Goal: Task Accomplishment & Management: Use online tool/utility

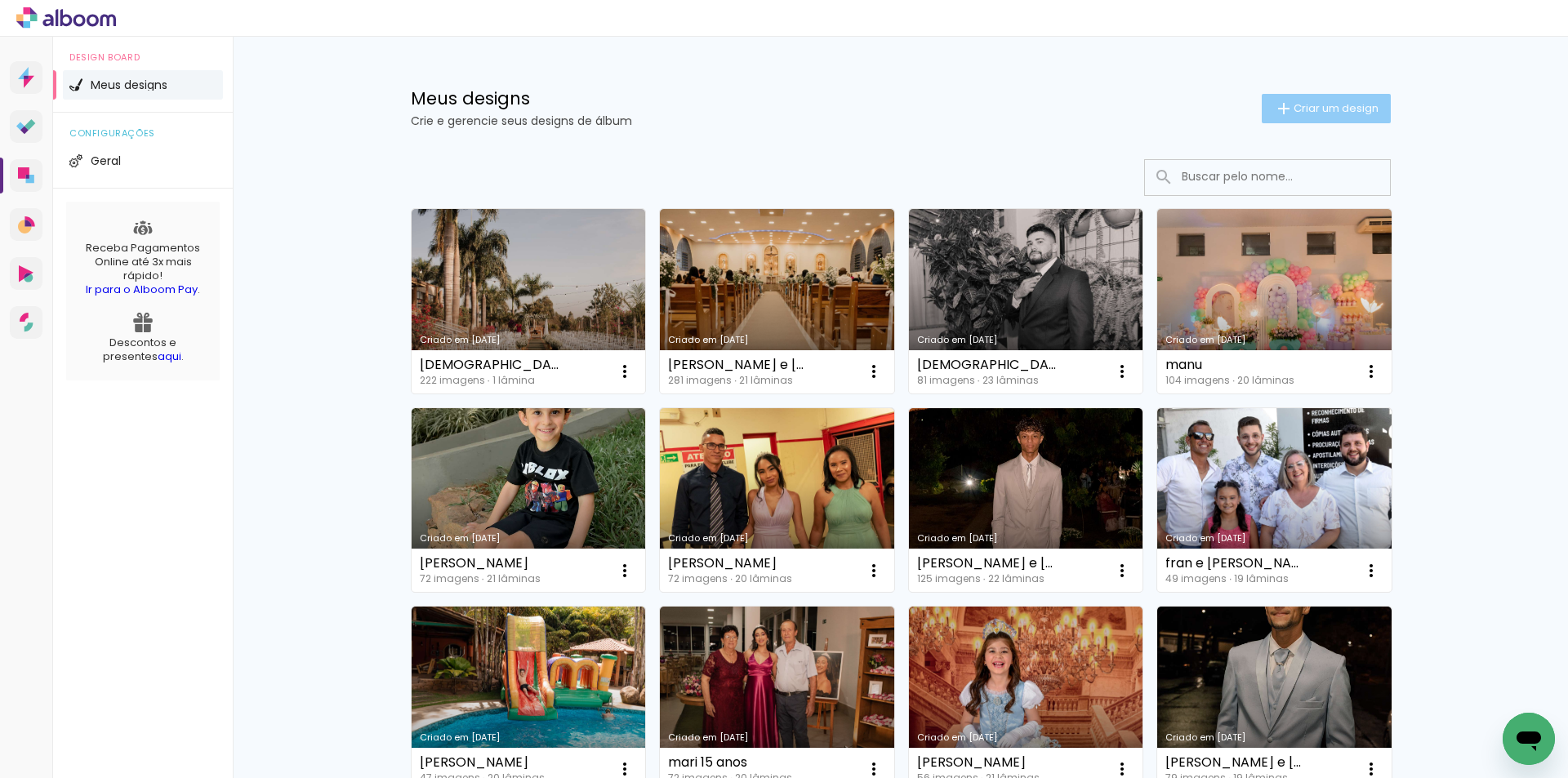
click at [1331, 106] on span "Criar um design" at bounding box center [1336, 109] width 85 height 11
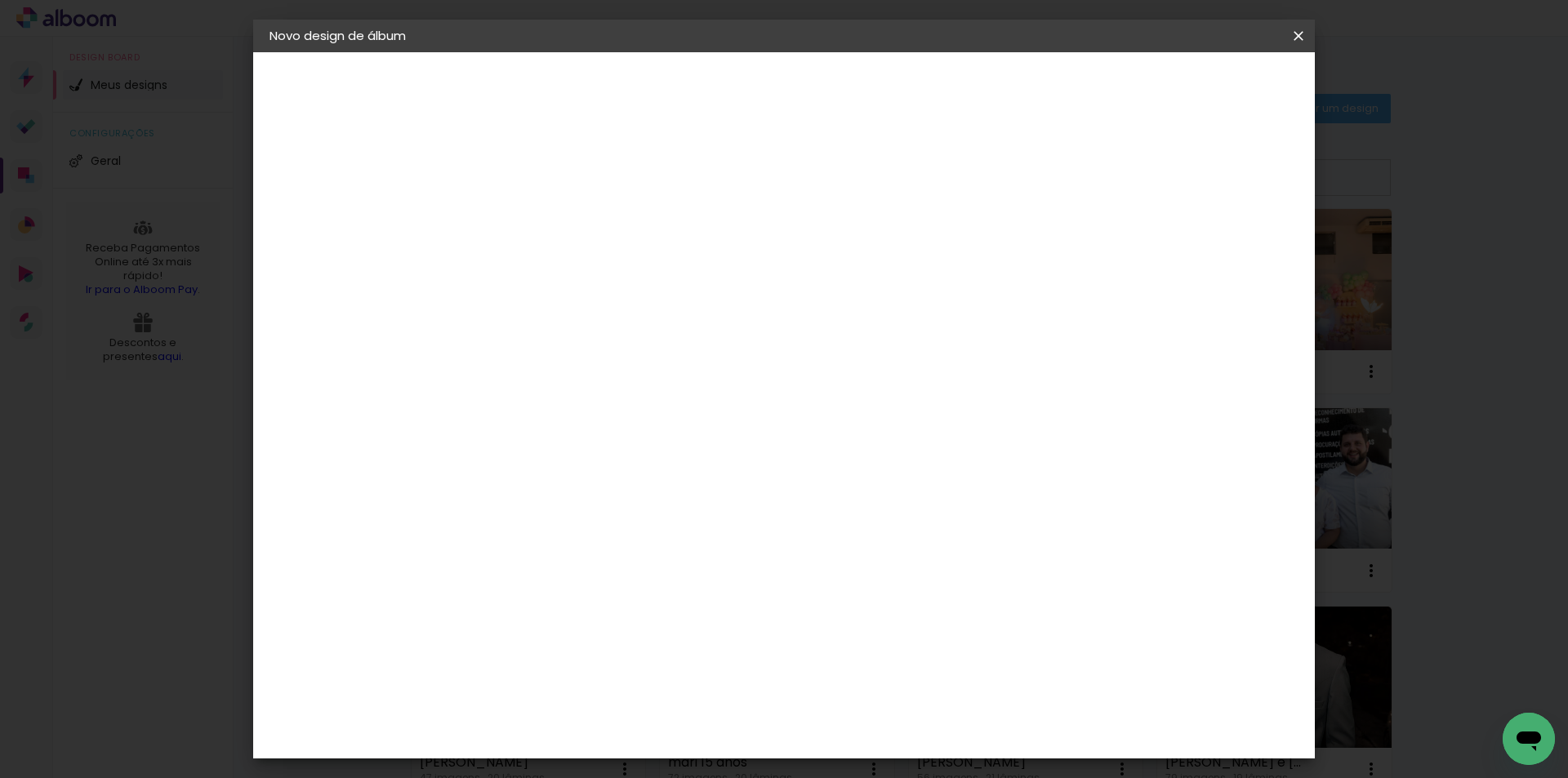
click at [537, 216] on input at bounding box center [537, 219] width 0 height 26
type input "[PERSON_NAME] e [PERSON_NAME]"
type paper-input "[PERSON_NAME] e [PERSON_NAME]"
click at [704, 81] on paper-button "Avançar" at bounding box center [664, 87] width 80 height 28
click at [661, 308] on input at bounding box center [577, 310] width 165 height 20
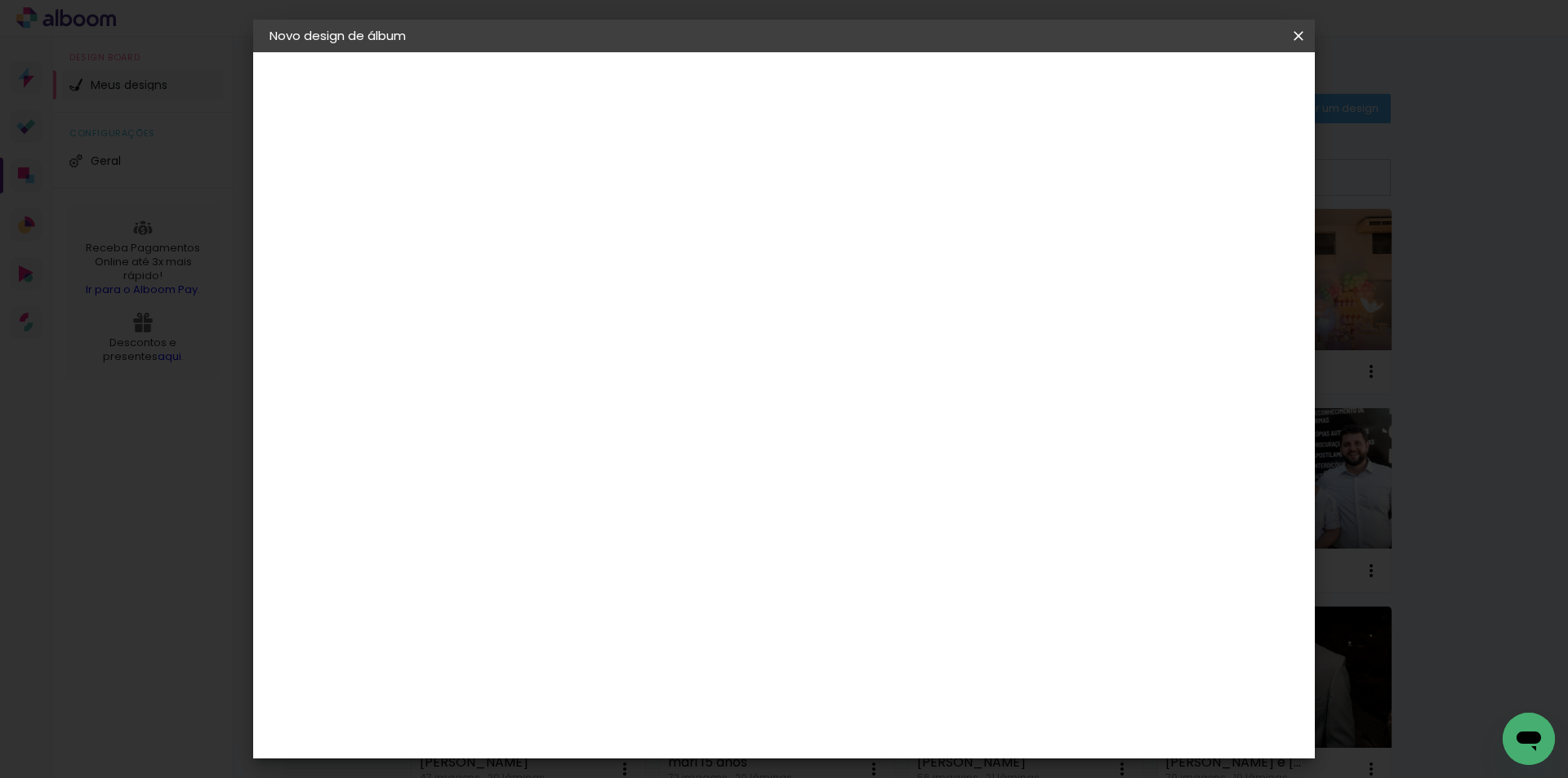
type input "unive"
type paper-input "unive"
click at [605, 363] on div "Photoalbum Universal" at bounding box center [565, 372] width 79 height 26
click at [633, 358] on paper-item "Photoalbum Universal" at bounding box center [562, 372] width 144 height 42
click at [605, 374] on div "Photoalbum Universal" at bounding box center [565, 372] width 79 height 26
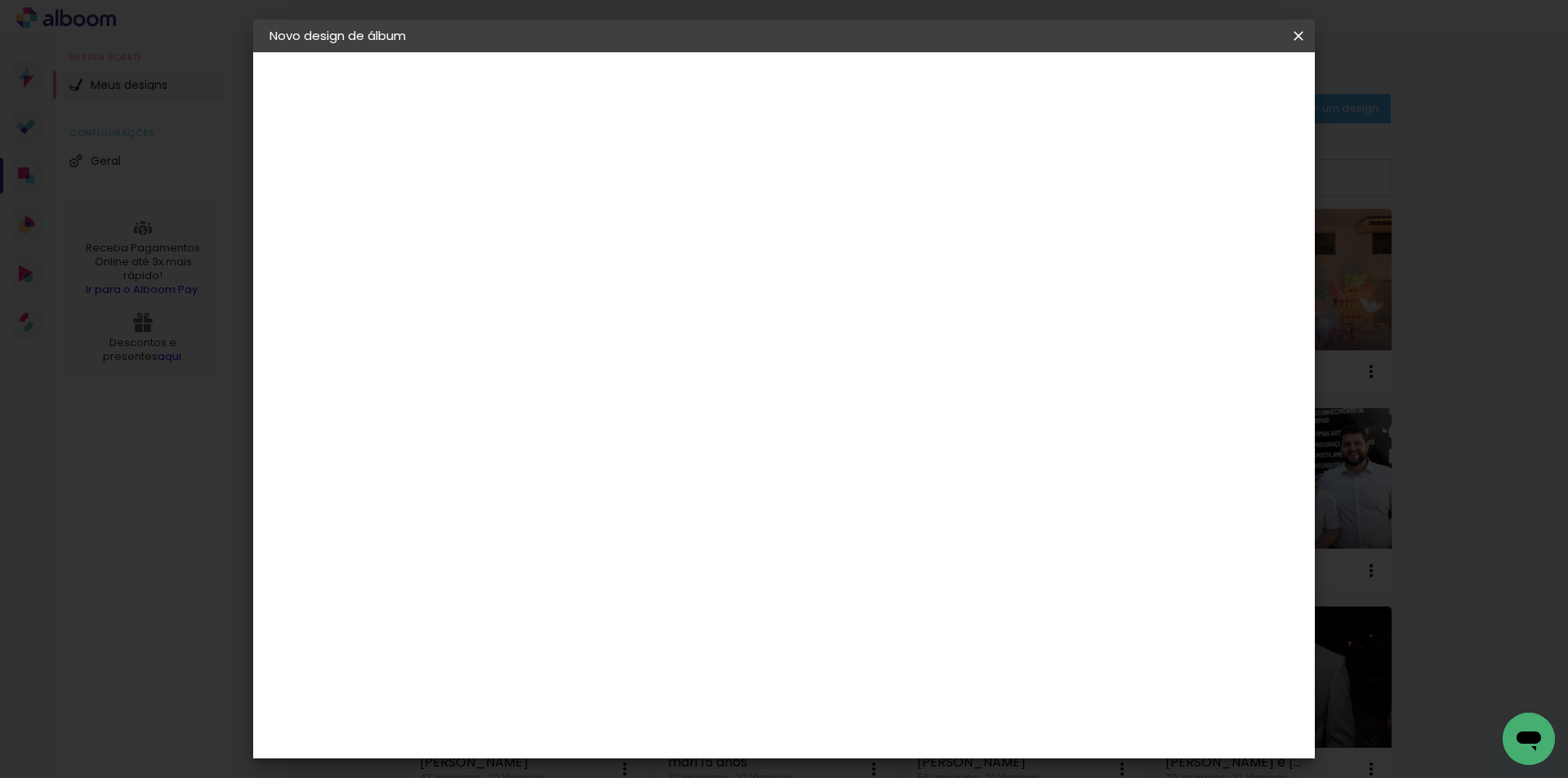
click at [605, 374] on div "Photoalbum Universal" at bounding box center [565, 372] width 79 height 26
click at [0, 0] on slot "Avançar" at bounding box center [0, 0] width 0 height 0
click at [600, 273] on input "text" at bounding box center [568, 284] width 64 height 26
click at [0, 0] on slot "Fotolivro Super" at bounding box center [0, 0] width 0 height 0
click at [737, 273] on input "Fotolivro Super" at bounding box center [636, 269] width 200 height 26
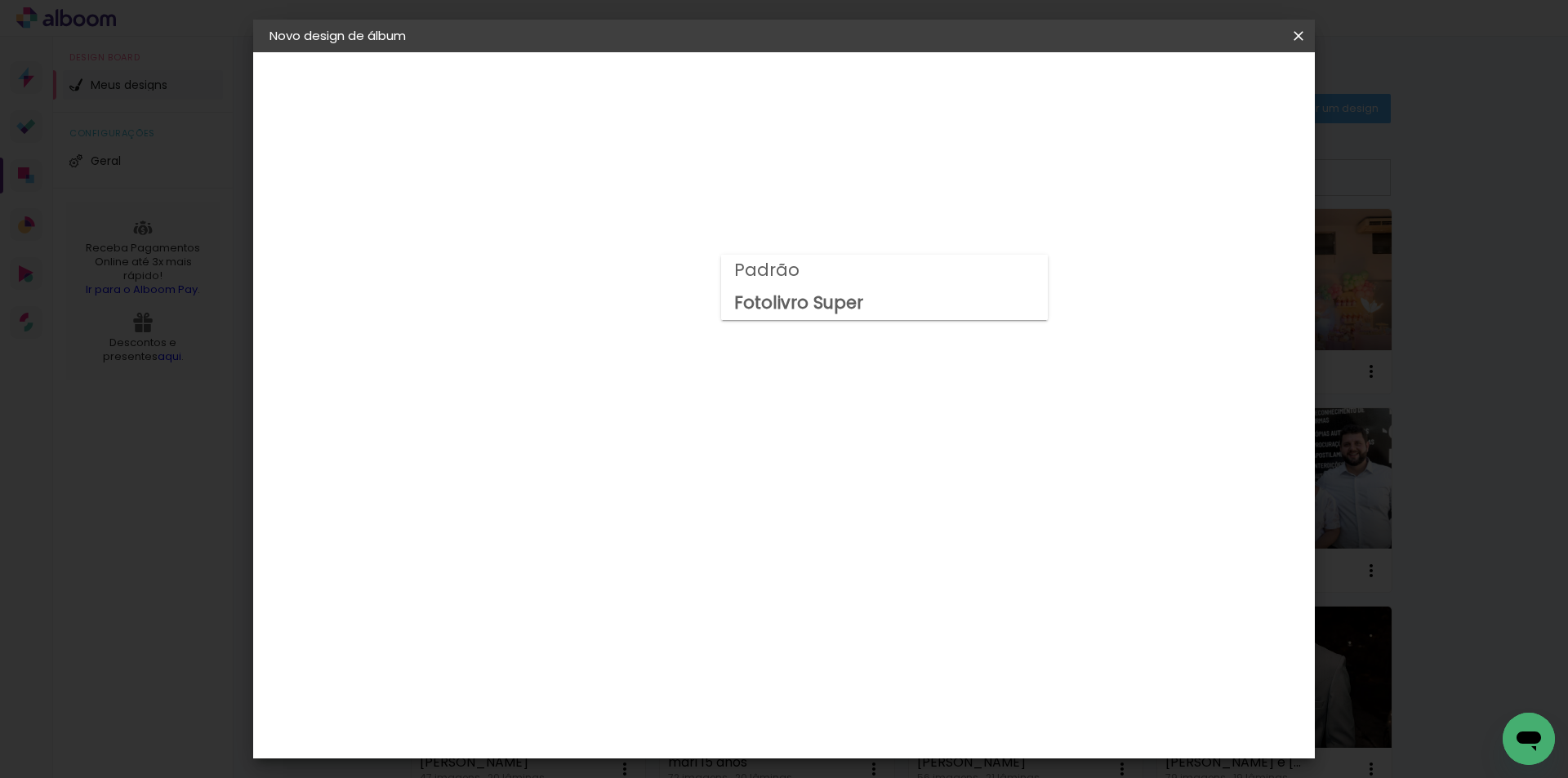
click at [855, 275] on paper-item "Padrão" at bounding box center [884, 271] width 327 height 32
type input "Padrão"
click at [647, 671] on span "30 × 30" at bounding box center [609, 692] width 76 height 43
click at [0, 0] on slot "Avançar" at bounding box center [0, 0] width 0 height 0
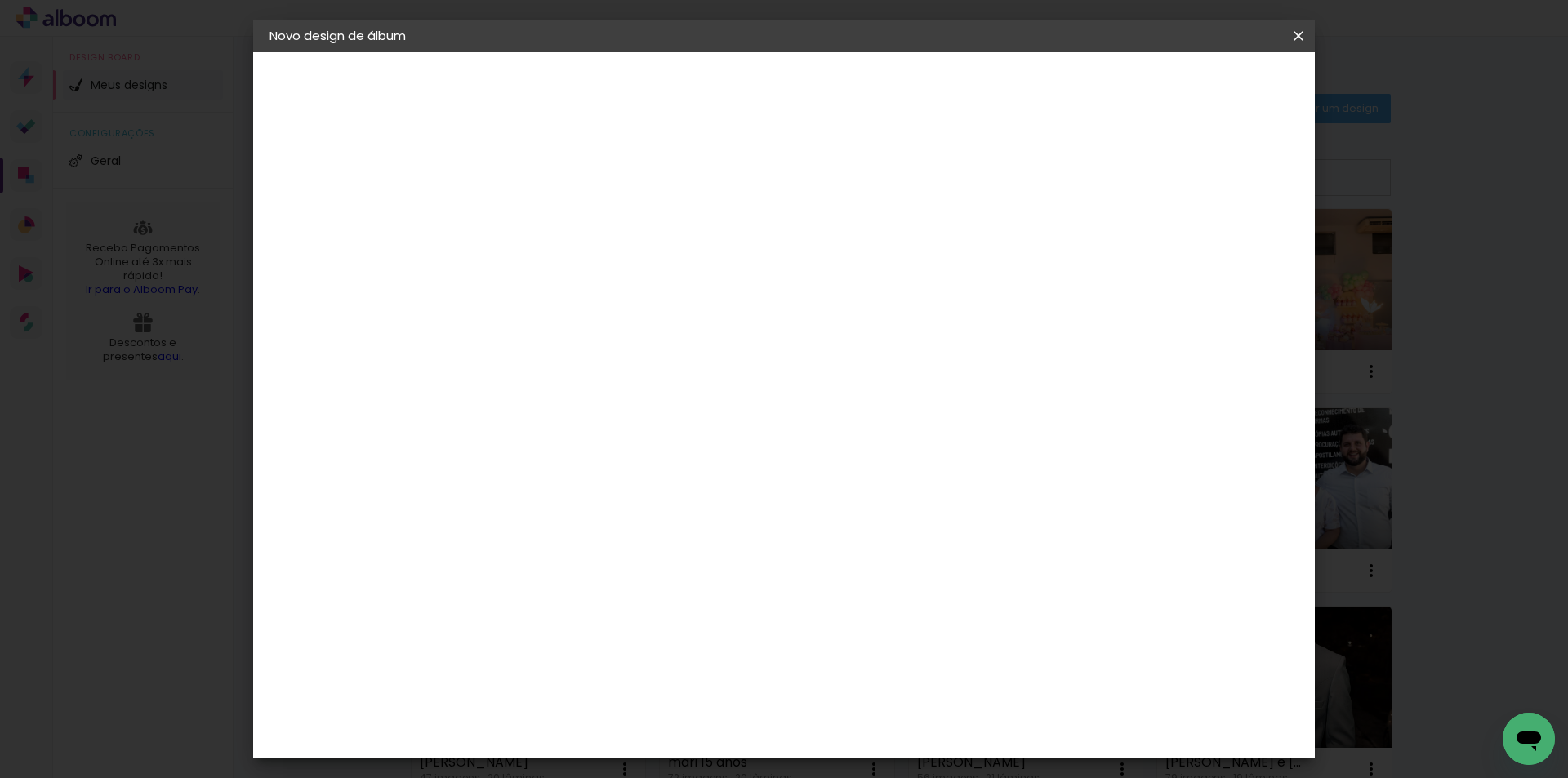
click at [1098, 86] on paper-button "Voltar" at bounding box center [1064, 87] width 66 height 28
click at [600, 272] on input "text" at bounding box center [568, 284] width 64 height 26
click at [836, 264] on paper-item "Padrão" at bounding box center [890, 271] width 327 height 32
type input "Padrão"
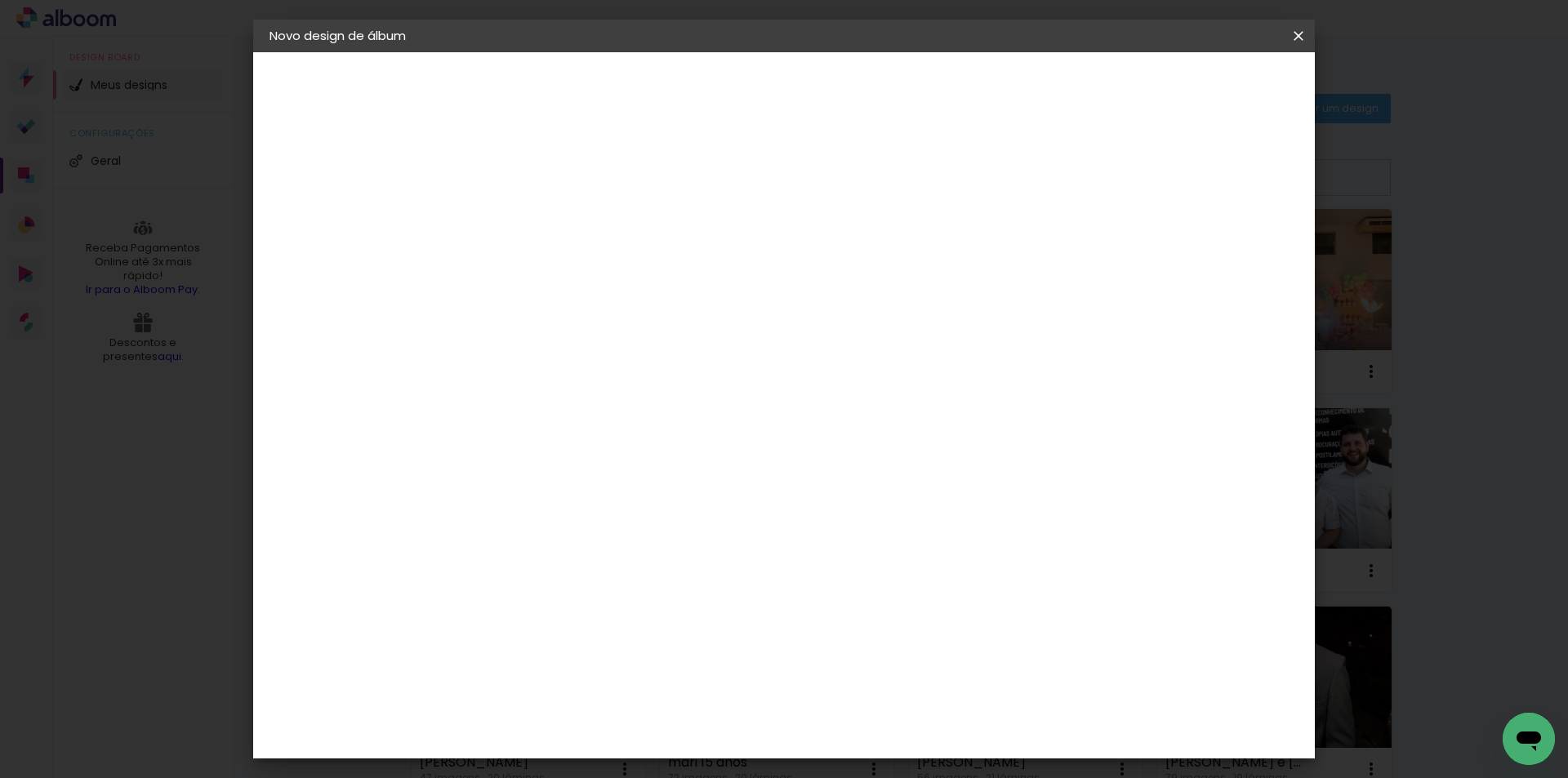
click at [647, 671] on span "30 × 30" at bounding box center [609, 692] width 76 height 43
click at [0, 0] on slot "Avançar" at bounding box center [0, 0] width 0 height 0
click at [1213, 97] on paper-button "Iniciar design" at bounding box center [1159, 87] width 107 height 28
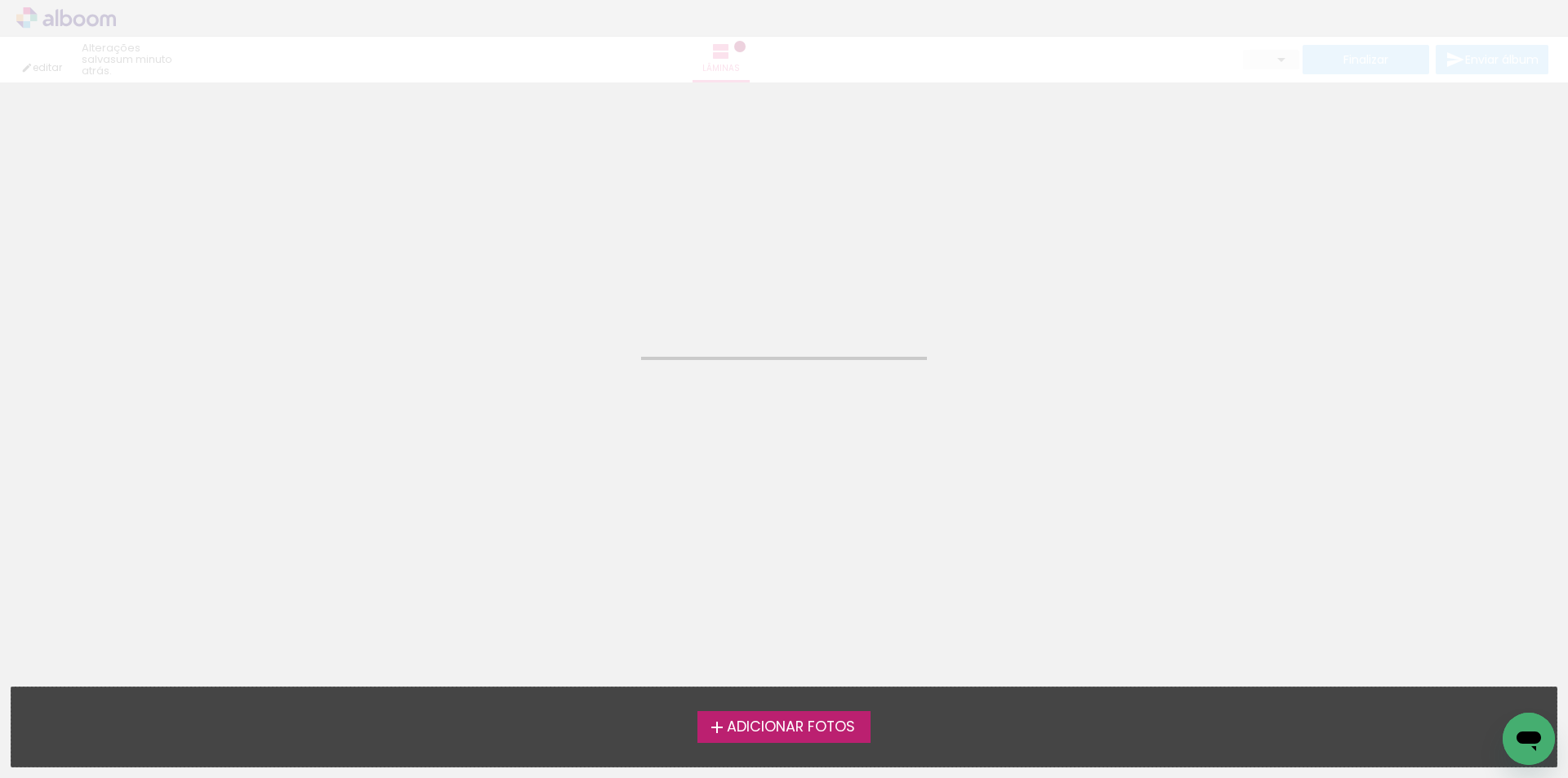
click at [821, 722] on span "Adicionar Fotos" at bounding box center [791, 727] width 128 height 15
click at [0, 0] on input "file" at bounding box center [0, 0] width 0 height 0
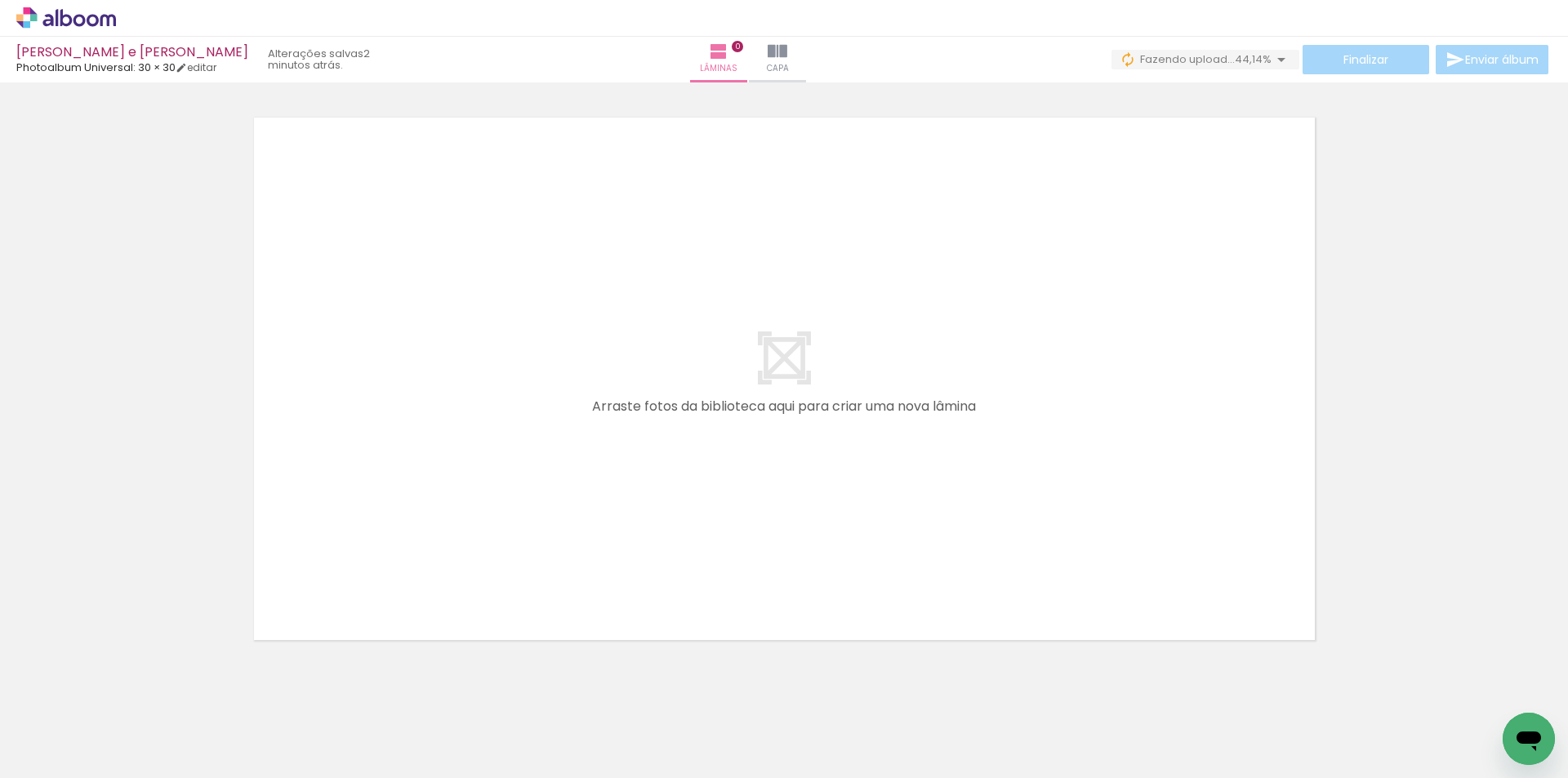
click at [1264, 55] on span "44,14%" at bounding box center [1253, 59] width 37 height 16
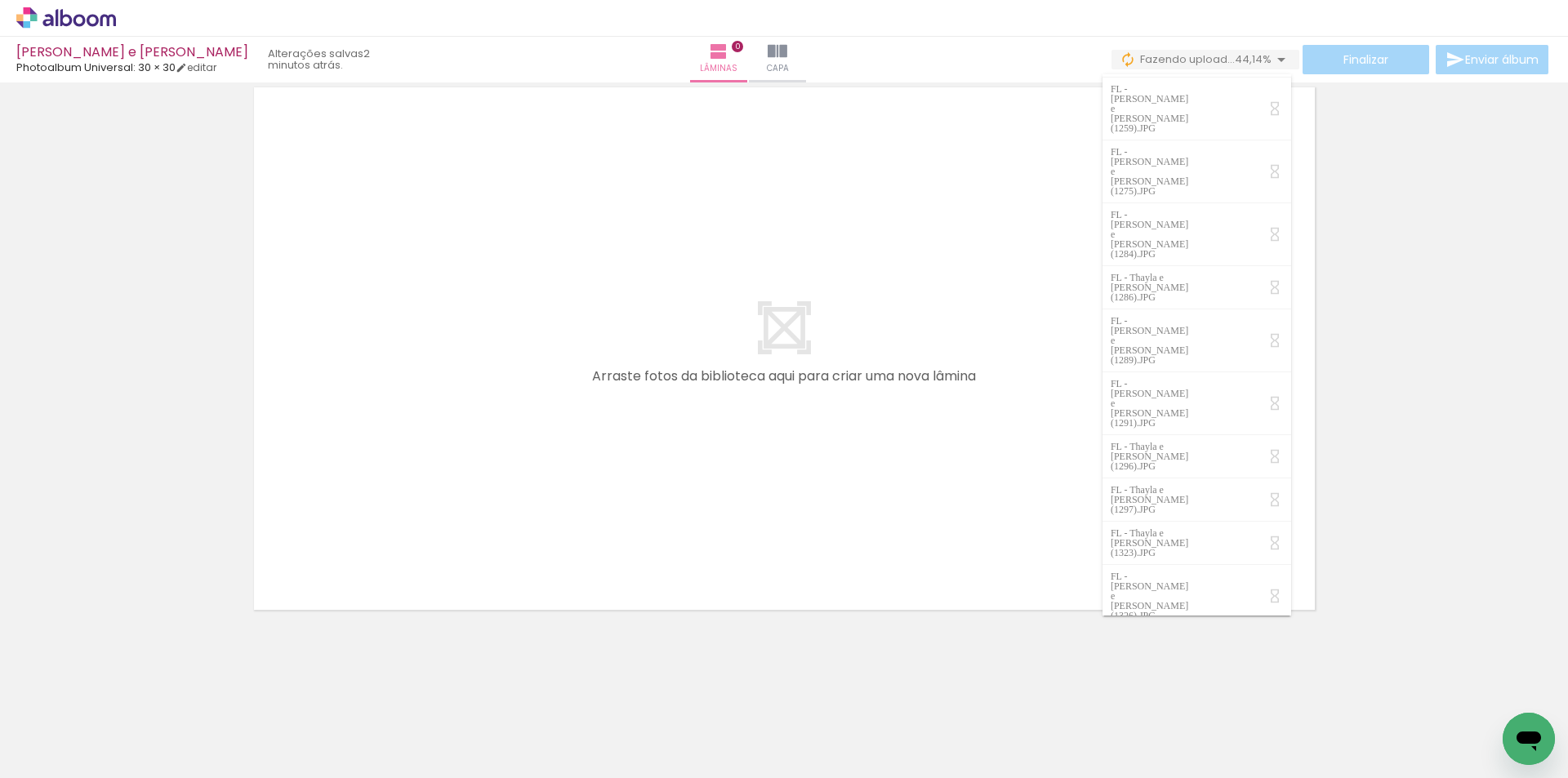
scroll to position [2933, 0]
click at [1389, 514] on div at bounding box center [784, 328] width 1568 height 583
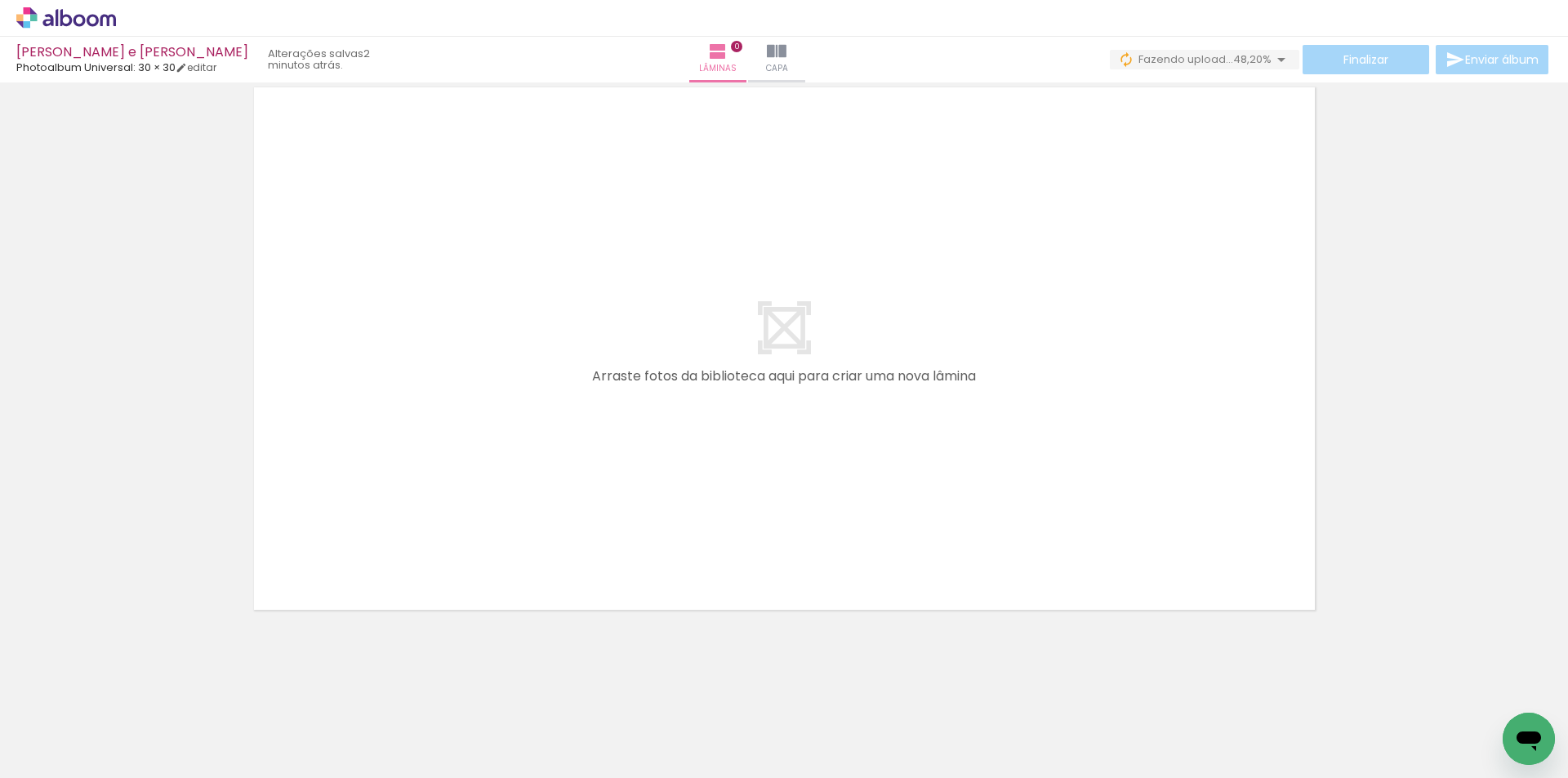
scroll to position [0, 1055]
click at [1241, 64] on span "48,20%" at bounding box center [1253, 59] width 39 height 16
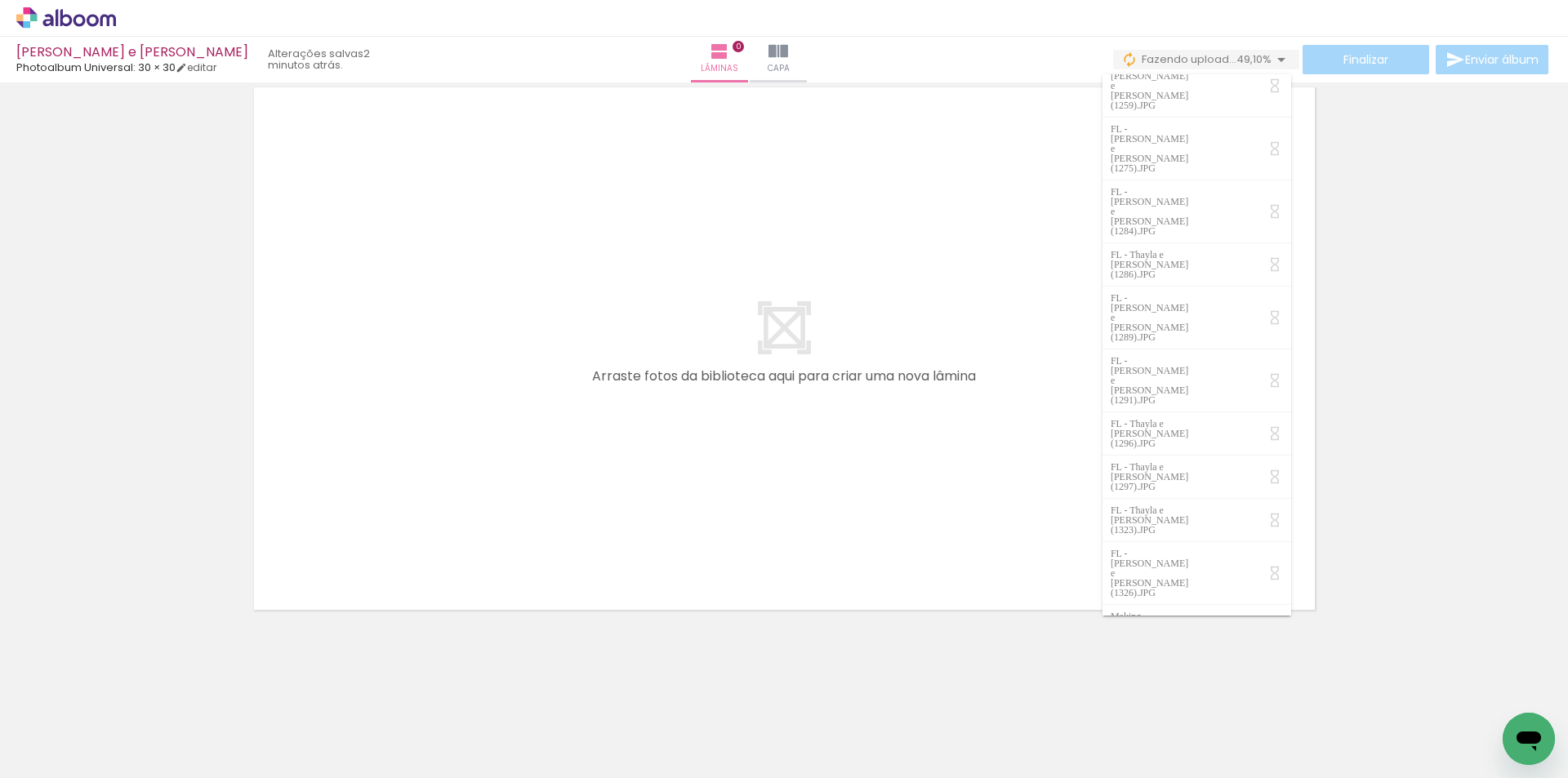
scroll to position [2723, 0]
click at [1466, 549] on div at bounding box center [784, 328] width 1568 height 583
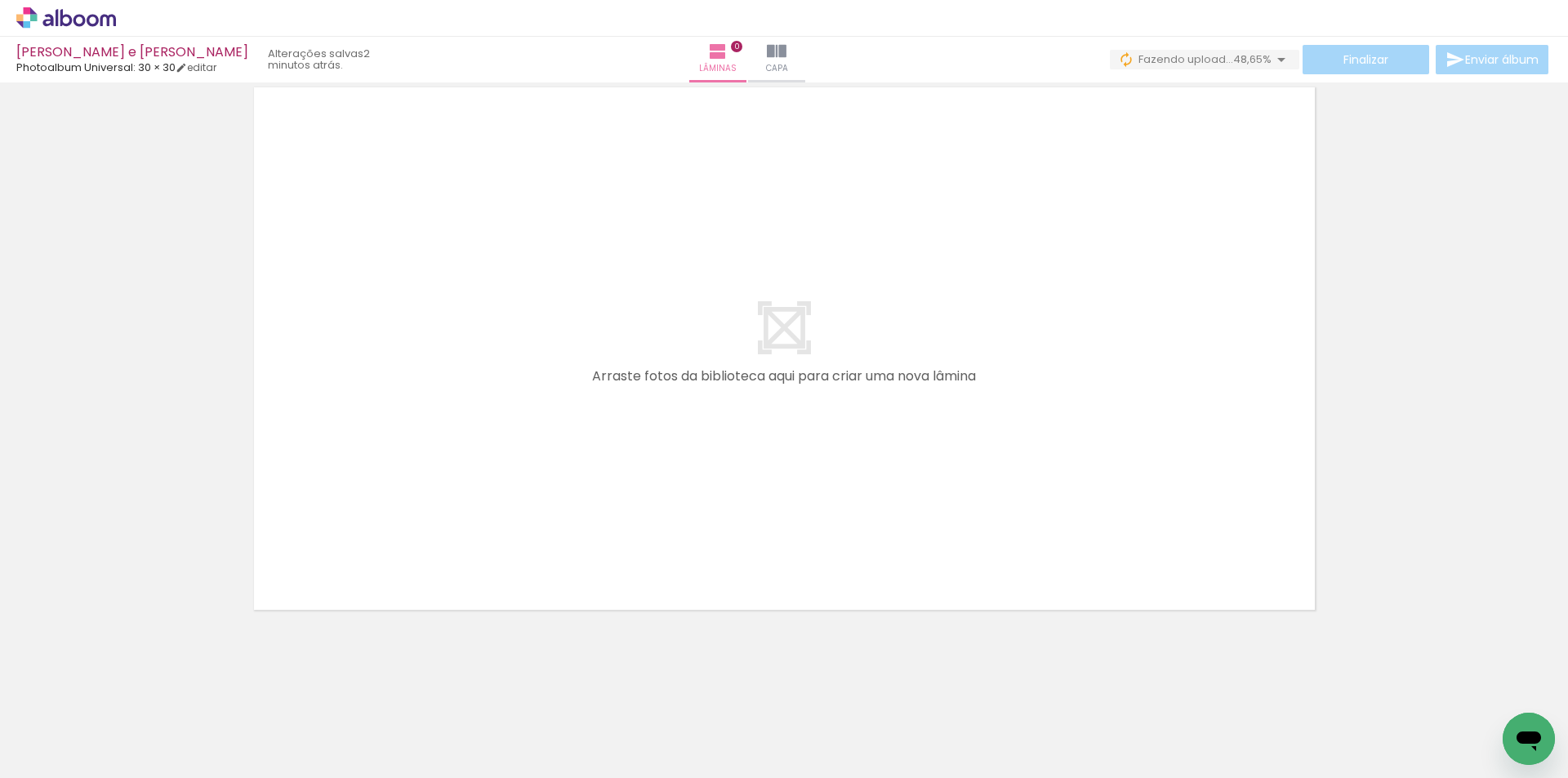
click at [1378, 66] on div "Finalizar Enviar álbum" at bounding box center [1331, 60] width 442 height 29
click at [487, 324] on quentale-layouter at bounding box center [784, 348] width 1079 height 540
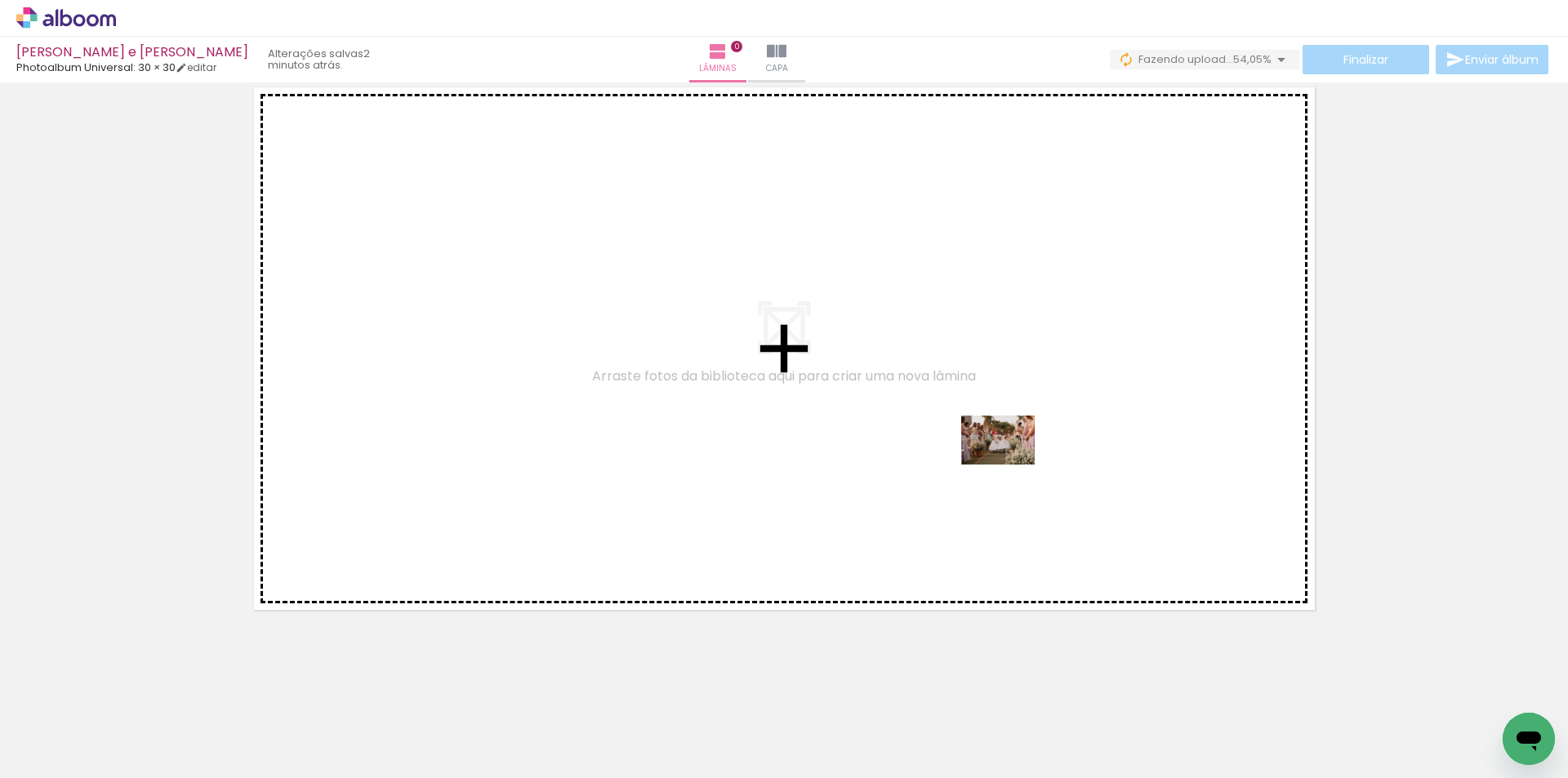
drag, startPoint x: 1060, startPoint y: 735, endPoint x: 1010, endPoint y: 464, distance: 275.6
click at [1010, 464] on quentale-workspace at bounding box center [784, 389] width 1568 height 778
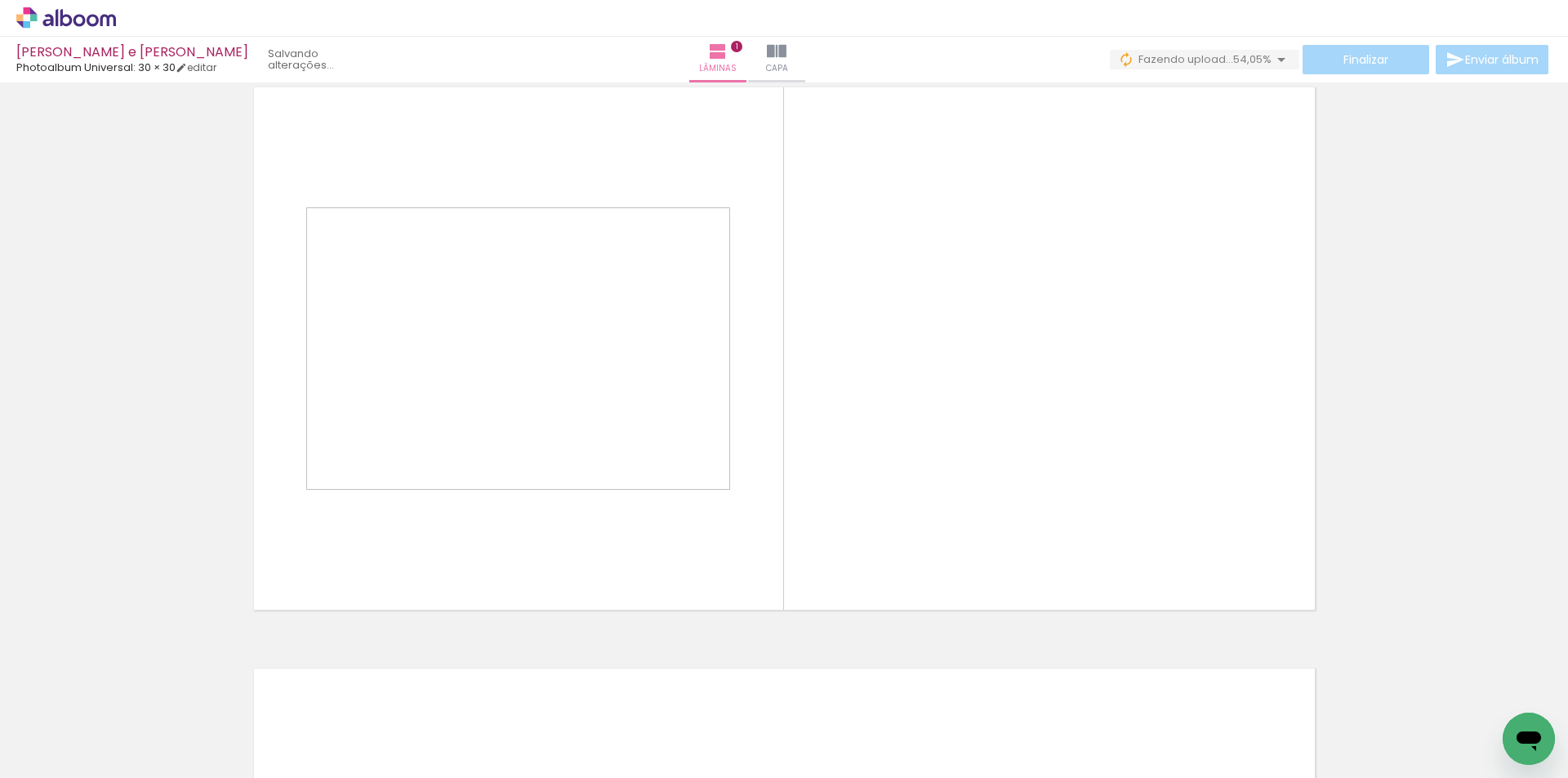
scroll to position [21, 0]
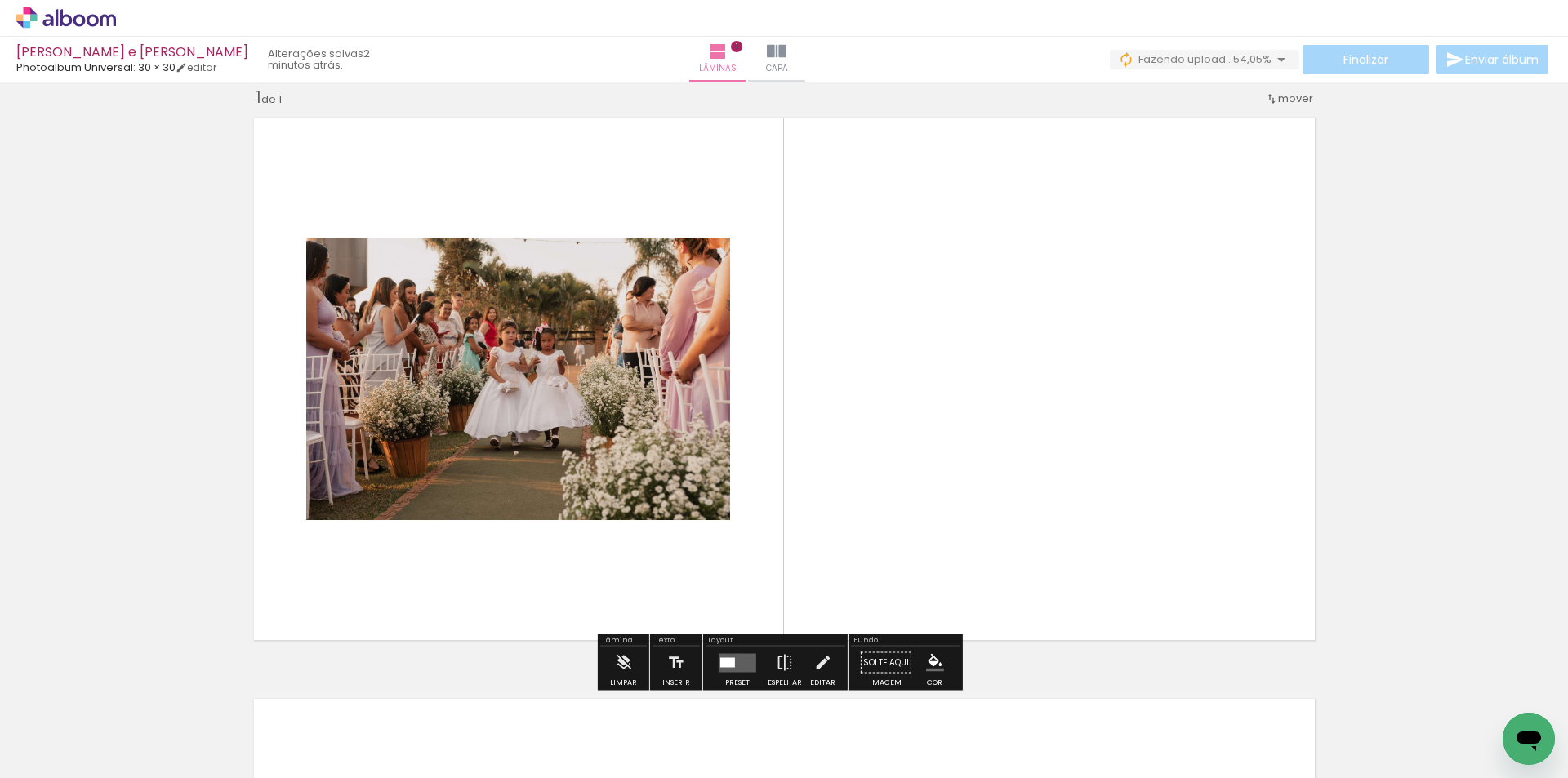
click at [1342, 70] on div "Finalizar Enviar álbum" at bounding box center [1331, 60] width 442 height 29
click at [1187, 355] on quentale-layouter at bounding box center [784, 378] width 1079 height 540
click at [1239, 56] on span "54,05%" at bounding box center [1253, 59] width 39 height 16
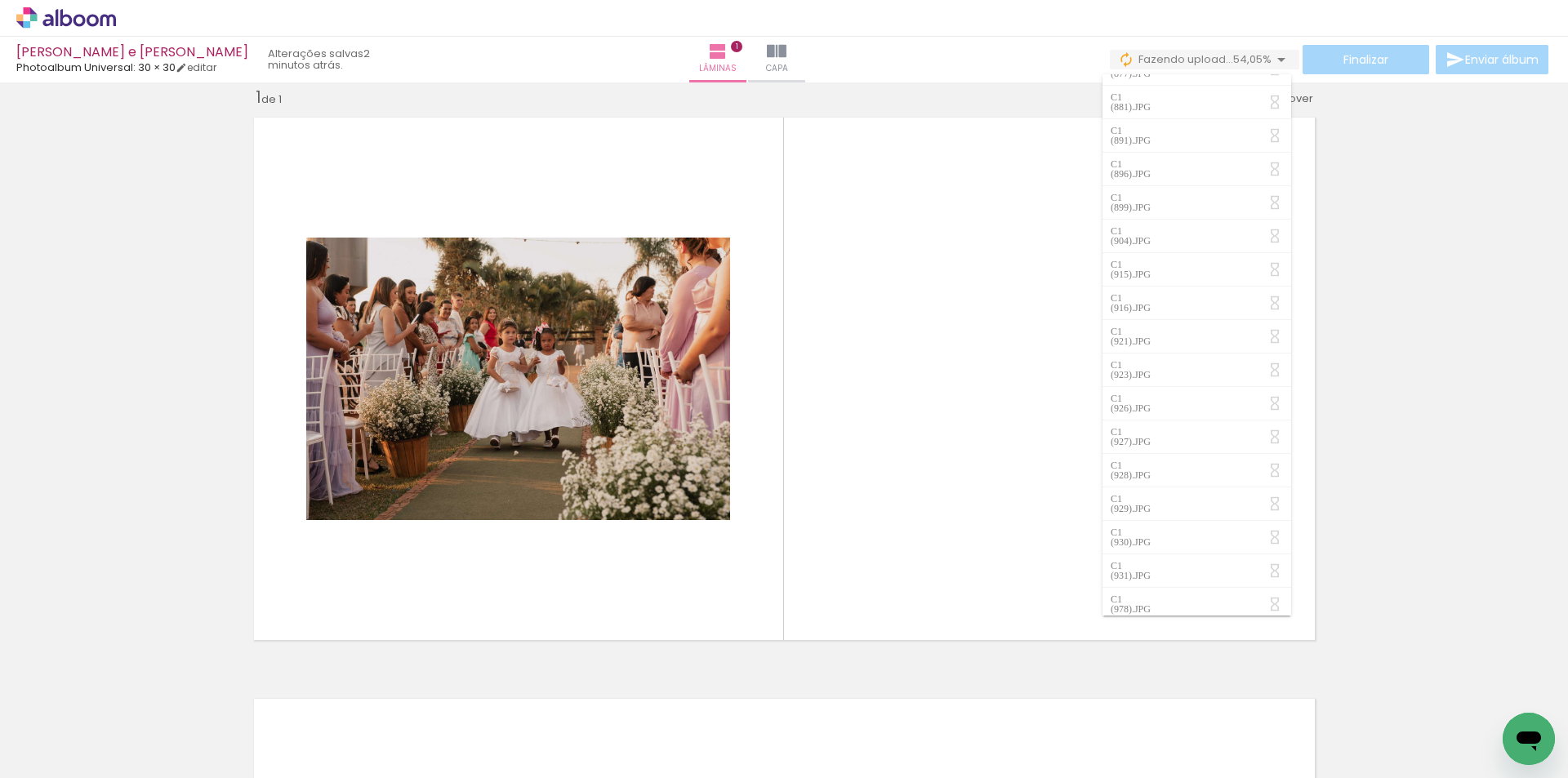
scroll to position [0, 0]
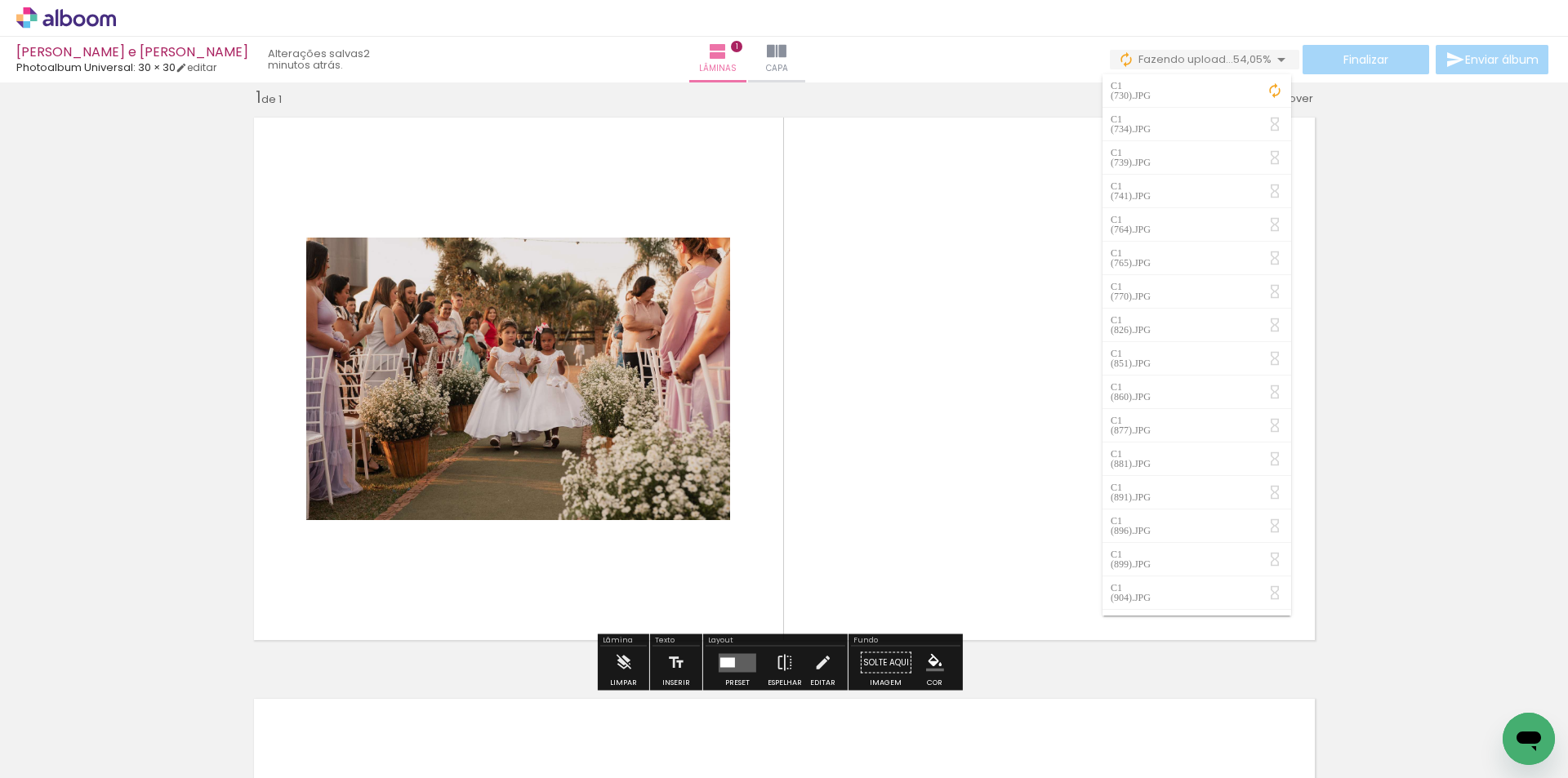
click at [955, 300] on quentale-layouter at bounding box center [784, 378] width 1079 height 540
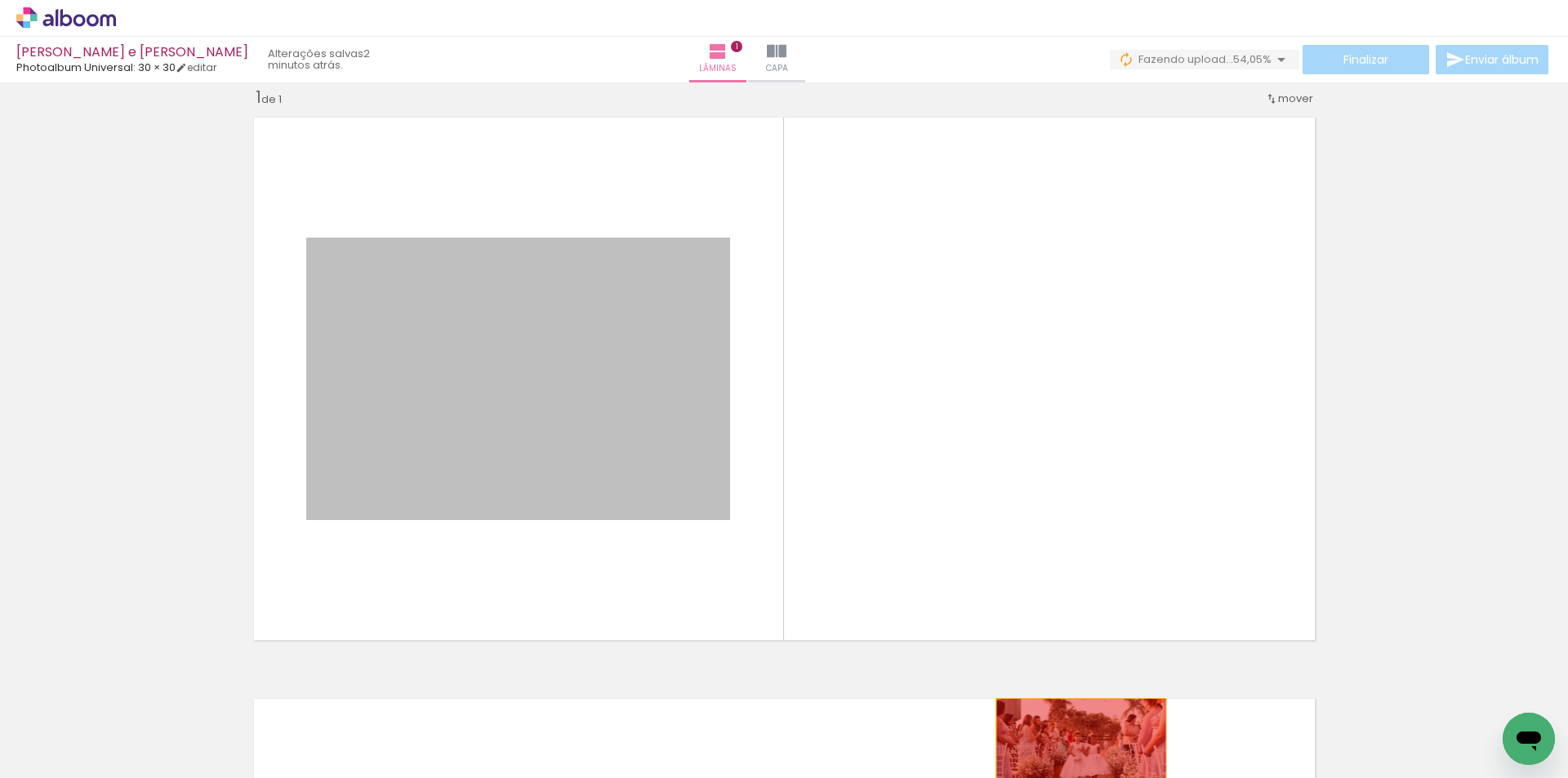
drag, startPoint x: 677, startPoint y: 300, endPoint x: 1072, endPoint y: 756, distance: 603.3
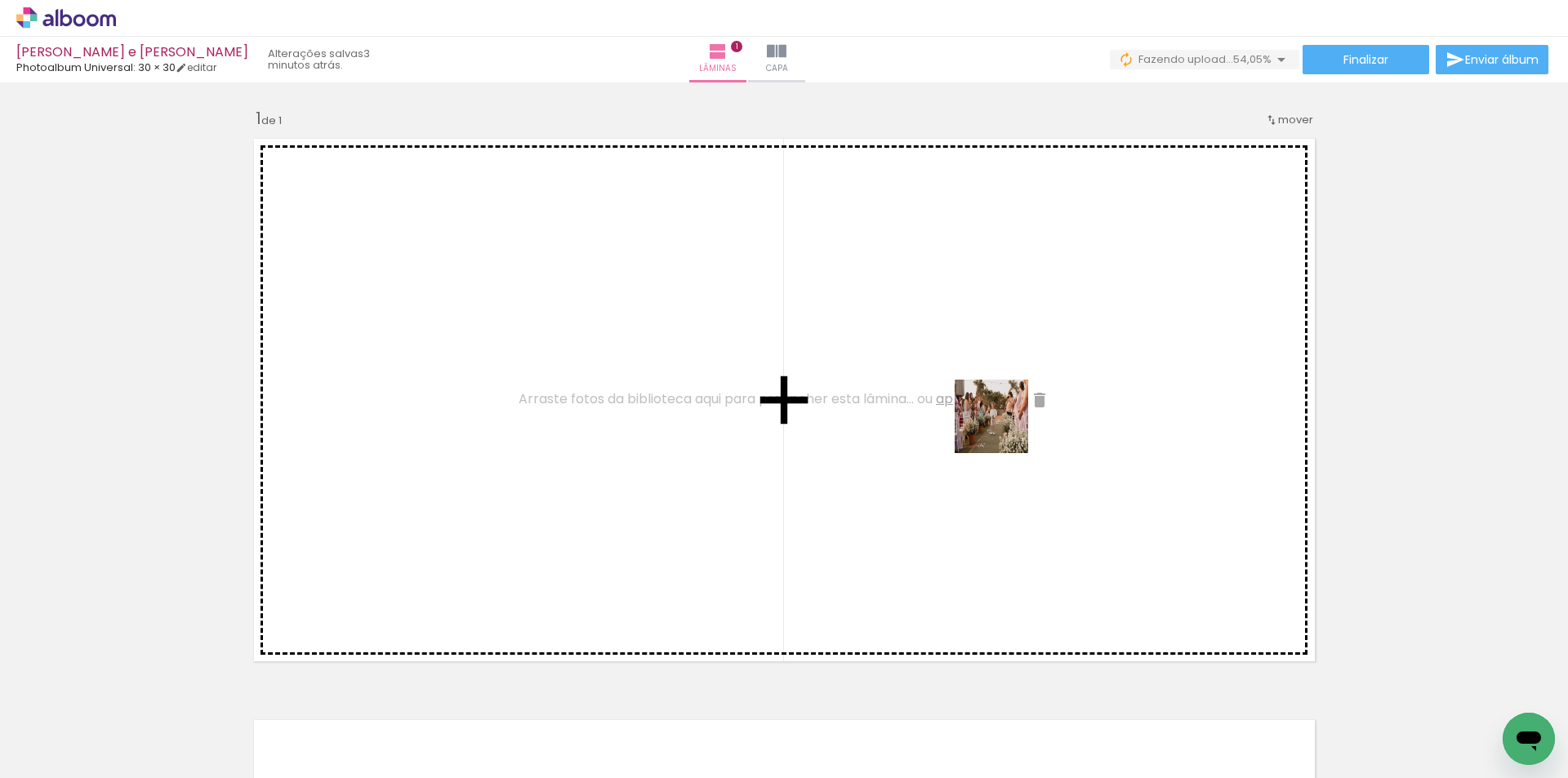
drag, startPoint x: 1150, startPoint y: 742, endPoint x: 1004, endPoint y: 429, distance: 345.4
click at [1004, 429] on quentale-workspace at bounding box center [784, 389] width 1568 height 778
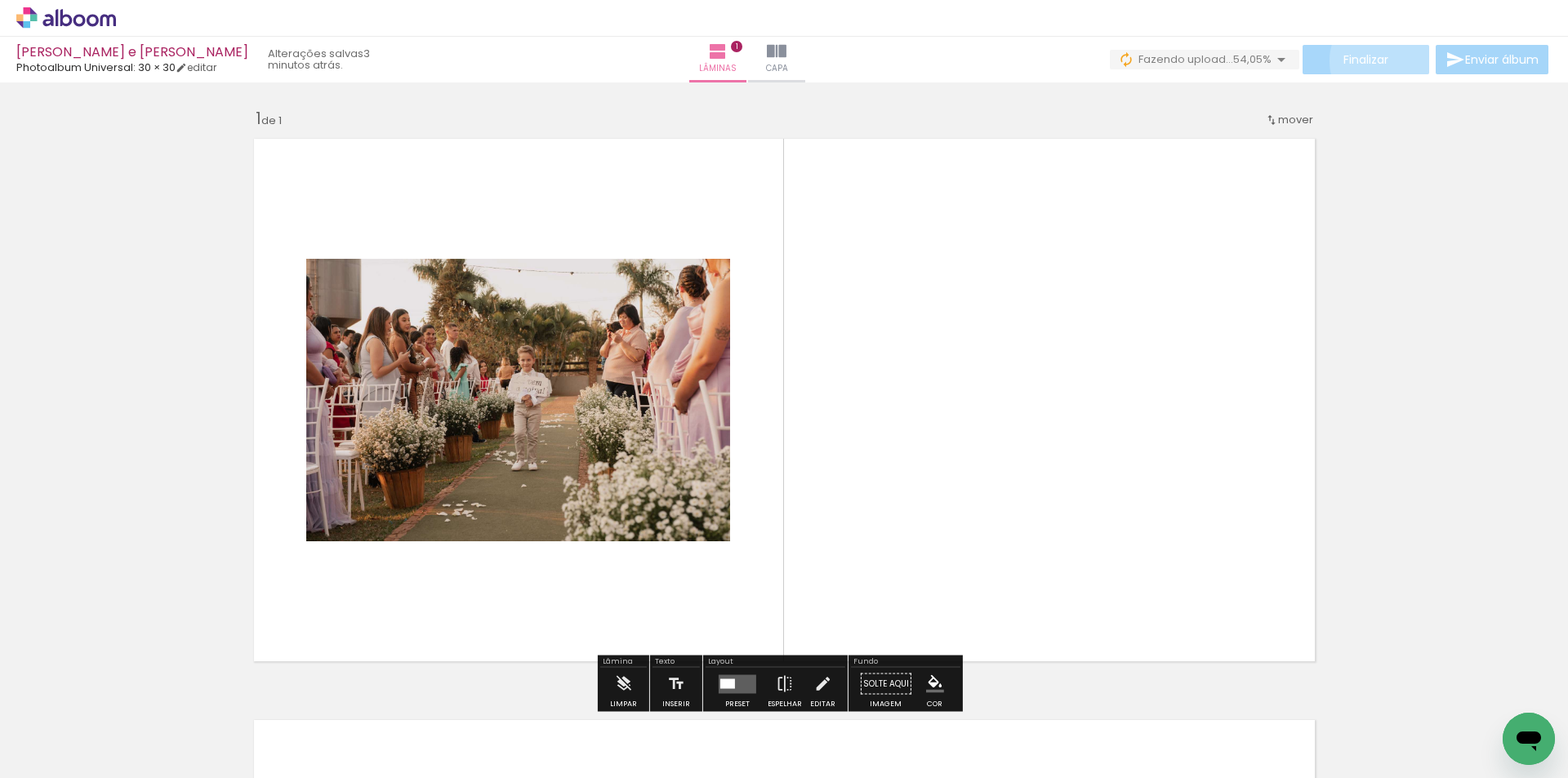
click at [1381, 61] on div "Finalizar Enviar álbum" at bounding box center [1331, 60] width 442 height 29
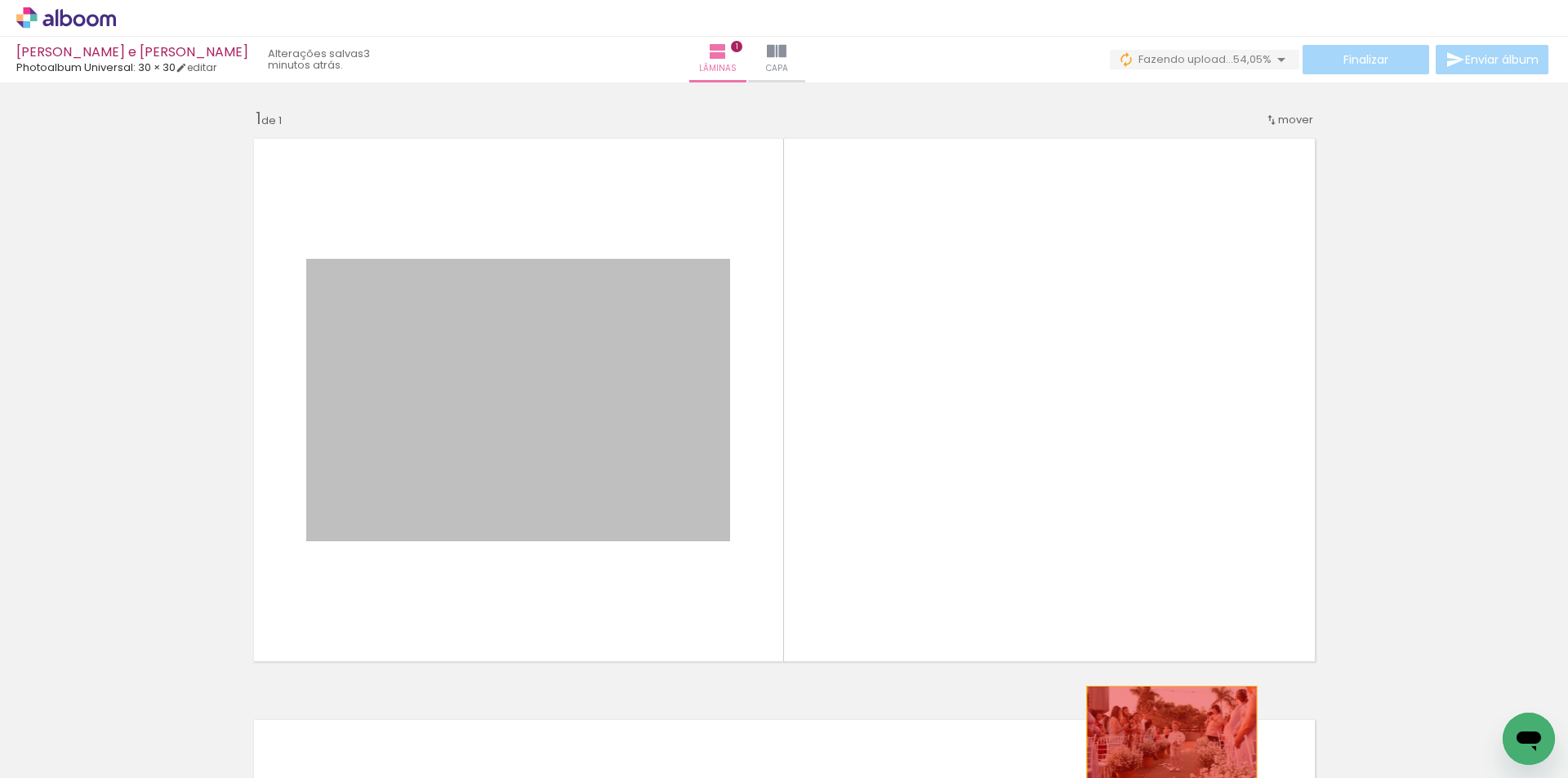
drag, startPoint x: 635, startPoint y: 358, endPoint x: 1161, endPoint y: 741, distance: 650.7
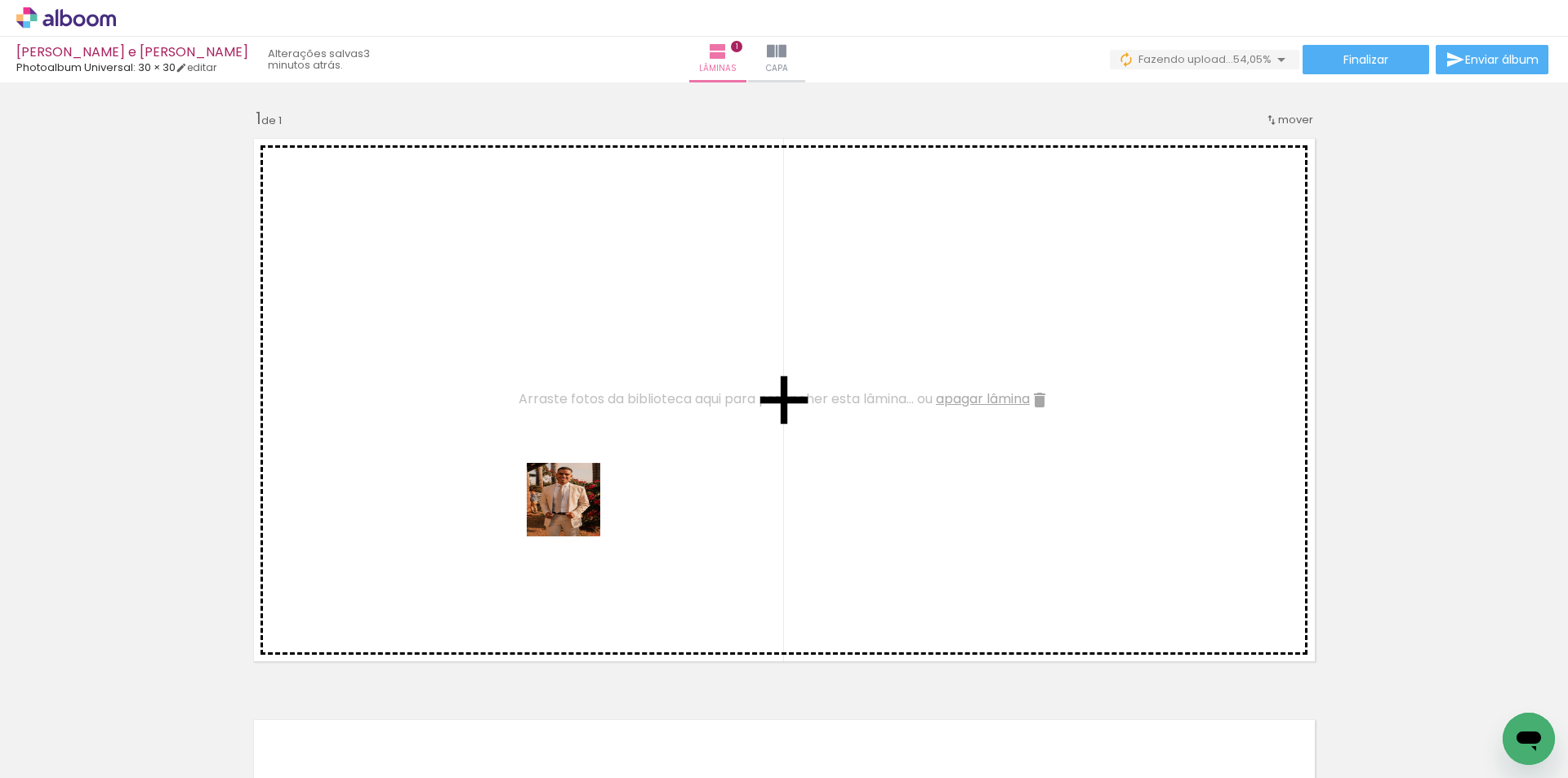
drag, startPoint x: 539, startPoint y: 750, endPoint x: 598, endPoint y: 497, distance: 259.8
click at [598, 497] on quentale-workspace at bounding box center [784, 389] width 1568 height 778
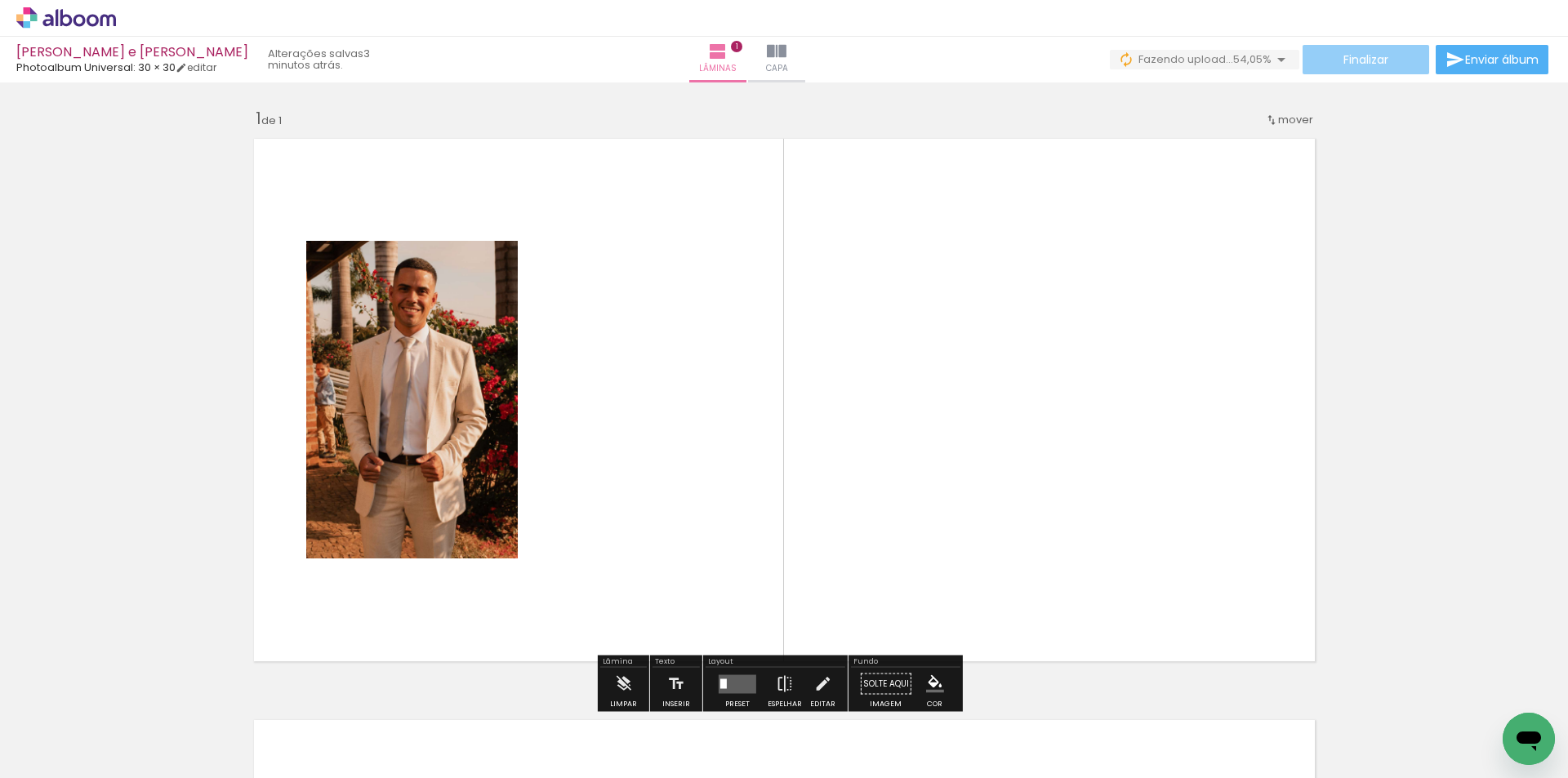
click at [1375, 65] on span "Finalizar" at bounding box center [1365, 60] width 45 height 11
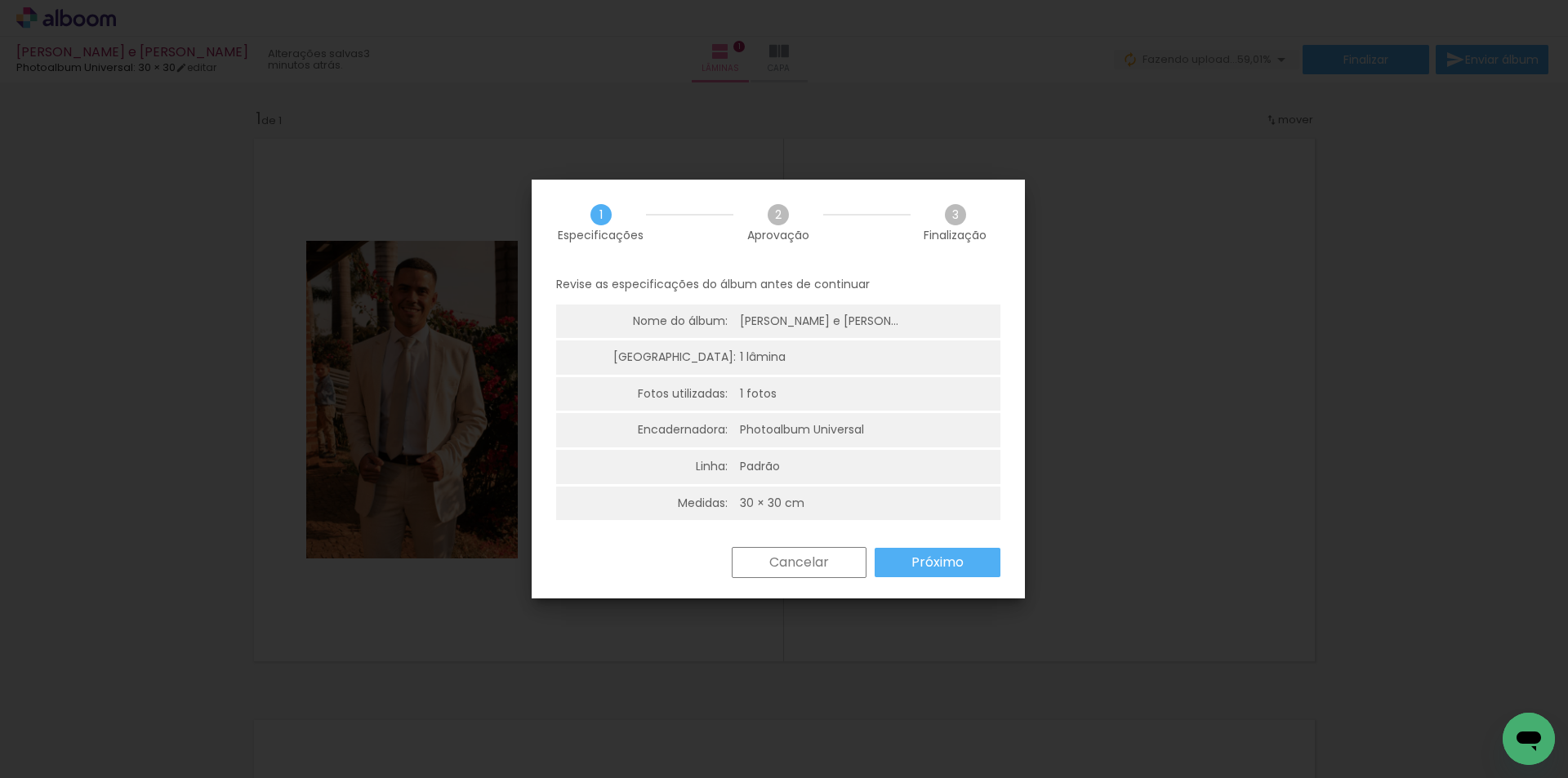
click at [0, 0] on slot "Cancelar" at bounding box center [0, 0] width 0 height 0
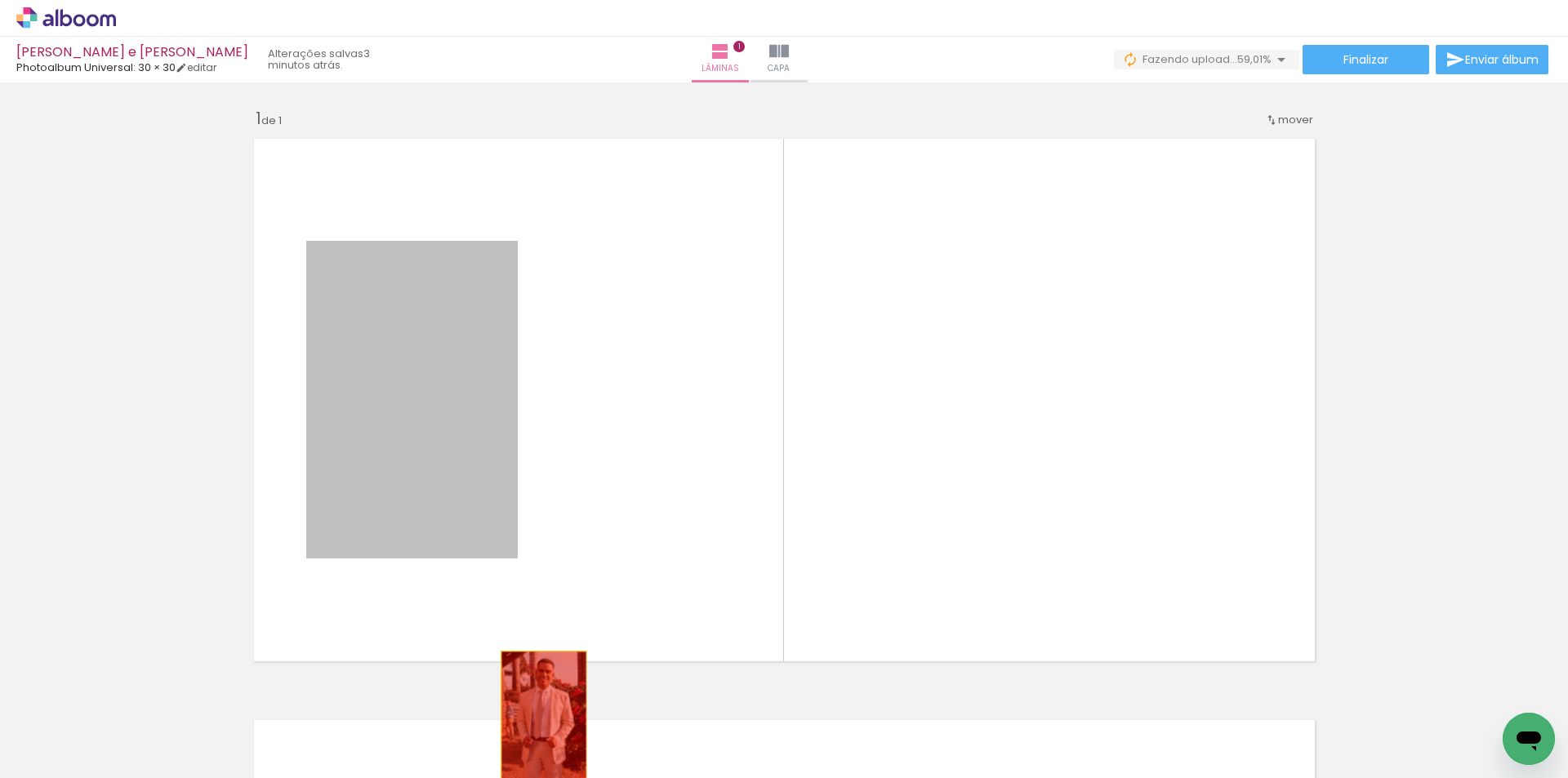
drag, startPoint x: 387, startPoint y: 427, endPoint x: 510, endPoint y: 727, distance: 324.2
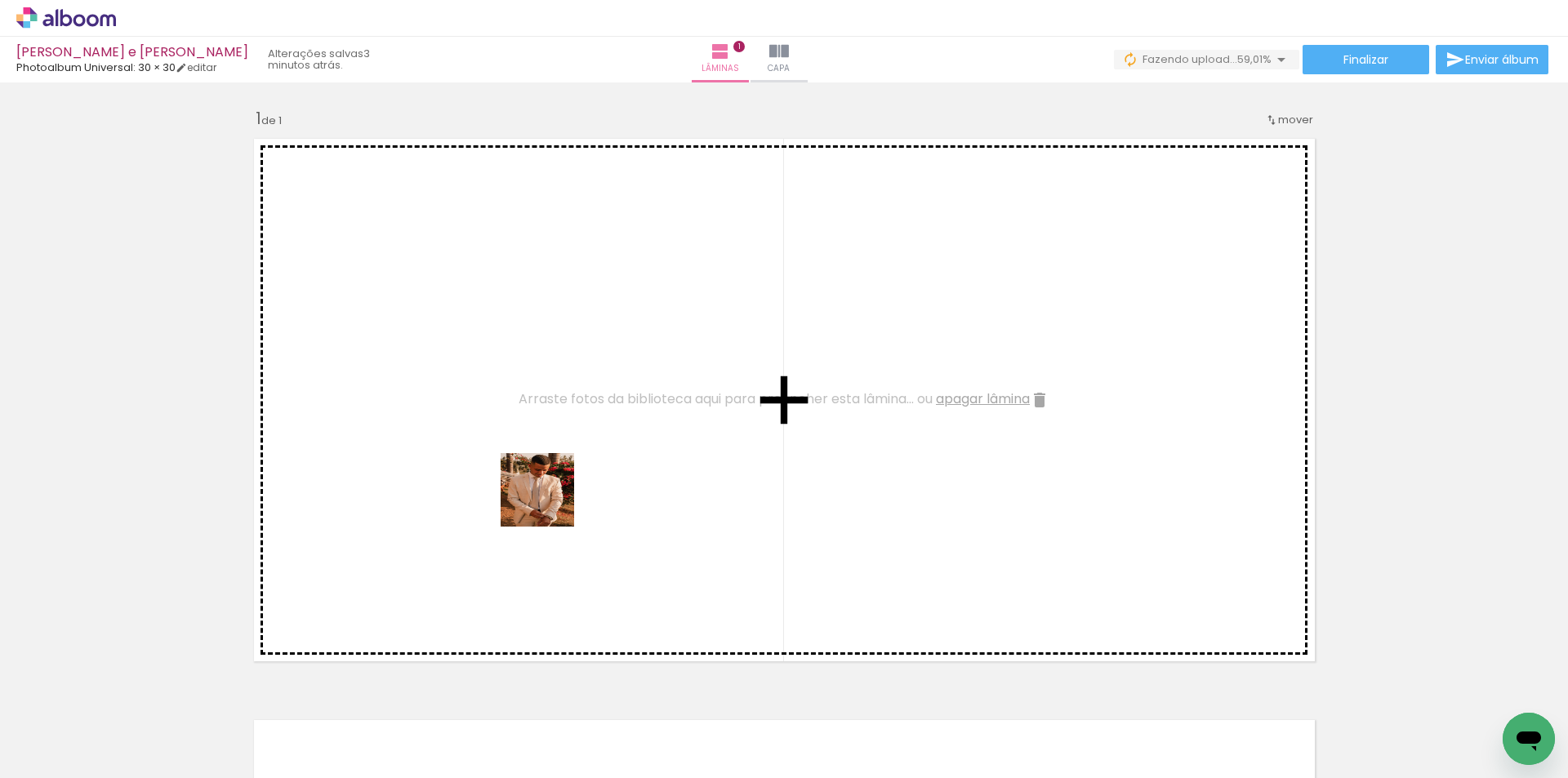
drag, startPoint x: 625, startPoint y: 747, endPoint x: 545, endPoint y: 495, distance: 264.4
click at [545, 495] on quentale-workspace at bounding box center [784, 389] width 1568 height 778
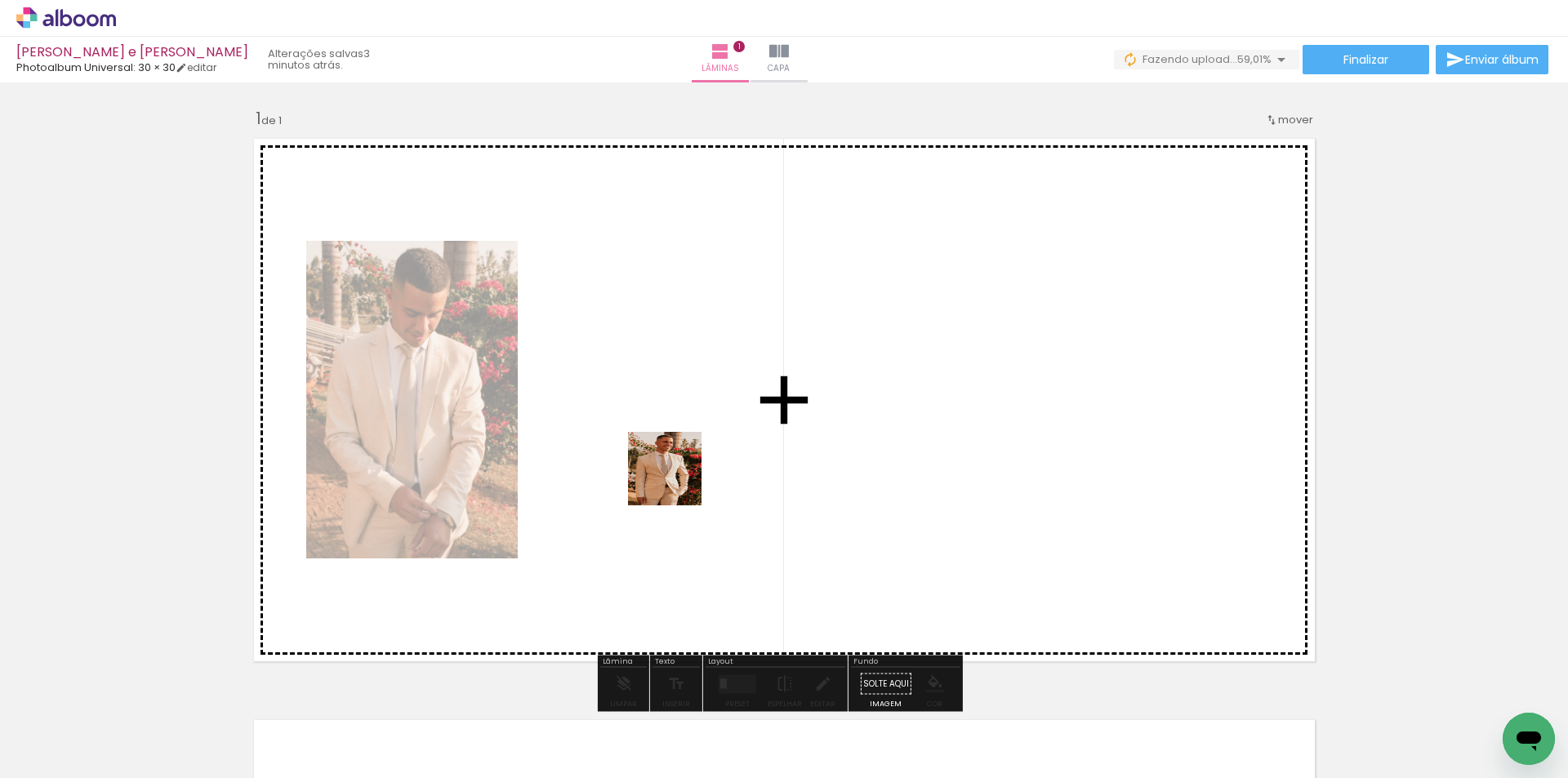
drag, startPoint x: 816, startPoint y: 677, endPoint x: 665, endPoint y: 461, distance: 263.5
click at [665, 461] on quentale-workspace at bounding box center [784, 389] width 1568 height 778
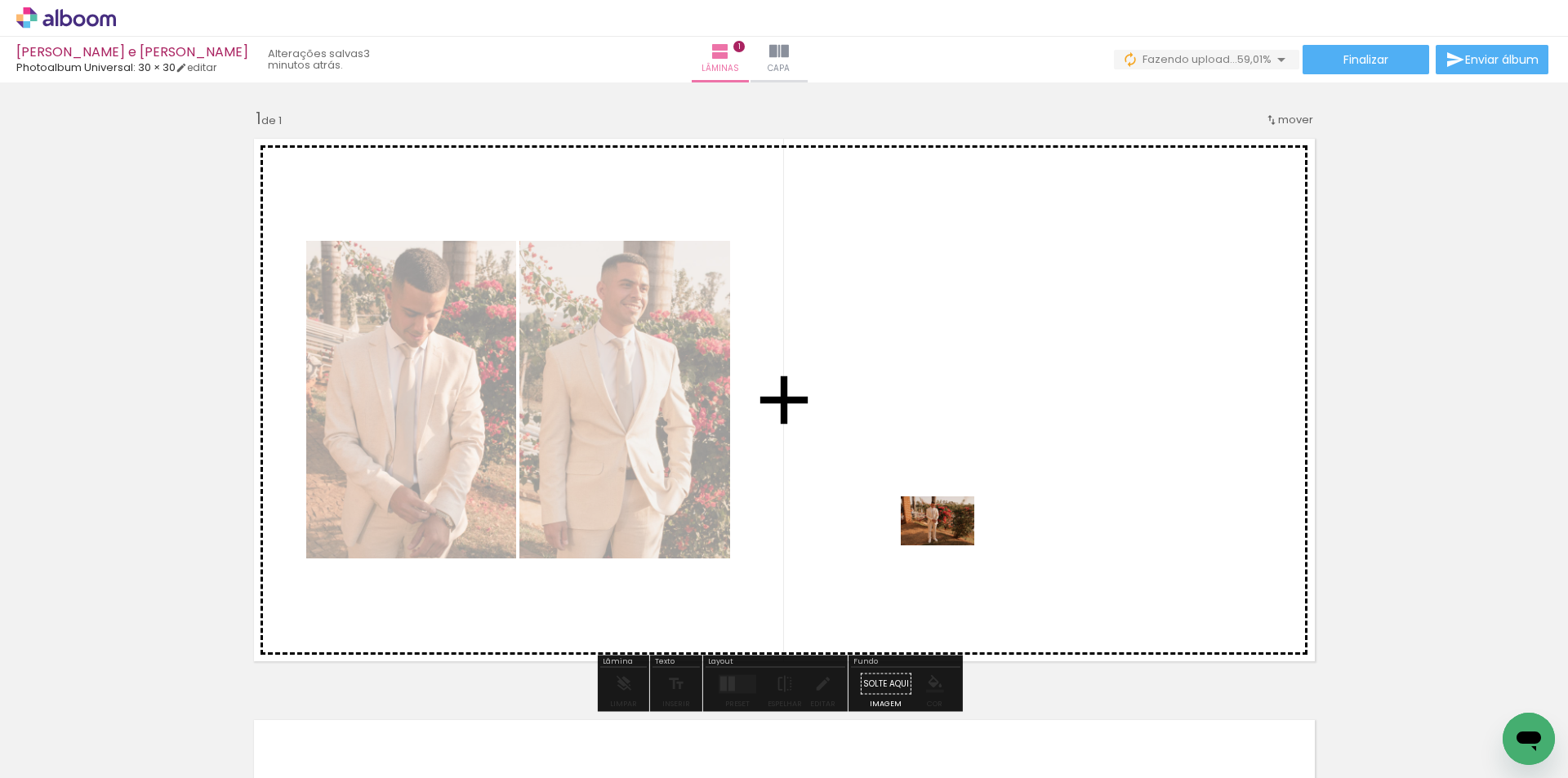
drag, startPoint x: 713, startPoint y: 741, endPoint x: 950, endPoint y: 546, distance: 306.9
click at [950, 546] on quentale-workspace at bounding box center [784, 389] width 1568 height 778
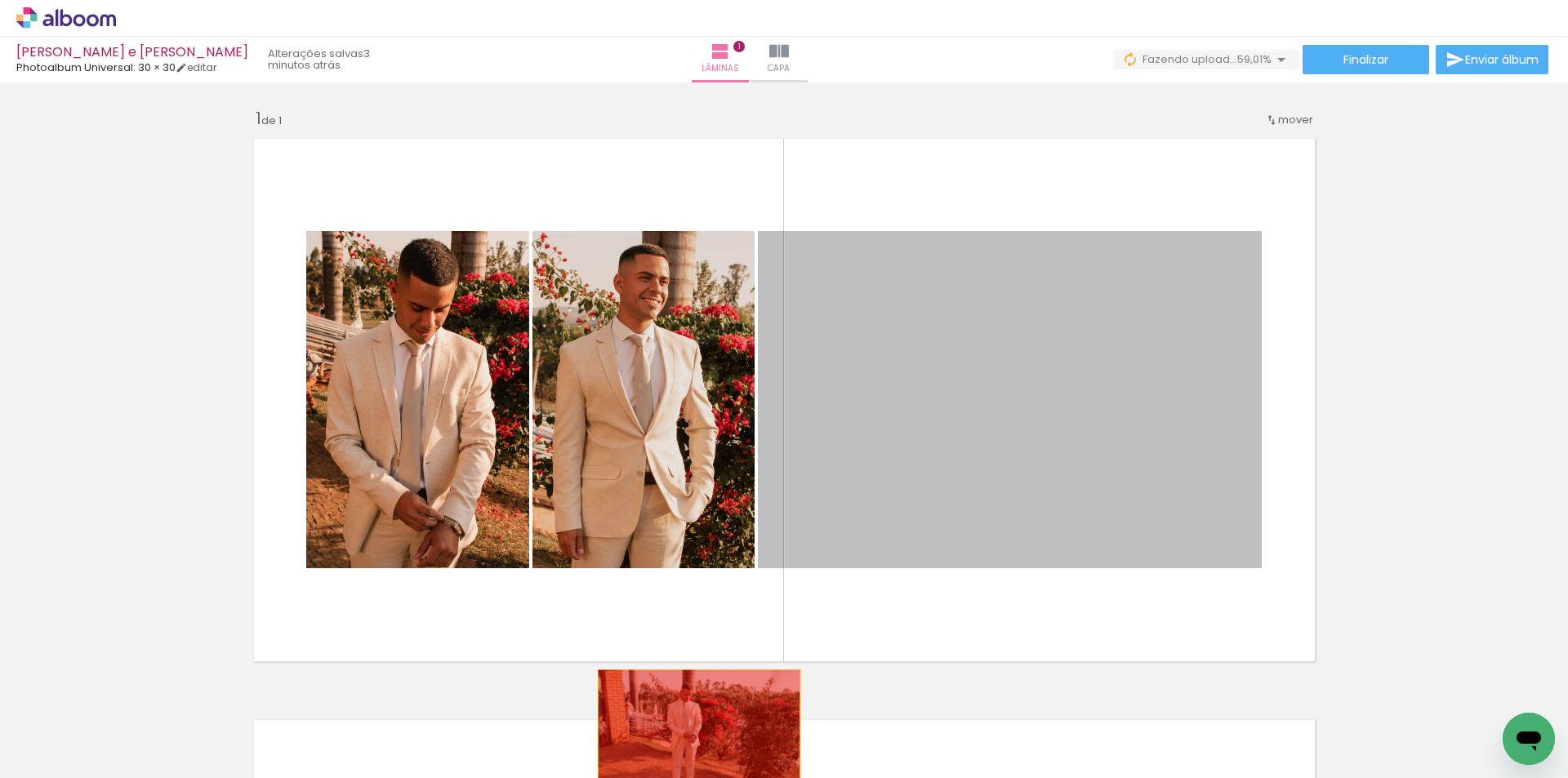
drag, startPoint x: 1096, startPoint y: 505, endPoint x: 691, endPoint y: 738, distance: 467.2
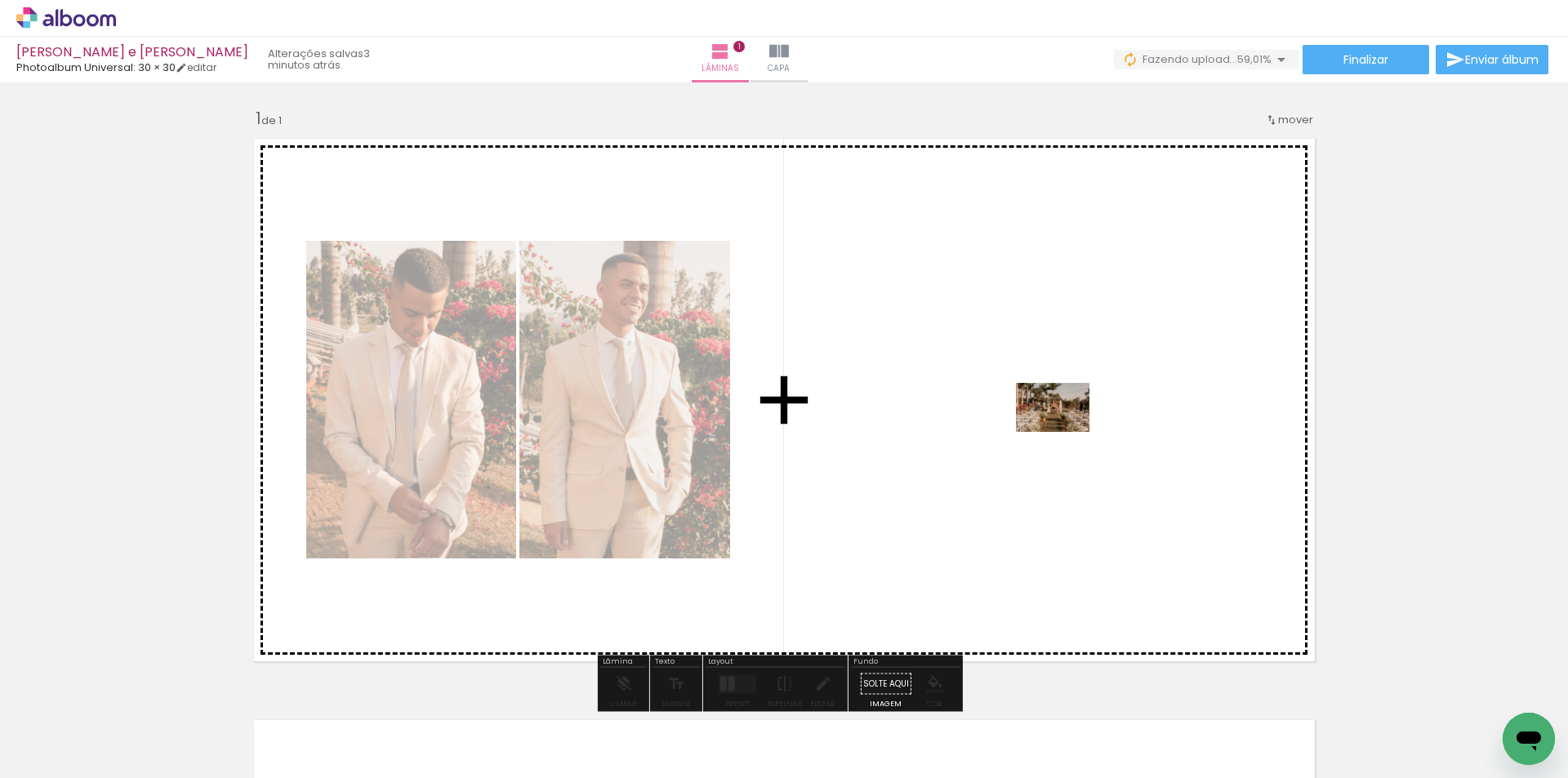
drag, startPoint x: 335, startPoint y: 705, endPoint x: 1065, endPoint y: 432, distance: 779.4
click at [1065, 432] on quentale-workspace at bounding box center [784, 389] width 1568 height 778
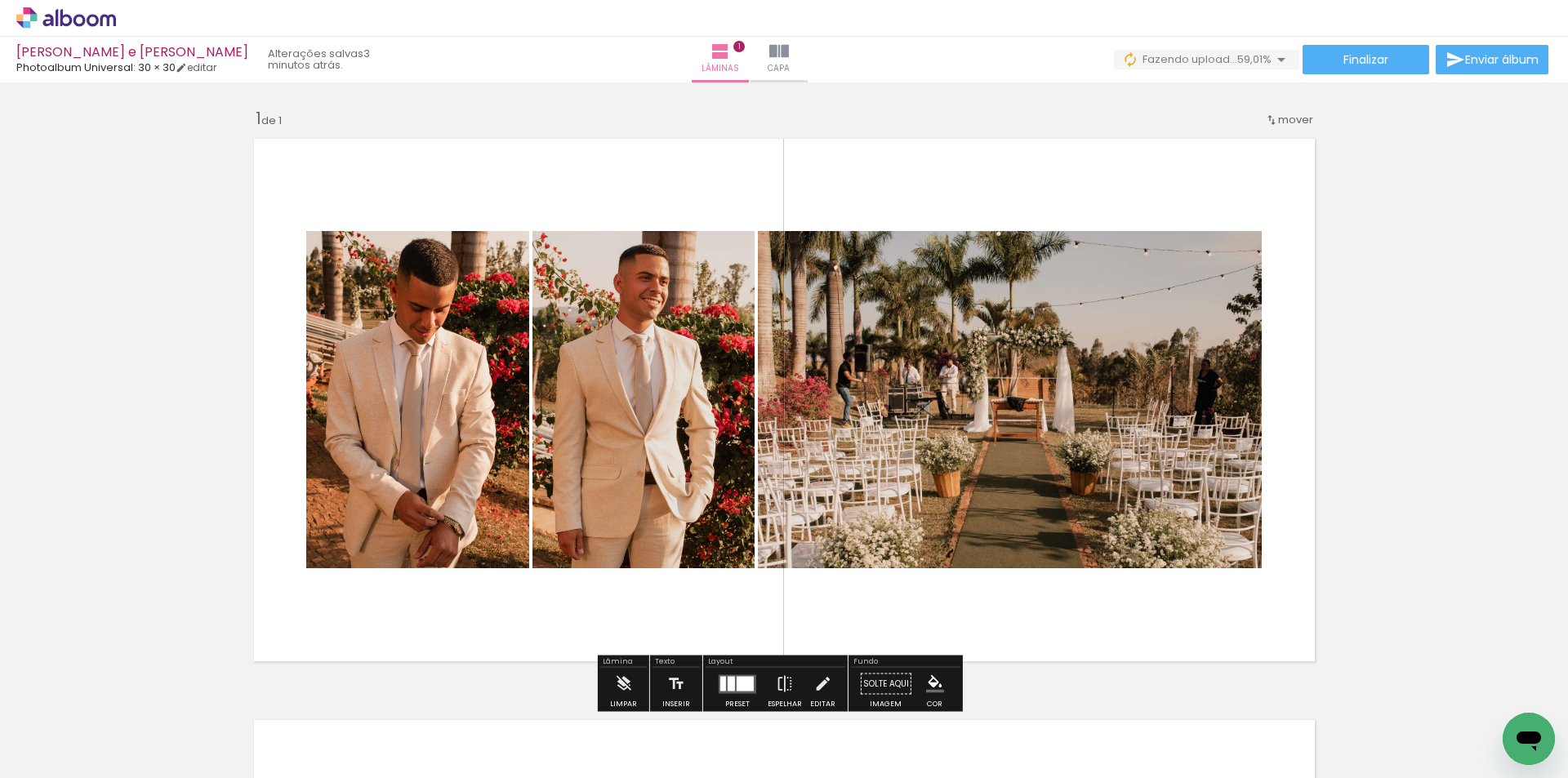
click at [1362, 417] on div "Inserir lâmina 1 de 1" at bounding box center [784, 670] width 1568 height 1164
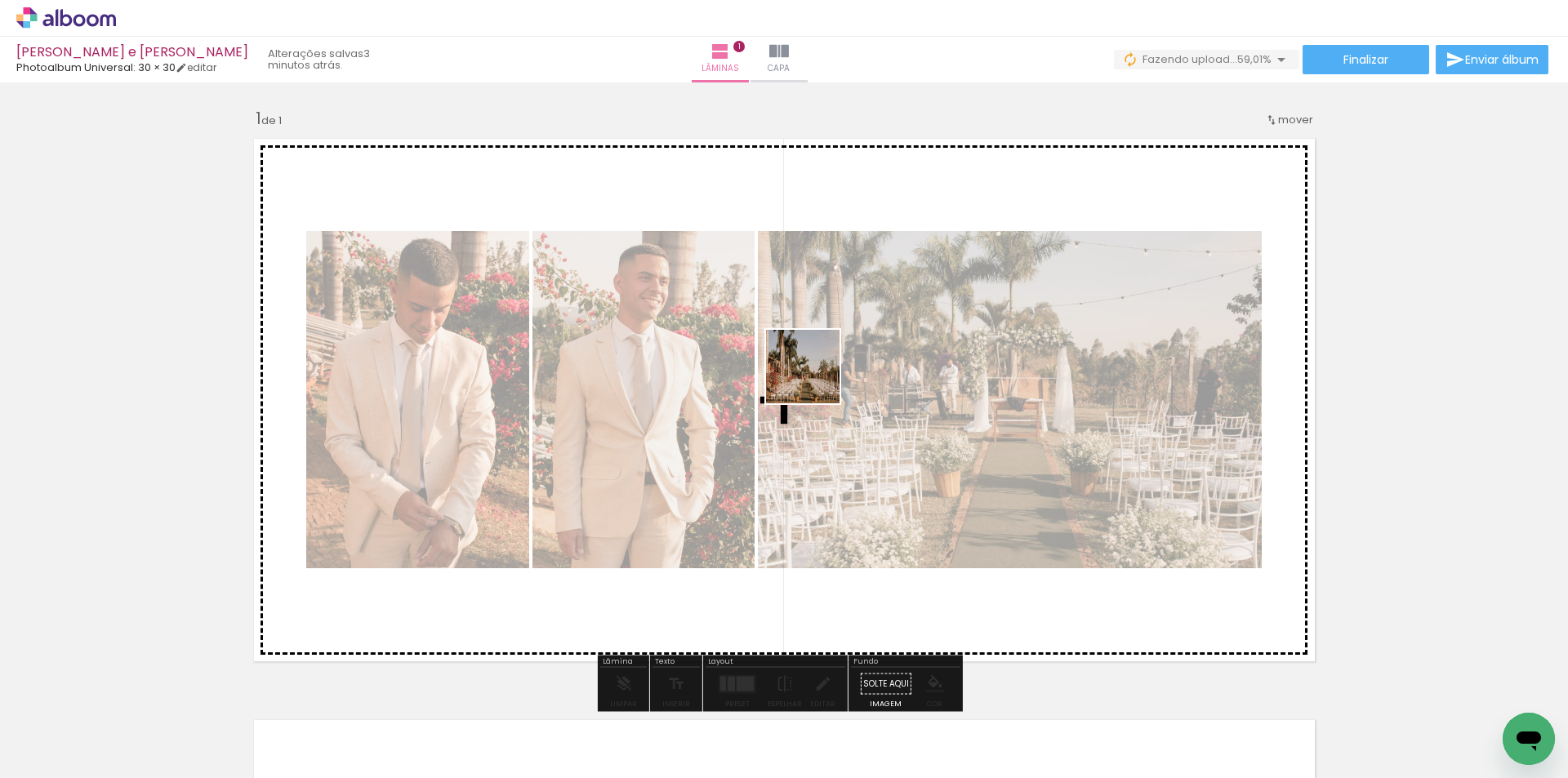
drag, startPoint x: 179, startPoint y: 733, endPoint x: 830, endPoint y: 376, distance: 742.5
click at [830, 376] on quentale-workspace at bounding box center [784, 389] width 1568 height 778
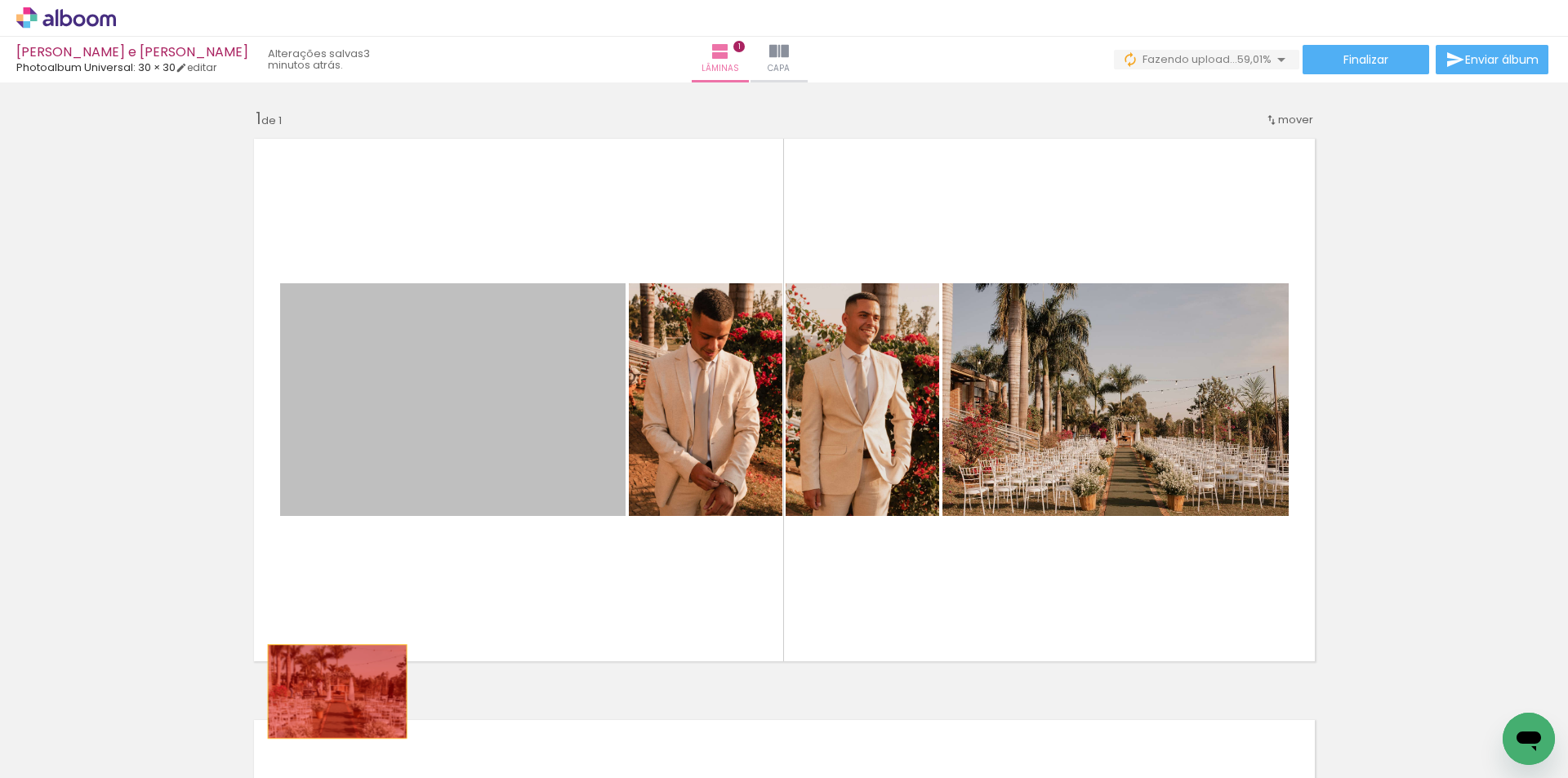
drag, startPoint x: 463, startPoint y: 420, endPoint x: 306, endPoint y: 691, distance: 313.2
click at [263, 717] on quentale-workspace at bounding box center [784, 389] width 1568 height 778
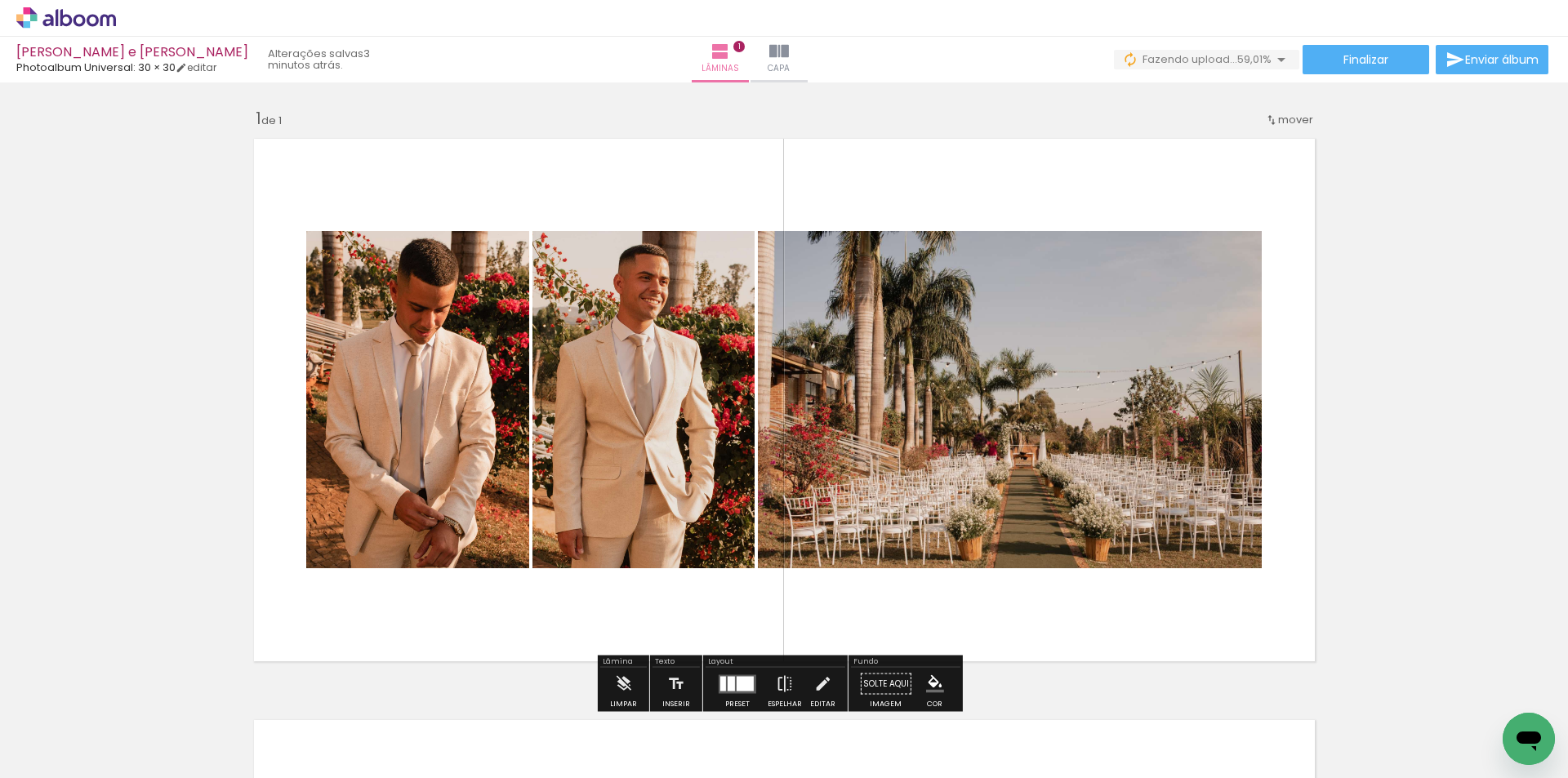
click at [1477, 452] on div "Inserir lâmina 1 de 1" at bounding box center [784, 670] width 1568 height 1164
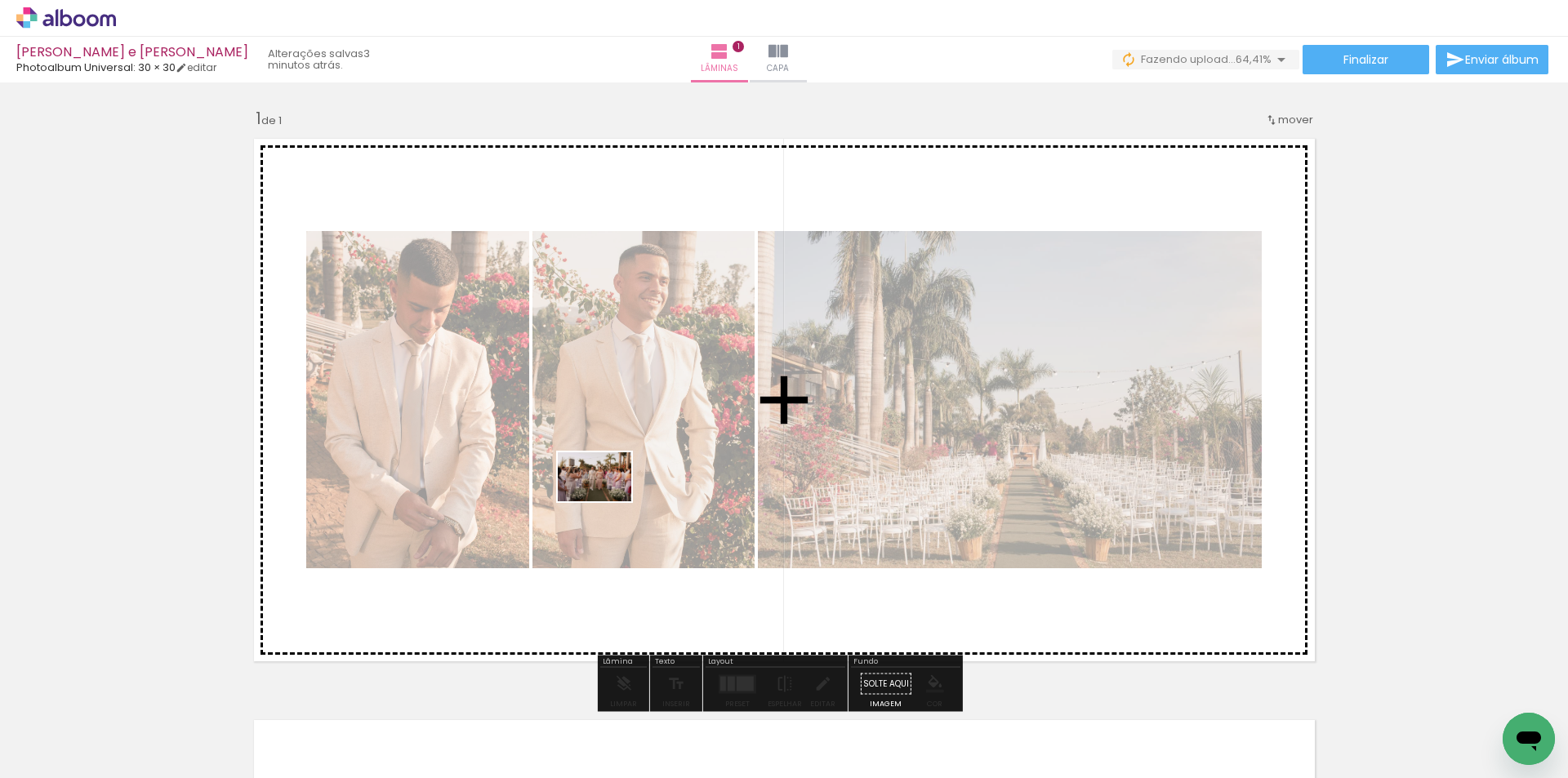
drag, startPoint x: 449, startPoint y: 673, endPoint x: 607, endPoint y: 502, distance: 232.8
click at [607, 502] on quentale-workspace at bounding box center [784, 389] width 1568 height 778
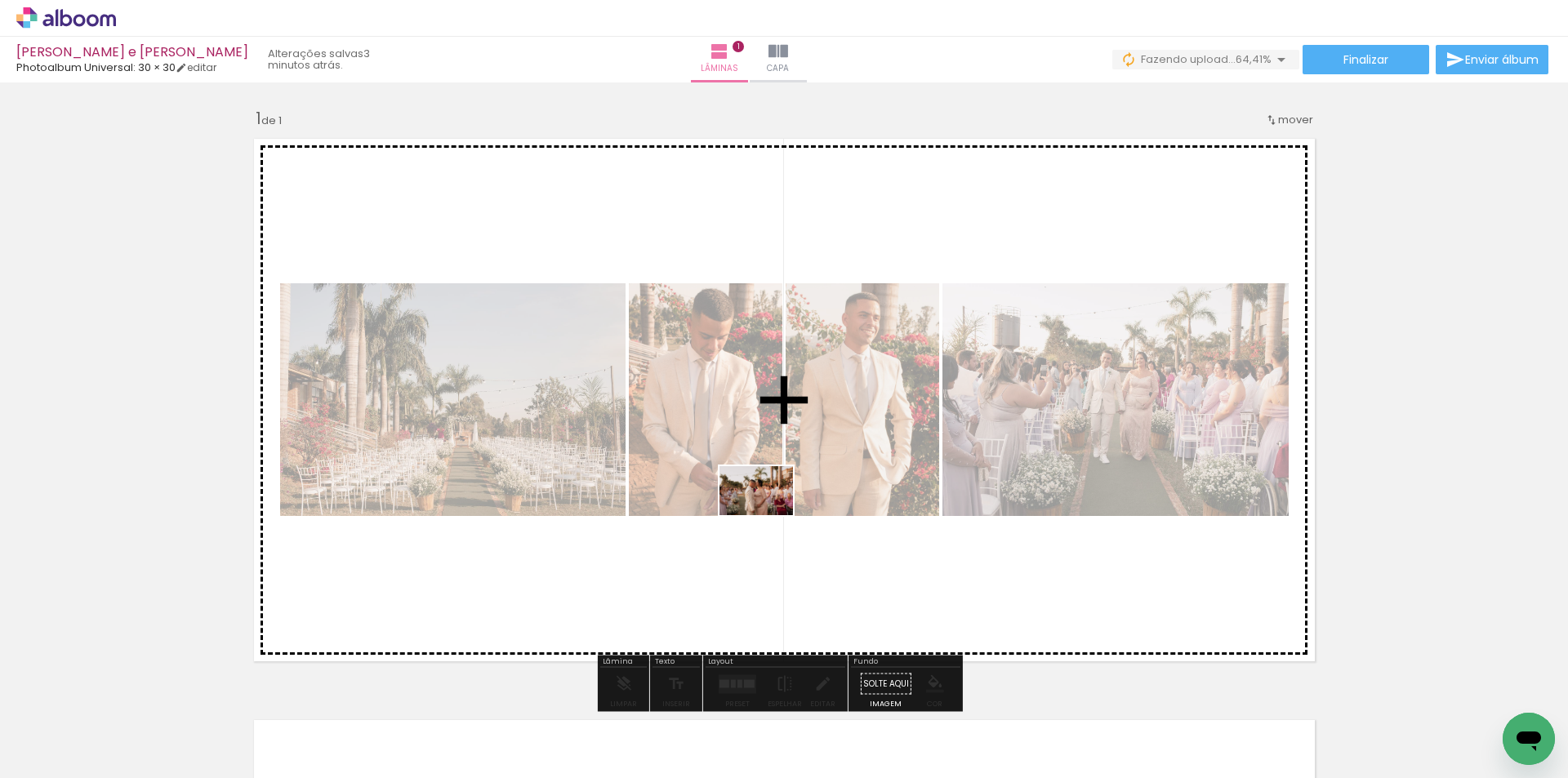
drag, startPoint x: 583, startPoint y: 737, endPoint x: 769, endPoint y: 516, distance: 288.9
click at [769, 516] on quentale-workspace at bounding box center [784, 389] width 1568 height 778
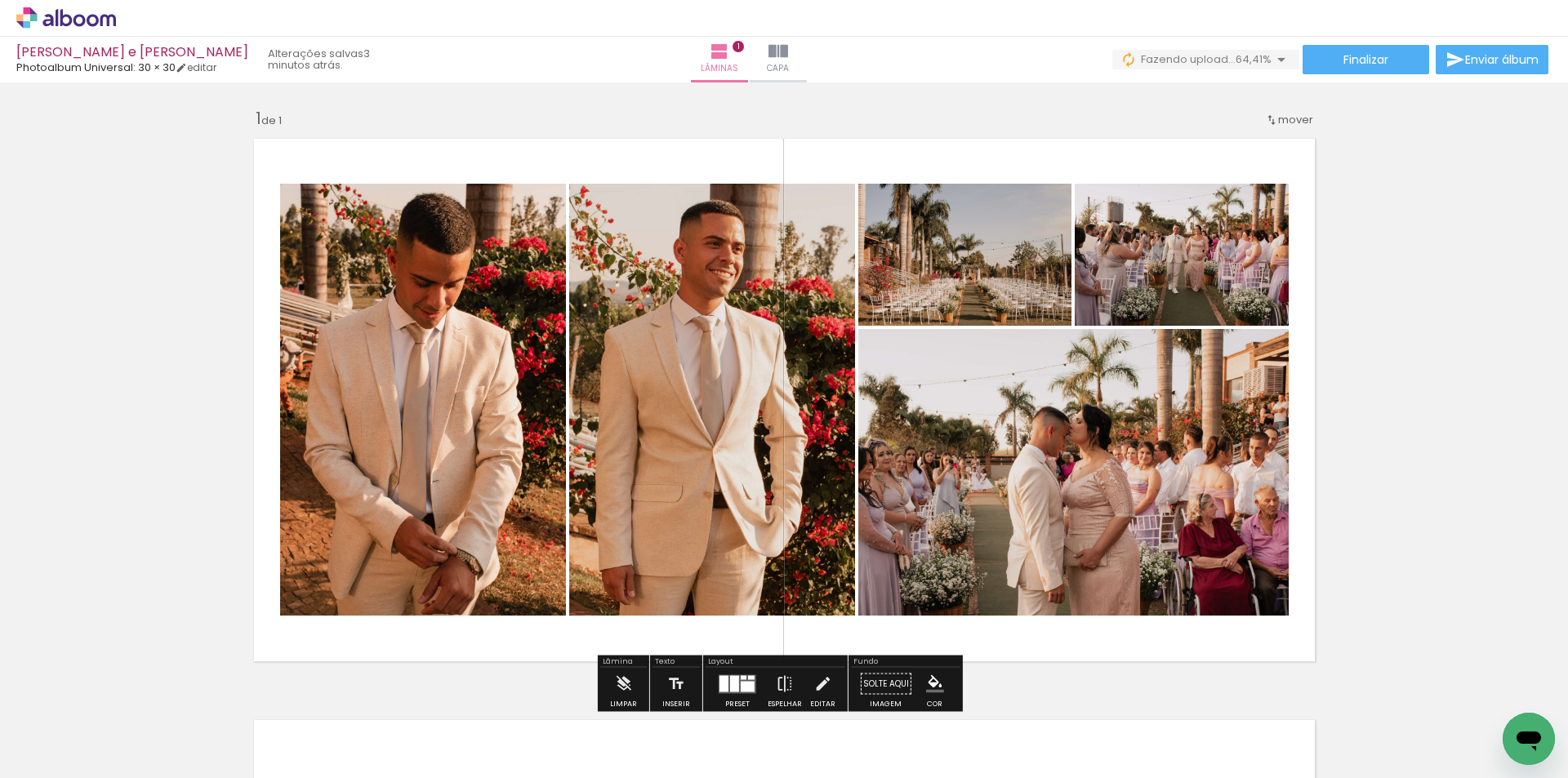
scroll to position [82, 0]
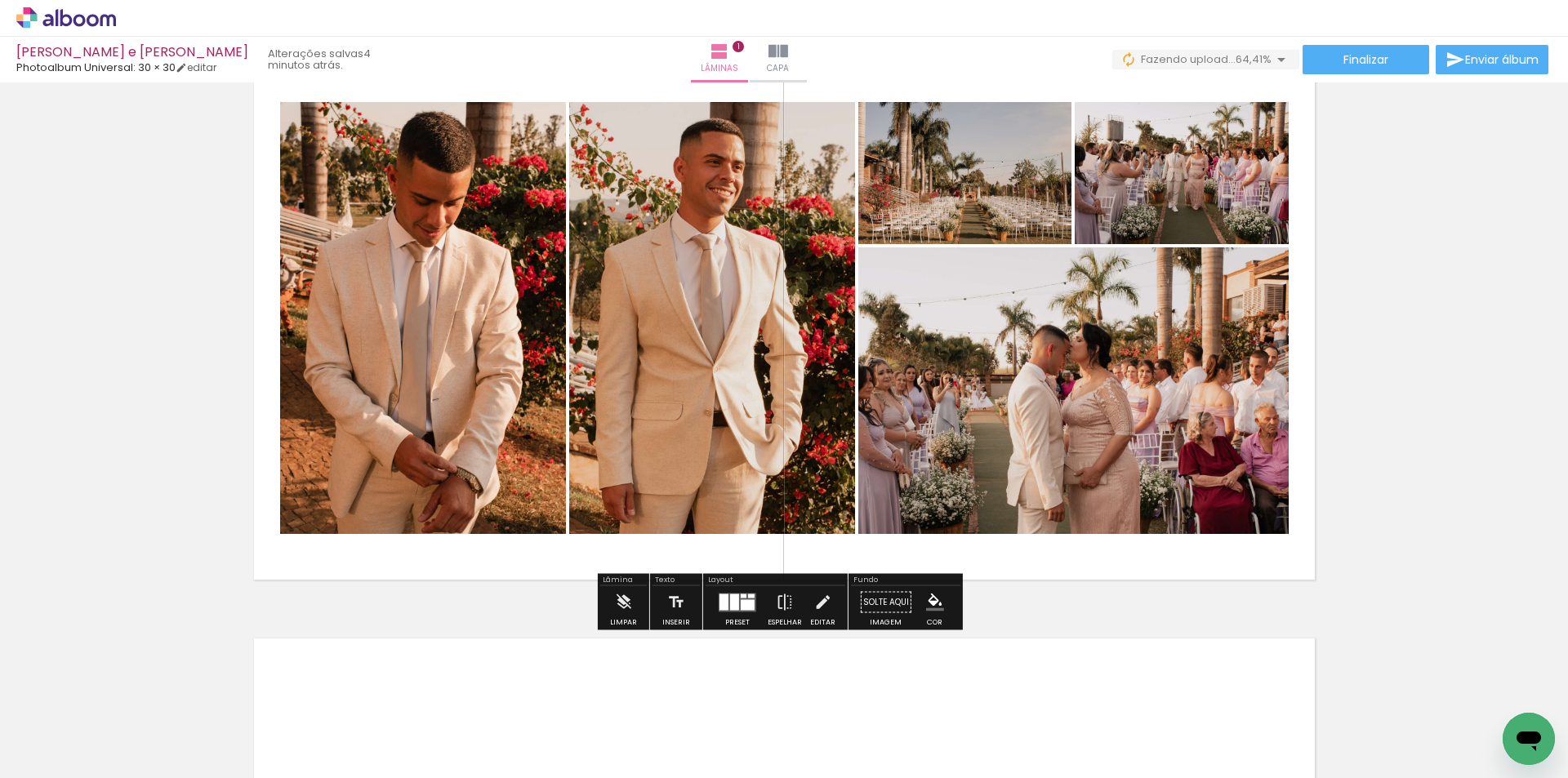
click at [720, 611] on div at bounding box center [738, 602] width 44 height 32
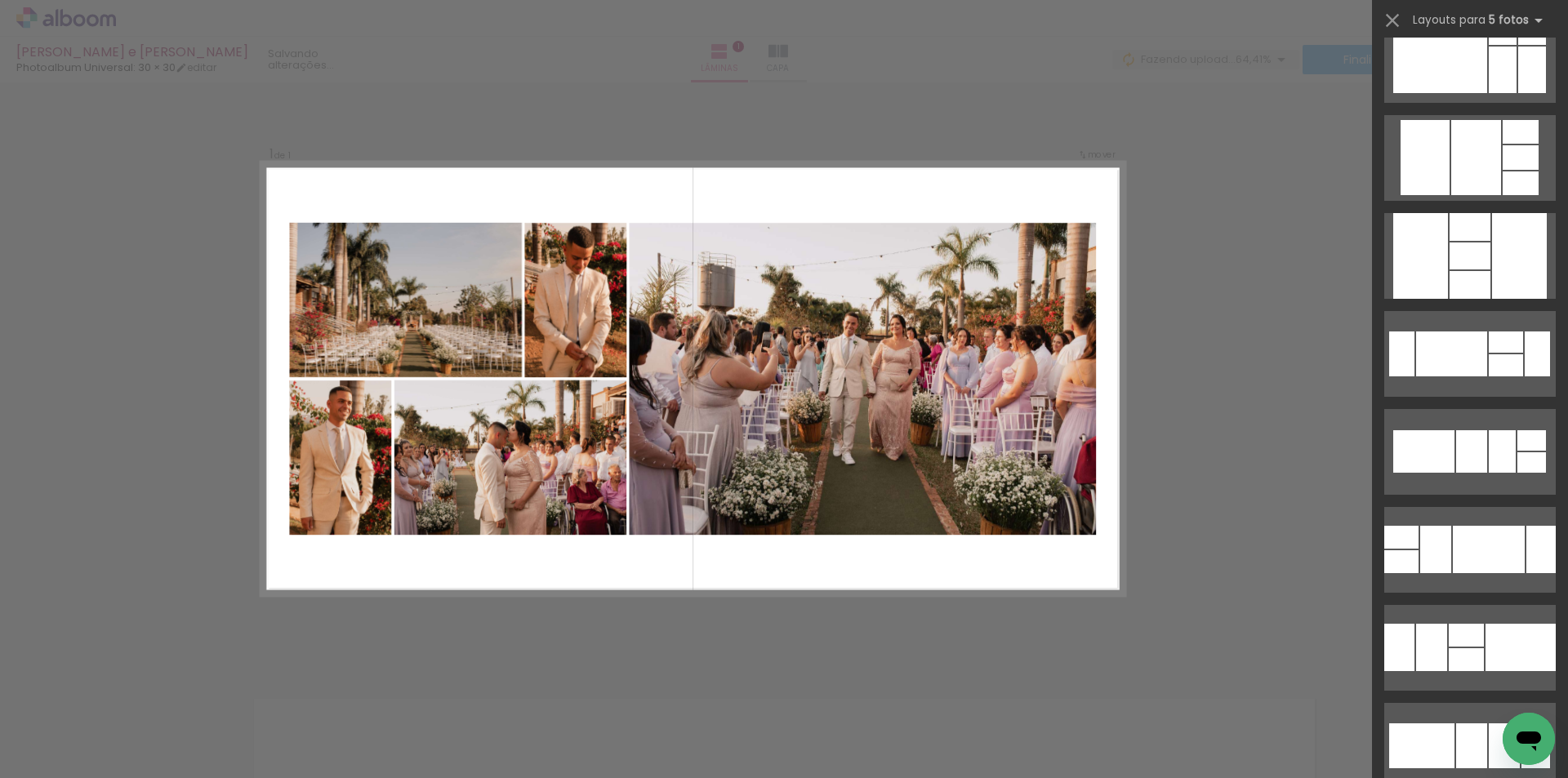
scroll to position [2532, 0]
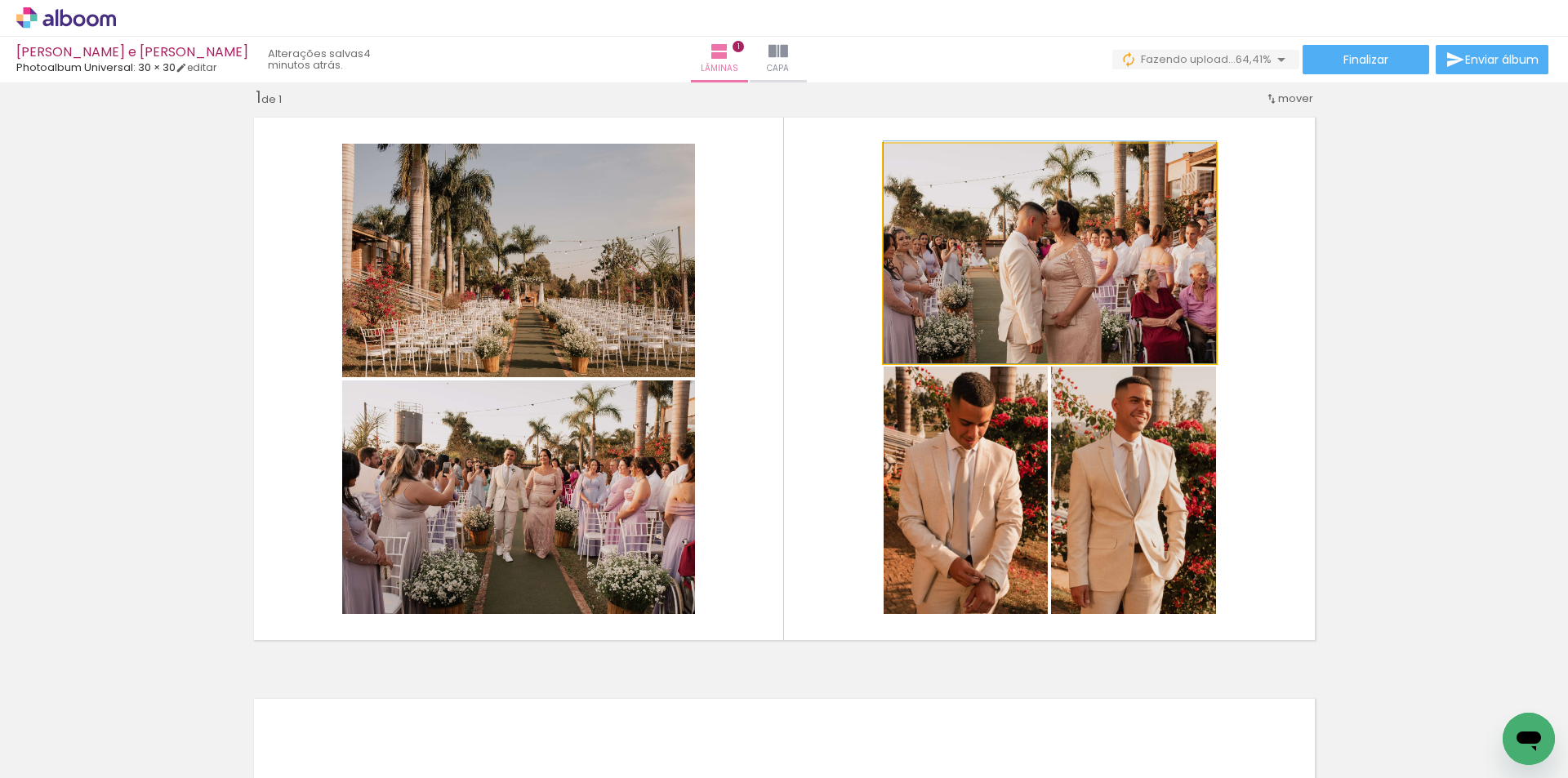
drag, startPoint x: 999, startPoint y: 290, endPoint x: 1001, endPoint y: 261, distance: 29.1
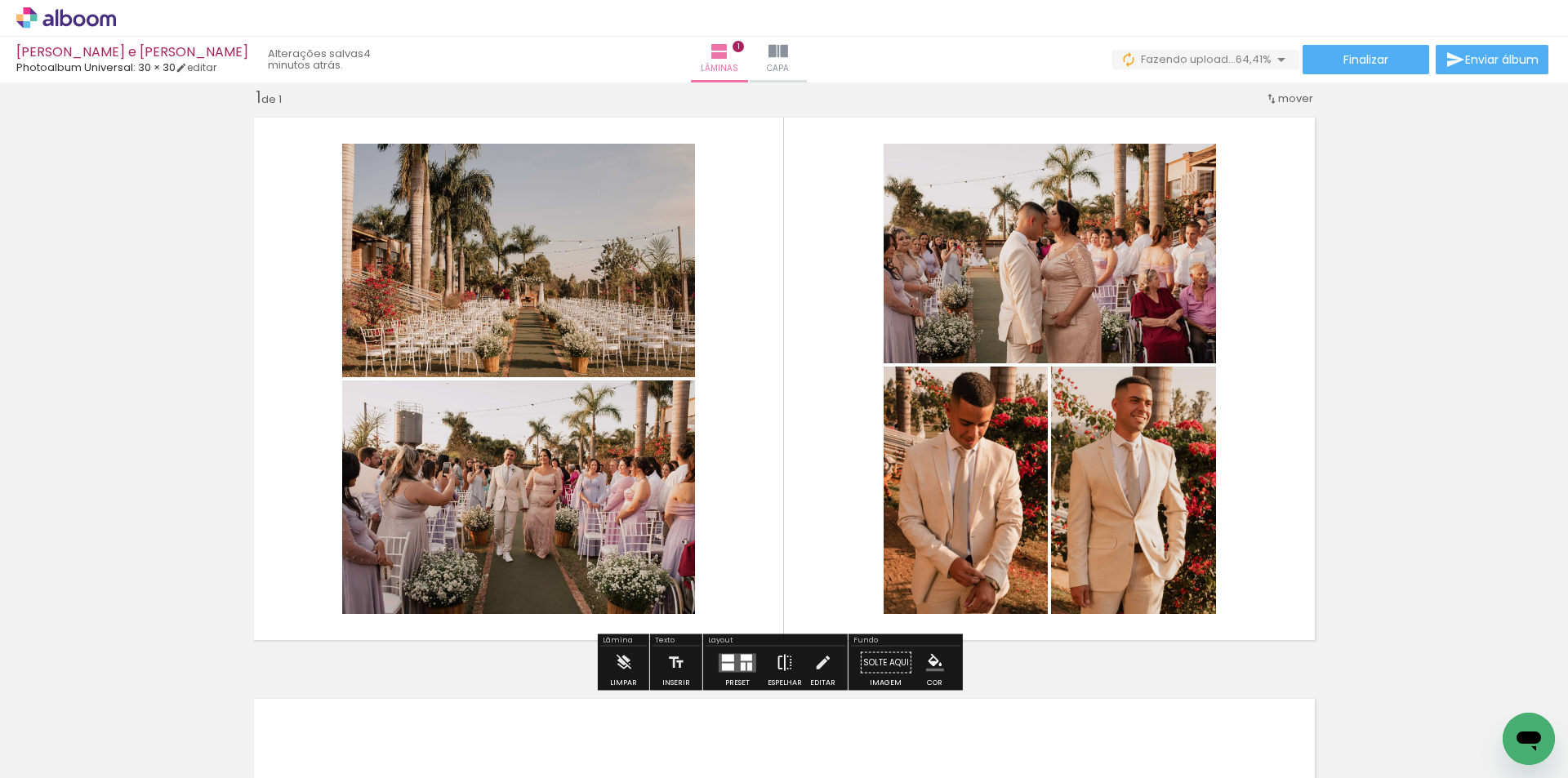
click at [782, 656] on iron-icon at bounding box center [785, 663] width 18 height 32
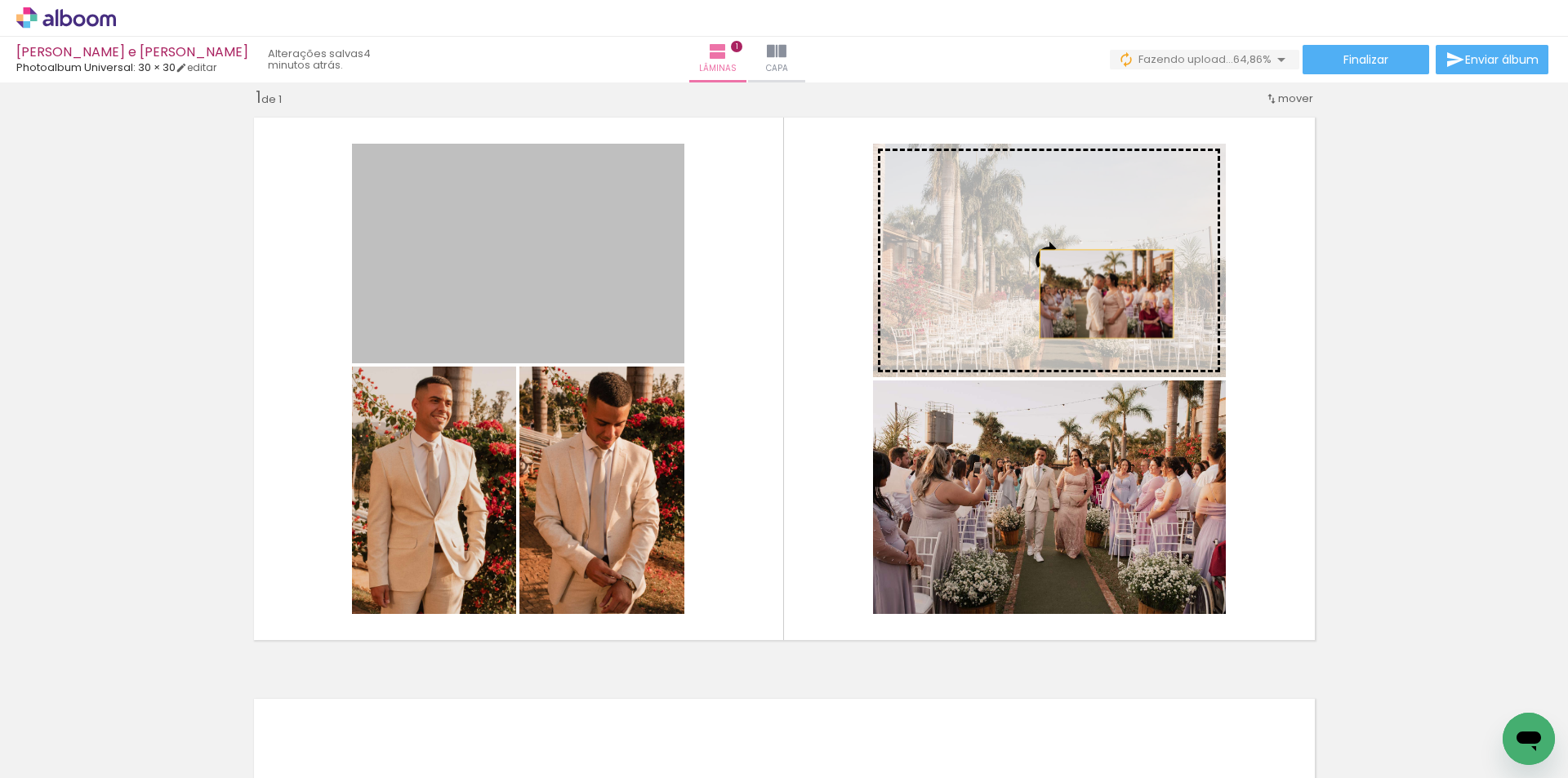
drag, startPoint x: 820, startPoint y: 252, endPoint x: 1100, endPoint y: 294, distance: 283.1
click at [0, 0] on slot at bounding box center [0, 0] width 0 height 0
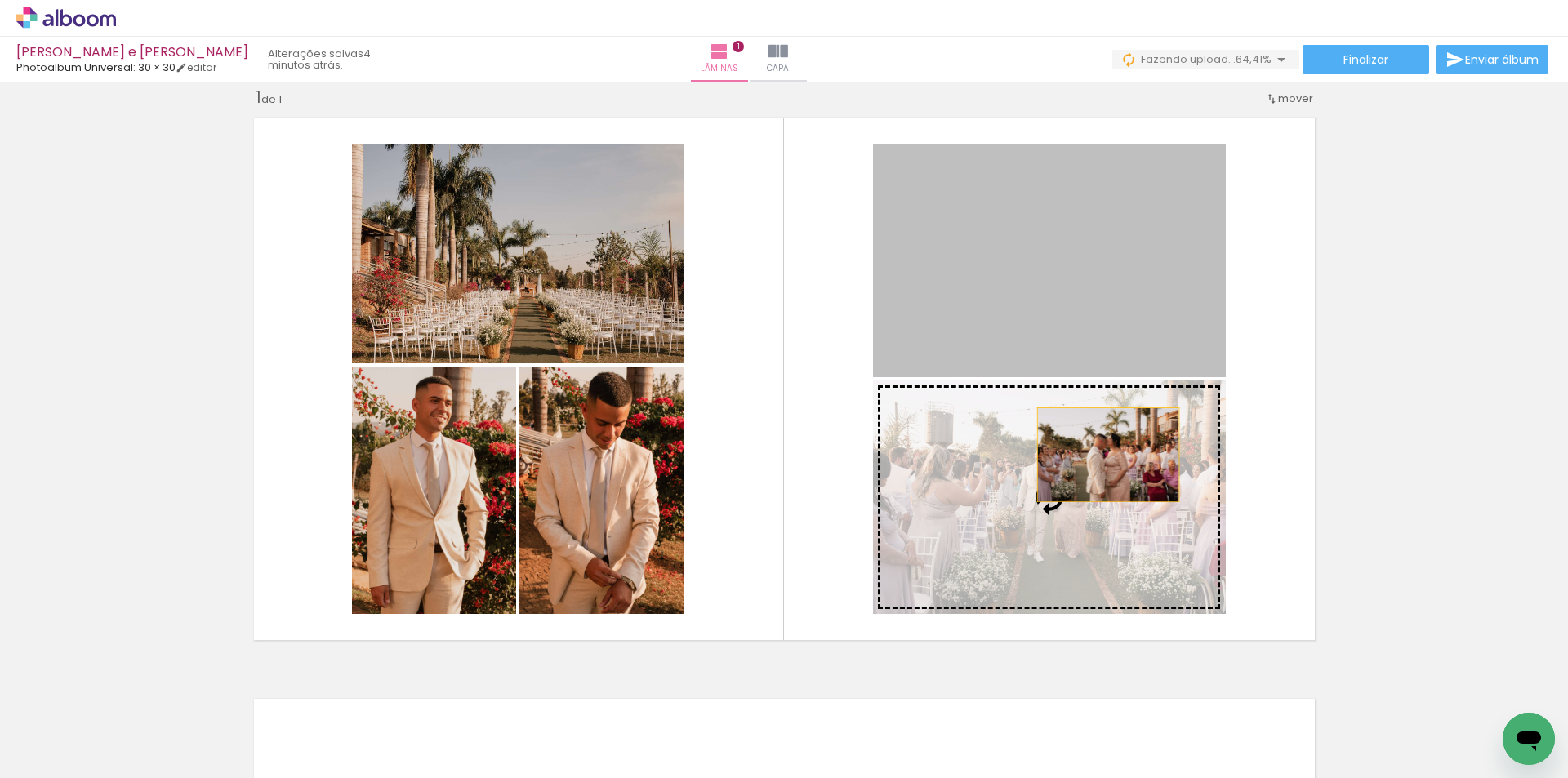
drag, startPoint x: 1098, startPoint y: 257, endPoint x: 1108, endPoint y: 465, distance: 208.2
click at [0, 0] on slot at bounding box center [0, 0] width 0 height 0
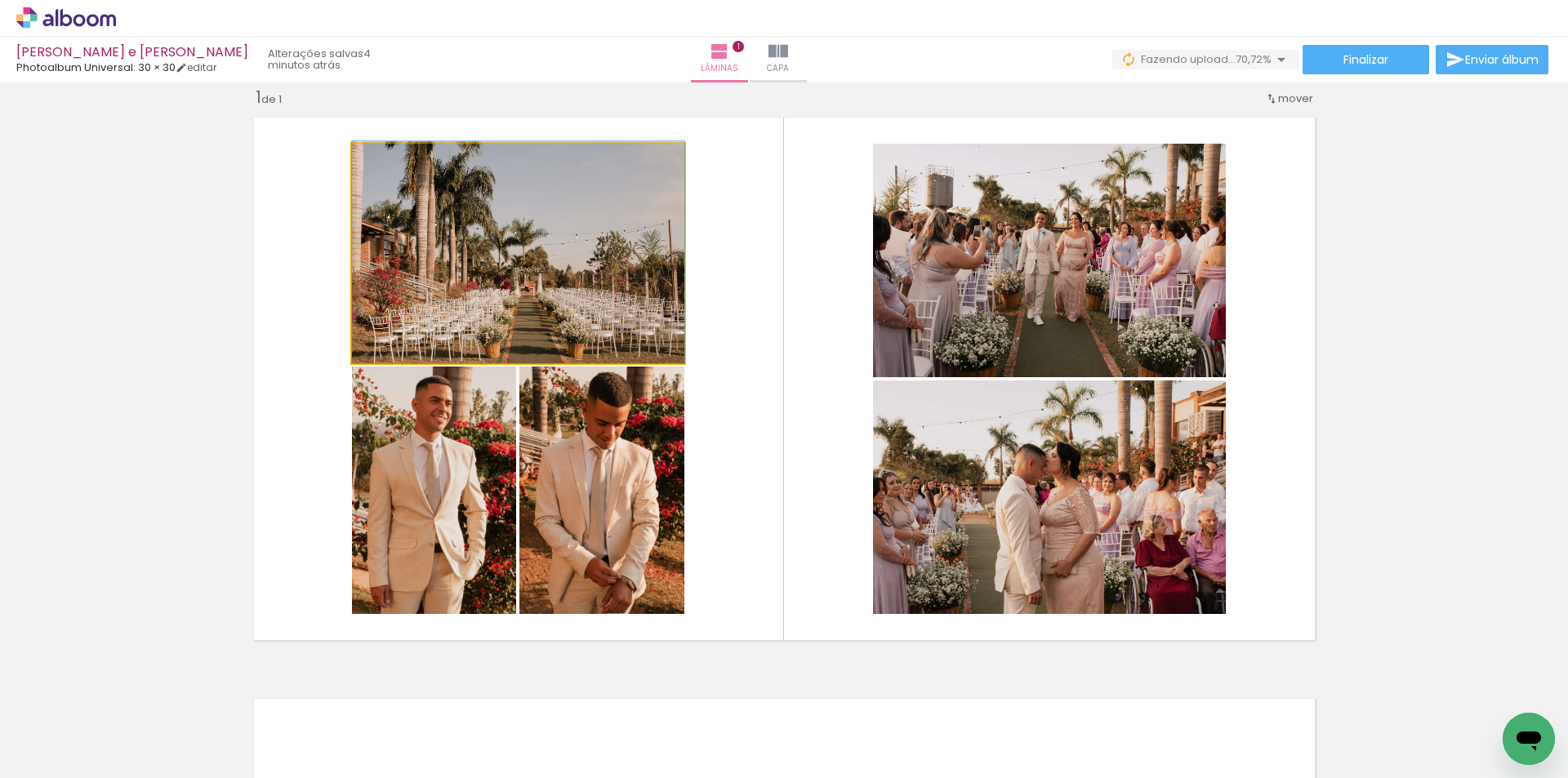
drag, startPoint x: 455, startPoint y: 260, endPoint x: 437, endPoint y: 206, distance: 56.9
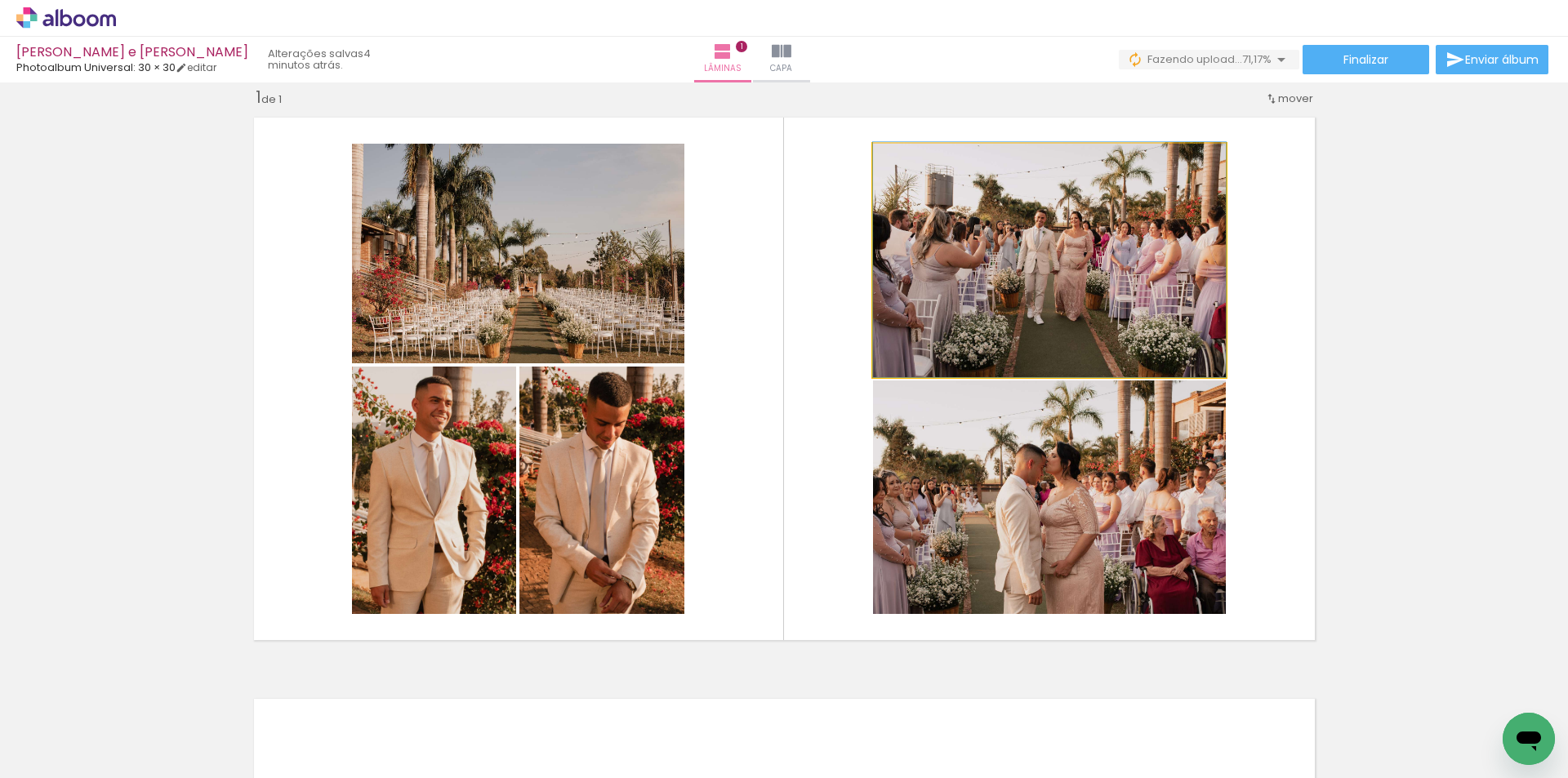
drag, startPoint x: 1063, startPoint y: 245, endPoint x: 1049, endPoint y: 234, distance: 17.8
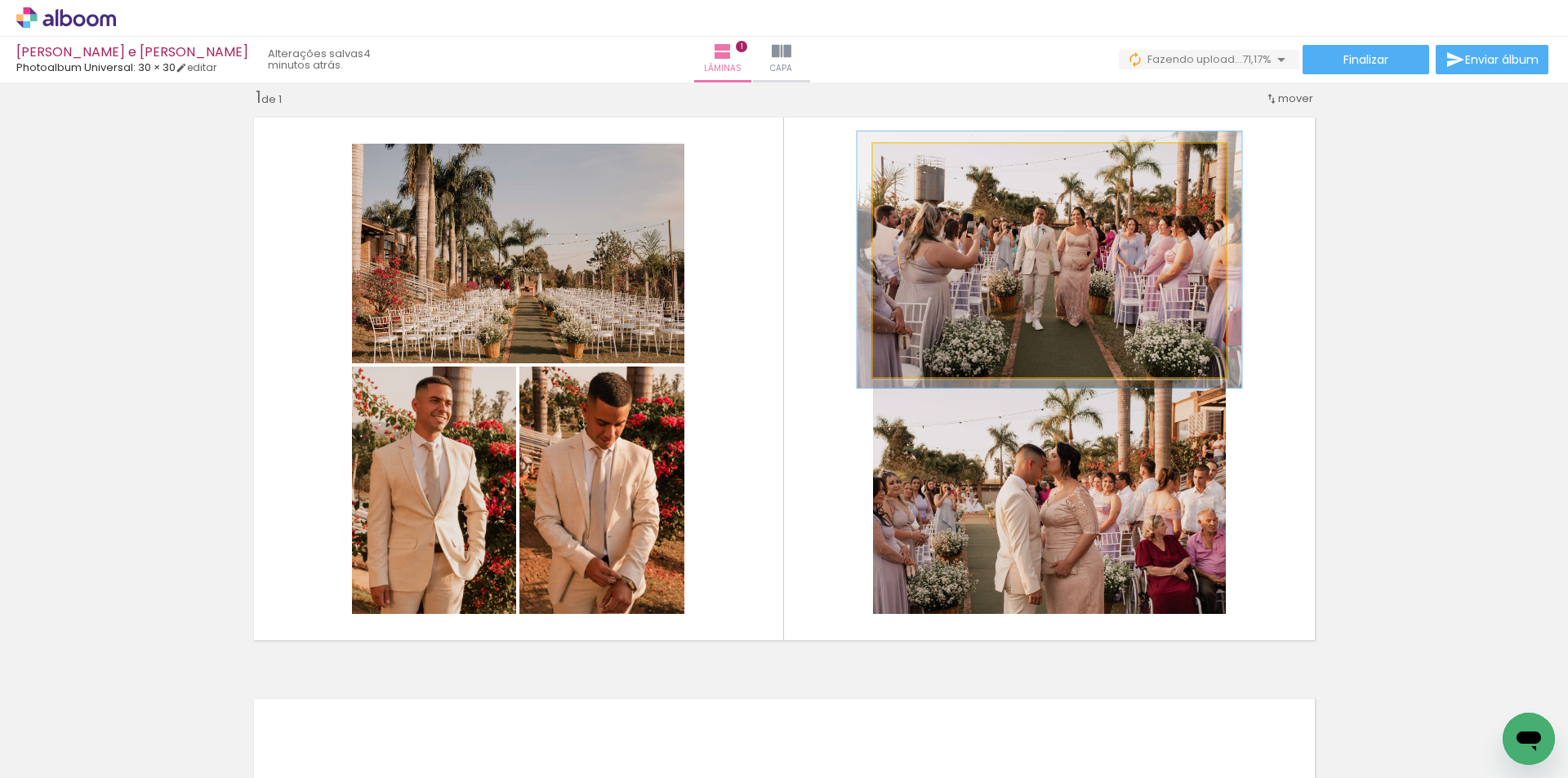
type paper-slider "109"
click at [914, 164] on div at bounding box center [916, 161] width 26 height 26
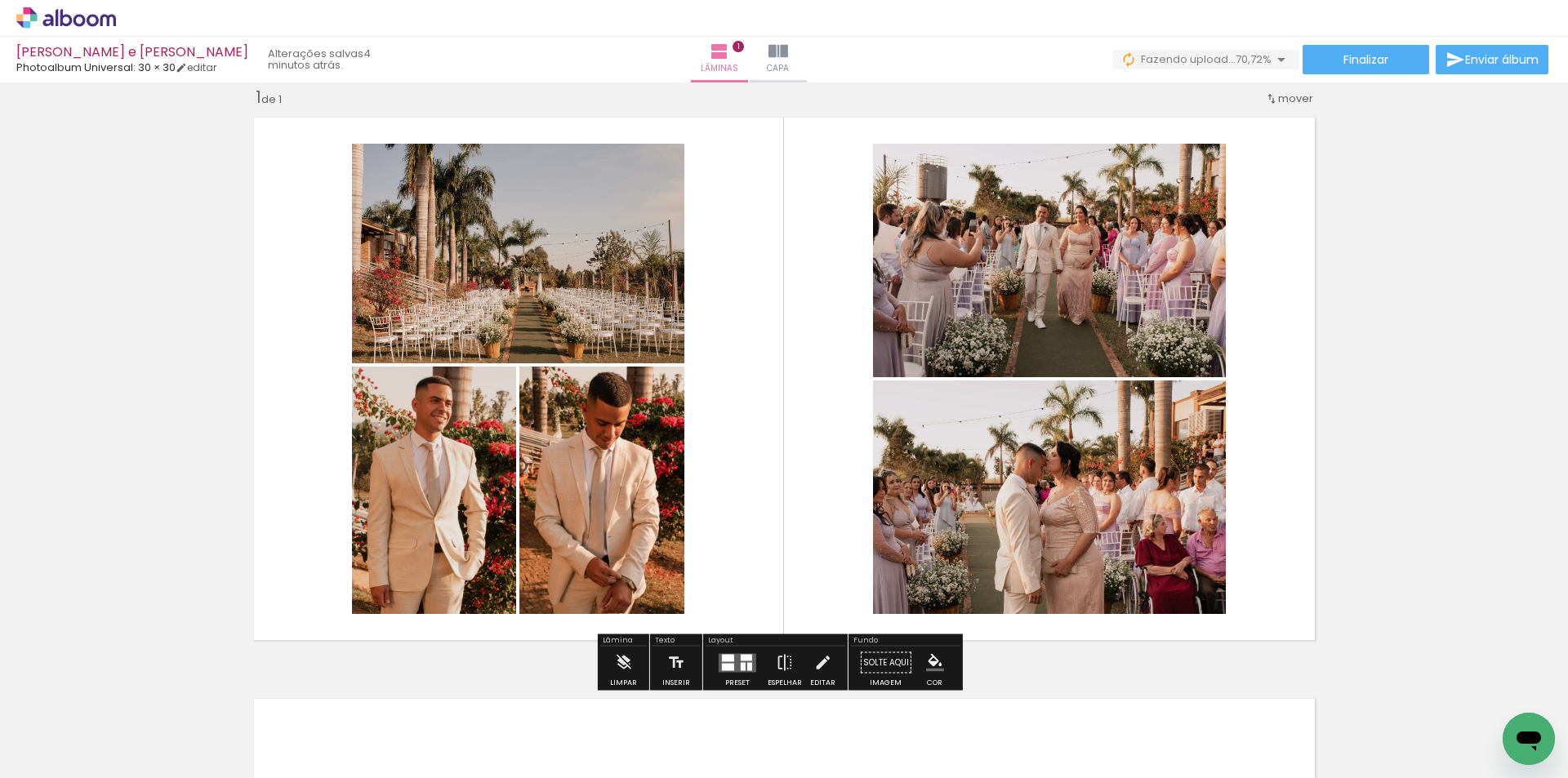
click at [1420, 424] on div "Inserir lâmina 1 de 1" at bounding box center [784, 649] width 1568 height 1164
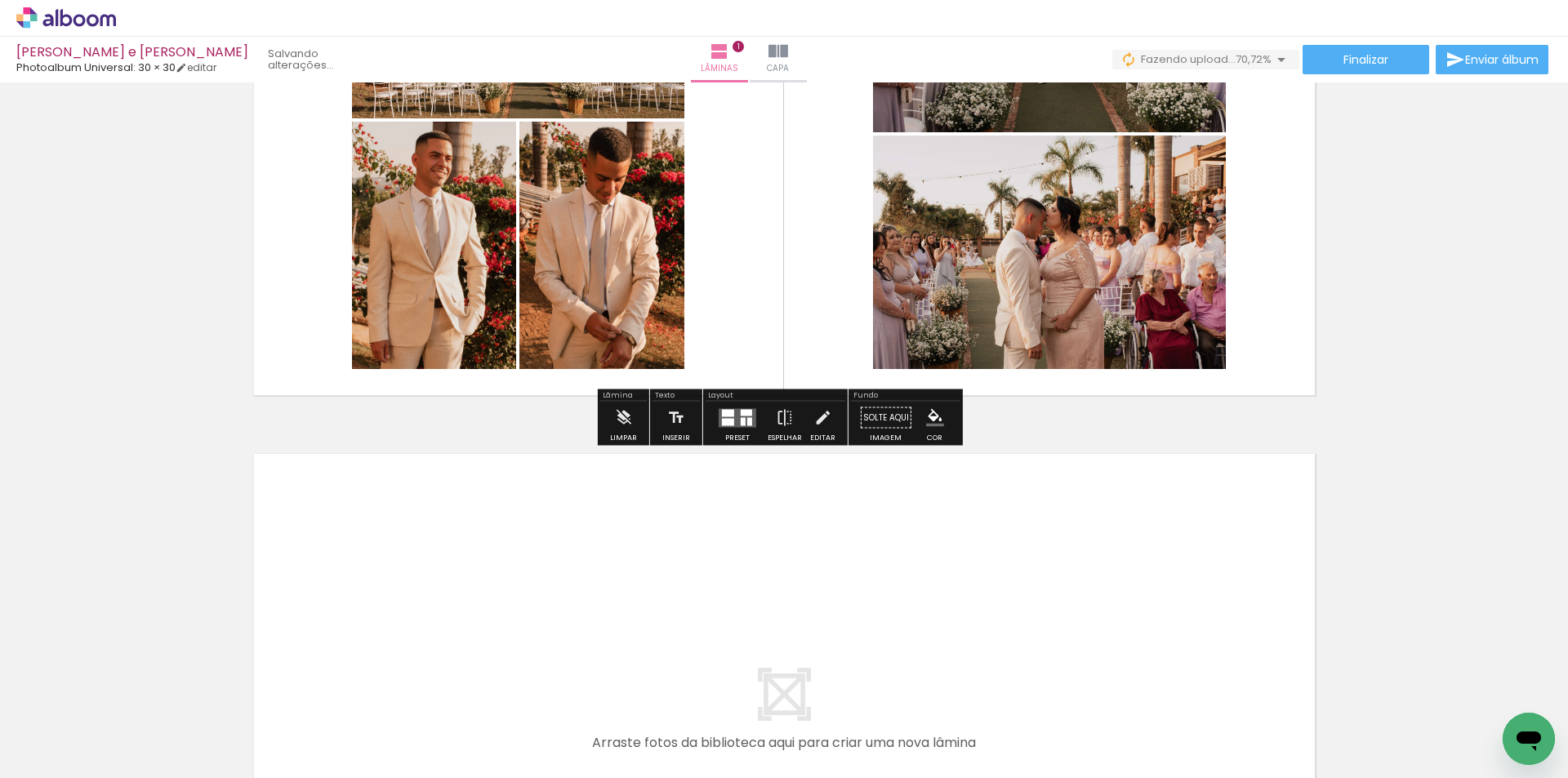
scroll to position [511, 0]
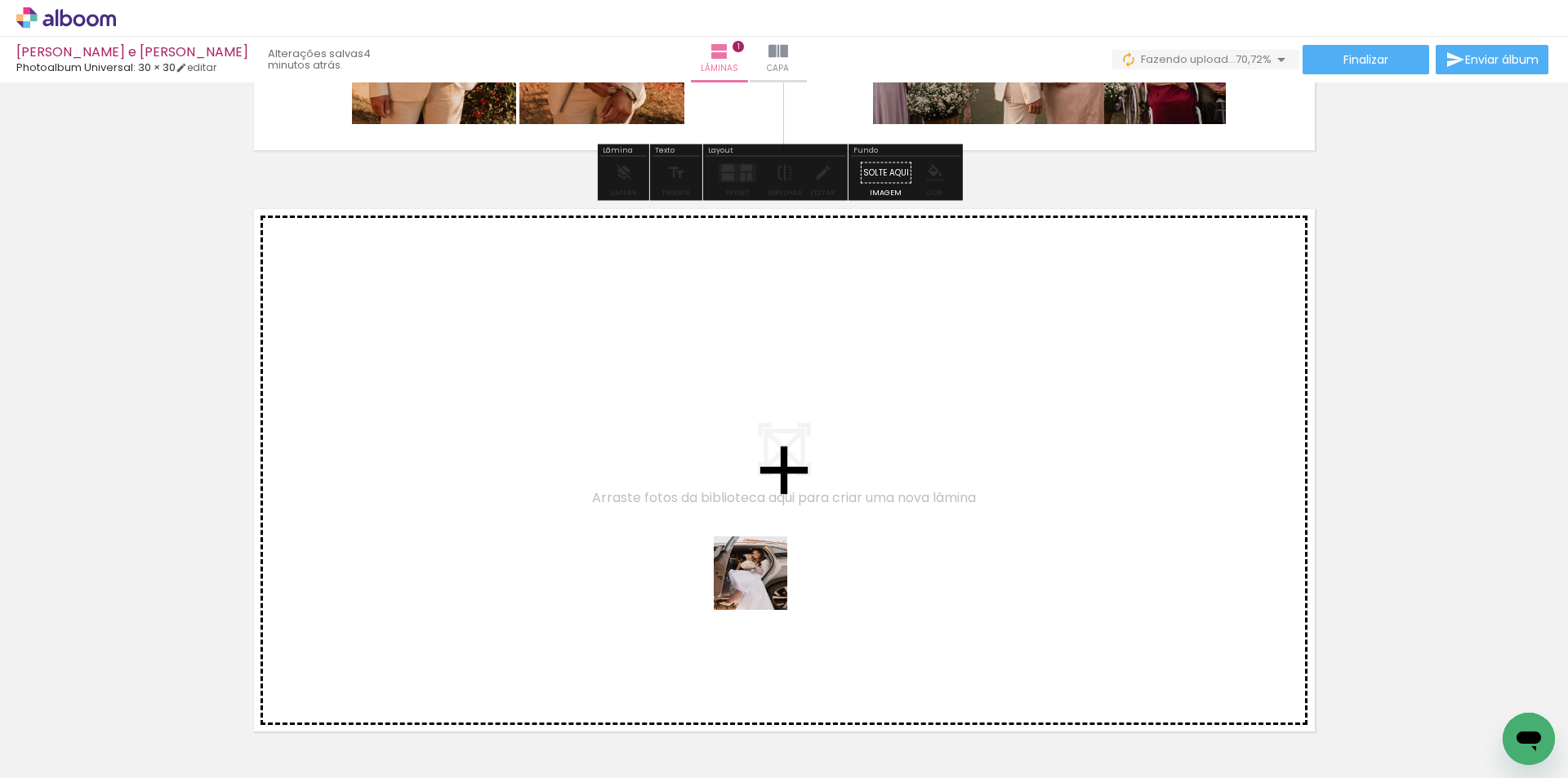
drag, startPoint x: 760, startPoint y: 633, endPoint x: 771, endPoint y: 516, distance: 117.5
click at [771, 516] on quentale-workspace at bounding box center [784, 389] width 1568 height 778
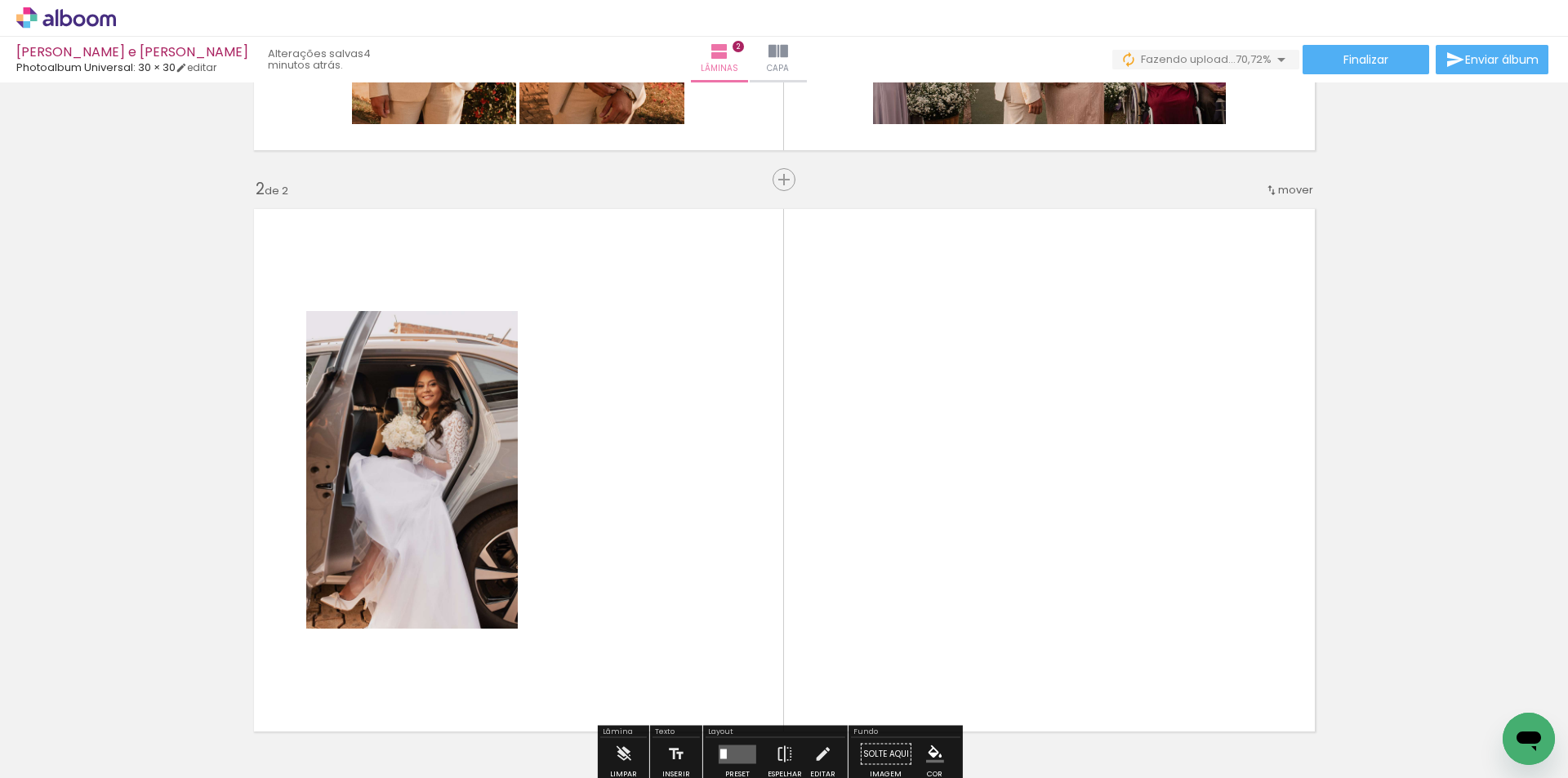
scroll to position [603, 0]
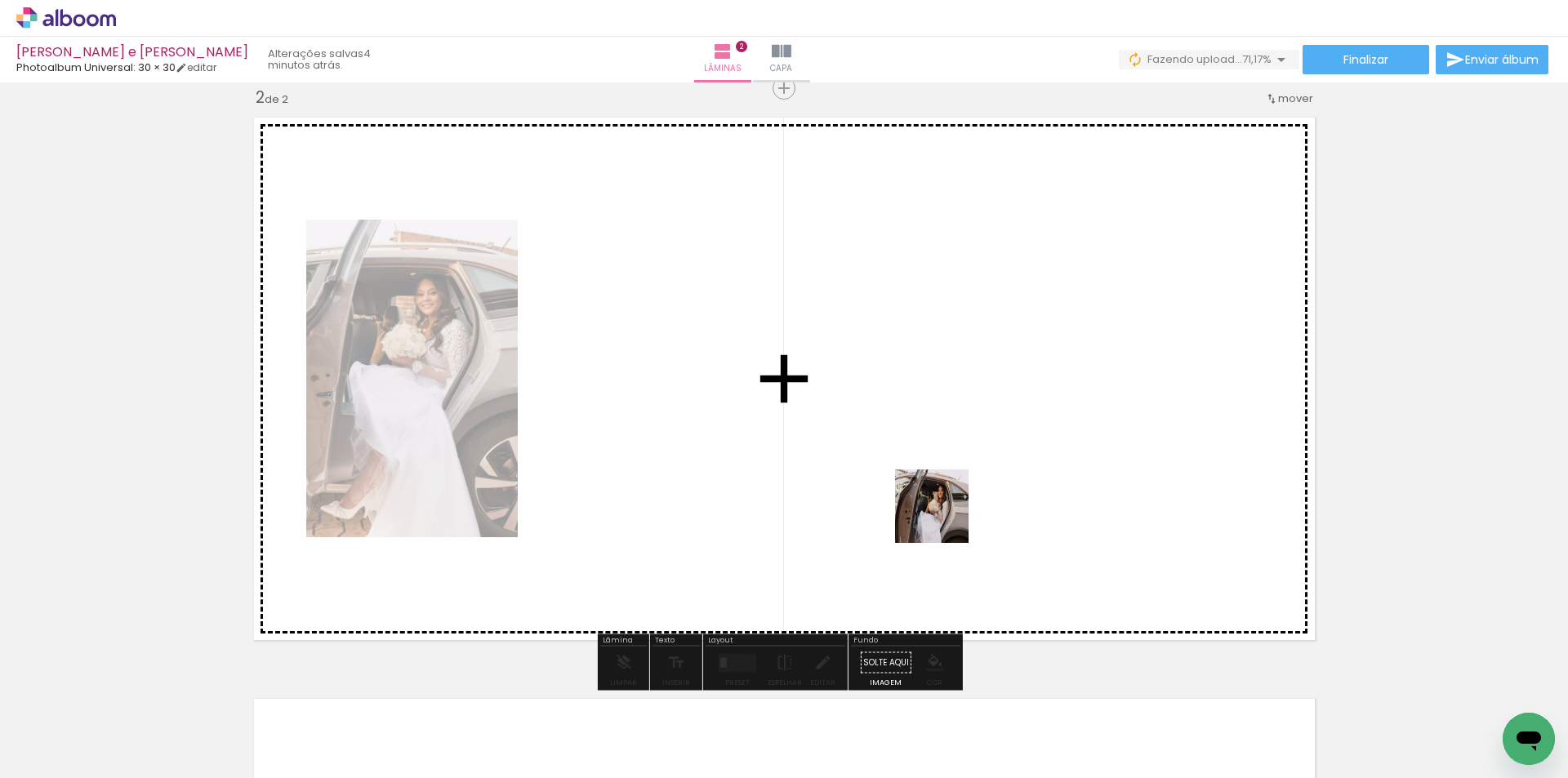
drag, startPoint x: 872, startPoint y: 709, endPoint x: 944, endPoint y: 518, distance: 204.1
click at [944, 518] on quentale-workspace at bounding box center [784, 389] width 1568 height 778
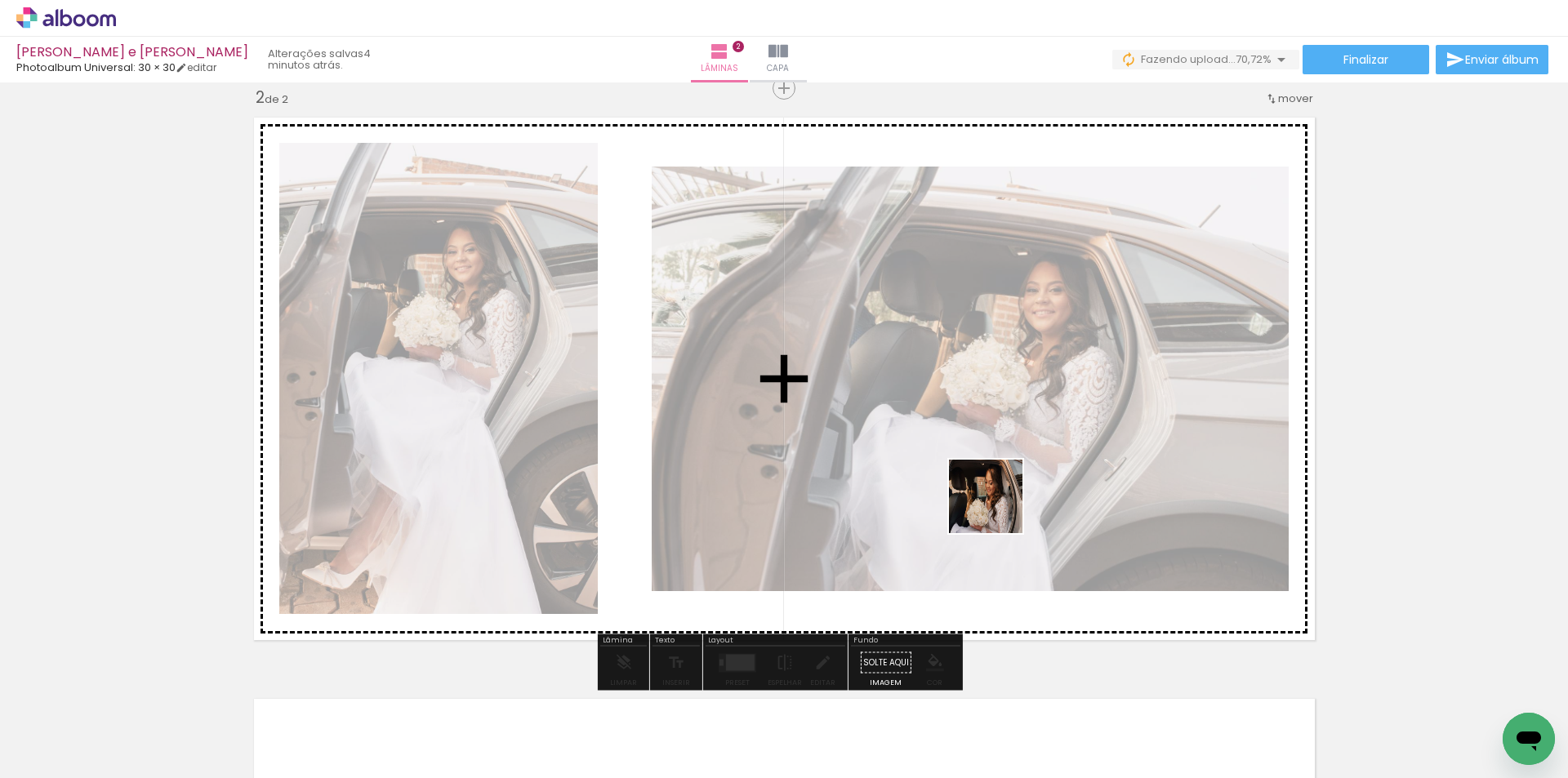
drag, startPoint x: 952, startPoint y: 685, endPoint x: 1000, endPoint y: 506, distance: 185.3
click at [1000, 506] on quentale-workspace at bounding box center [784, 389] width 1568 height 778
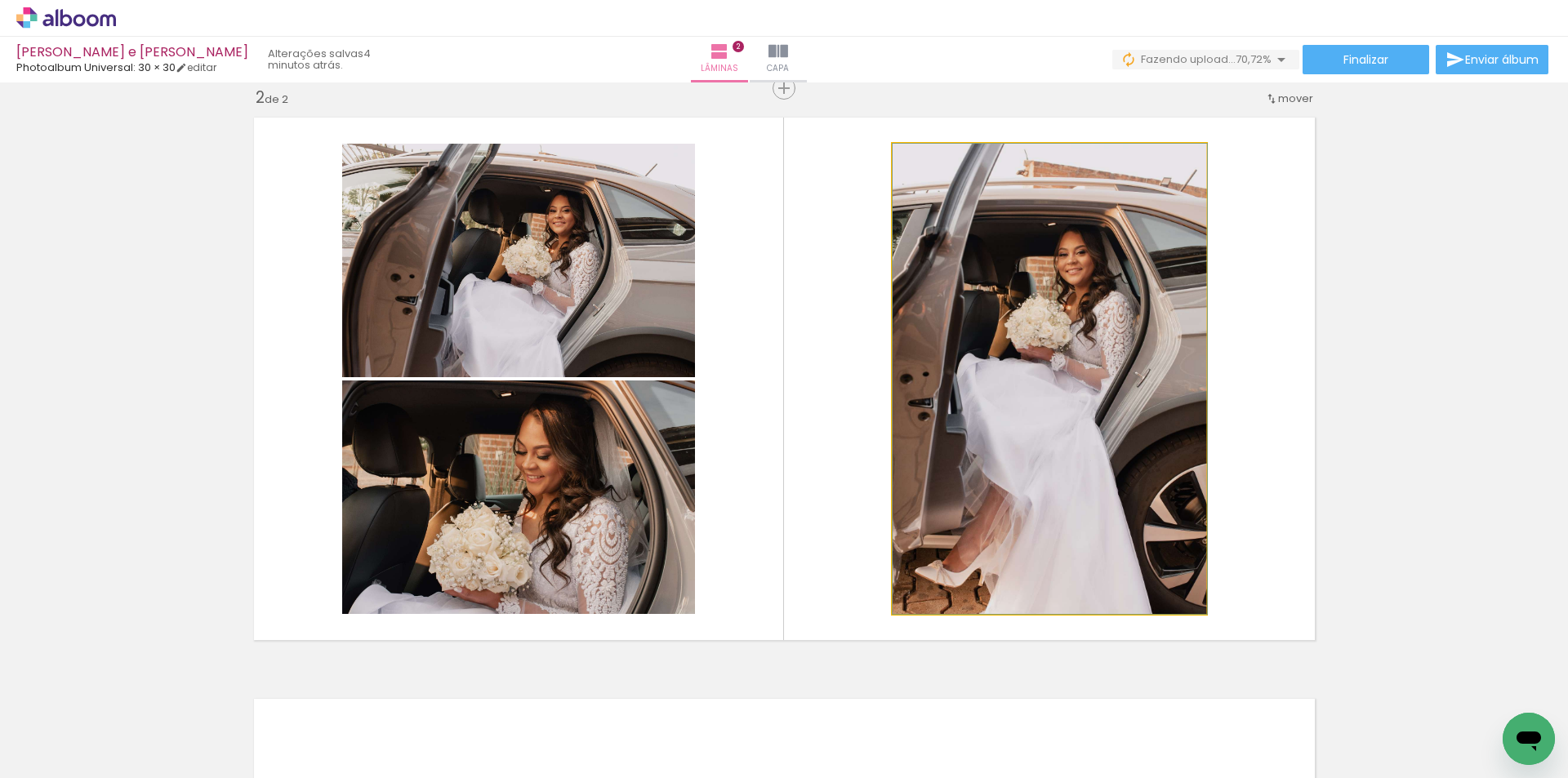
drag, startPoint x: 1061, startPoint y: 469, endPoint x: 1068, endPoint y: 431, distance: 38.6
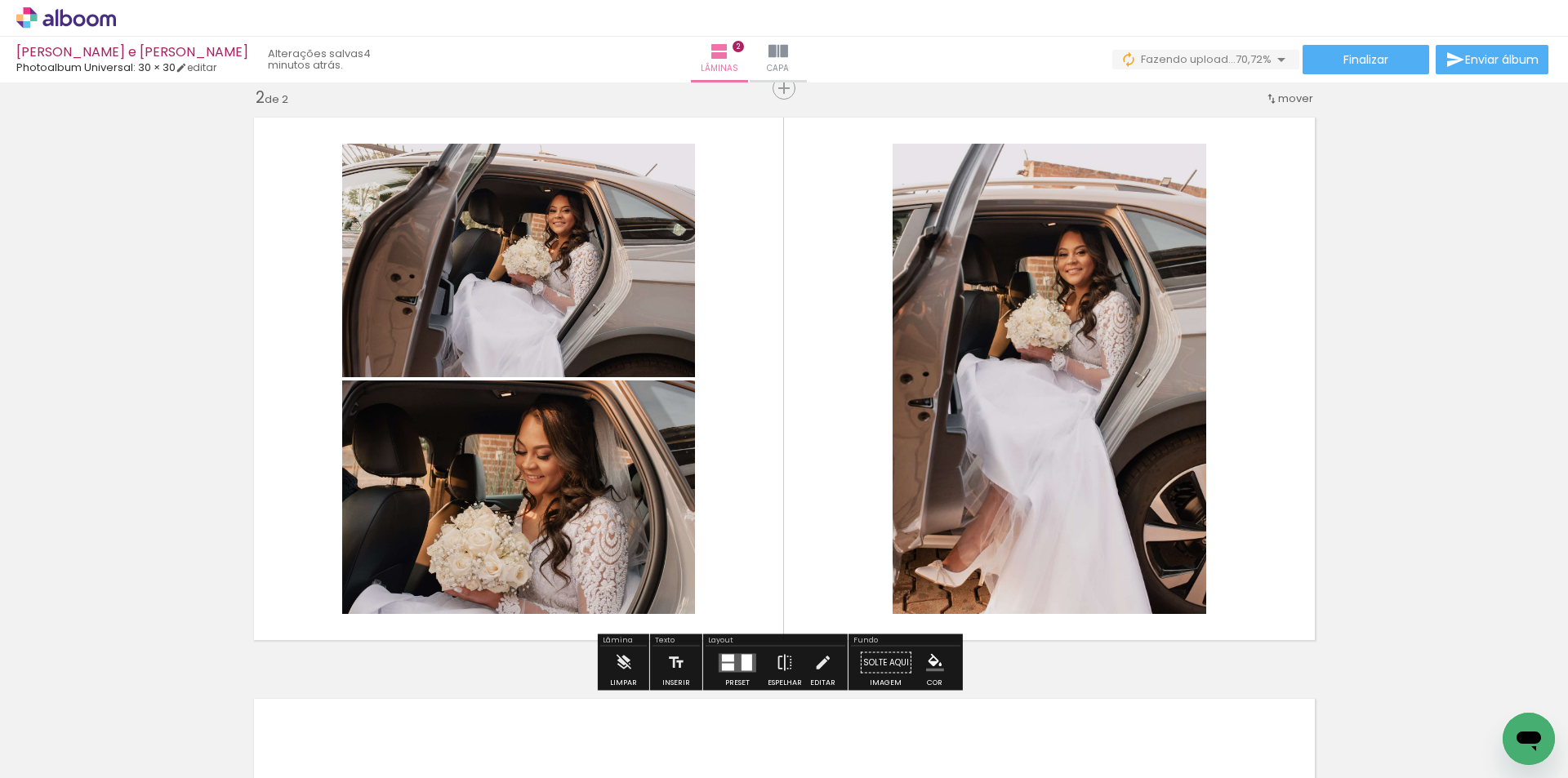
click at [730, 666] on div at bounding box center [727, 667] width 12 height 7
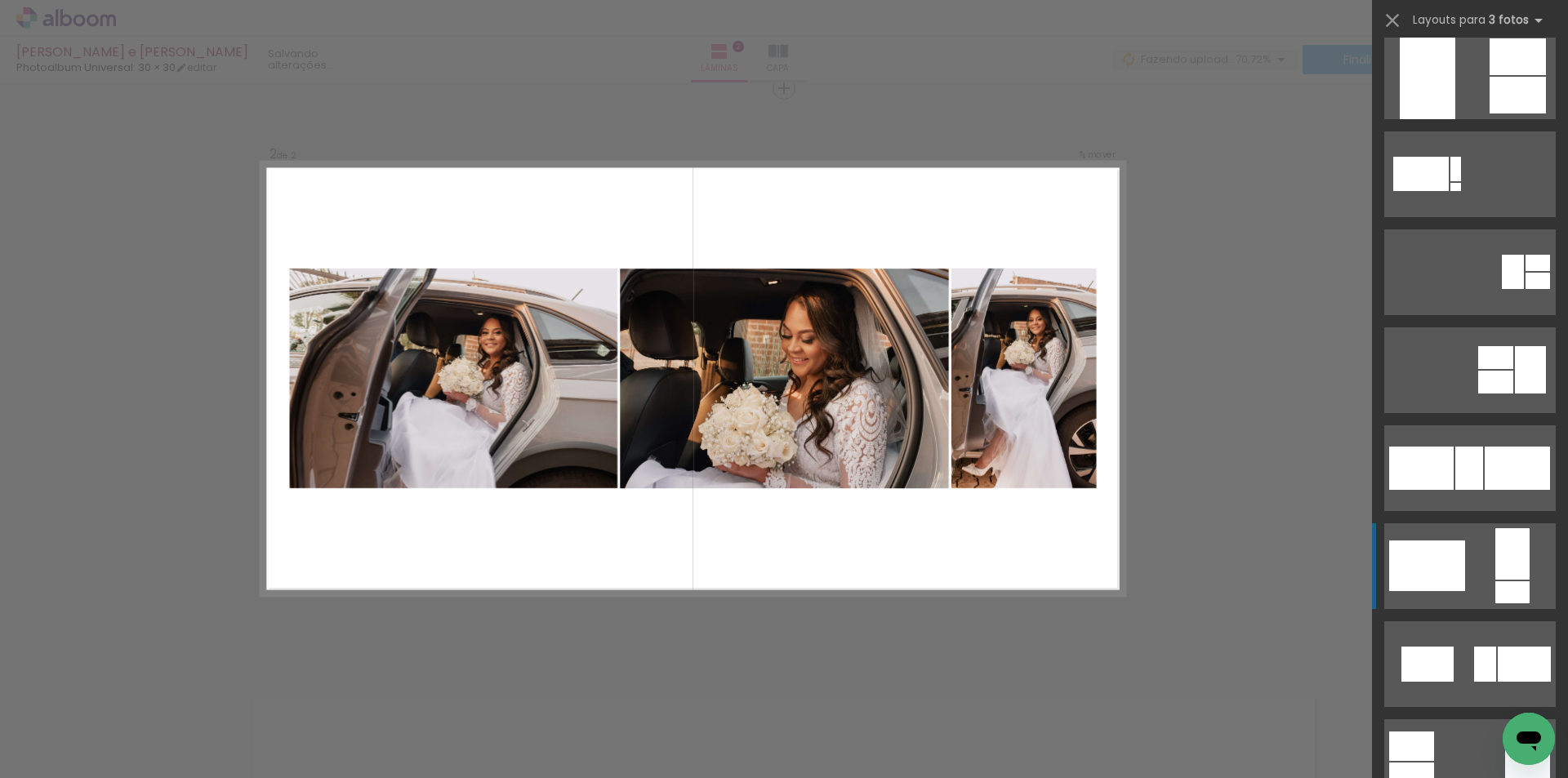
scroll to position [1306, 0]
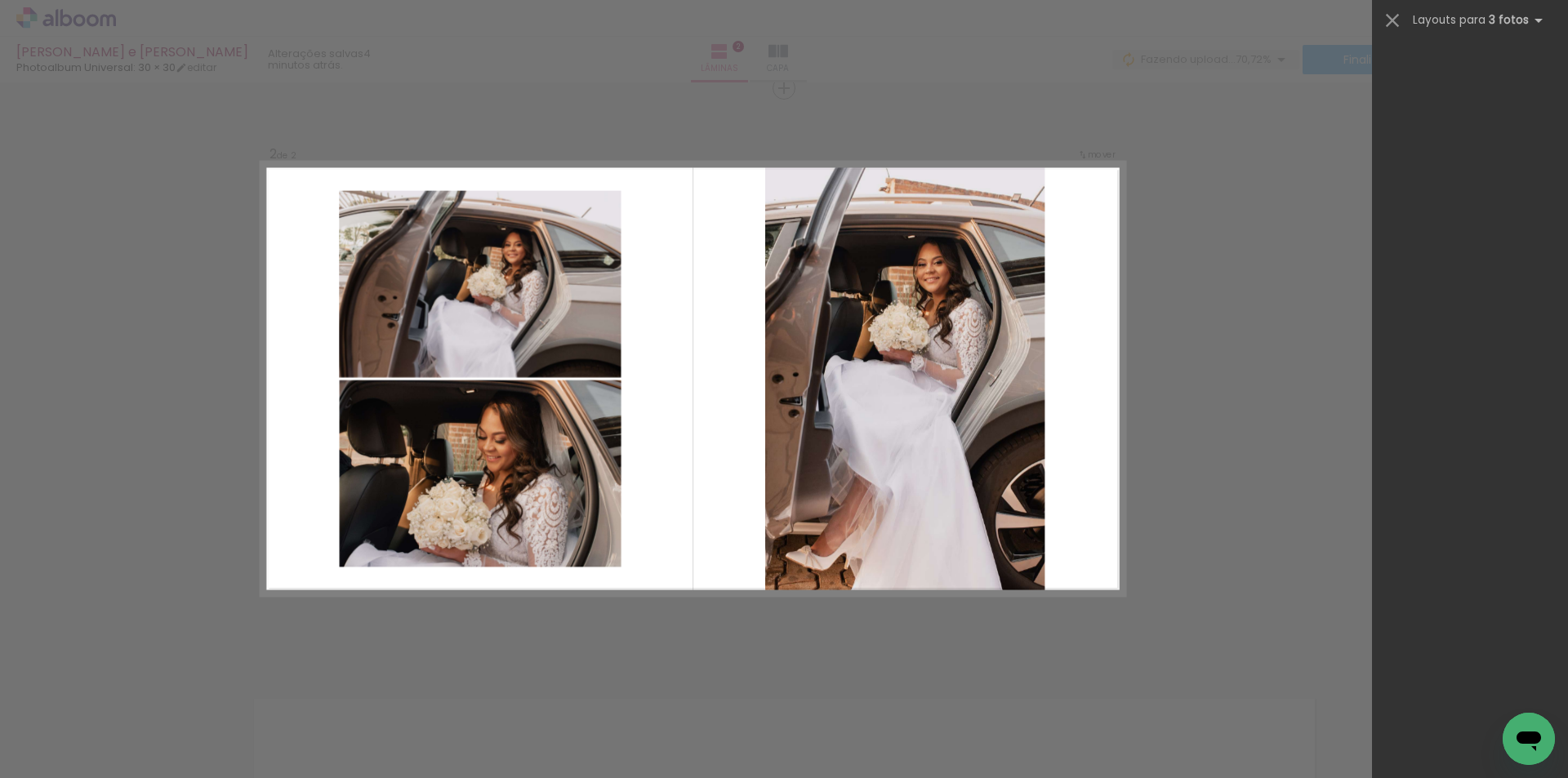
scroll to position [0, 2969]
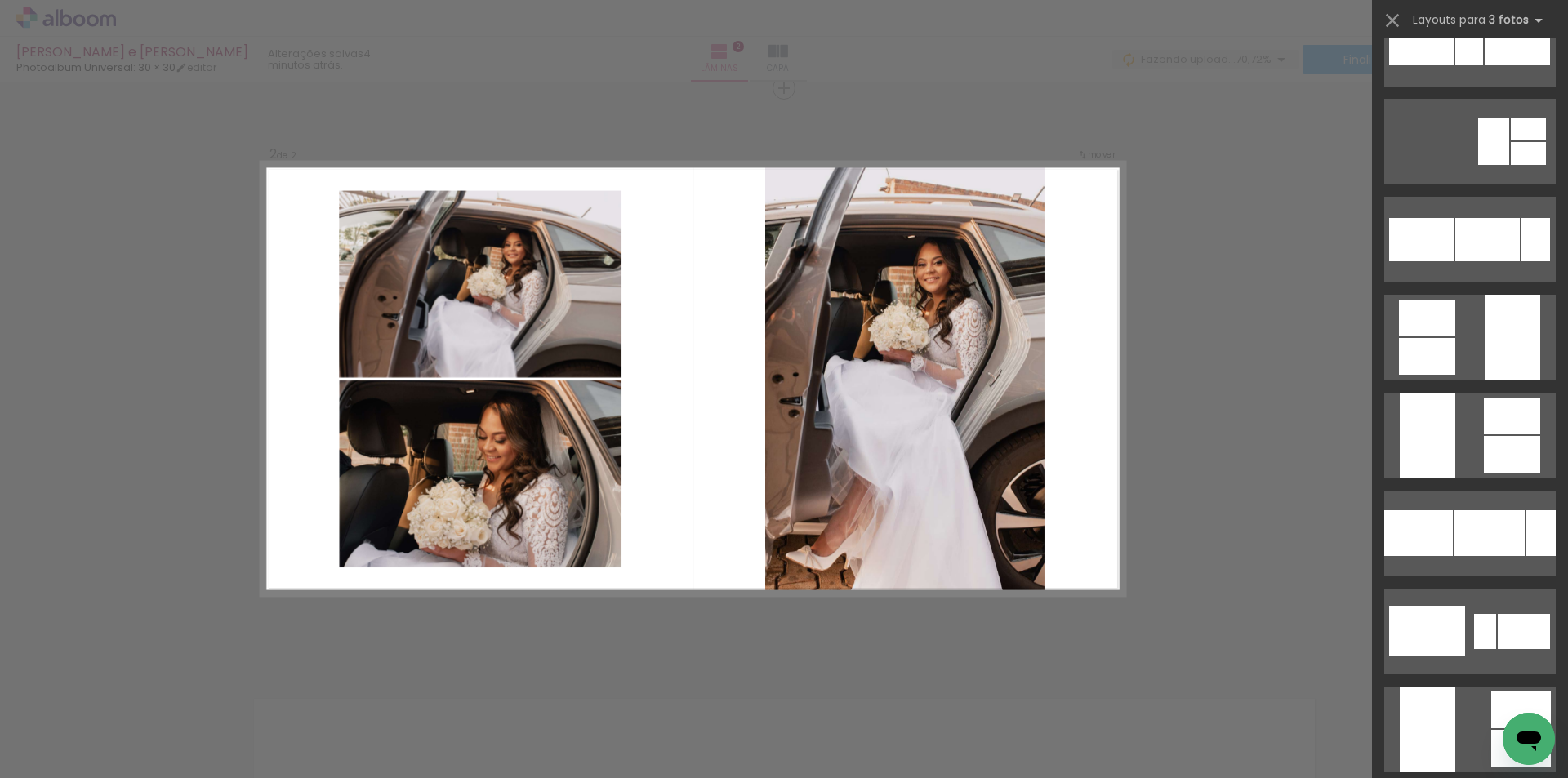
click at [1198, 250] on div "Confirmar Cancelar" at bounding box center [784, 371] width 1568 height 1783
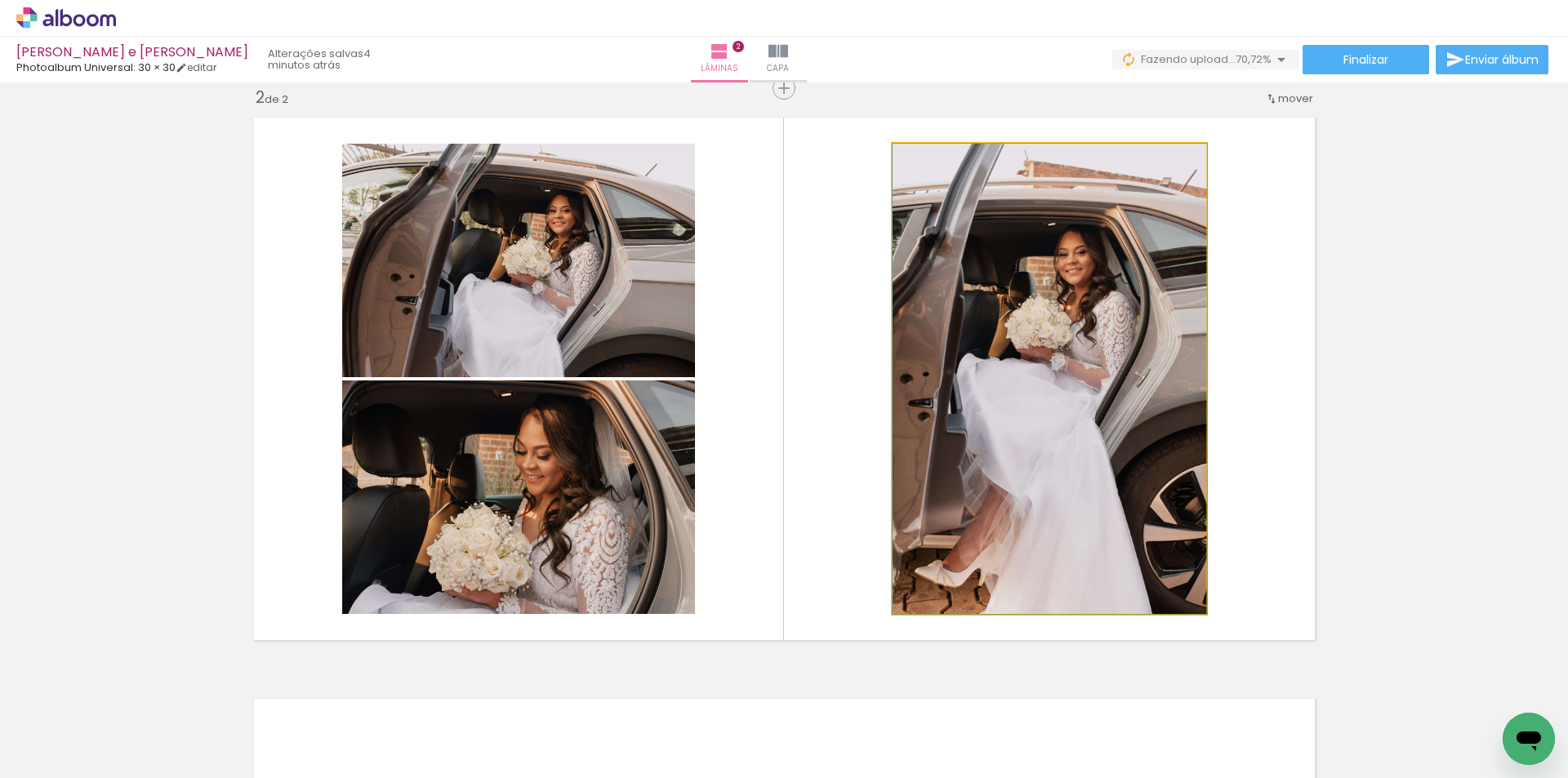
drag, startPoint x: 1118, startPoint y: 336, endPoint x: 1124, endPoint y: 293, distance: 43.4
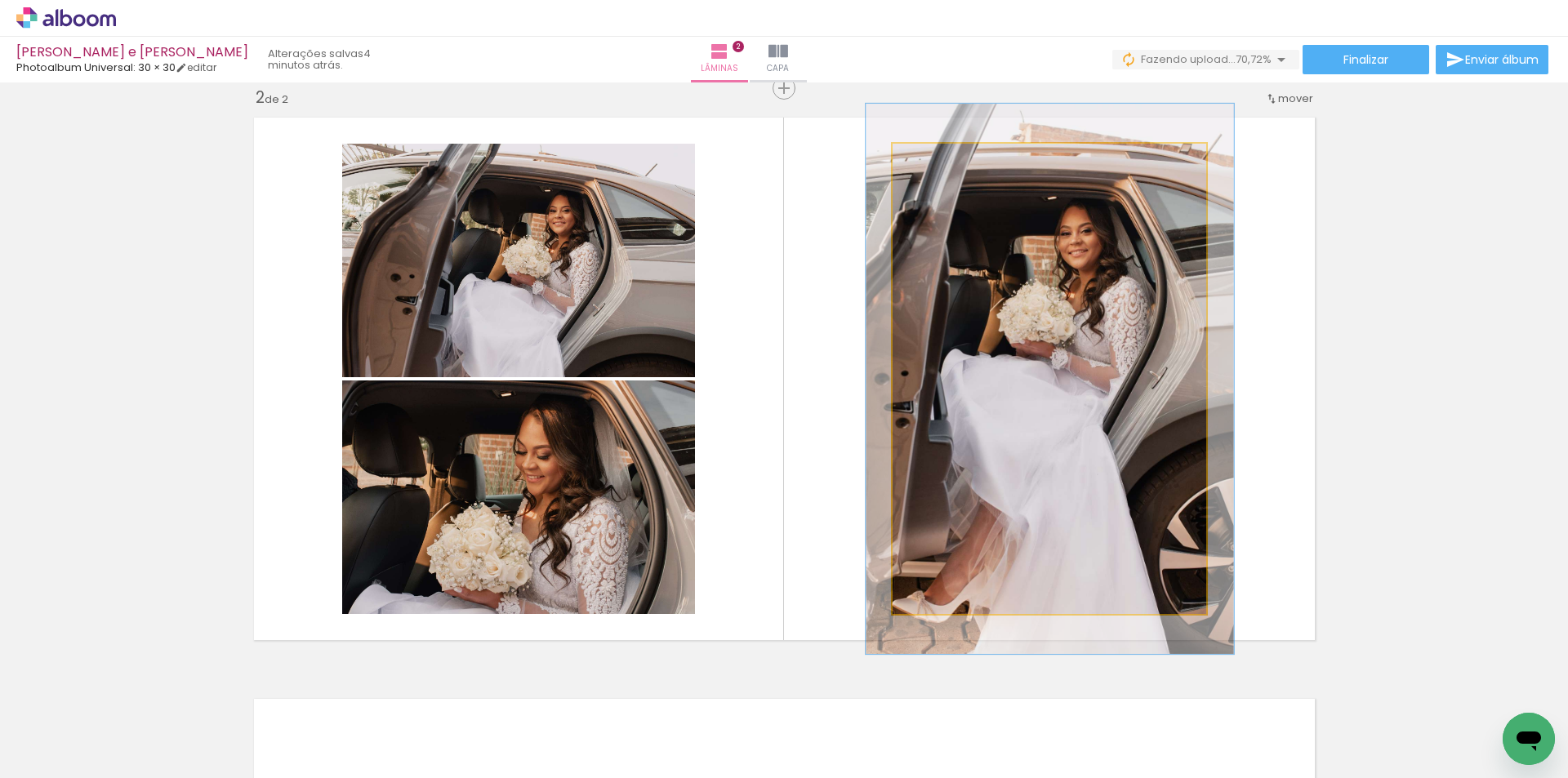
drag, startPoint x: 933, startPoint y: 163, endPoint x: 973, endPoint y: 183, distance: 44.7
type paper-slider "111"
click at [934, 162] on div at bounding box center [941, 161] width 15 height 15
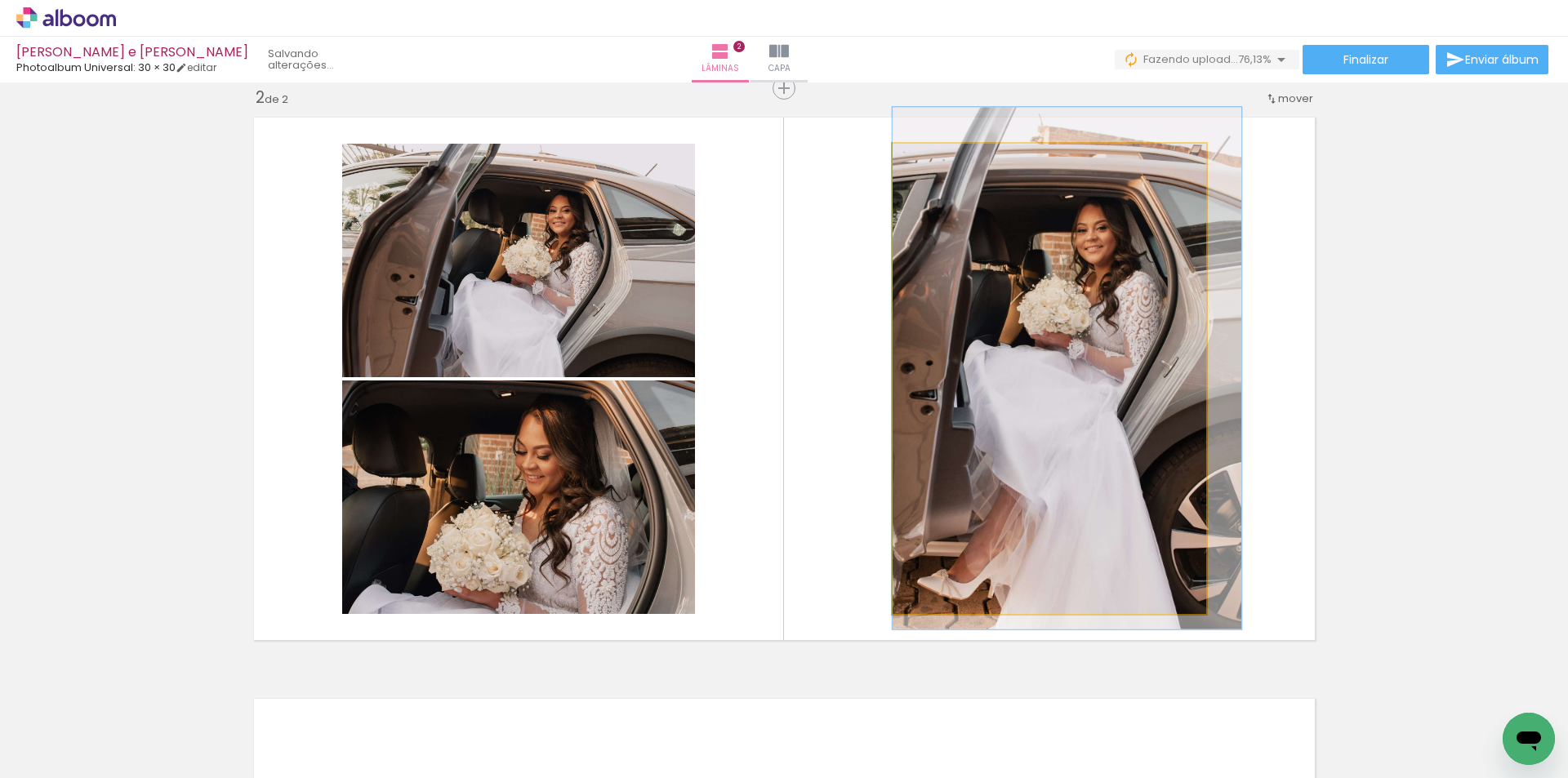
drag, startPoint x: 1017, startPoint y: 264, endPoint x: 1031, endPoint y: 255, distance: 16.6
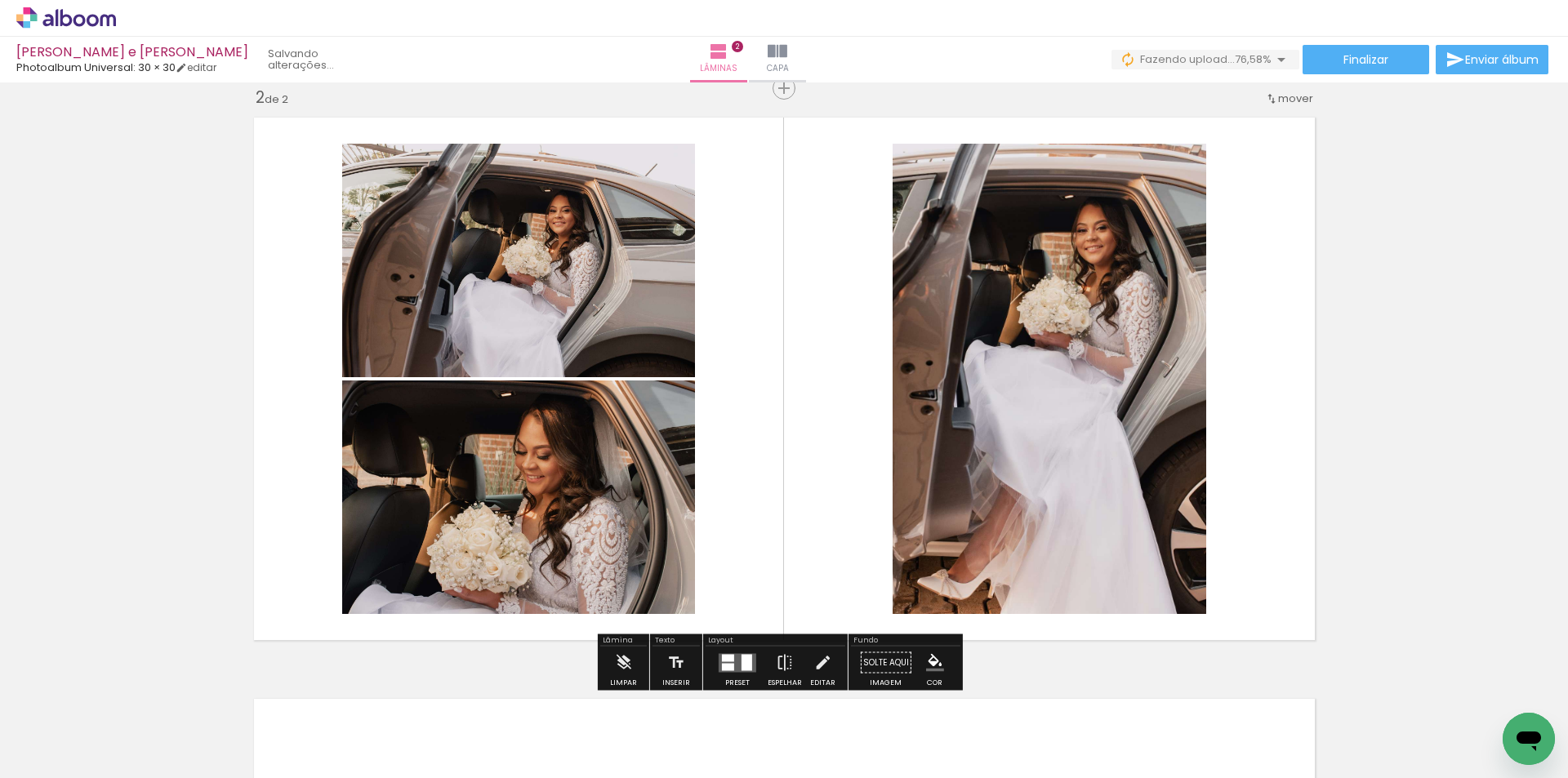
click at [1378, 376] on div "Inserir lâmina 1 de 2 Inserir lâmina 2 de 2" at bounding box center [784, 358] width 1568 height 1746
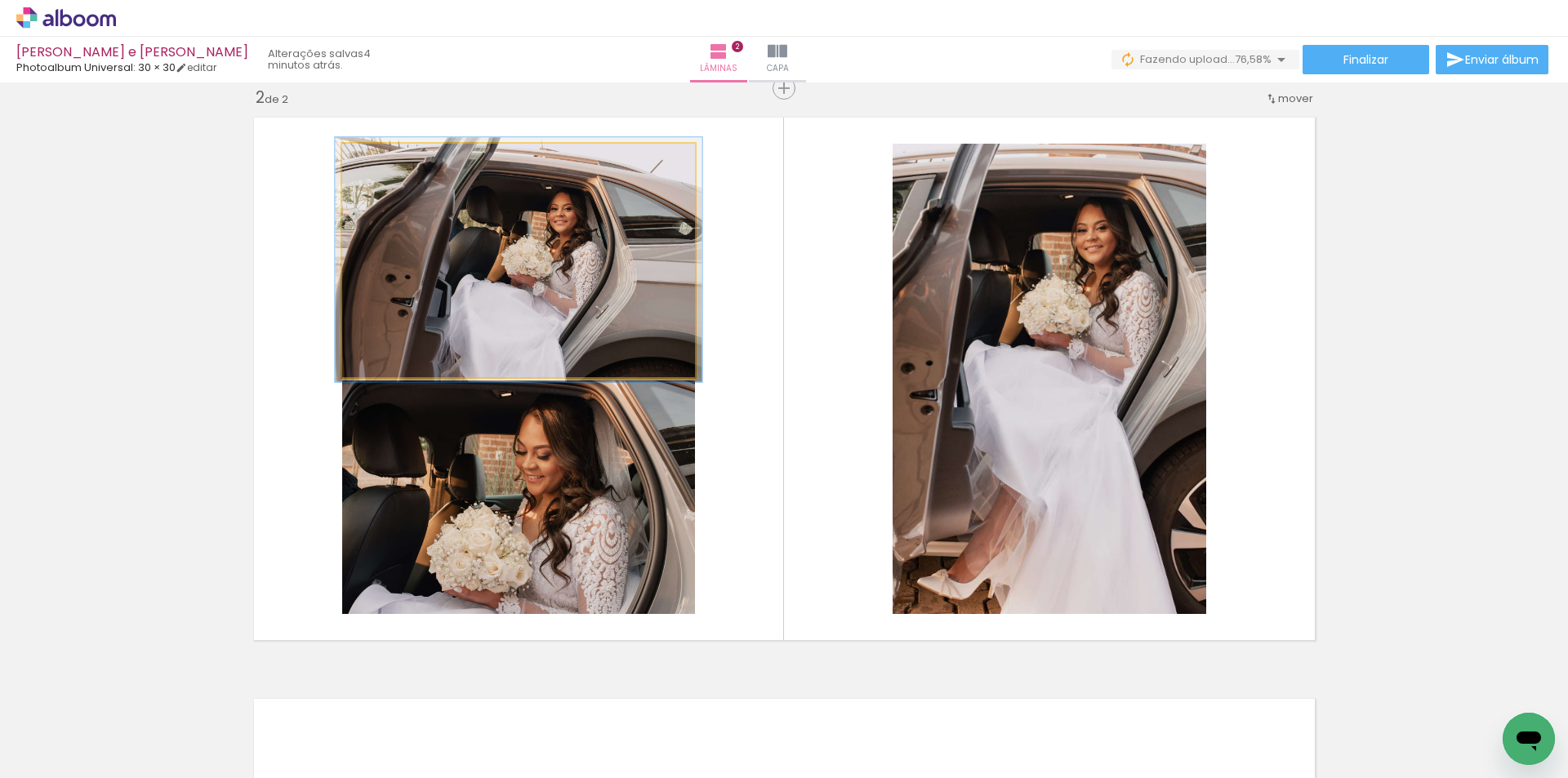
click at [384, 161] on div at bounding box center [382, 161] width 26 height 26
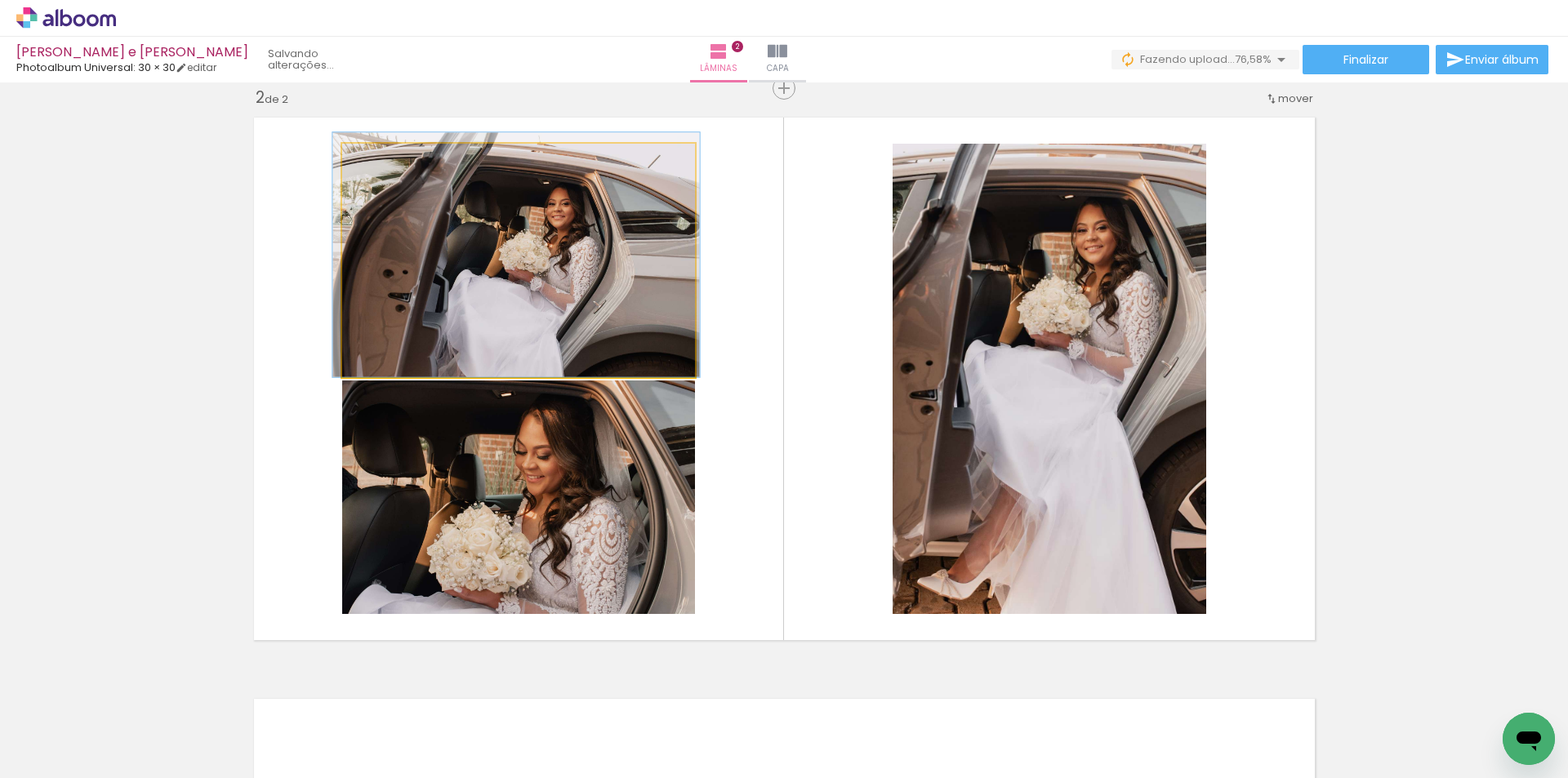
drag, startPoint x: 482, startPoint y: 283, endPoint x: 482, endPoint y: 274, distance: 9.0
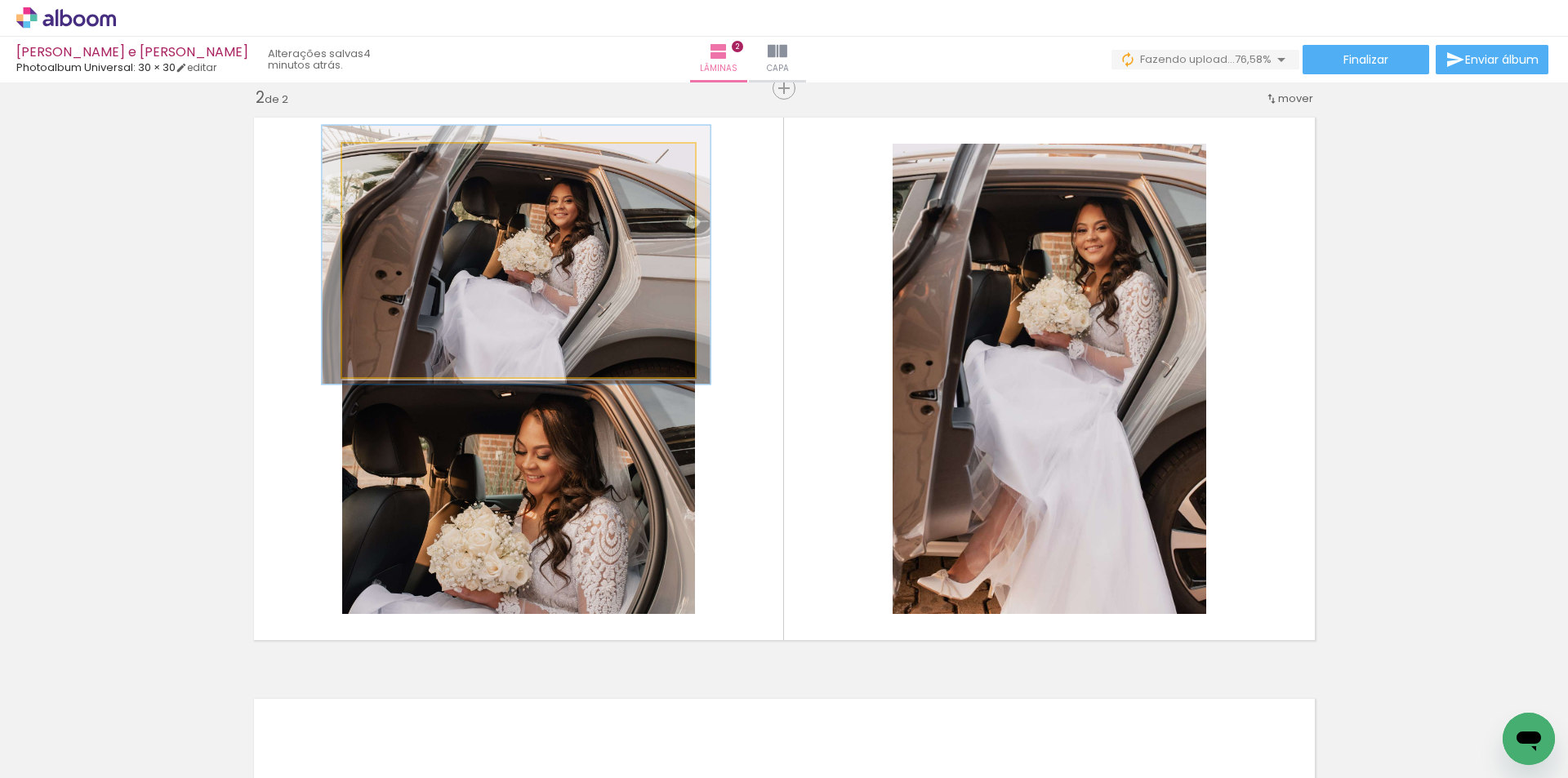
type paper-slider "110"
click at [382, 159] on div at bounding box center [387, 161] width 15 height 15
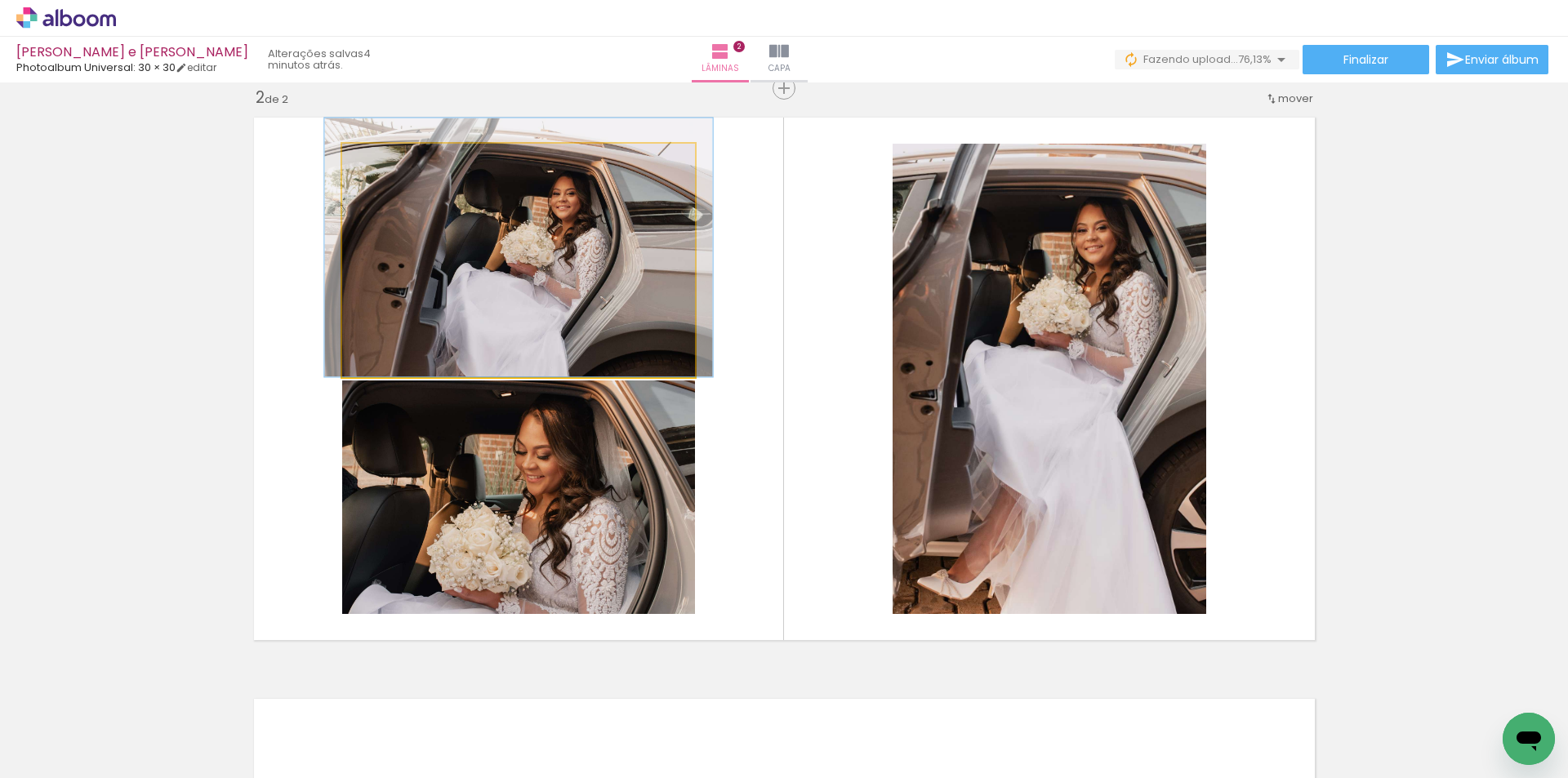
drag, startPoint x: 515, startPoint y: 282, endPoint x: 517, endPoint y: 271, distance: 11.2
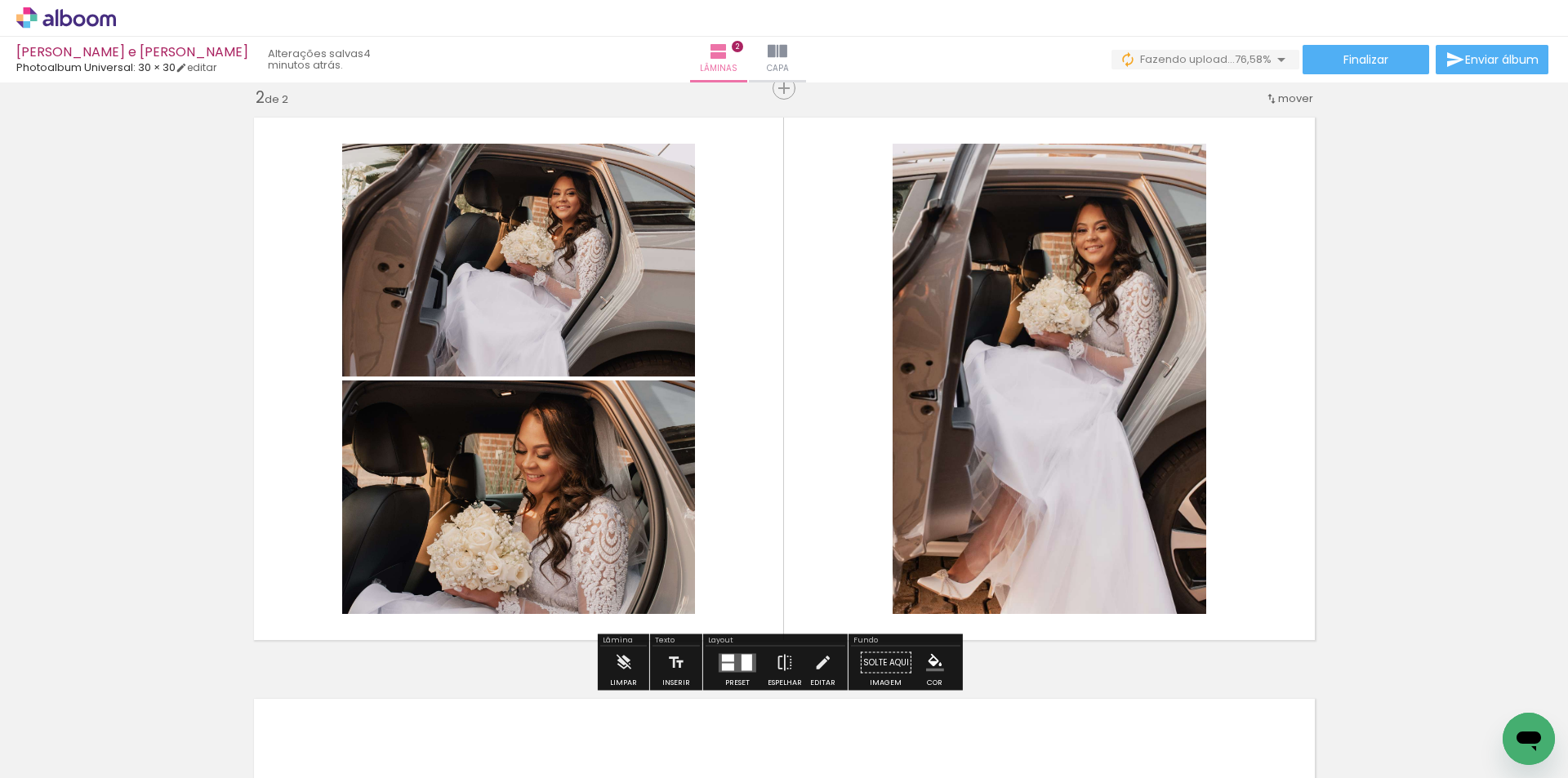
click at [134, 377] on div "Inserir lâmina 1 de 2 Inserir lâmina 2 de 2" at bounding box center [784, 358] width 1568 height 1746
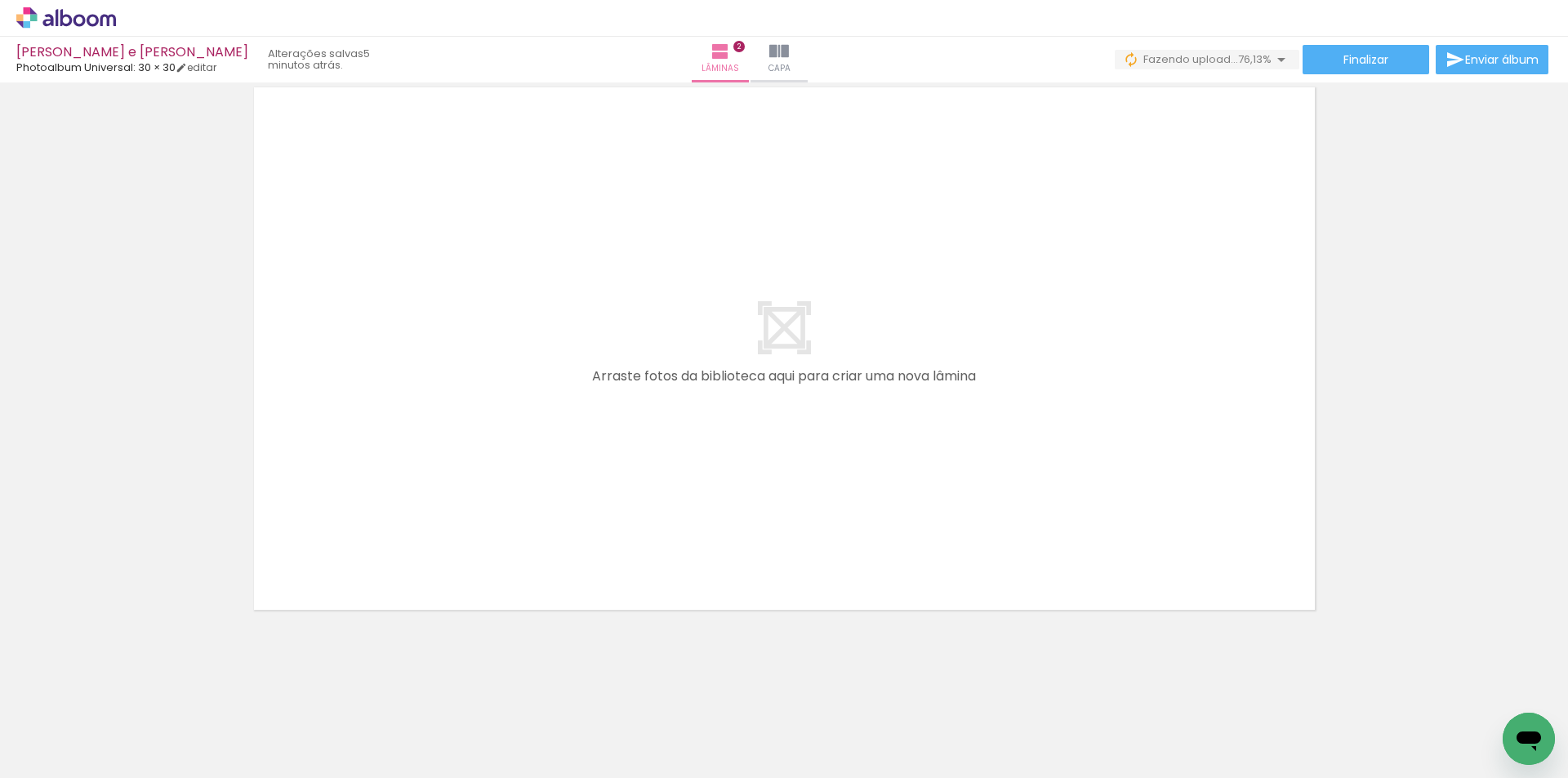
scroll to position [0, 3723]
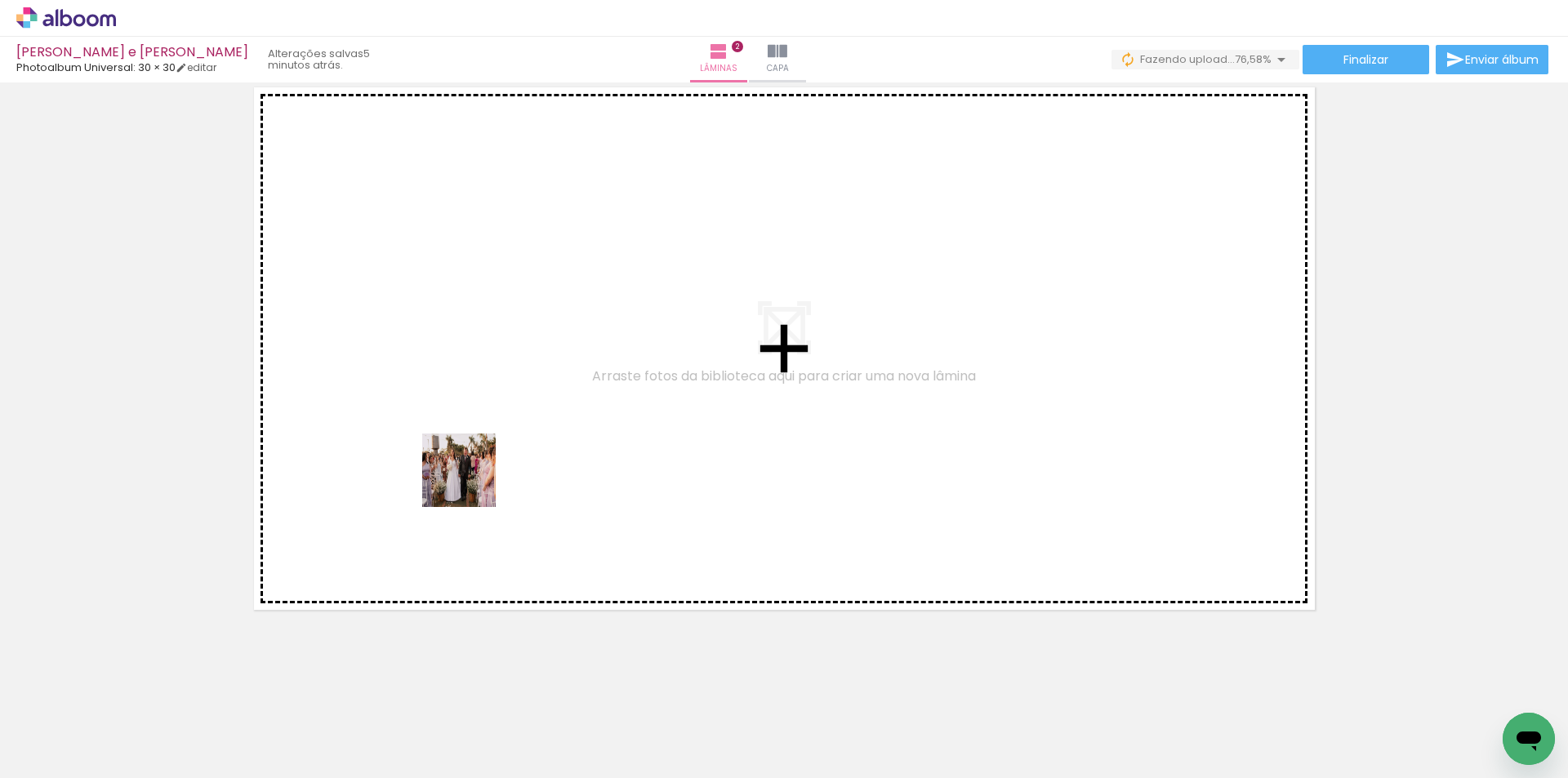
drag, startPoint x: 478, startPoint y: 734, endPoint x: 472, endPoint y: 482, distance: 252.1
click at [472, 482] on quentale-workspace at bounding box center [784, 389] width 1568 height 778
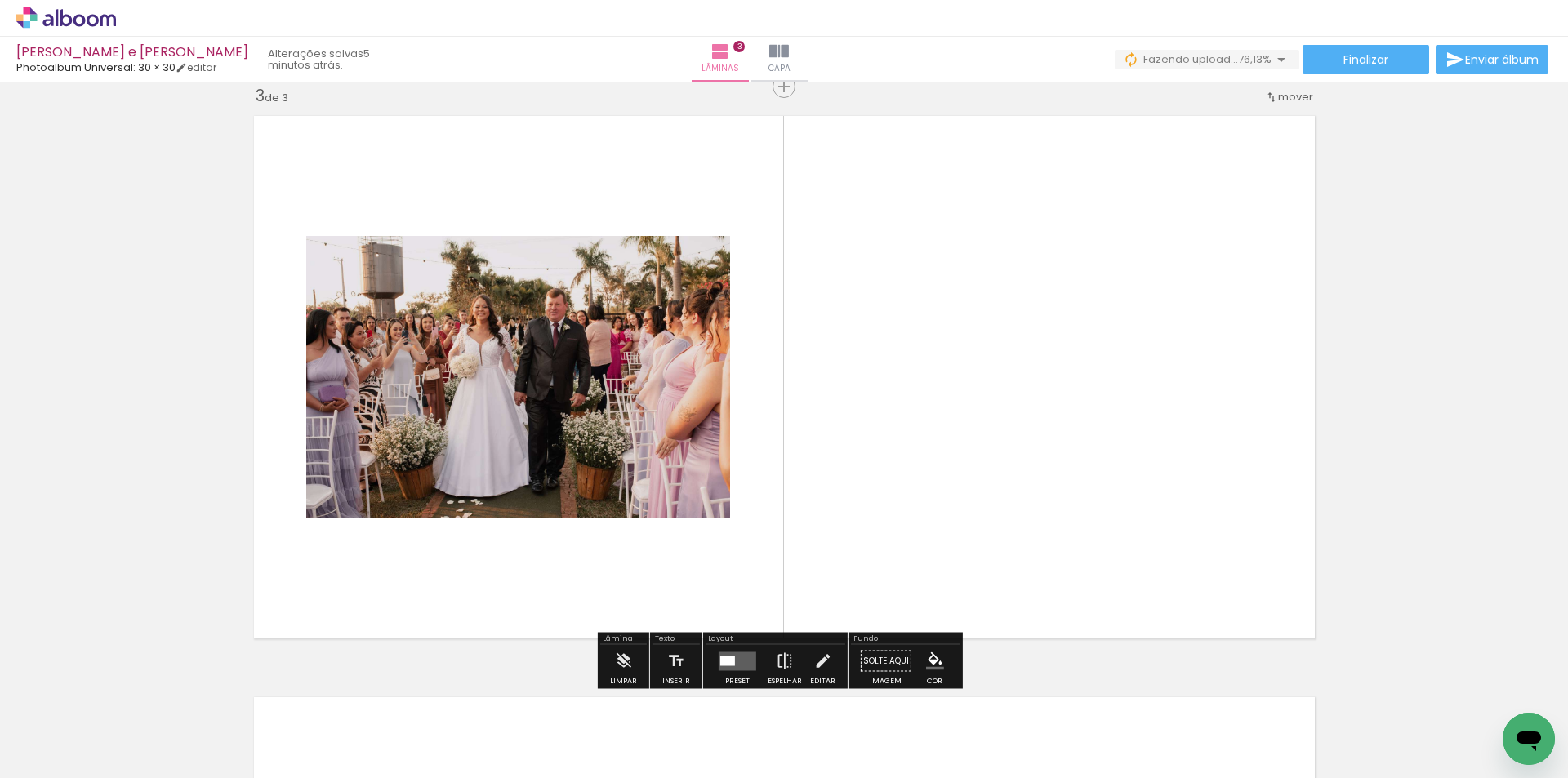
scroll to position [1184, 0]
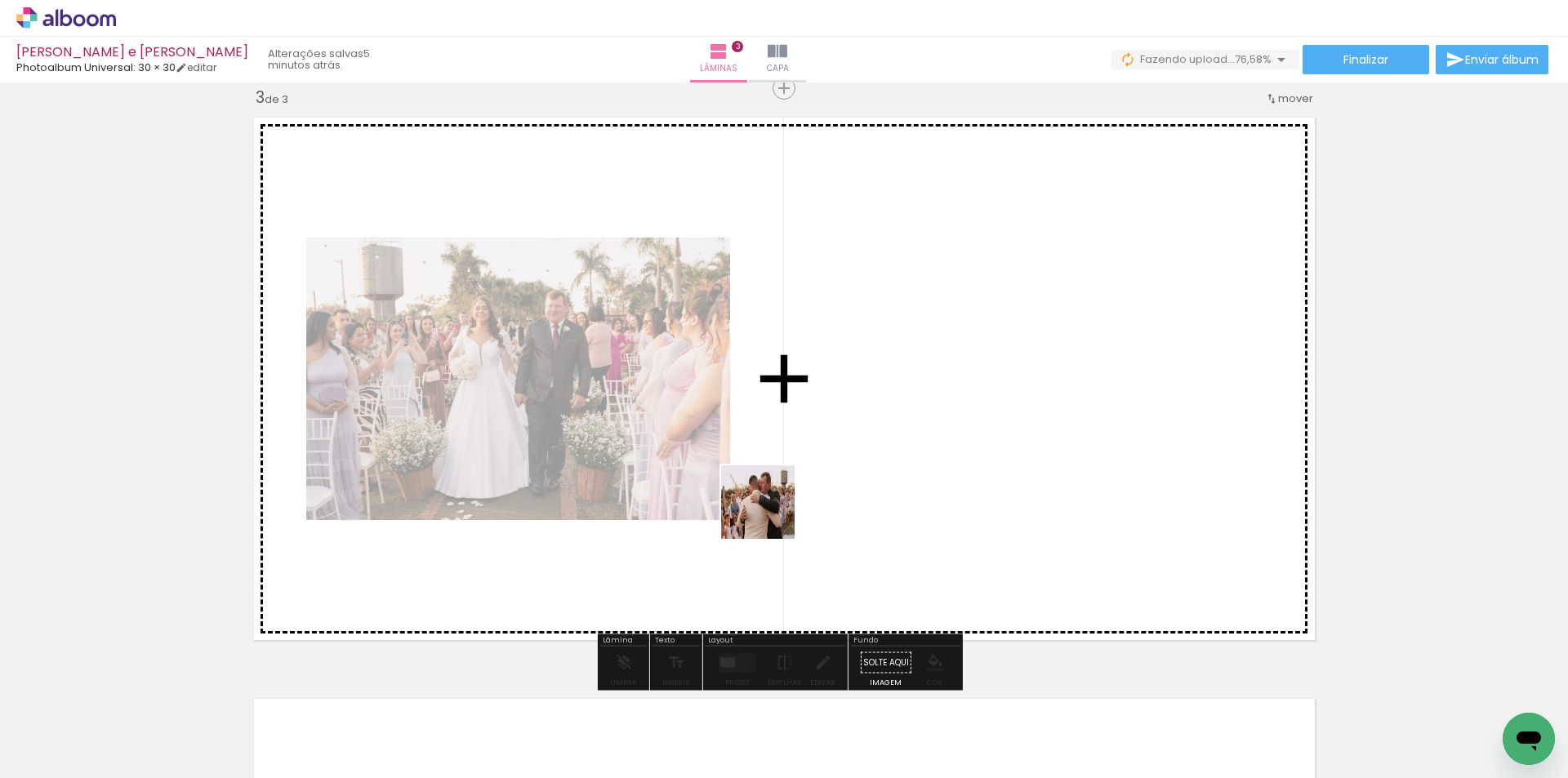
drag, startPoint x: 668, startPoint y: 741, endPoint x: 776, endPoint y: 505, distance: 259.5
click at [776, 505] on quentale-workspace at bounding box center [784, 389] width 1568 height 778
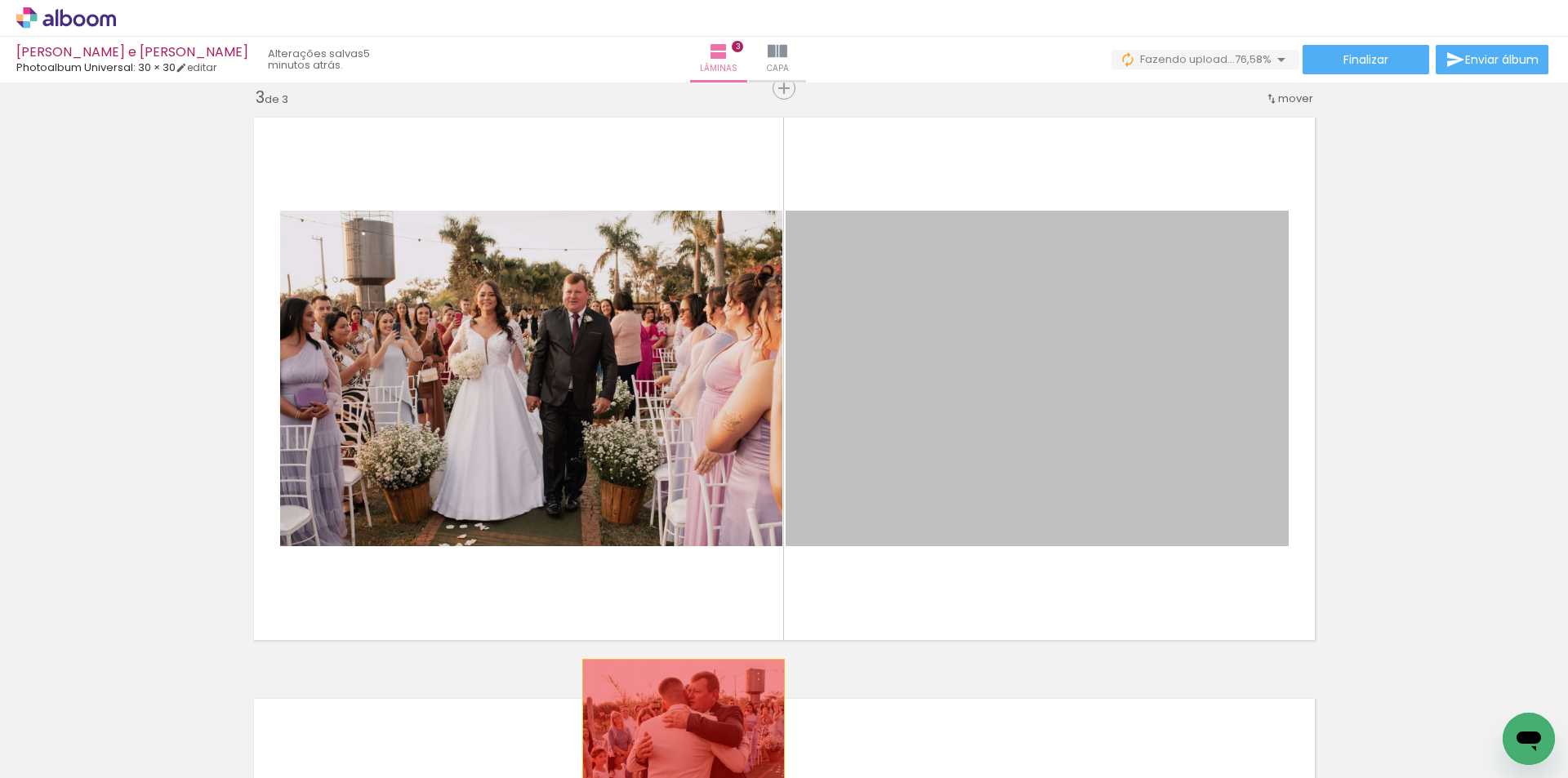
drag, startPoint x: 1009, startPoint y: 404, endPoint x: 677, endPoint y: 727, distance: 463.2
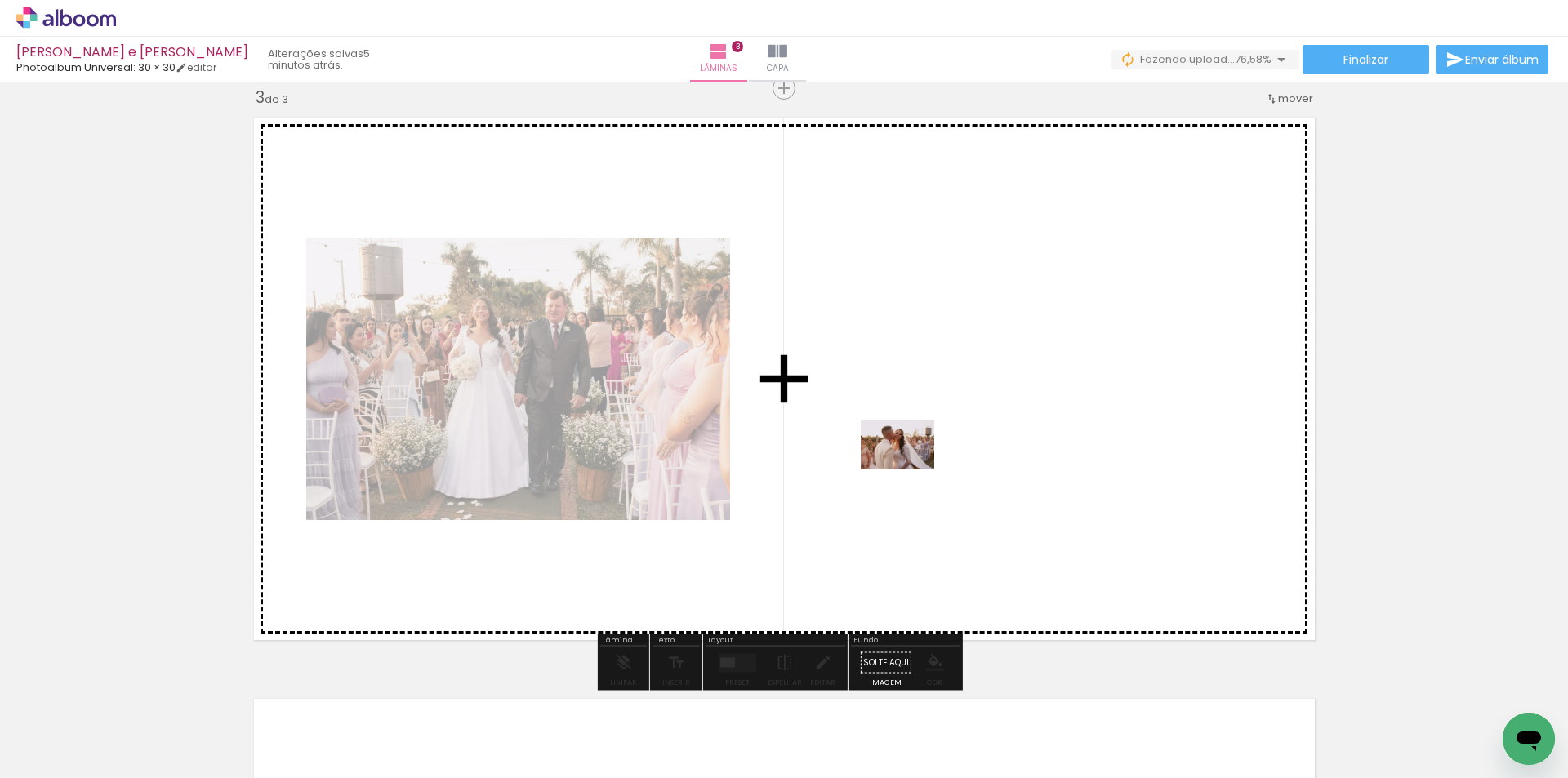
drag, startPoint x: 762, startPoint y: 715, endPoint x: 910, endPoint y: 470, distance: 286.2
click at [910, 470] on quentale-workspace at bounding box center [784, 389] width 1568 height 778
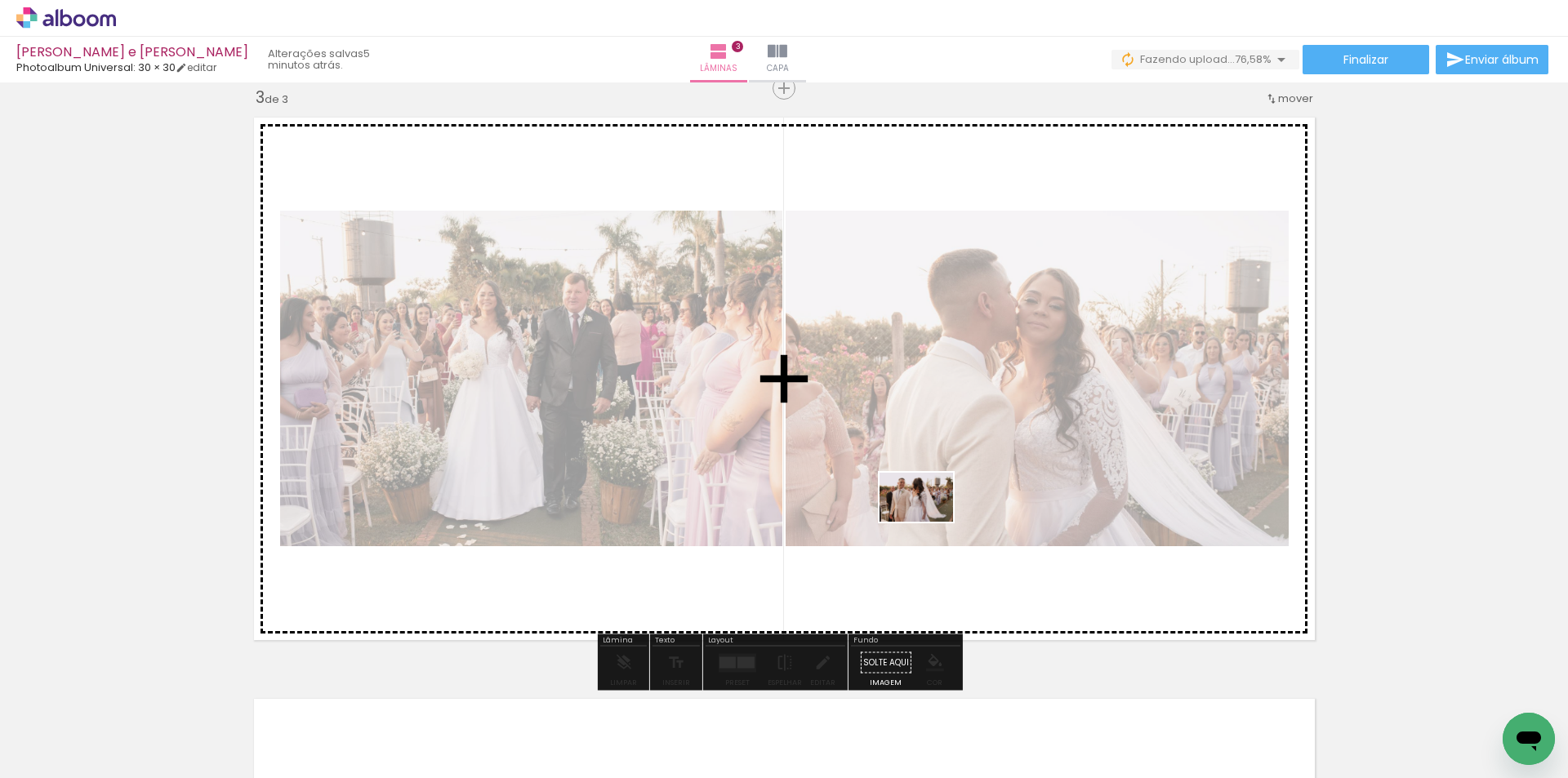
drag, startPoint x: 878, startPoint y: 607, endPoint x: 927, endPoint y: 523, distance: 97.2
click at [927, 523] on quentale-workspace at bounding box center [784, 389] width 1568 height 778
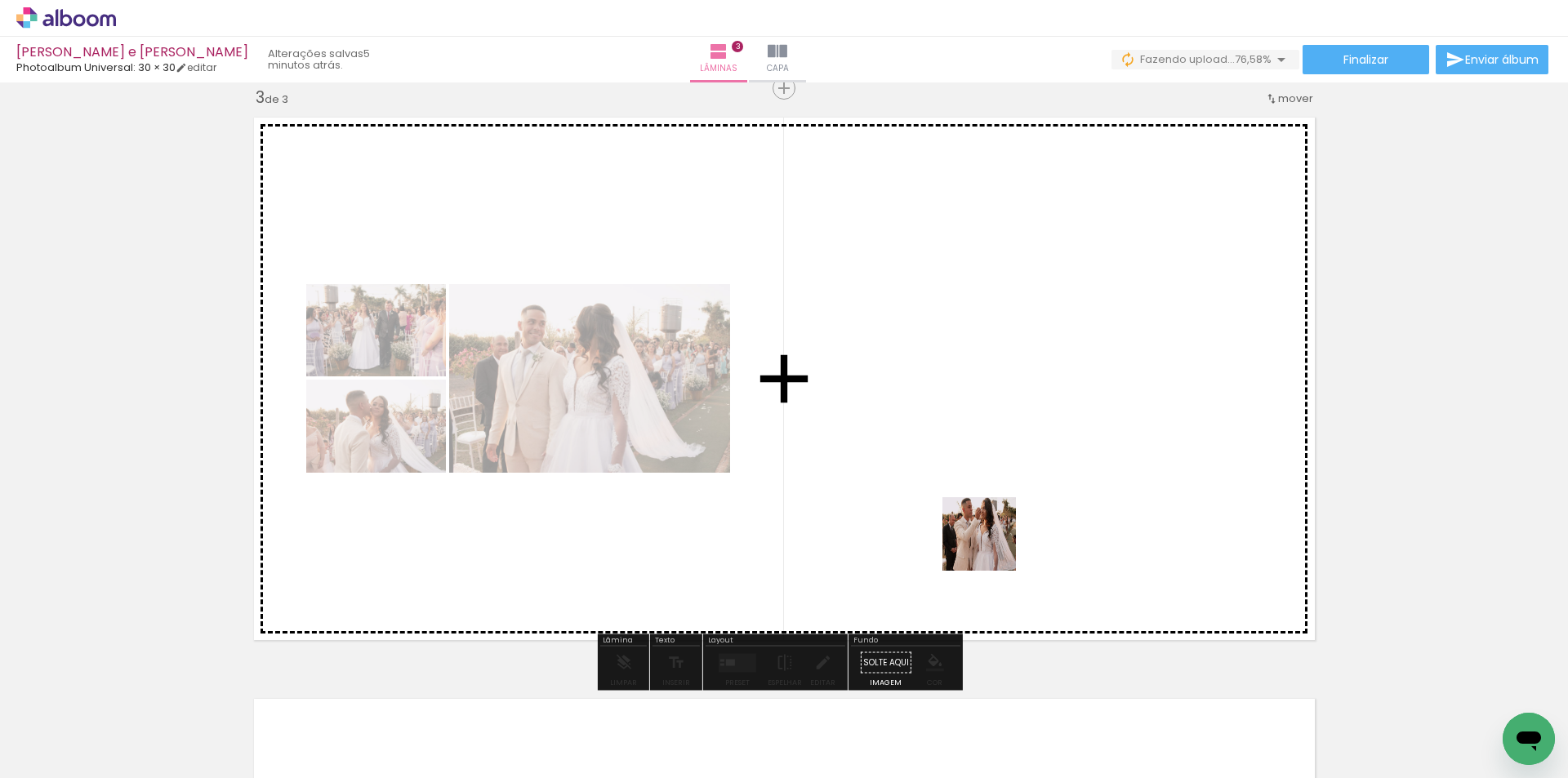
drag, startPoint x: 923, startPoint y: 739, endPoint x: 992, endPoint y: 546, distance: 205.0
click at [992, 546] on quentale-workspace at bounding box center [784, 389] width 1568 height 778
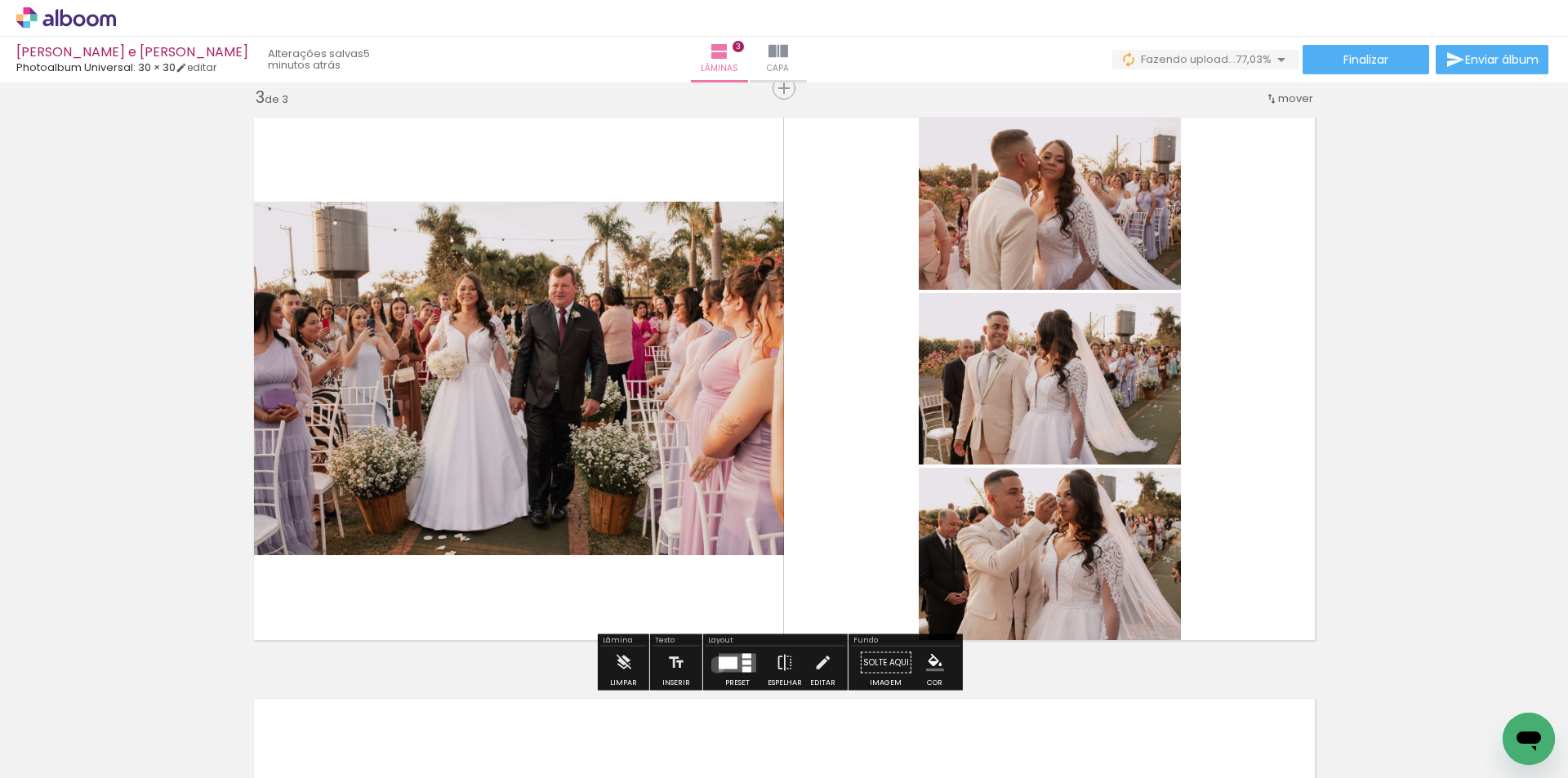
click at [715, 665] on div at bounding box center [738, 663] width 44 height 32
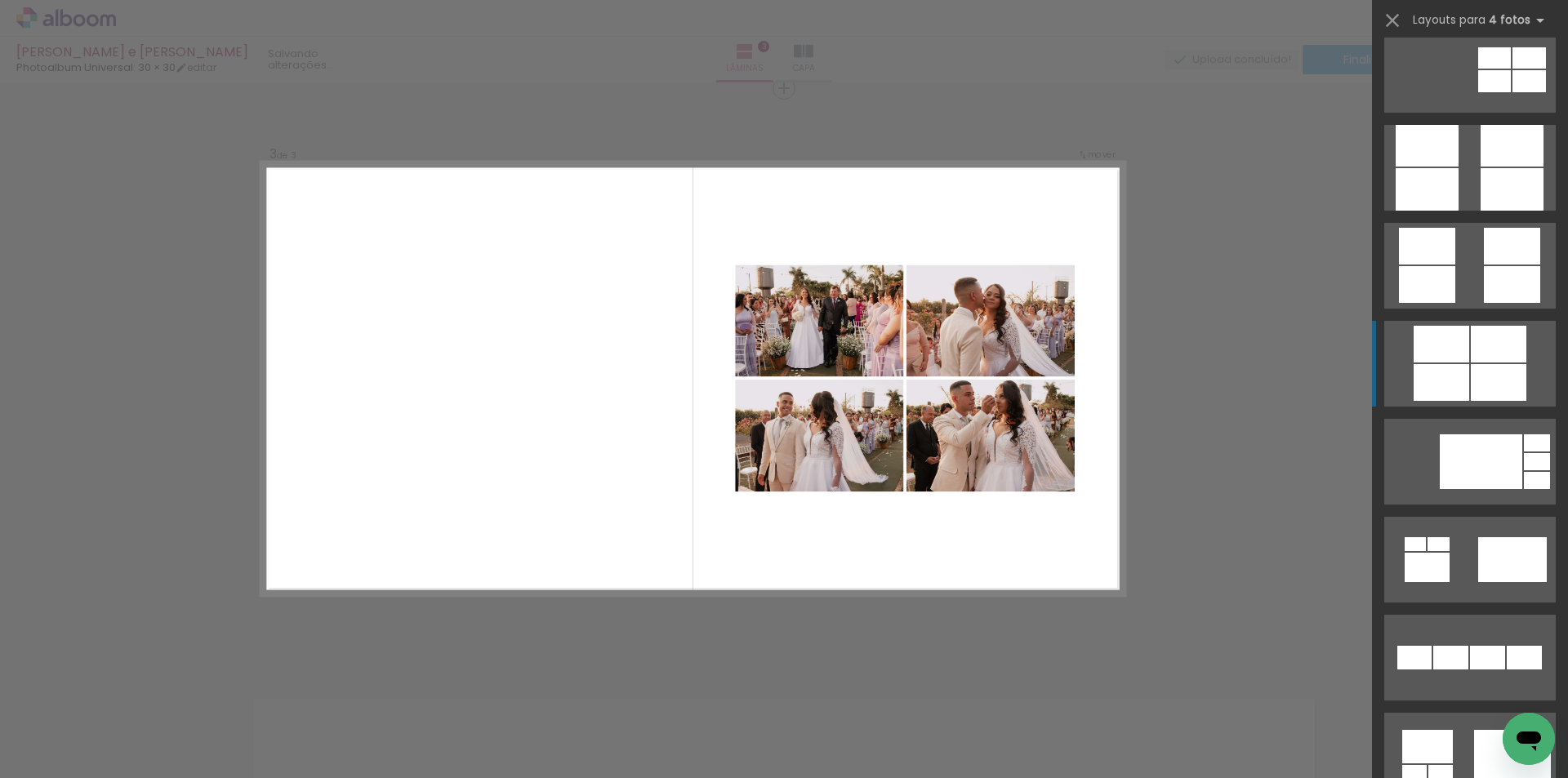
scroll to position [4368, 0]
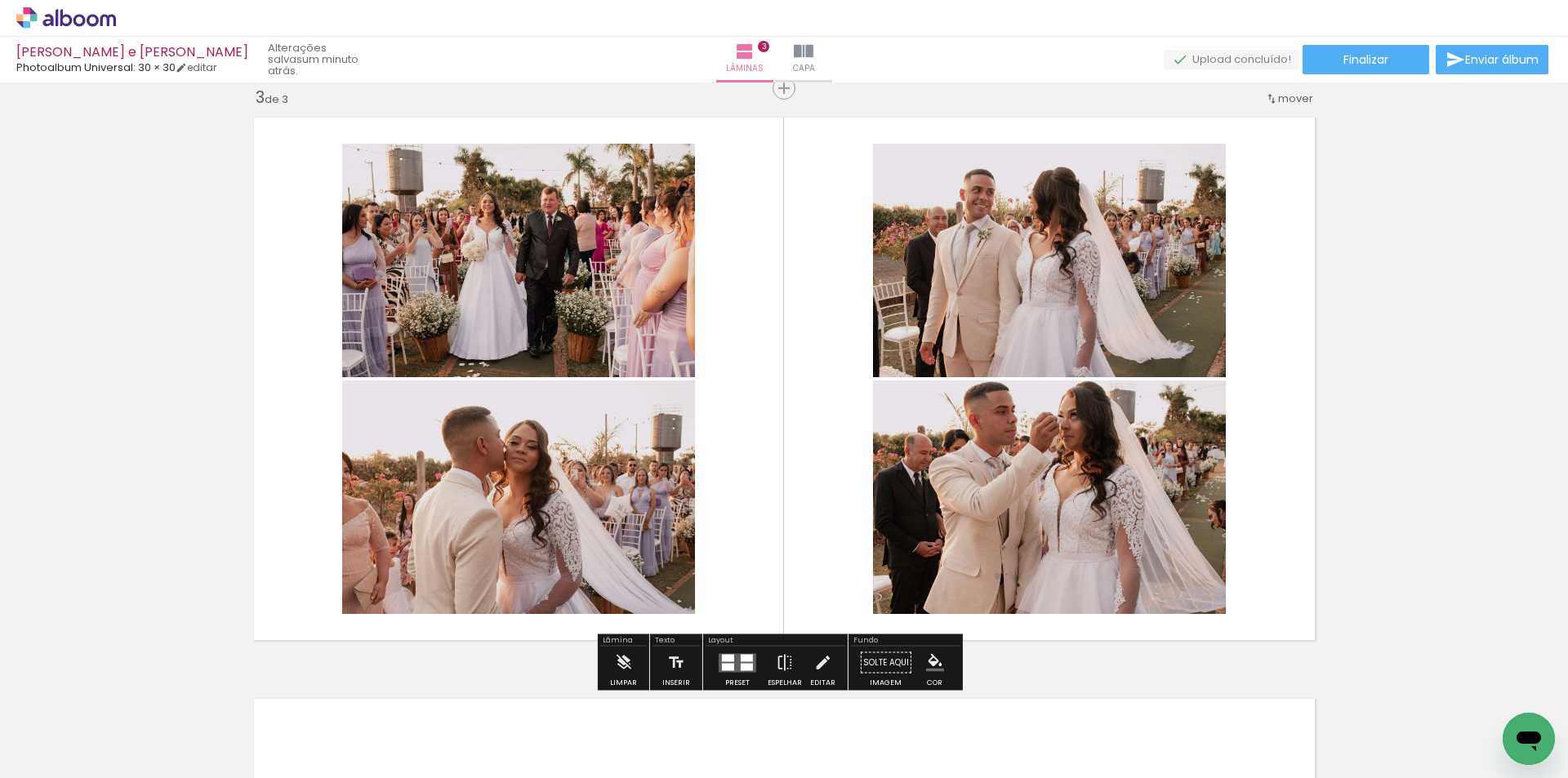
click at [1472, 363] on div "Inserir lâmina 1 de 3 Inserir lâmina 2 de 3 Inserir lâmina 3 de 3" at bounding box center [784, 67] width 1568 height 2327
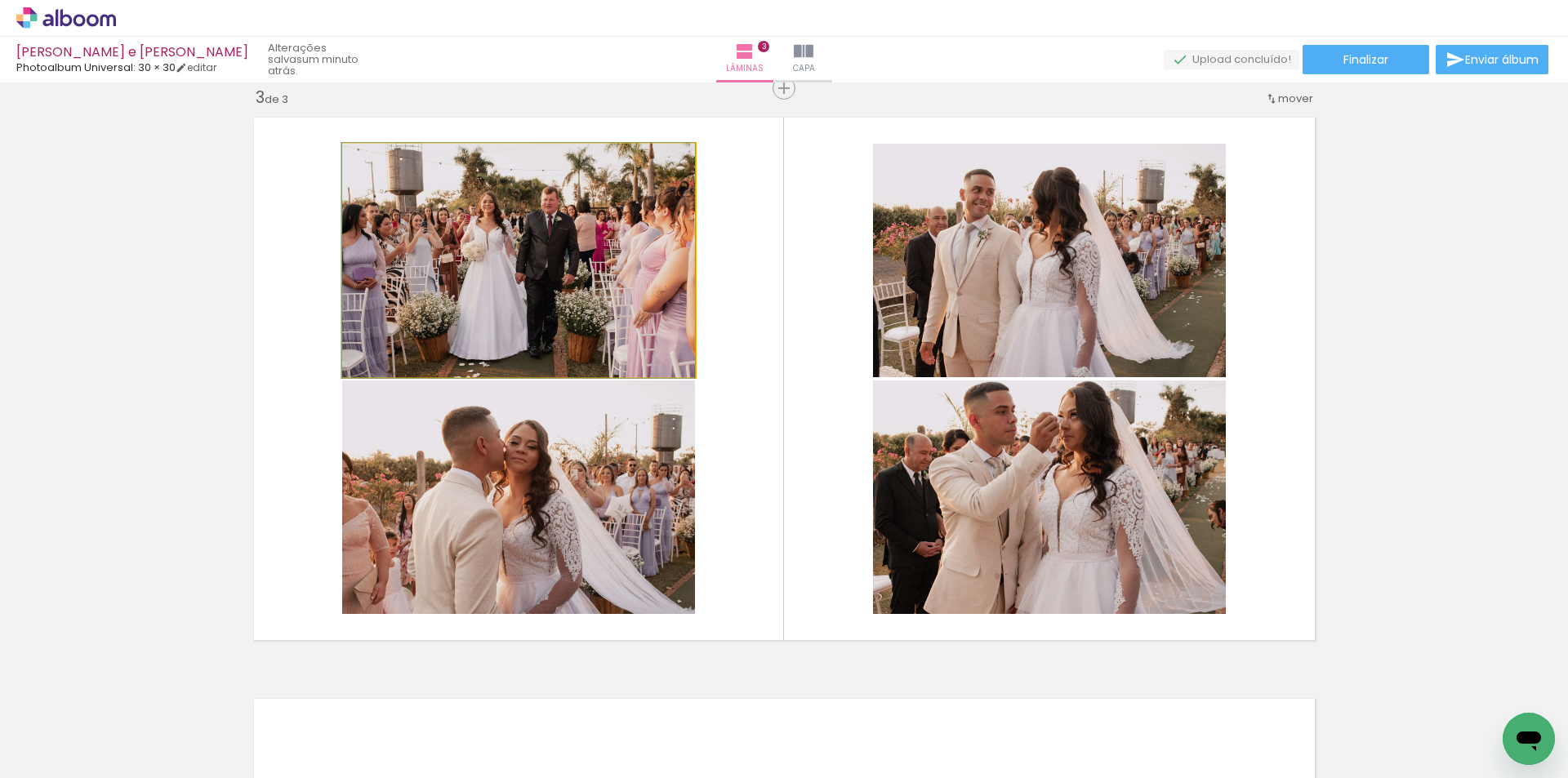
drag, startPoint x: 531, startPoint y: 310, endPoint x: 530, endPoint y: 283, distance: 27.0
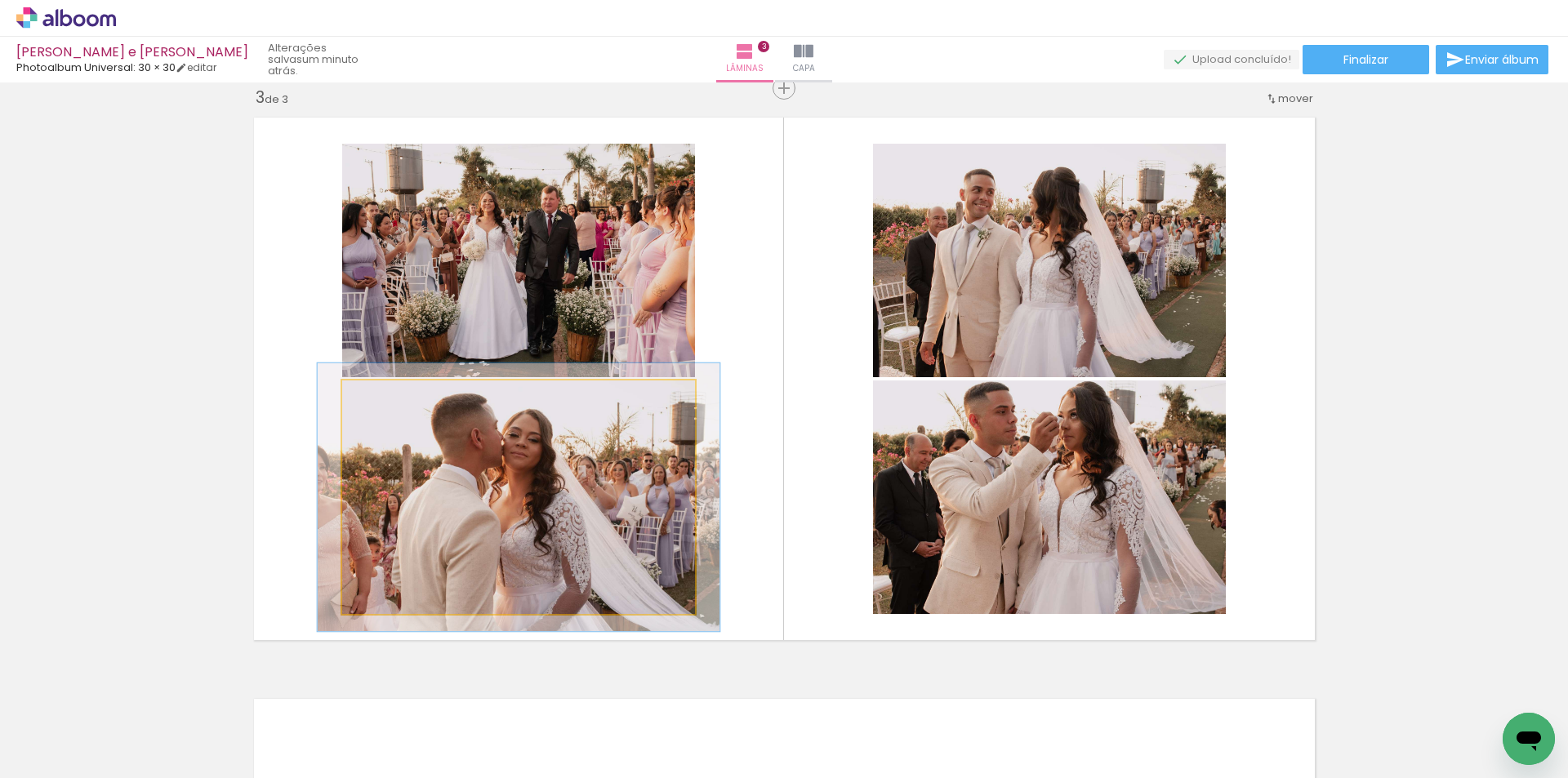
drag, startPoint x: 379, startPoint y: 404, endPoint x: 387, endPoint y: 401, distance: 8.5
type paper-slider "114"
click at [387, 401] on div at bounding box center [388, 398] width 26 height 26
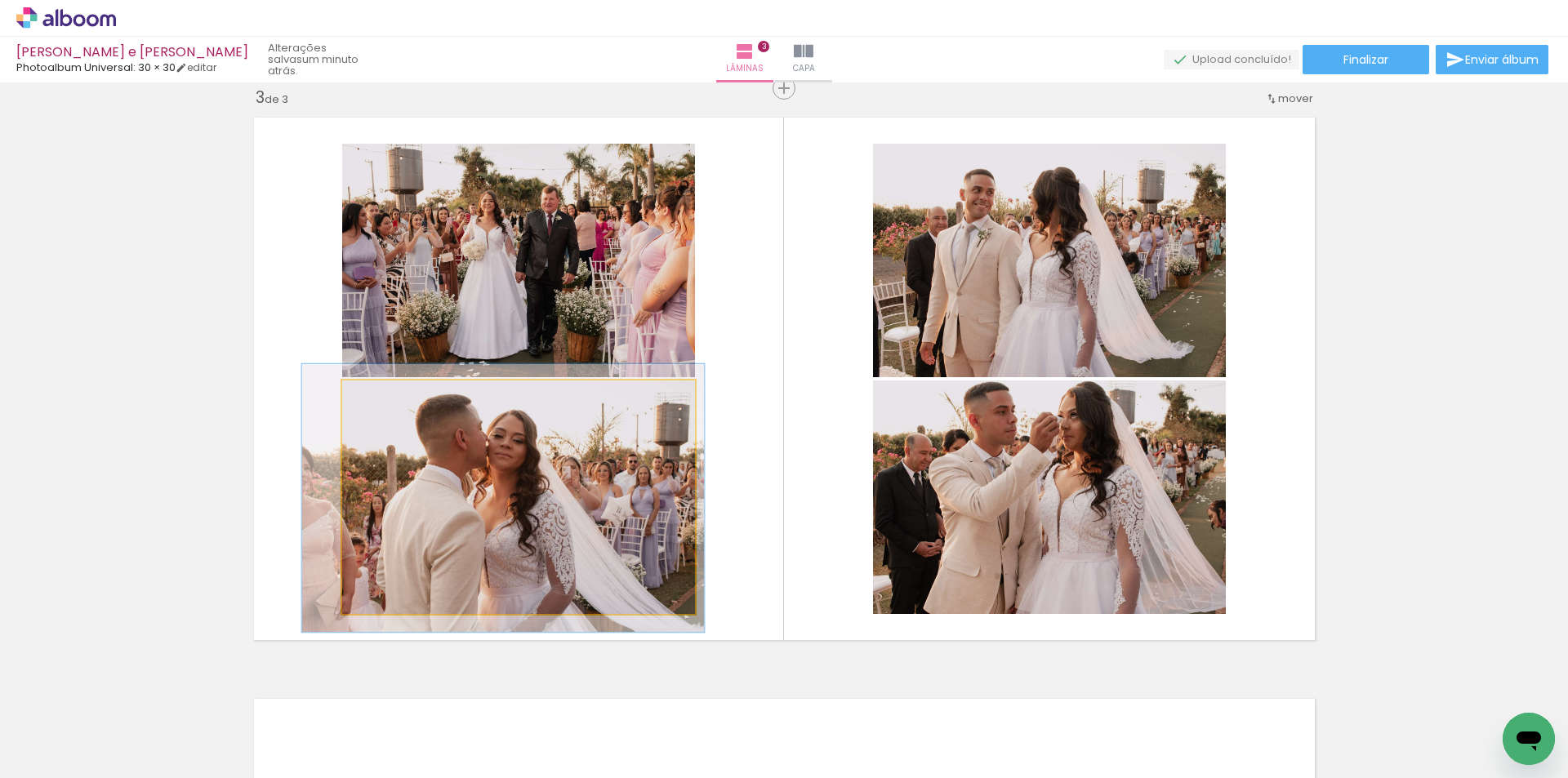
drag, startPoint x: 482, startPoint y: 466, endPoint x: 467, endPoint y: 467, distance: 15.0
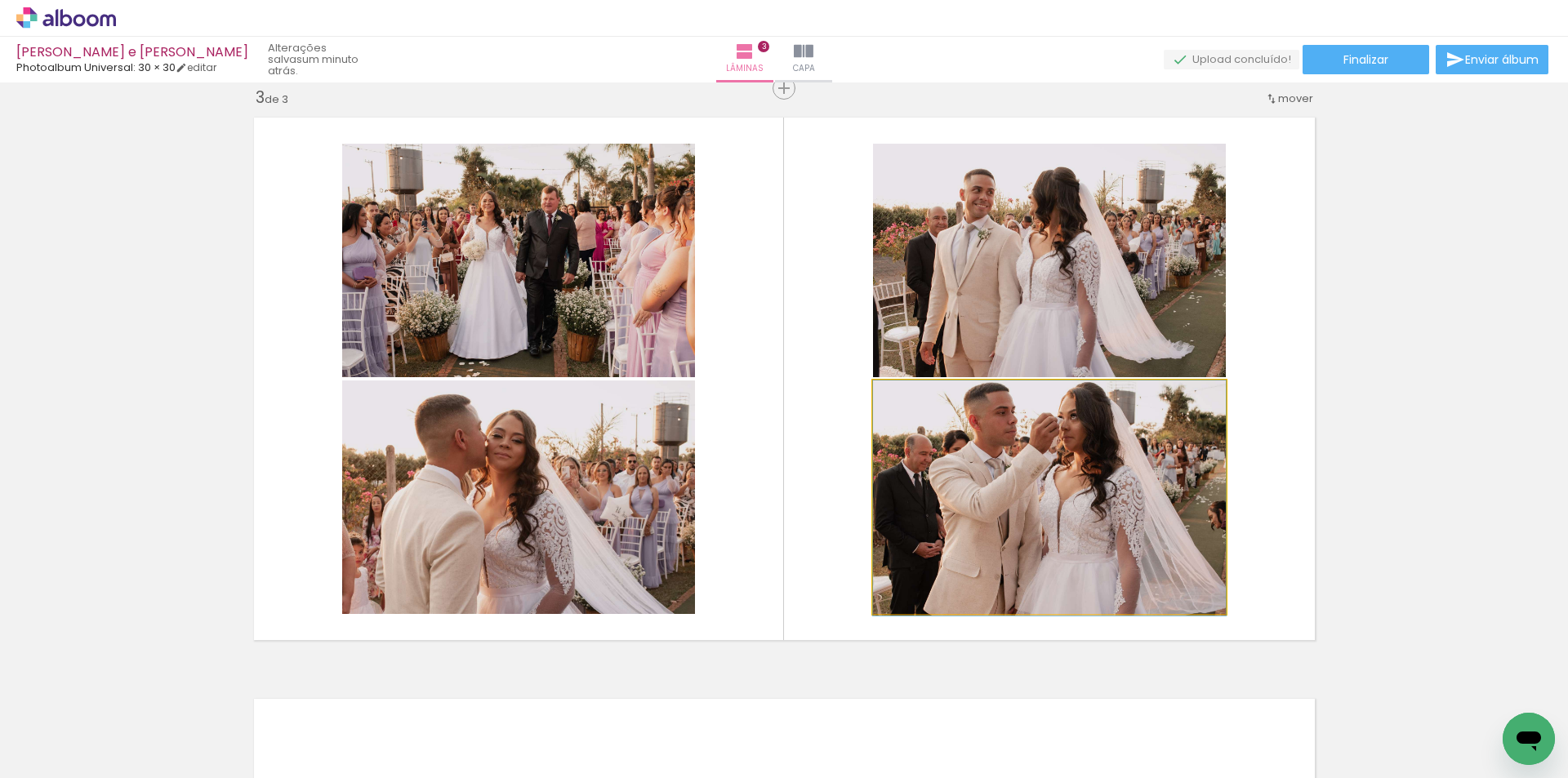
drag, startPoint x: 1075, startPoint y: 459, endPoint x: 1074, endPoint y: 518, distance: 59.0
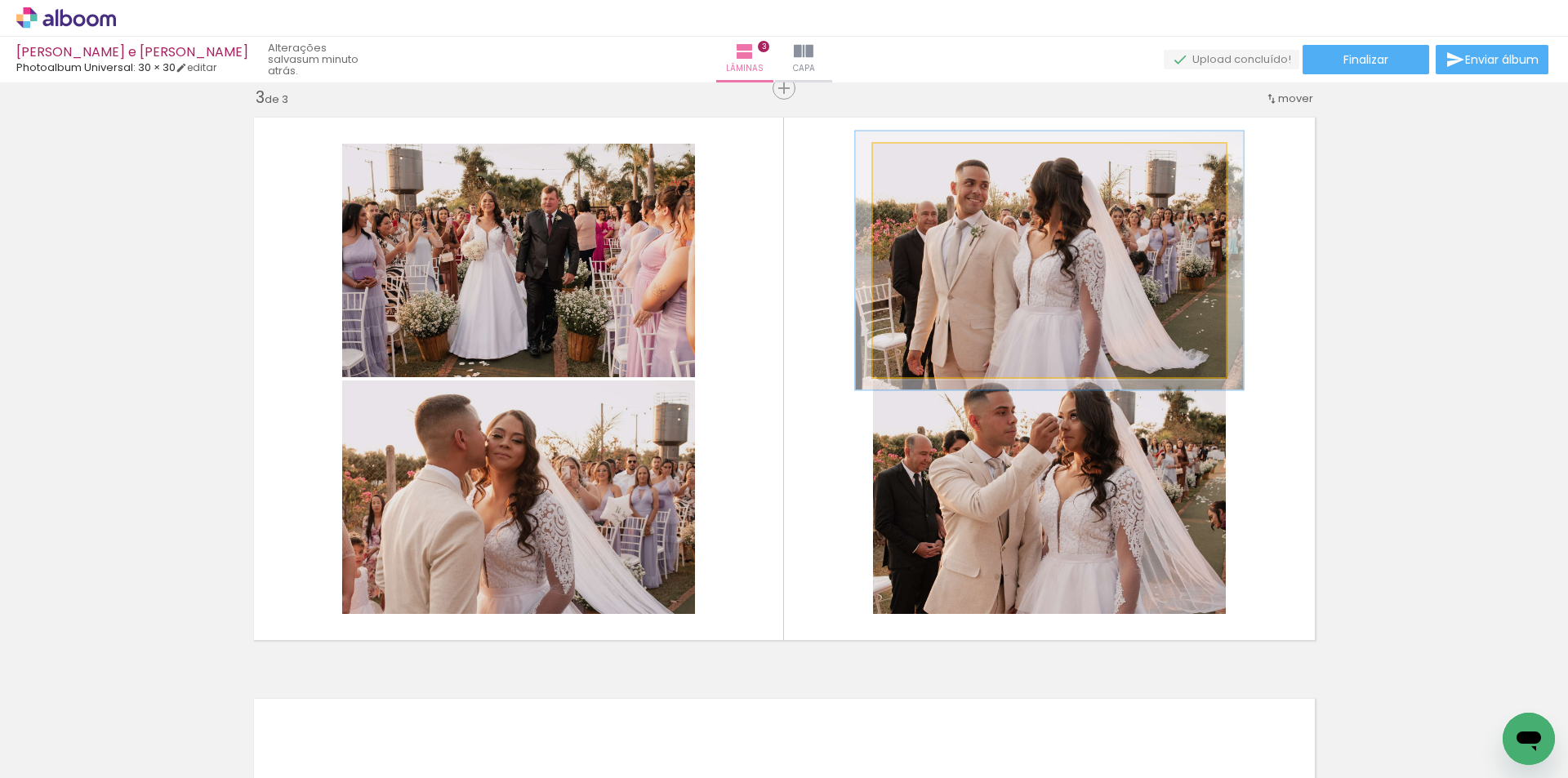
type paper-slider "110"
click at [914, 158] on div at bounding box center [916, 161] width 15 height 15
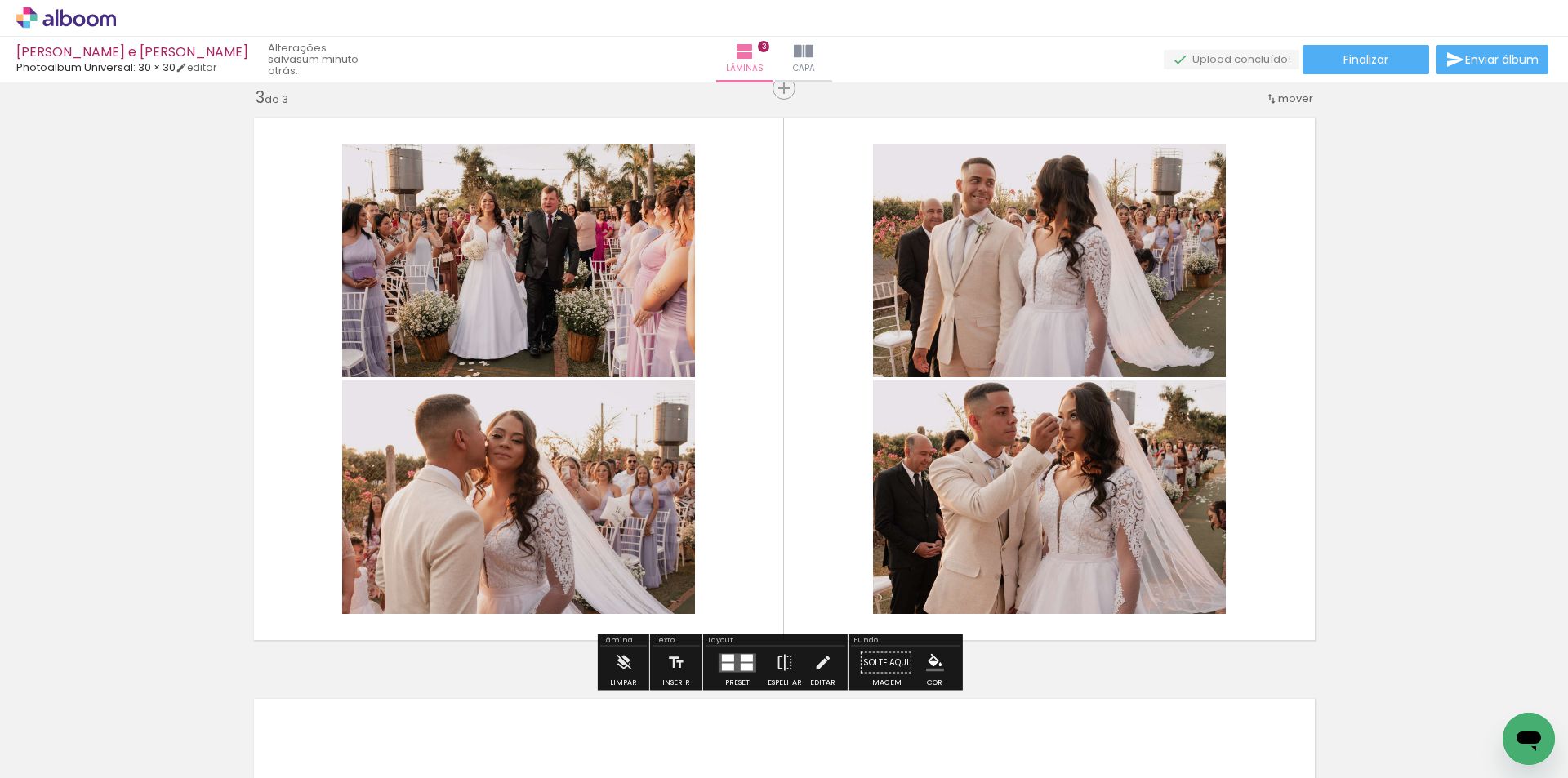
click at [1384, 303] on div "Inserir lâmina 1 de 3 Inserir lâmina 2 de 3 Inserir lâmina 3 de 3" at bounding box center [784, 67] width 1568 height 2327
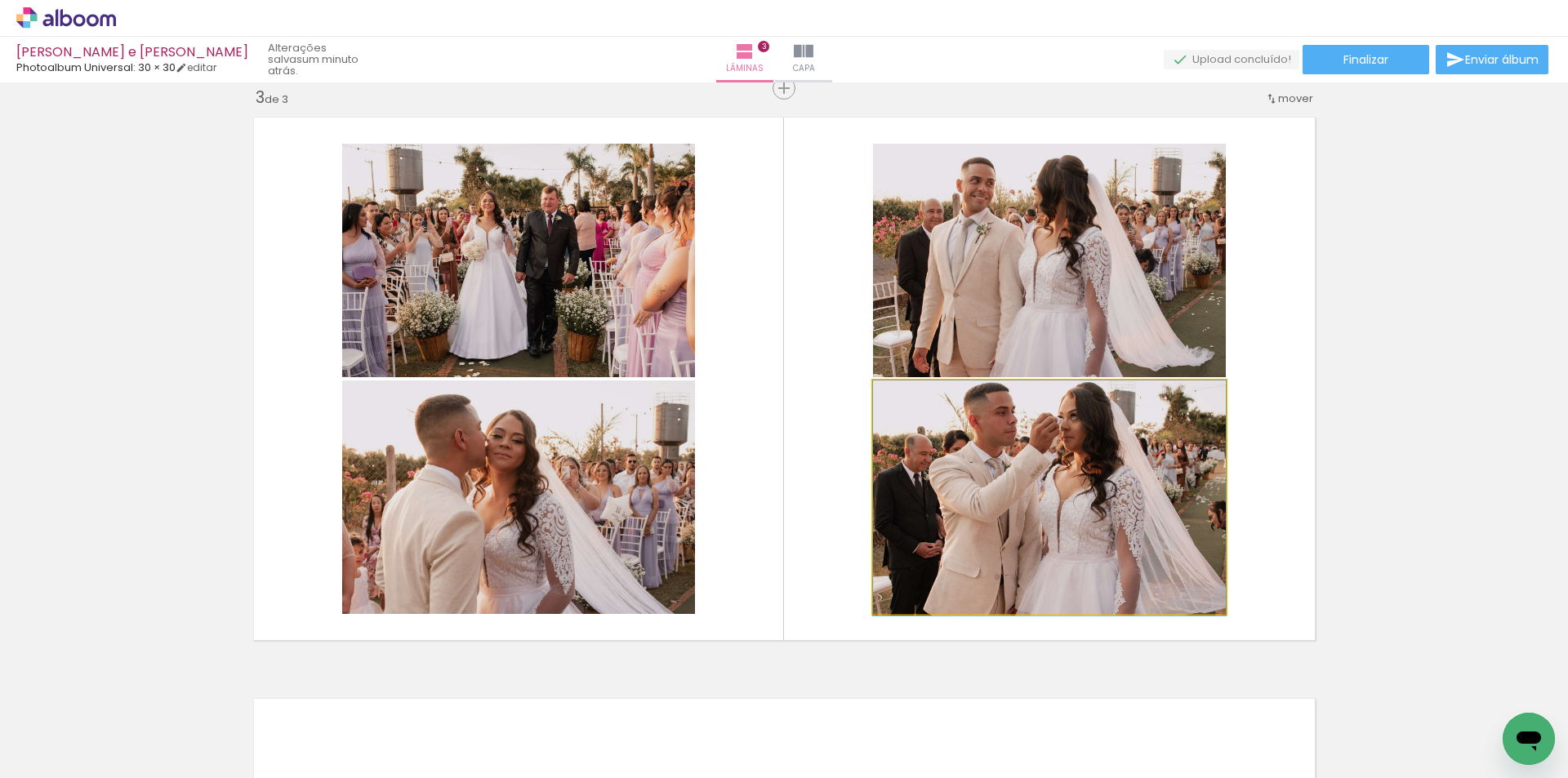
drag, startPoint x: 1085, startPoint y: 512, endPoint x: 1092, endPoint y: 549, distance: 37.7
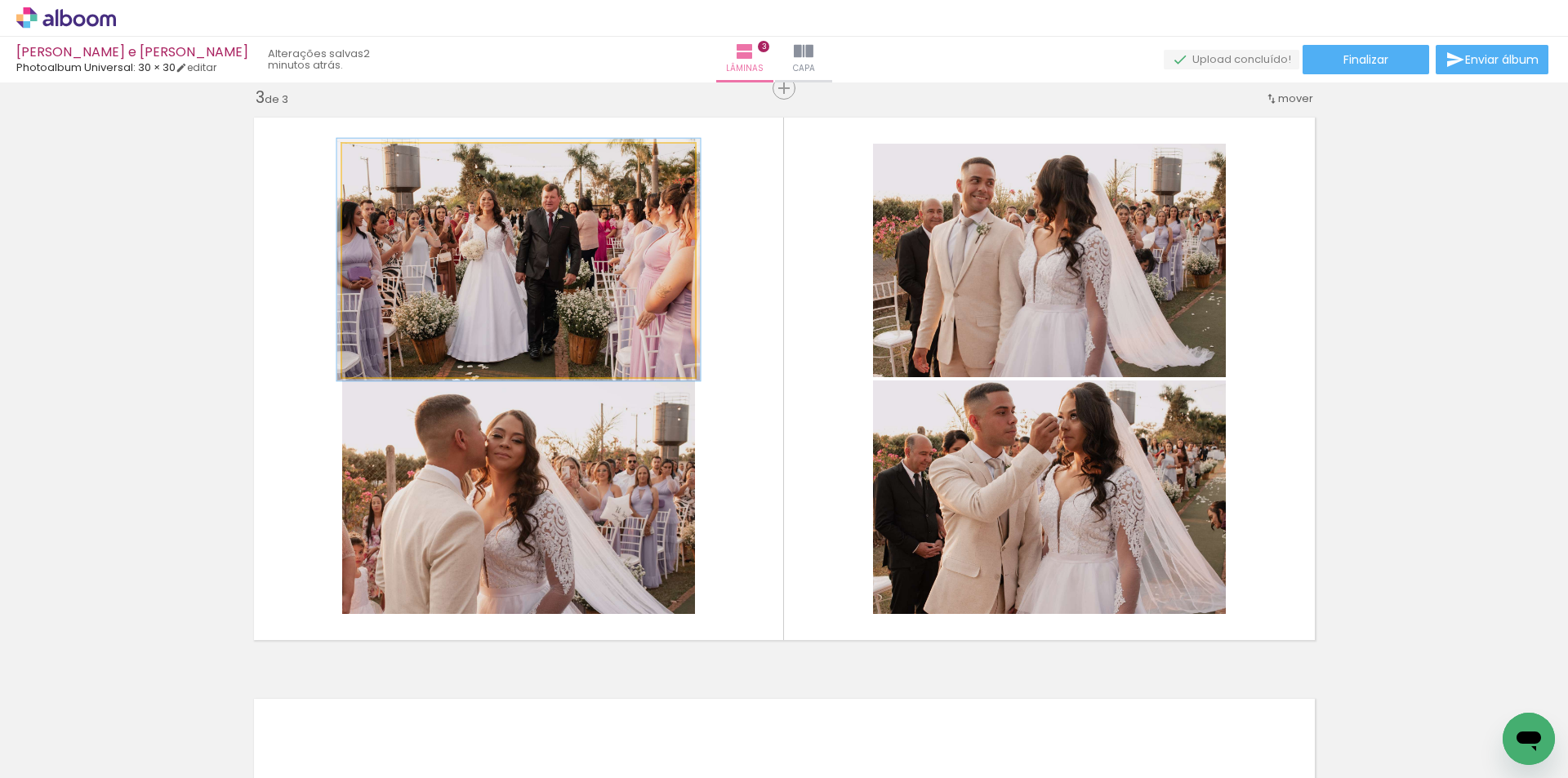
click at [369, 163] on div at bounding box center [382, 161] width 26 height 26
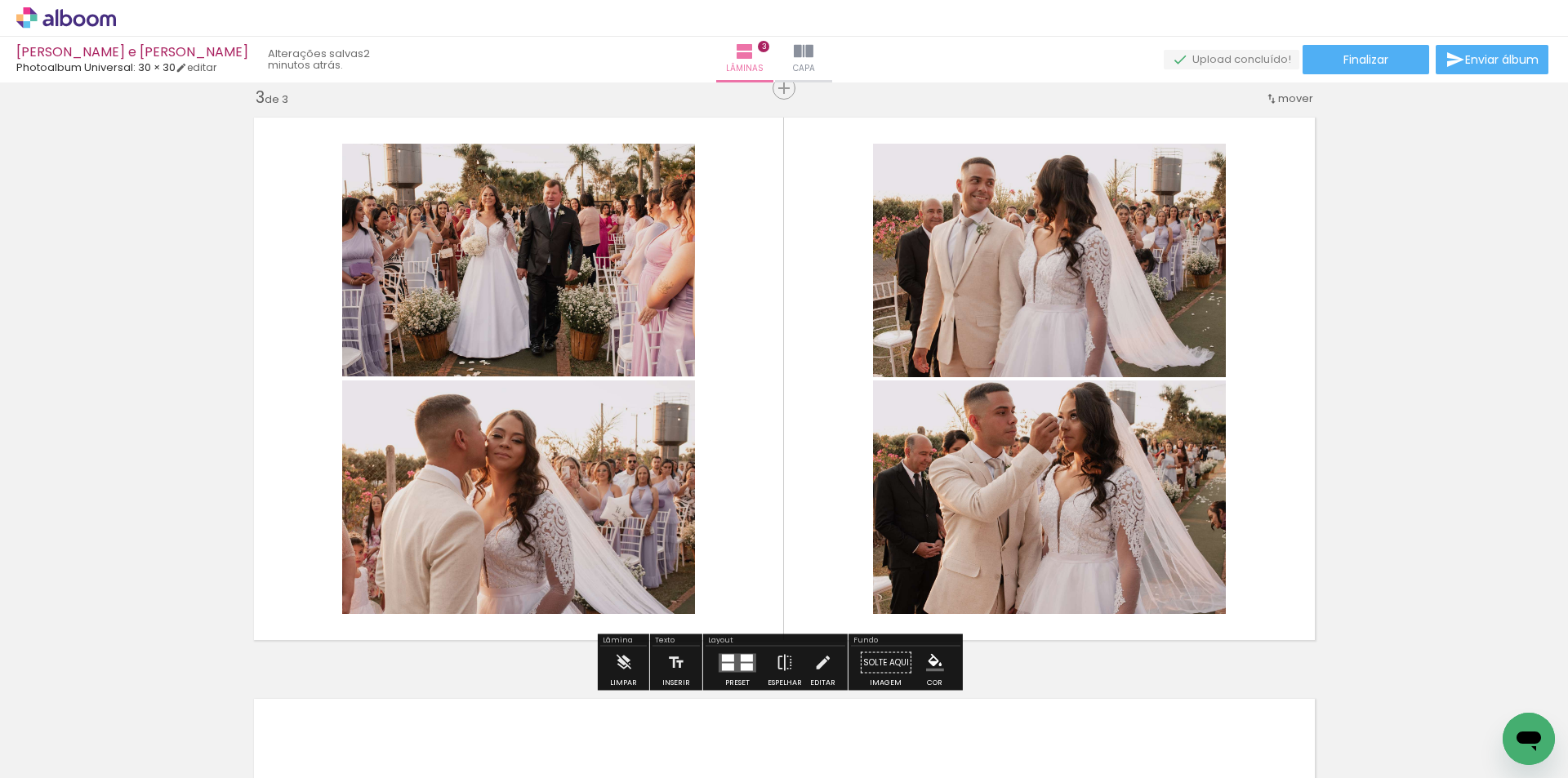
click at [238, 261] on div "Inserir lâmina 1 de 3 Inserir lâmina 2 de 3 Inserir lâmina 3 de 3" at bounding box center [784, 67] width 1568 height 2327
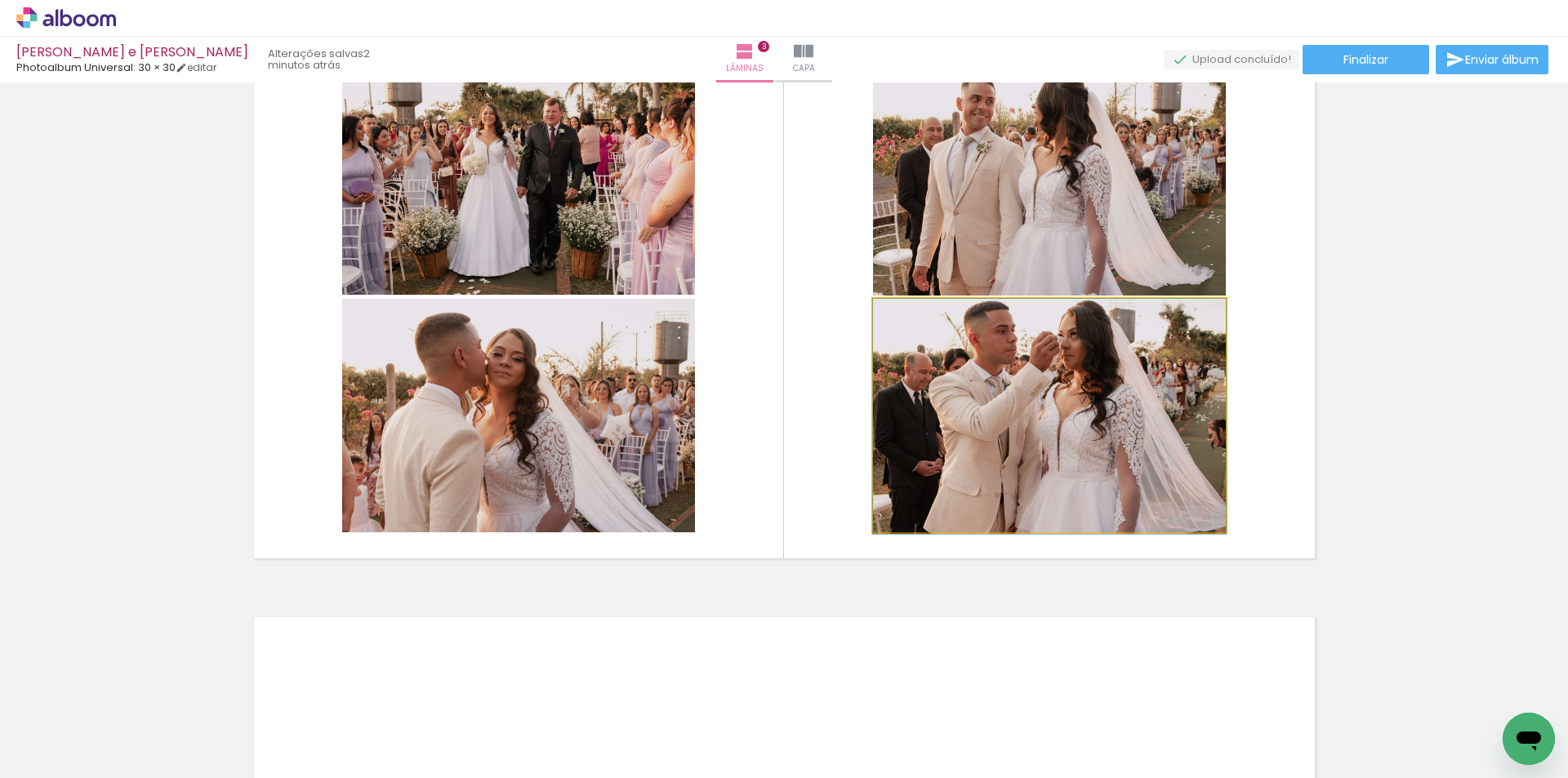
drag, startPoint x: 1004, startPoint y: 433, endPoint x: 1008, endPoint y: 468, distance: 35.2
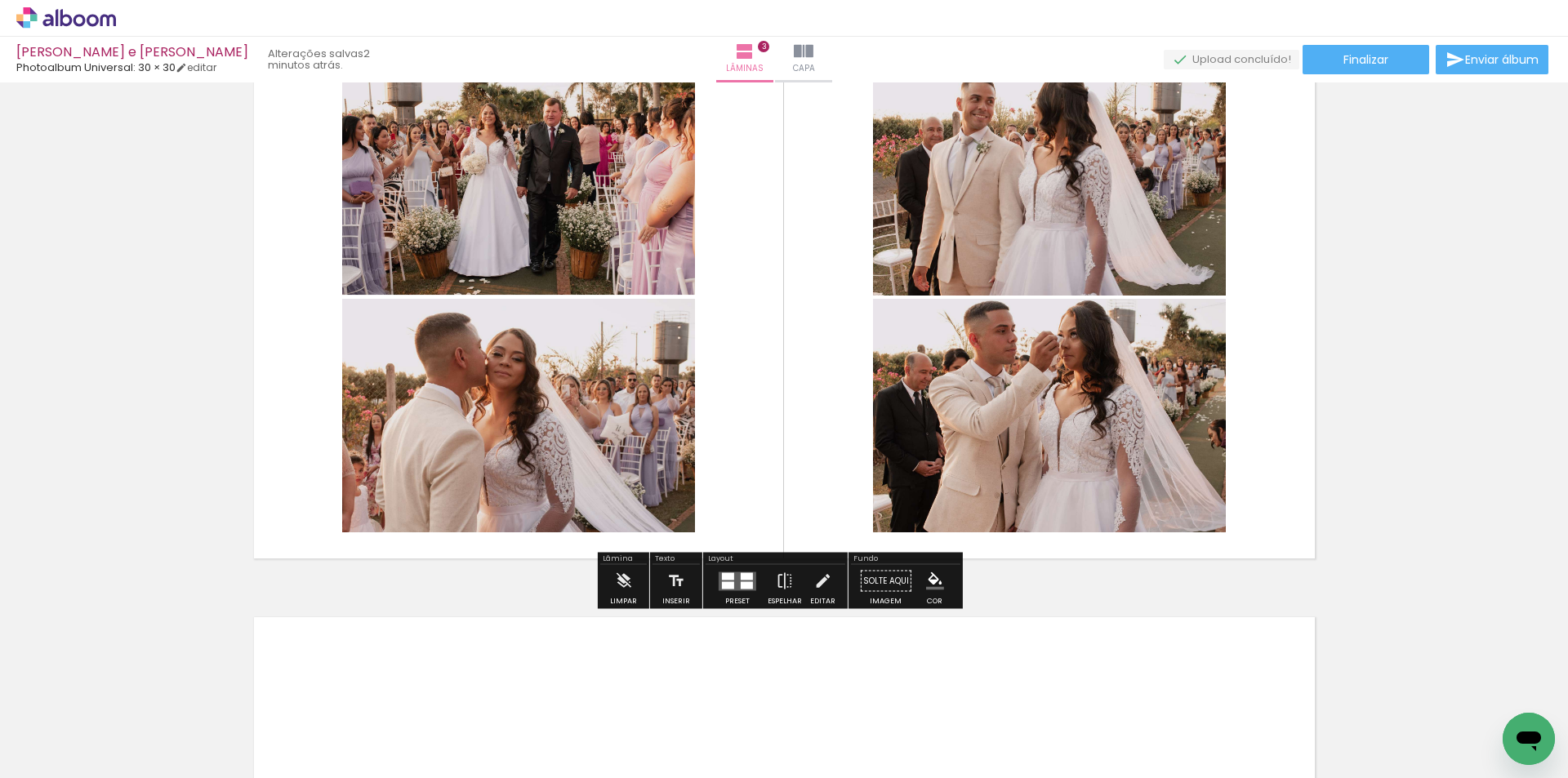
scroll to position [1184, 0]
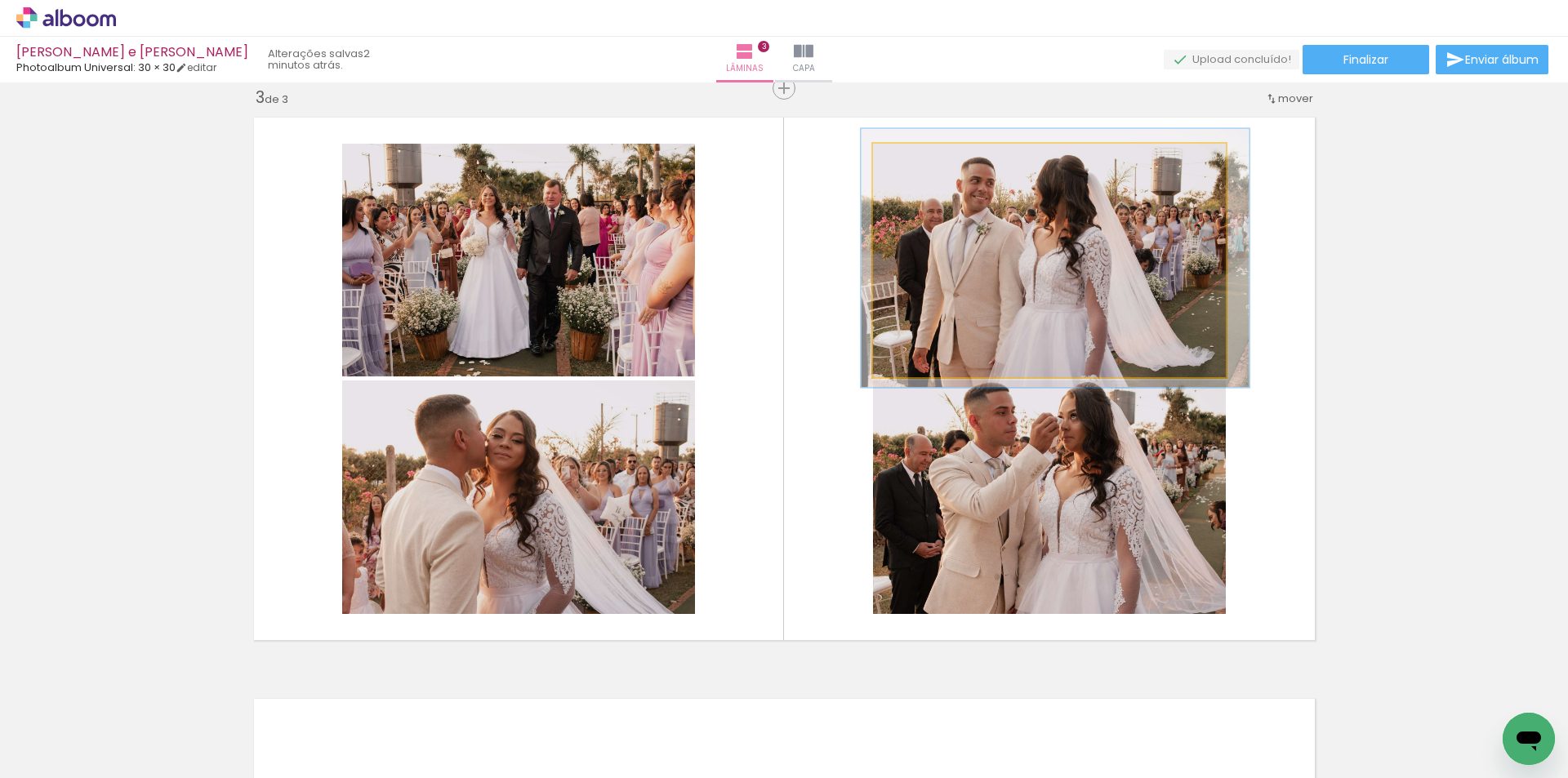
click at [1056, 299] on quentale-photo at bounding box center [1049, 261] width 353 height 234
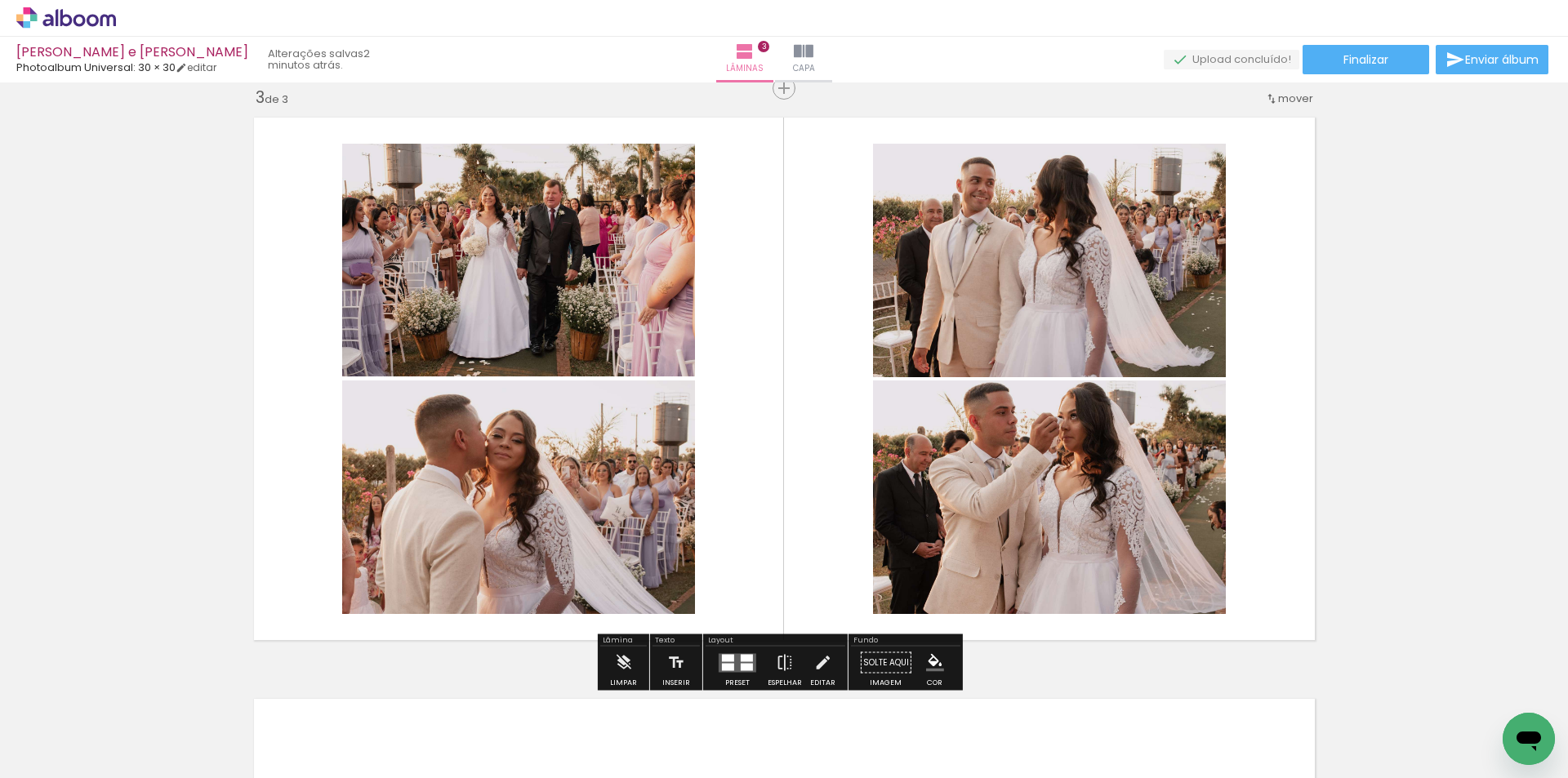
drag, startPoint x: 1407, startPoint y: 334, endPoint x: 1378, endPoint y: 339, distance: 29.4
click at [1401, 336] on div "Inserir lâmina 1 de 3 Inserir lâmina 2 de 3 Inserir lâmina 3 de 3" at bounding box center [784, 67] width 1568 height 2327
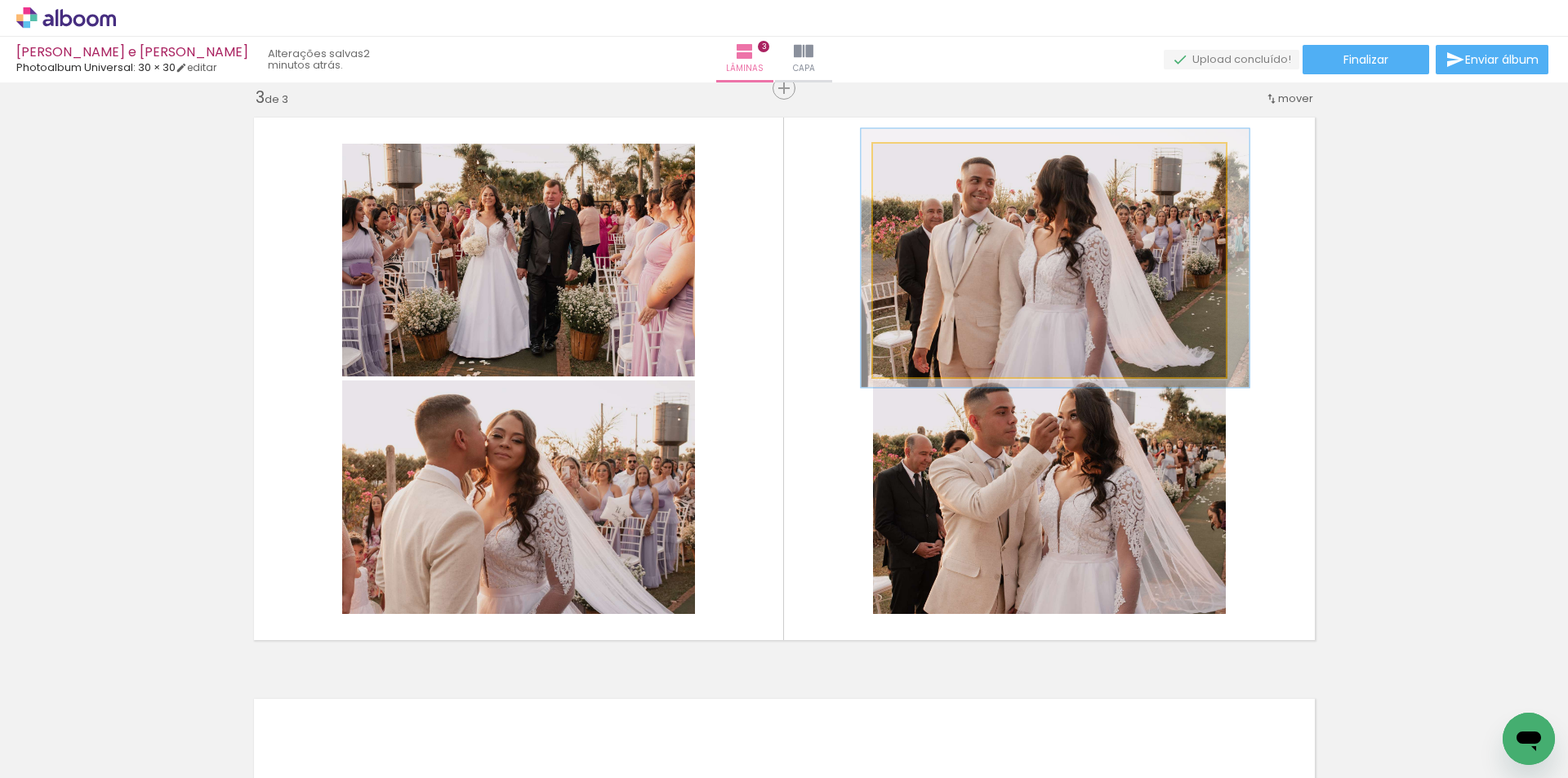
click at [1082, 302] on quentale-photo at bounding box center [1049, 261] width 353 height 234
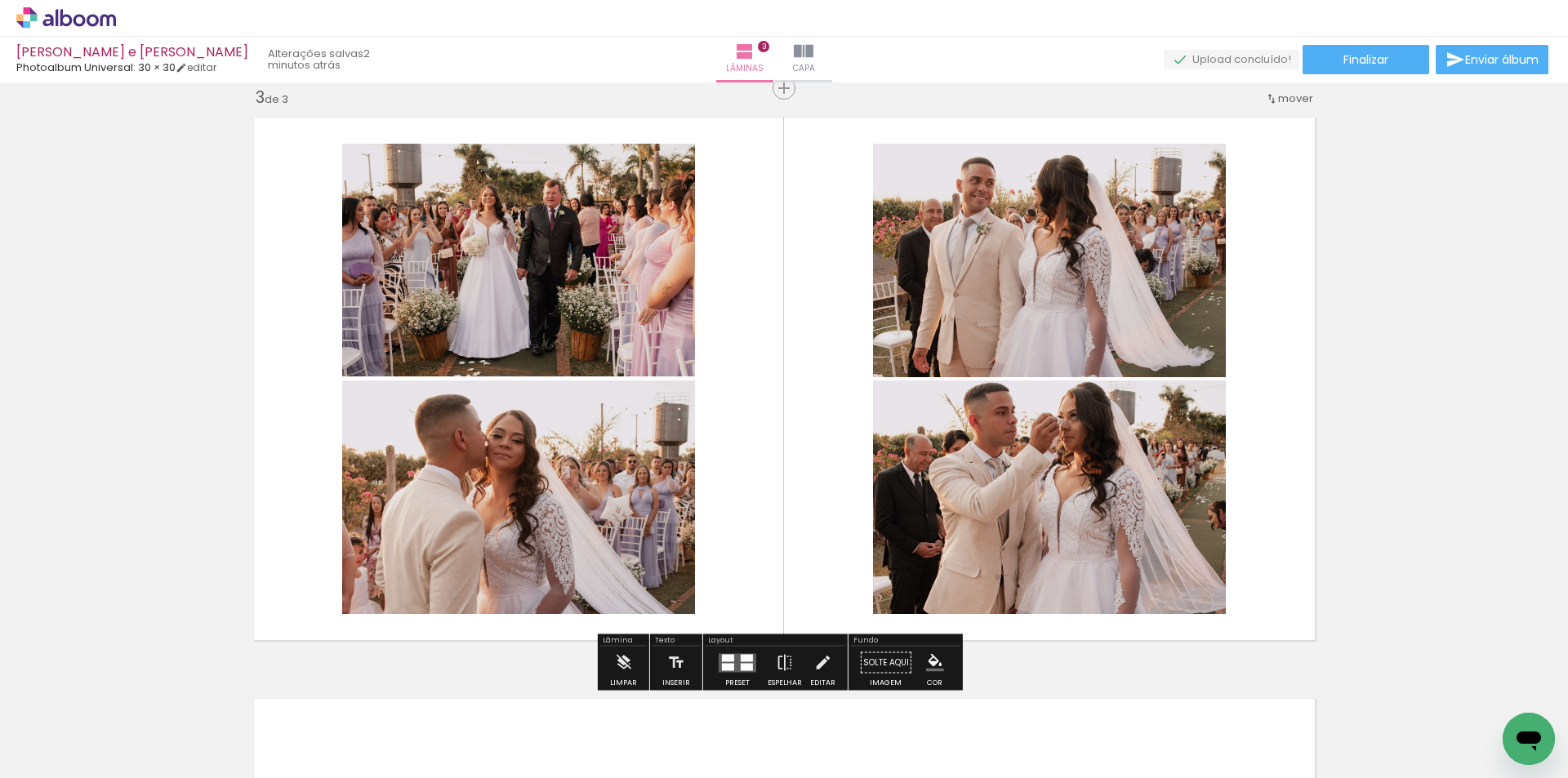
click at [763, 307] on quentale-layouter at bounding box center [784, 378] width 1079 height 540
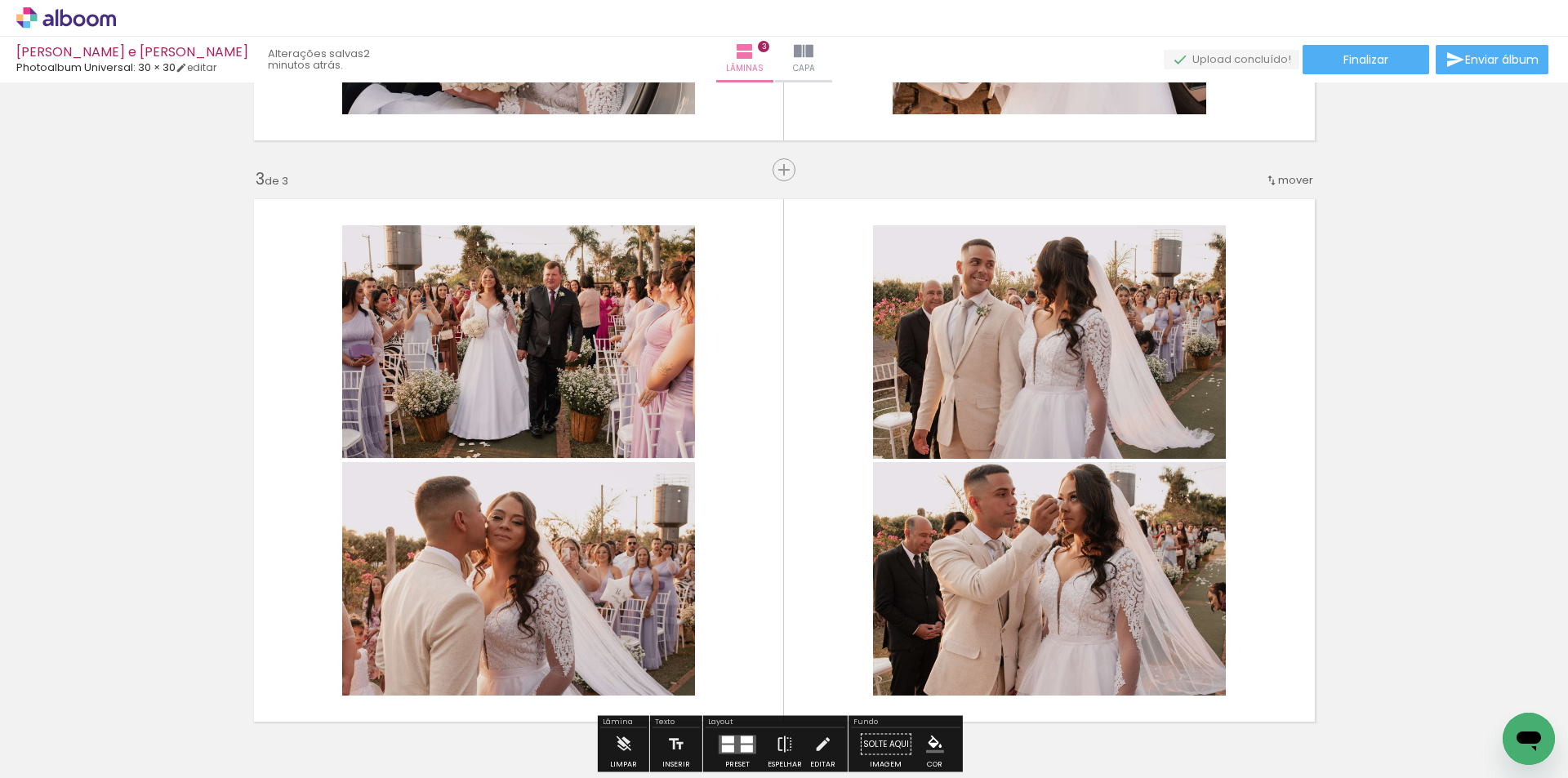
scroll to position [1266, 0]
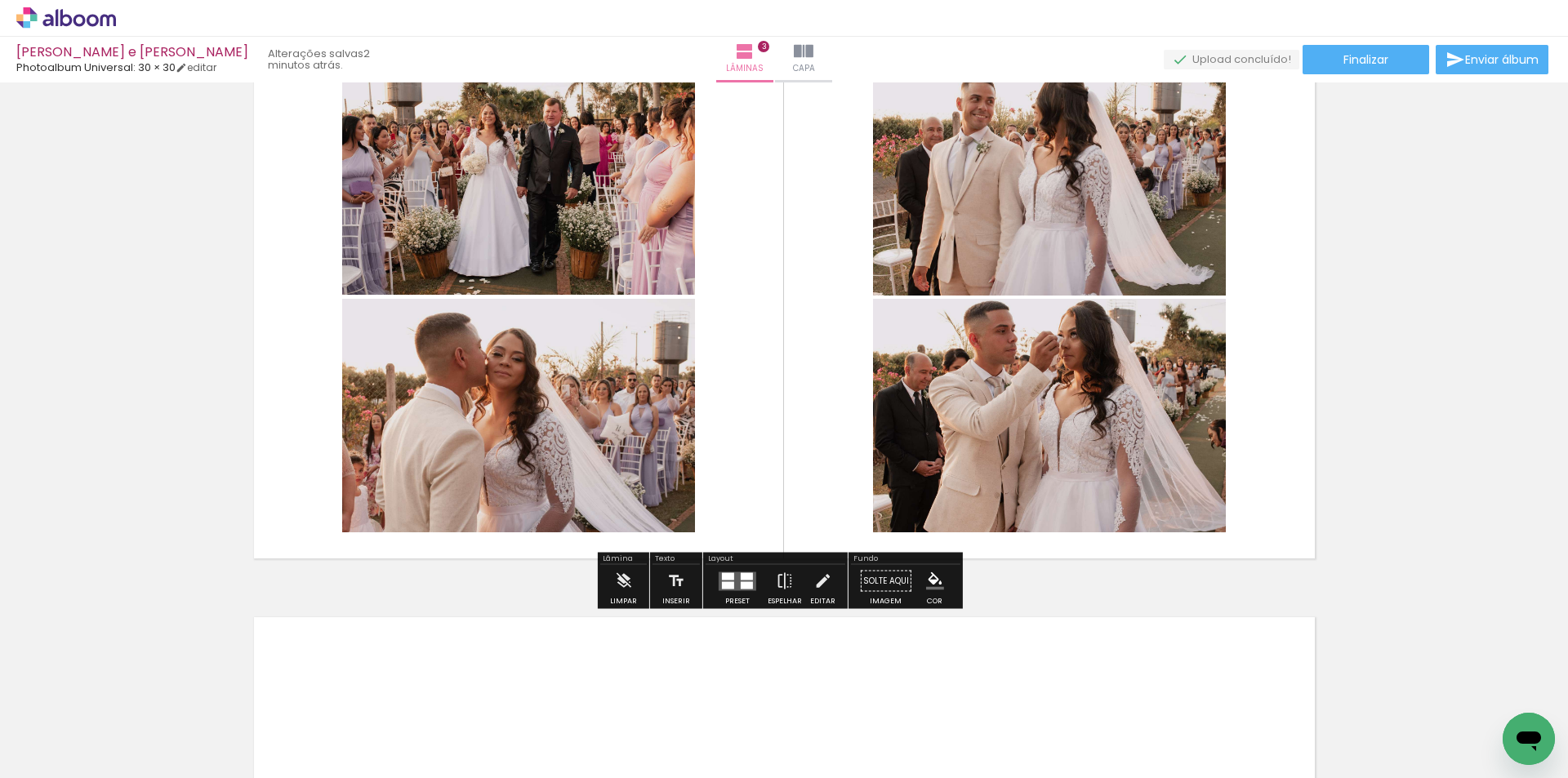
click at [583, 402] on quentale-photo at bounding box center [518, 416] width 353 height 234
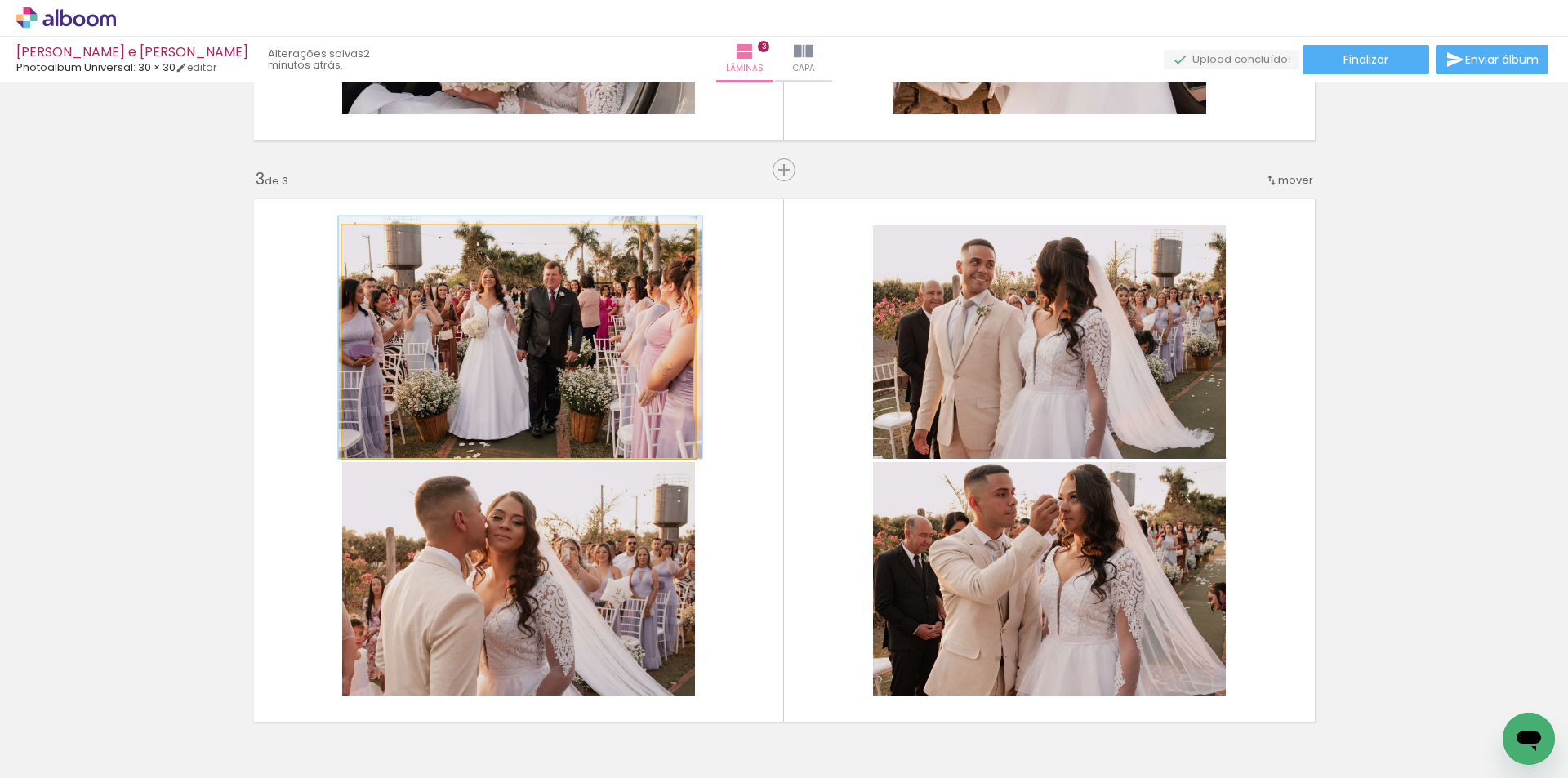
click at [540, 351] on quentale-photo at bounding box center [518, 343] width 353 height 234
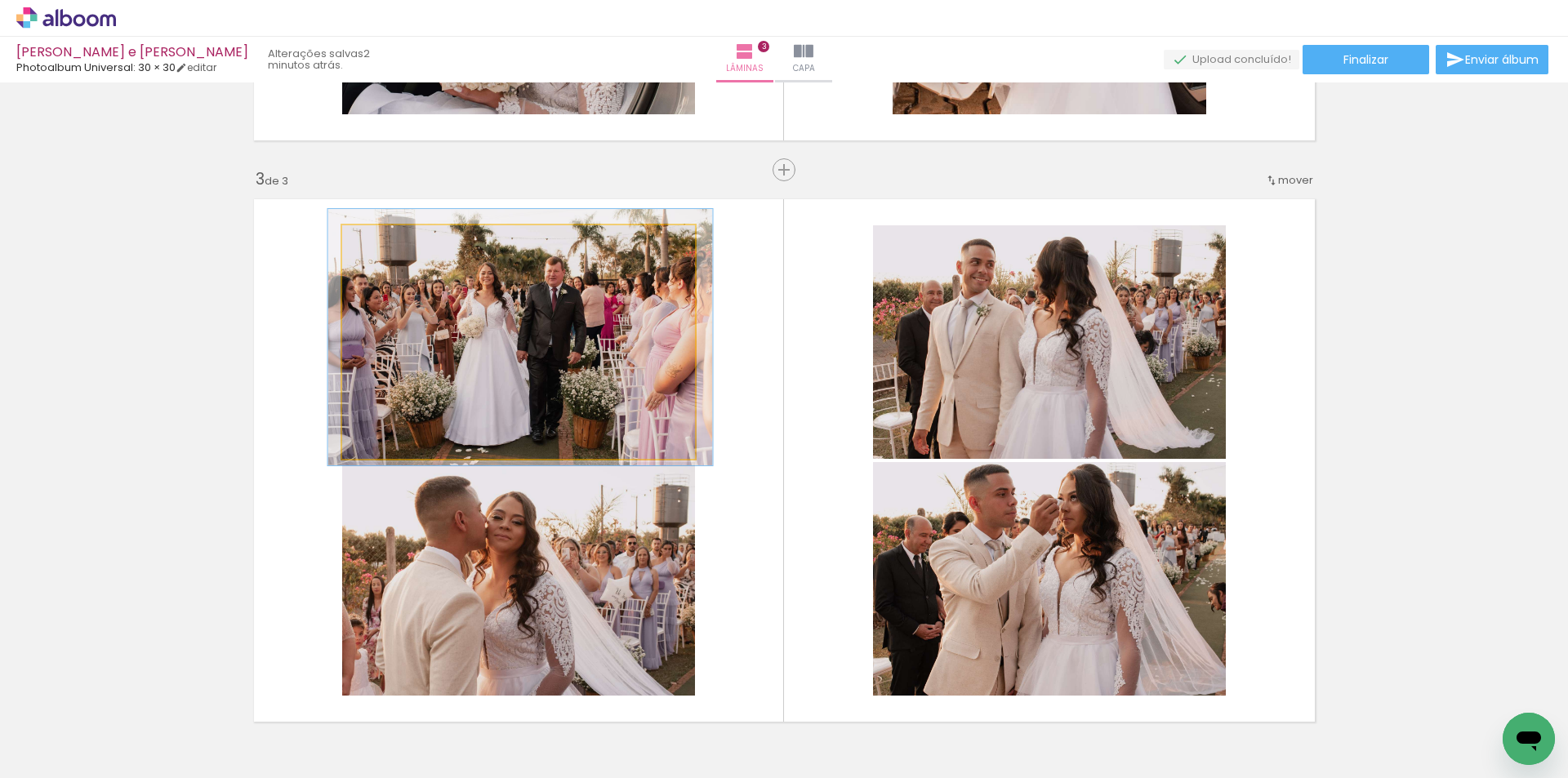
click at [389, 246] on div at bounding box center [386, 242] width 26 height 26
drag, startPoint x: 540, startPoint y: 354, endPoint x: 531, endPoint y: 353, distance: 9.1
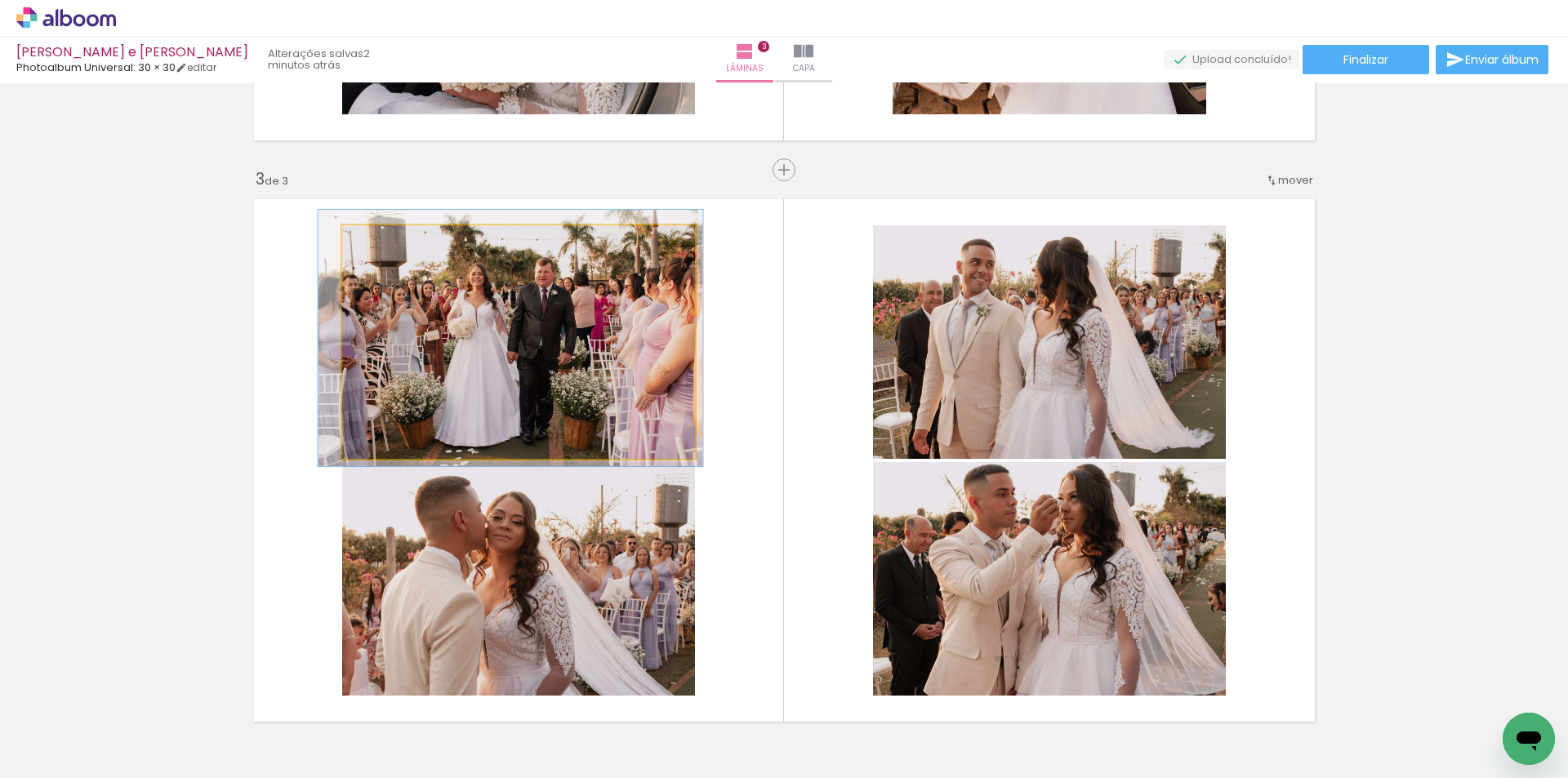
drag, startPoint x: 601, startPoint y: 300, endPoint x: 584, endPoint y: 298, distance: 17.1
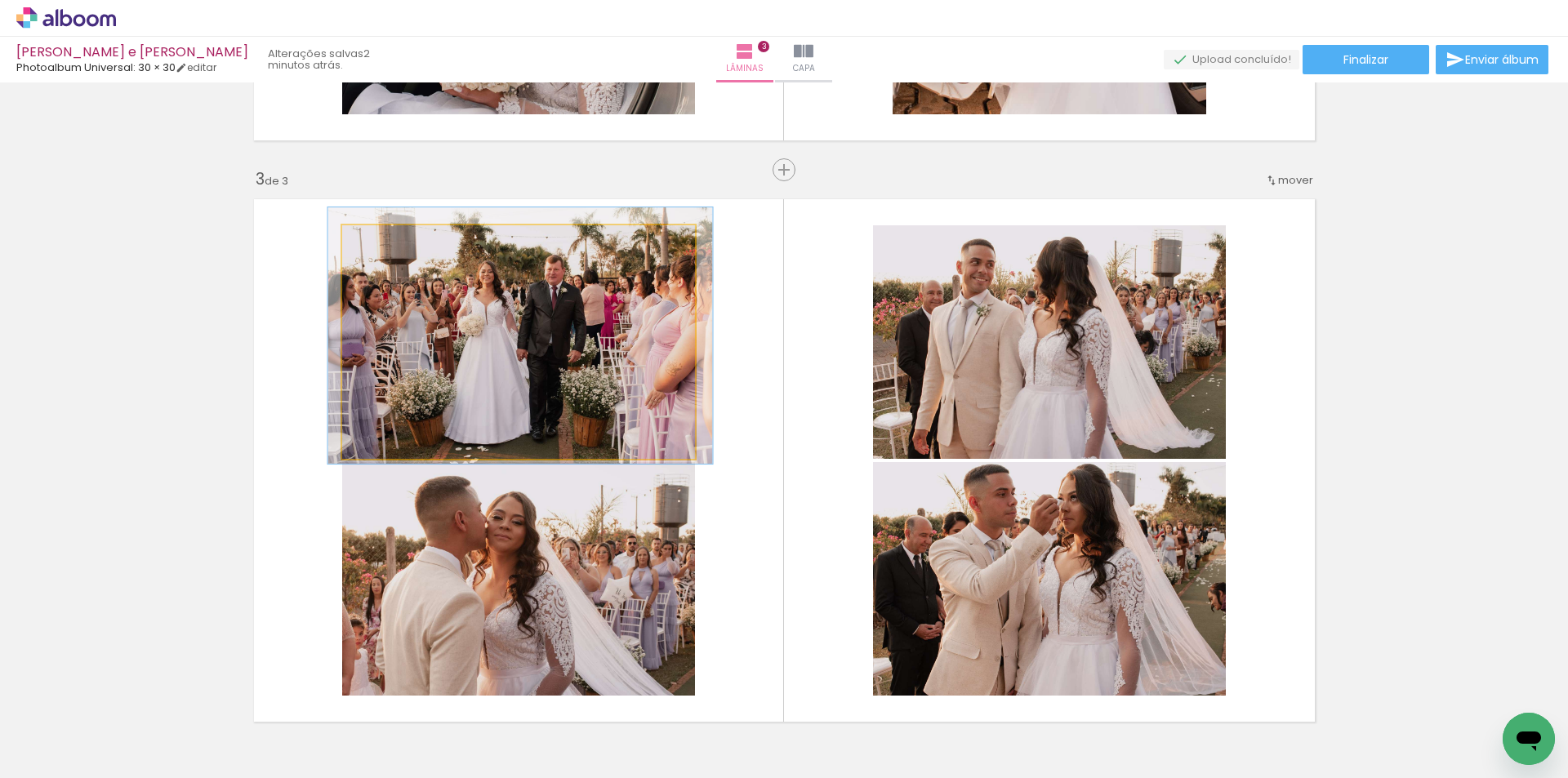
drag, startPoint x: 546, startPoint y: 286, endPoint x: 556, endPoint y: 287, distance: 10.0
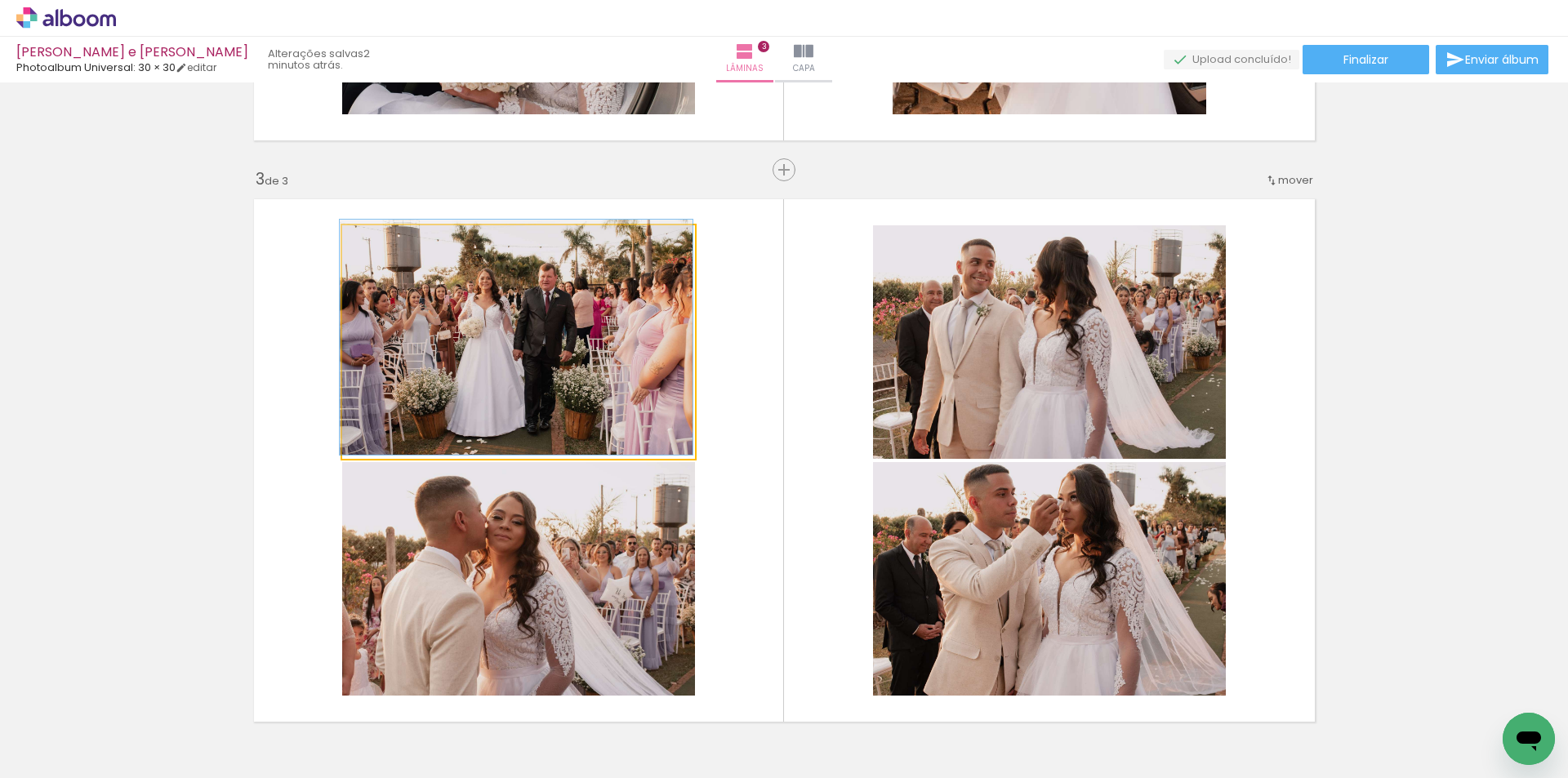
drag, startPoint x: 388, startPoint y: 249, endPoint x: 367, endPoint y: 250, distance: 21.0
click at [367, 250] on div at bounding box center [379, 242] width 26 height 26
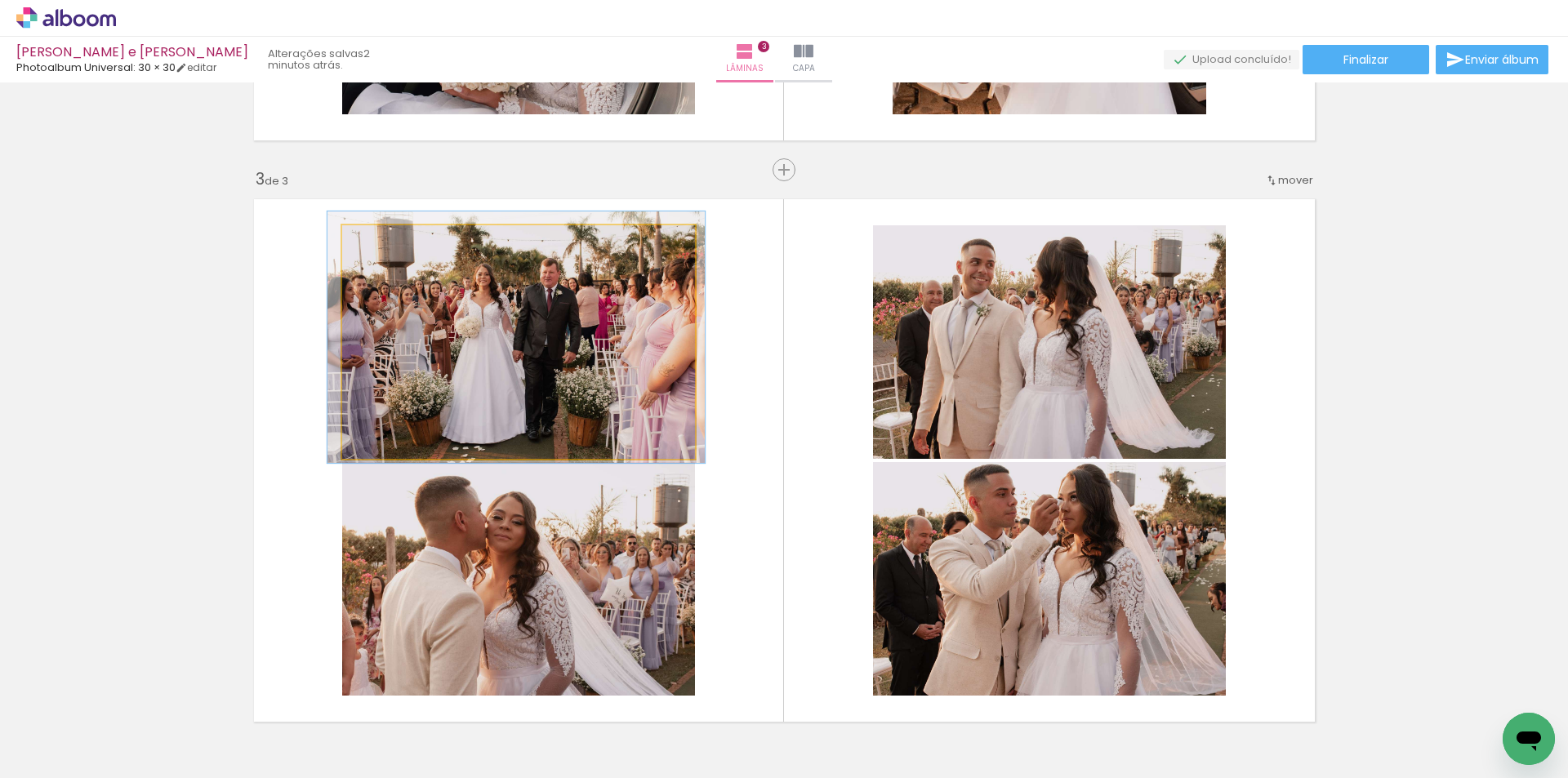
type paper-slider "107"
click at [376, 250] on div at bounding box center [384, 242] width 26 height 26
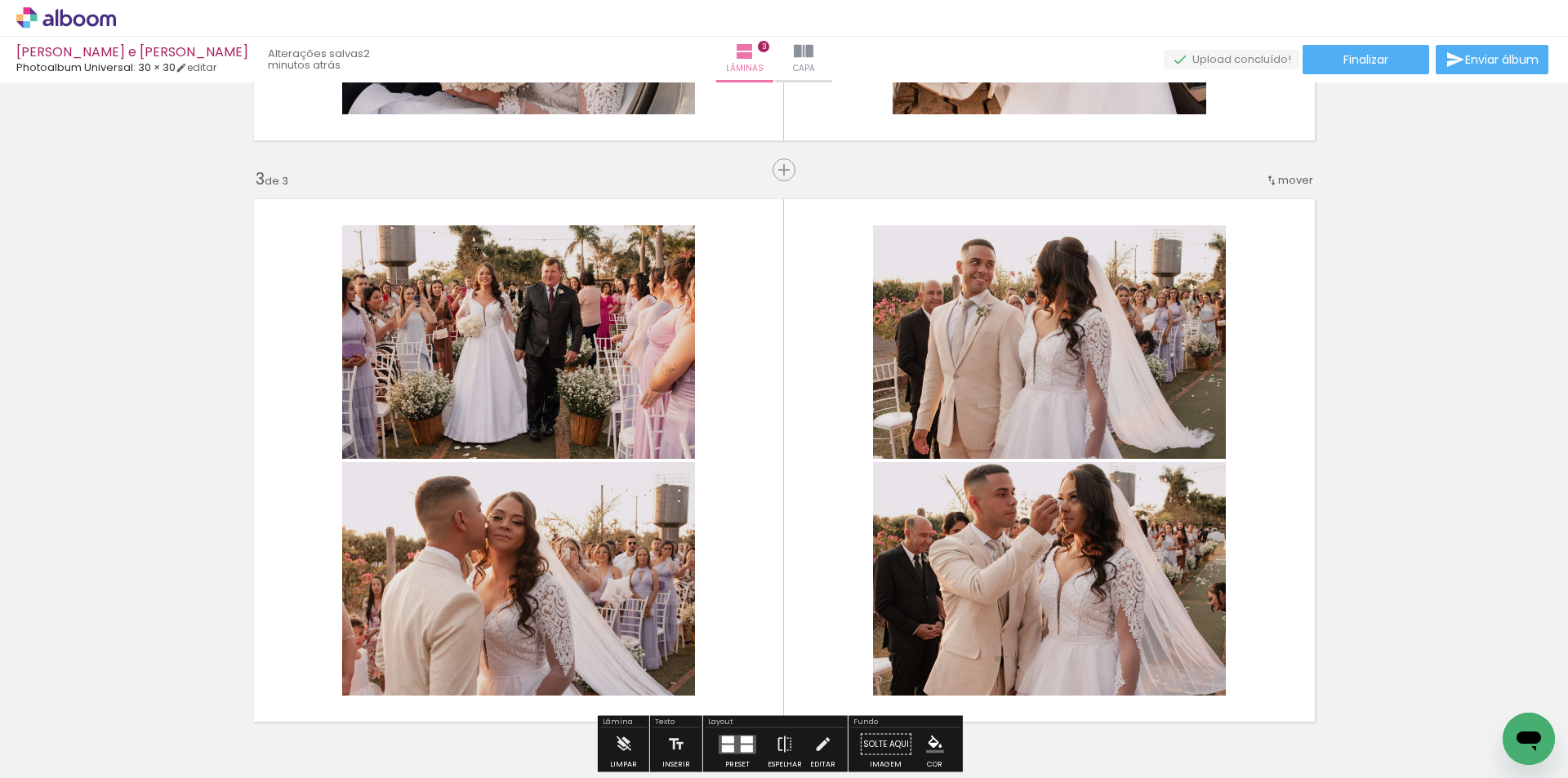
click at [1457, 424] on div "Inserir lâmina 1 de 3 Inserir lâmina 2 de 3 Inserir lâmina 3 de 3" at bounding box center [784, 148] width 1568 height 2327
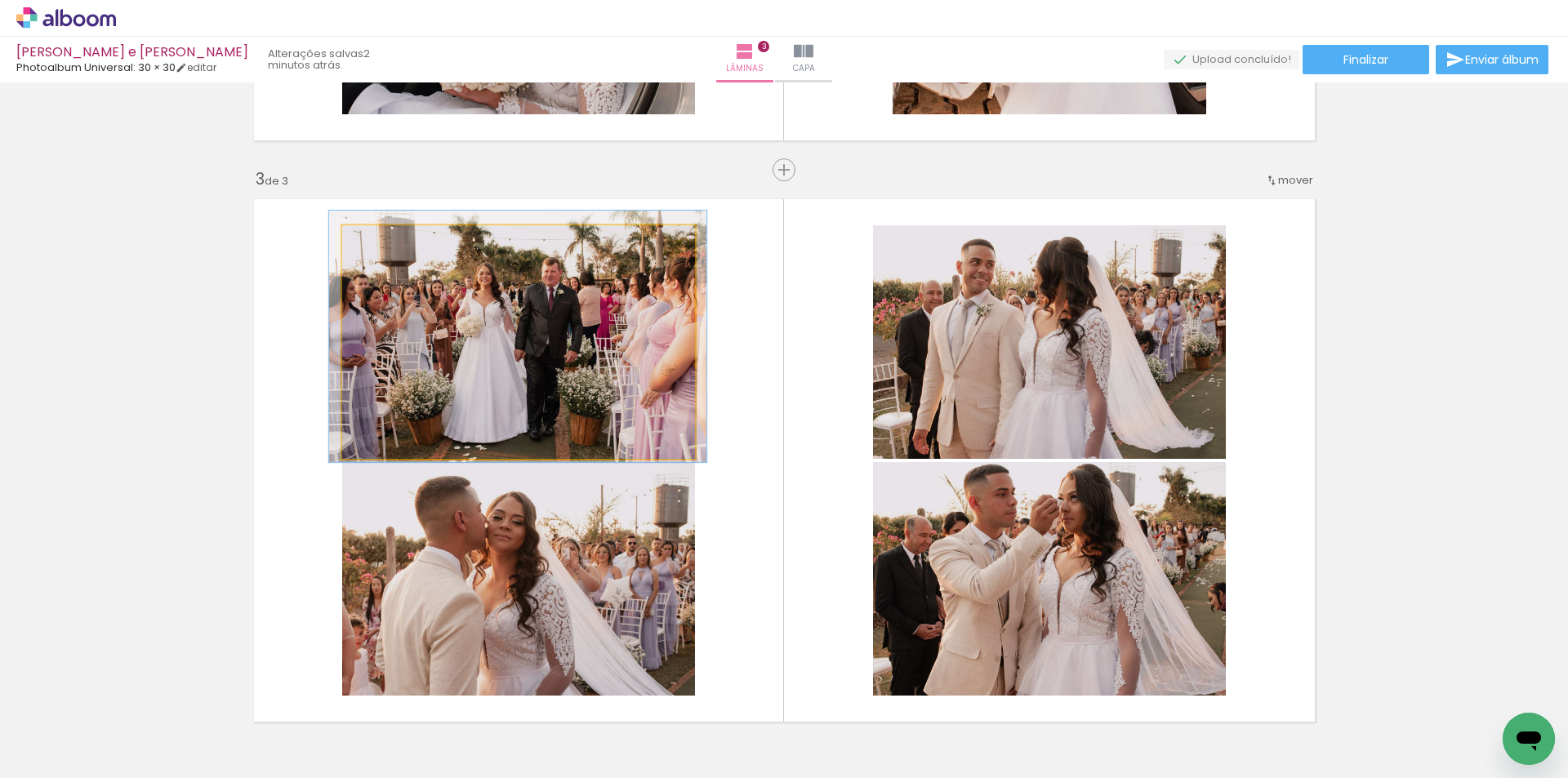
click at [577, 343] on quentale-photo at bounding box center [518, 343] width 353 height 234
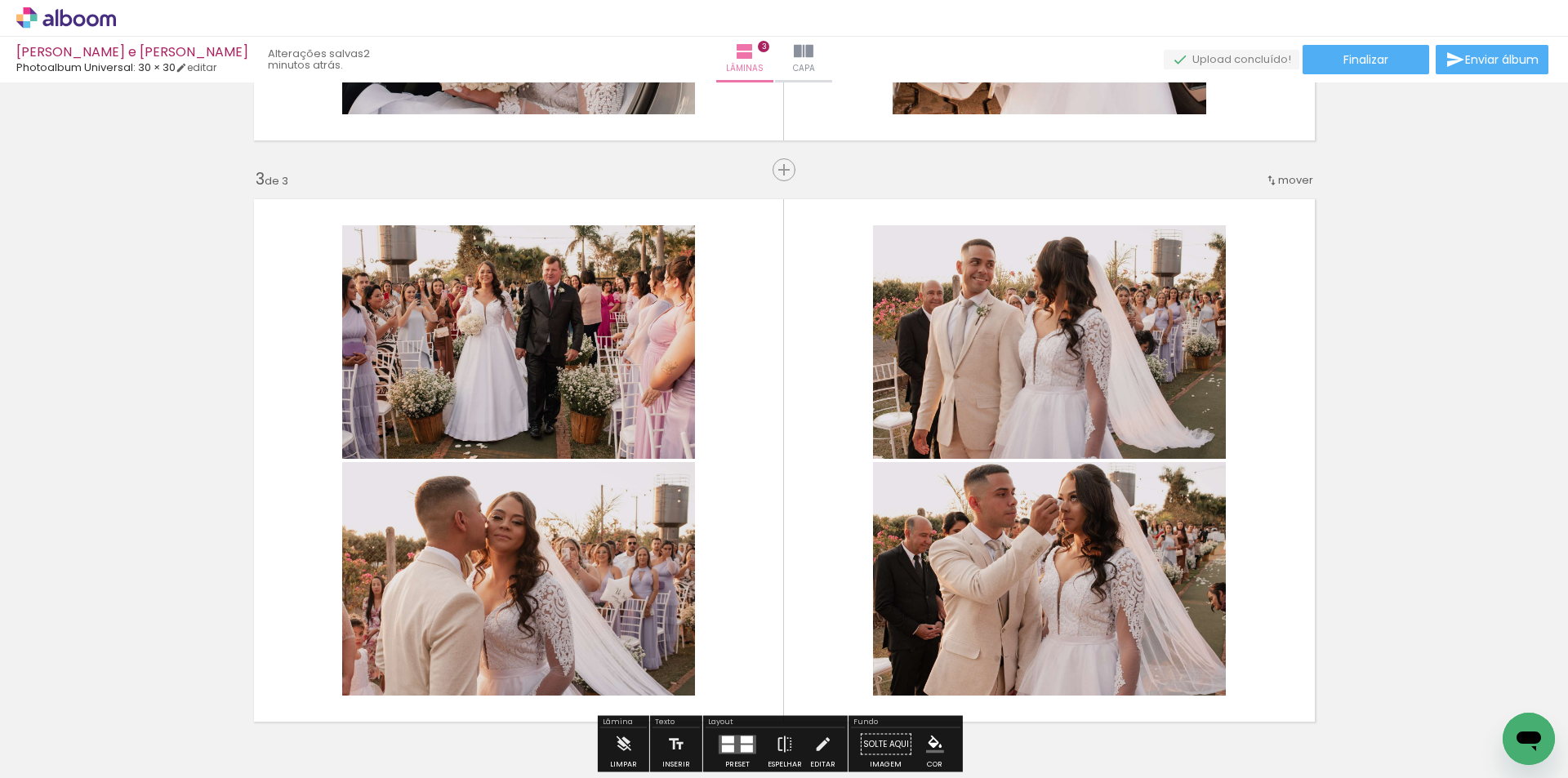
click at [1481, 386] on div "Inserir lâmina 1 de 3 Inserir lâmina 2 de 3 Inserir lâmina 3 de 3" at bounding box center [784, 148] width 1568 height 2327
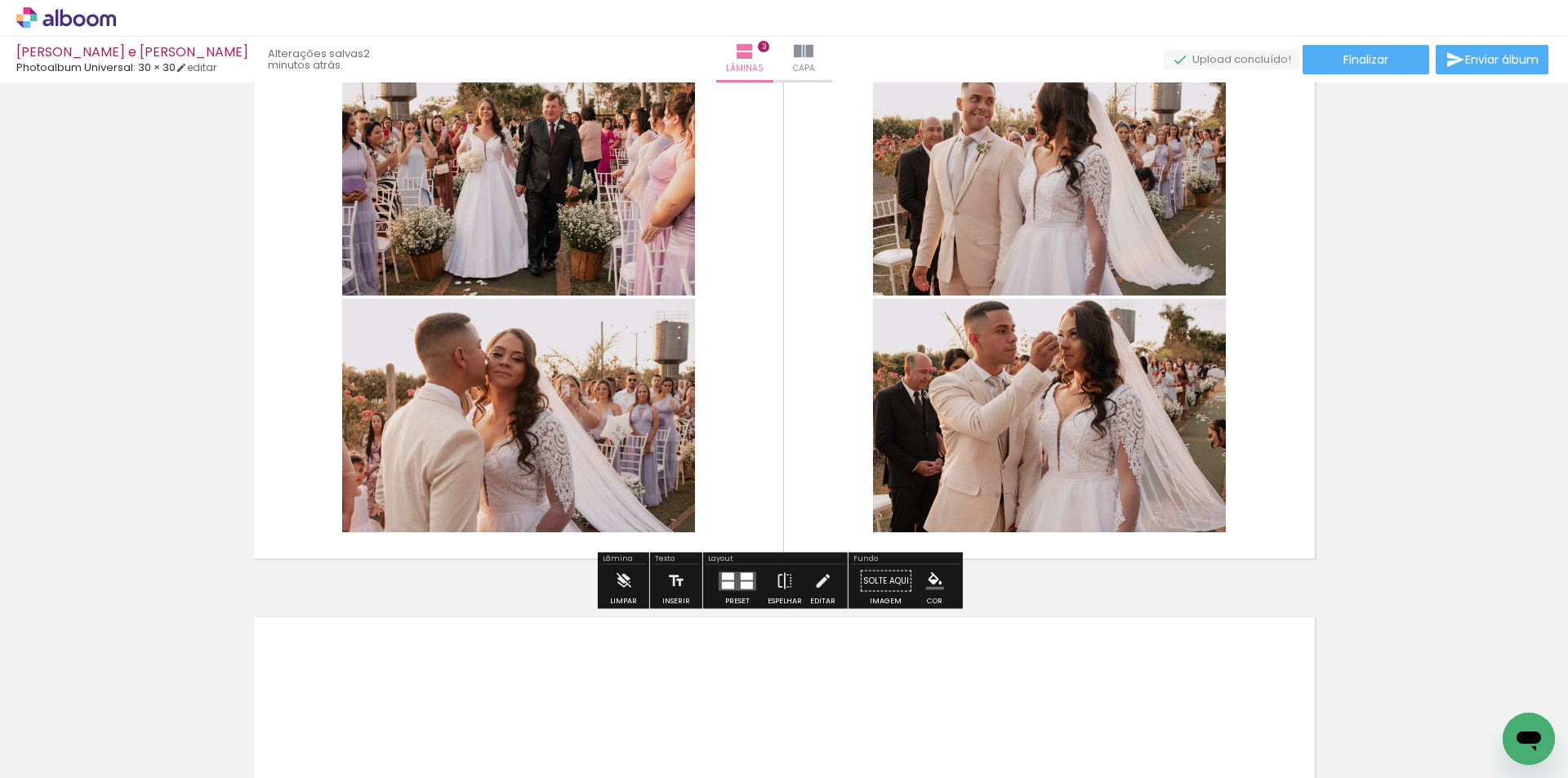
scroll to position [1593, 0]
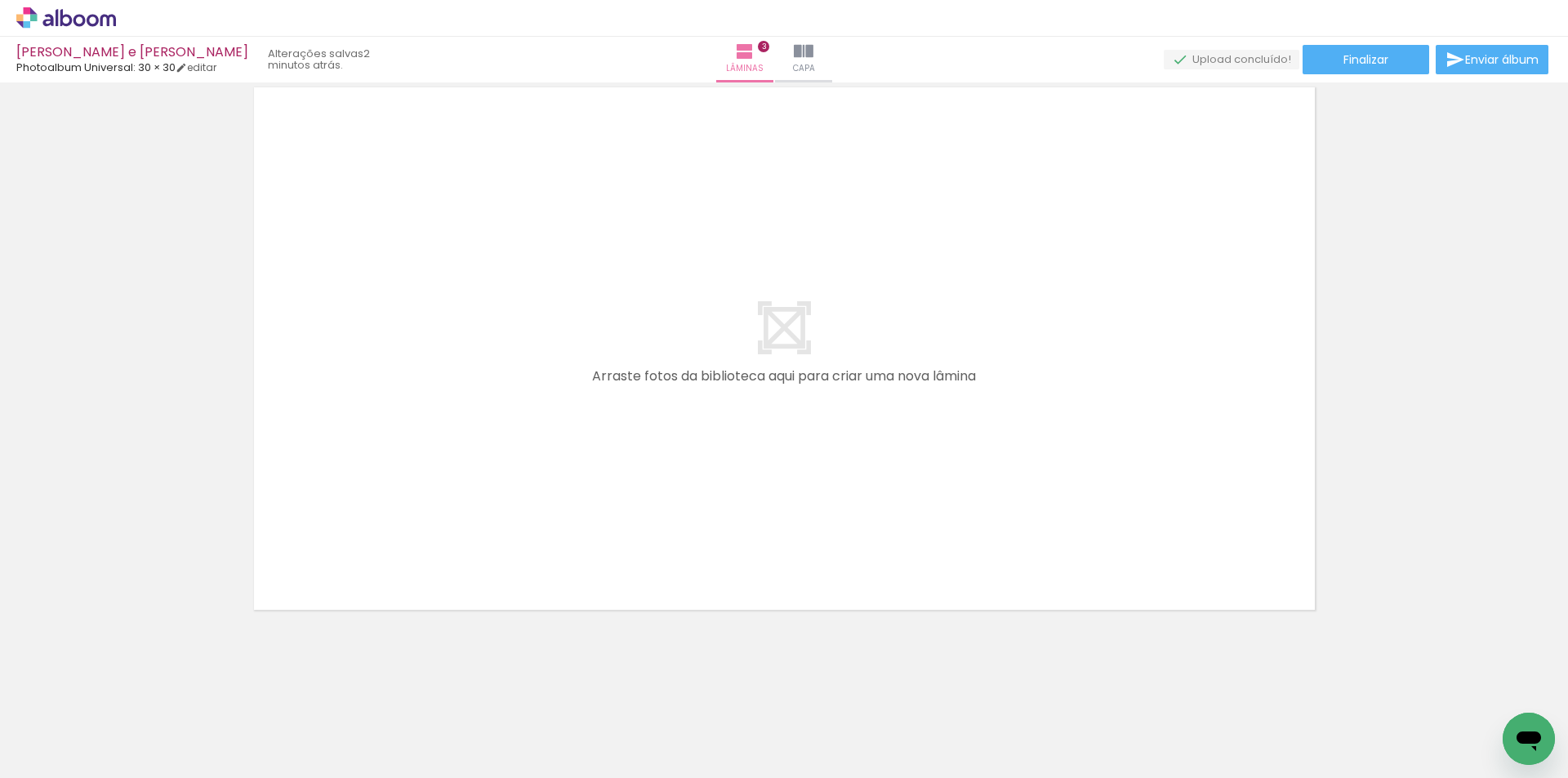
scroll to position [0, 4732]
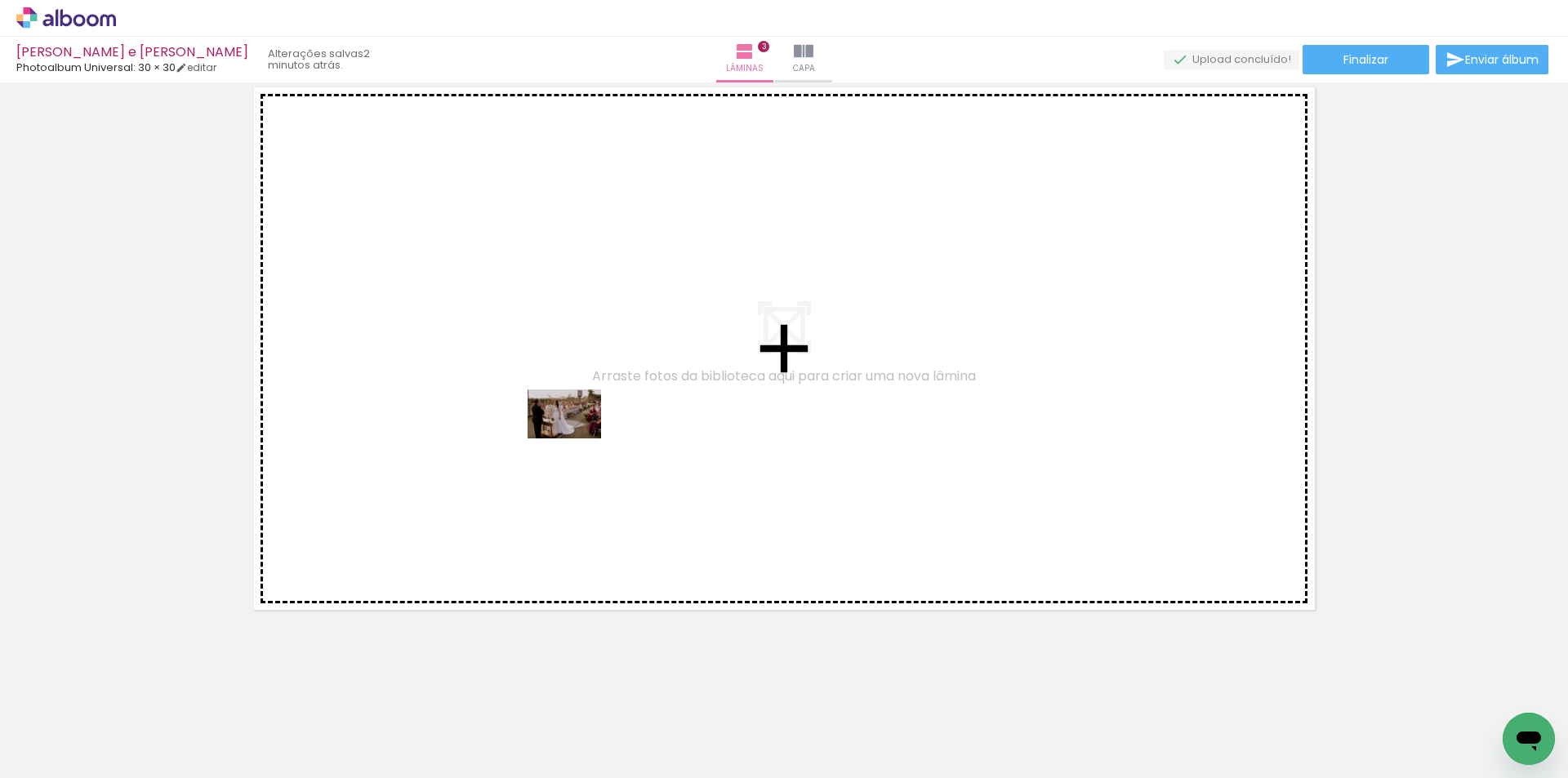
drag, startPoint x: 489, startPoint y: 652, endPoint x: 576, endPoint y: 438, distance: 231.0
click at [576, 438] on quentale-workspace at bounding box center [784, 389] width 1568 height 778
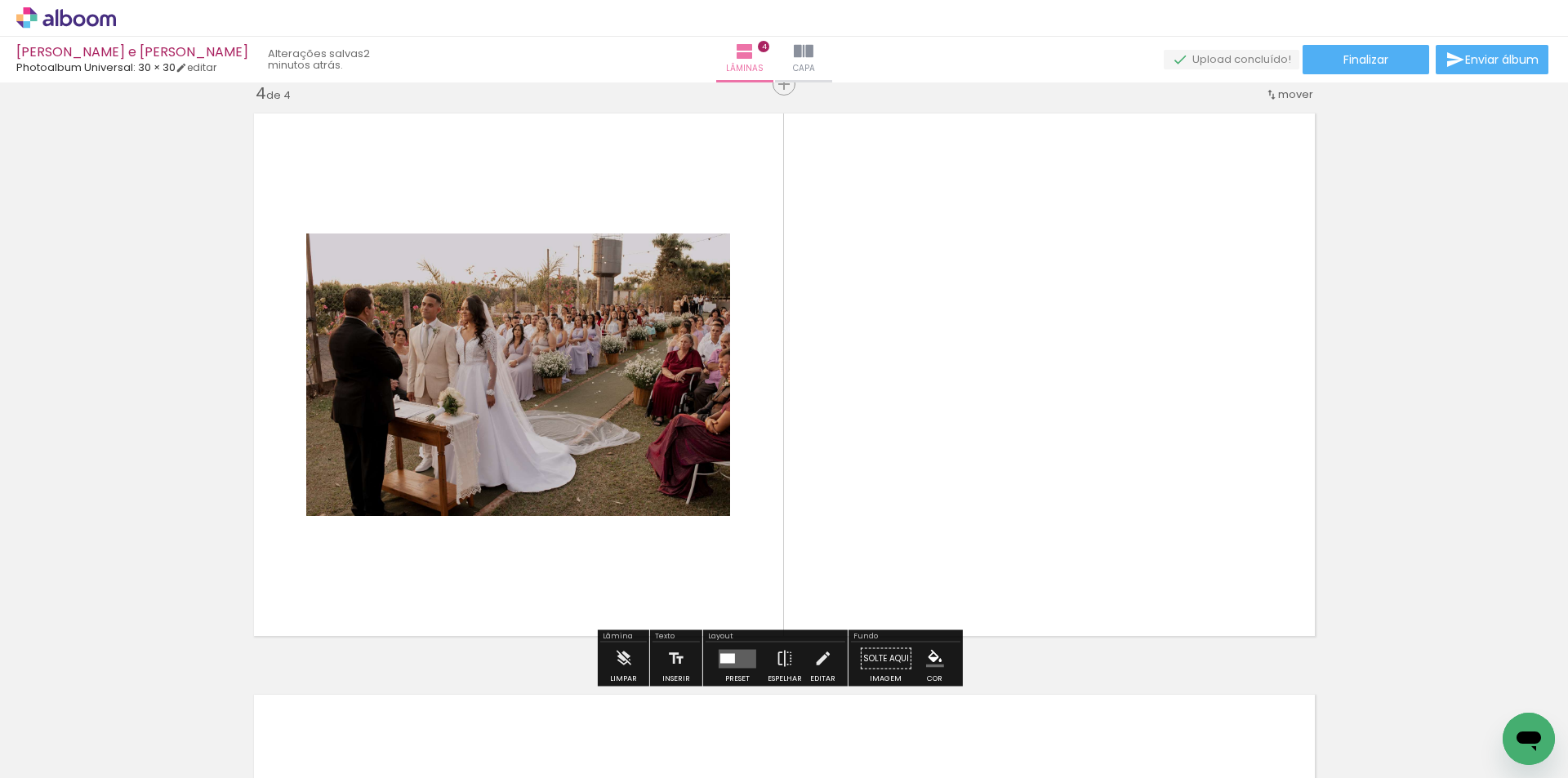
scroll to position [1766, 0]
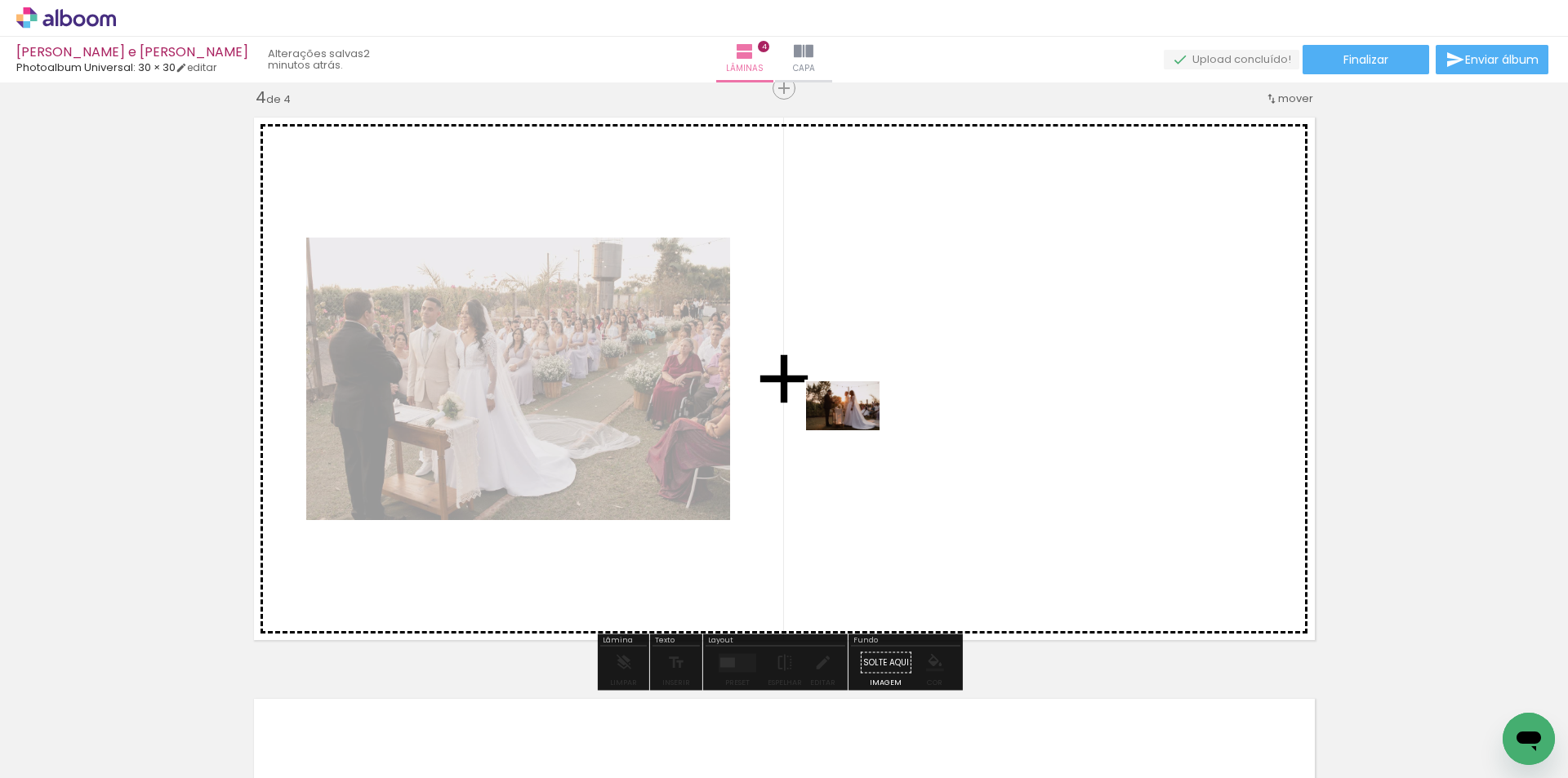
drag, startPoint x: 386, startPoint y: 737, endPoint x: 857, endPoint y: 431, distance: 561.7
click at [857, 431] on quentale-workspace at bounding box center [784, 389] width 1568 height 778
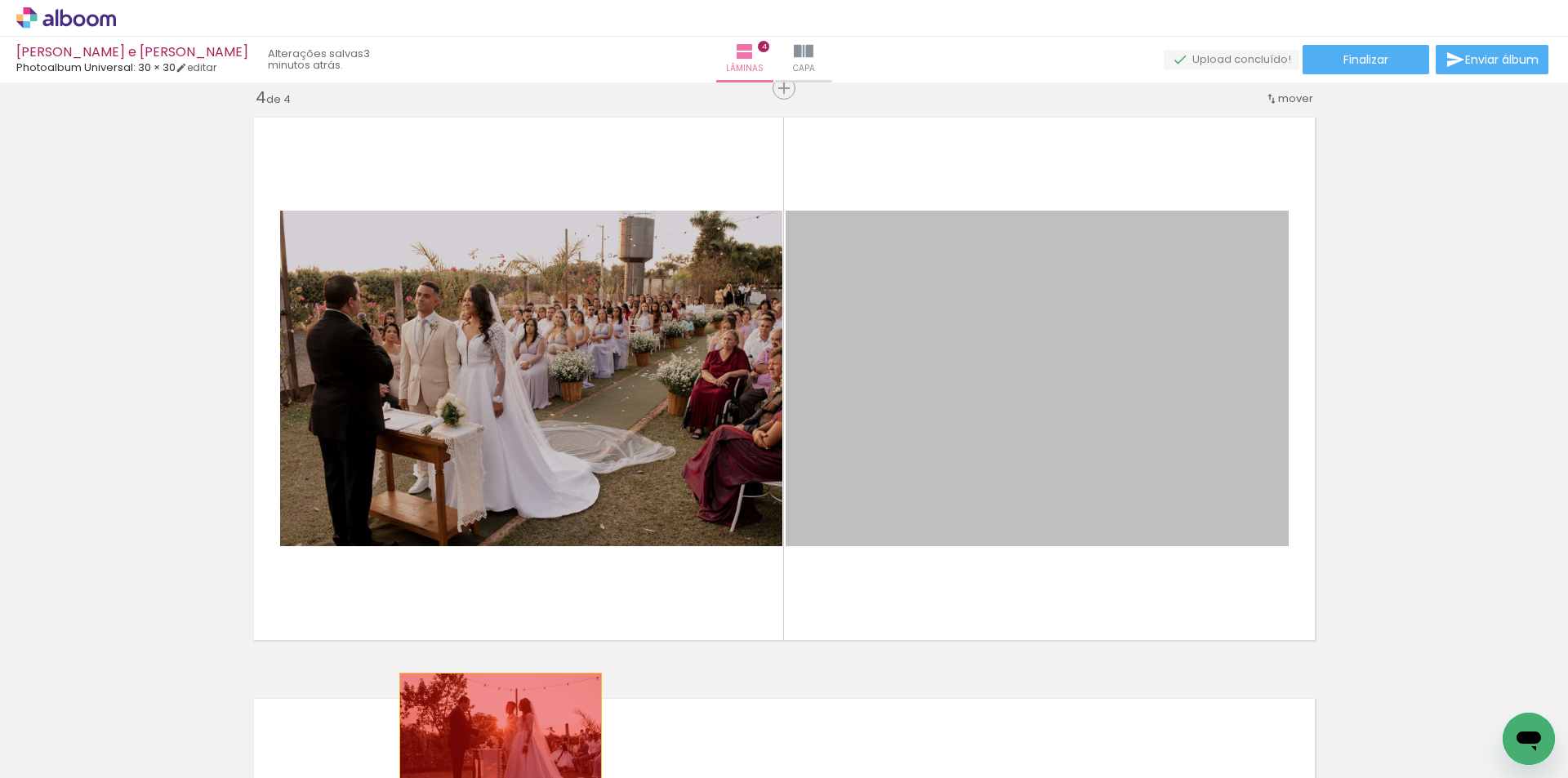
drag, startPoint x: 1182, startPoint y: 405, endPoint x: 488, endPoint y: 740, distance: 770.6
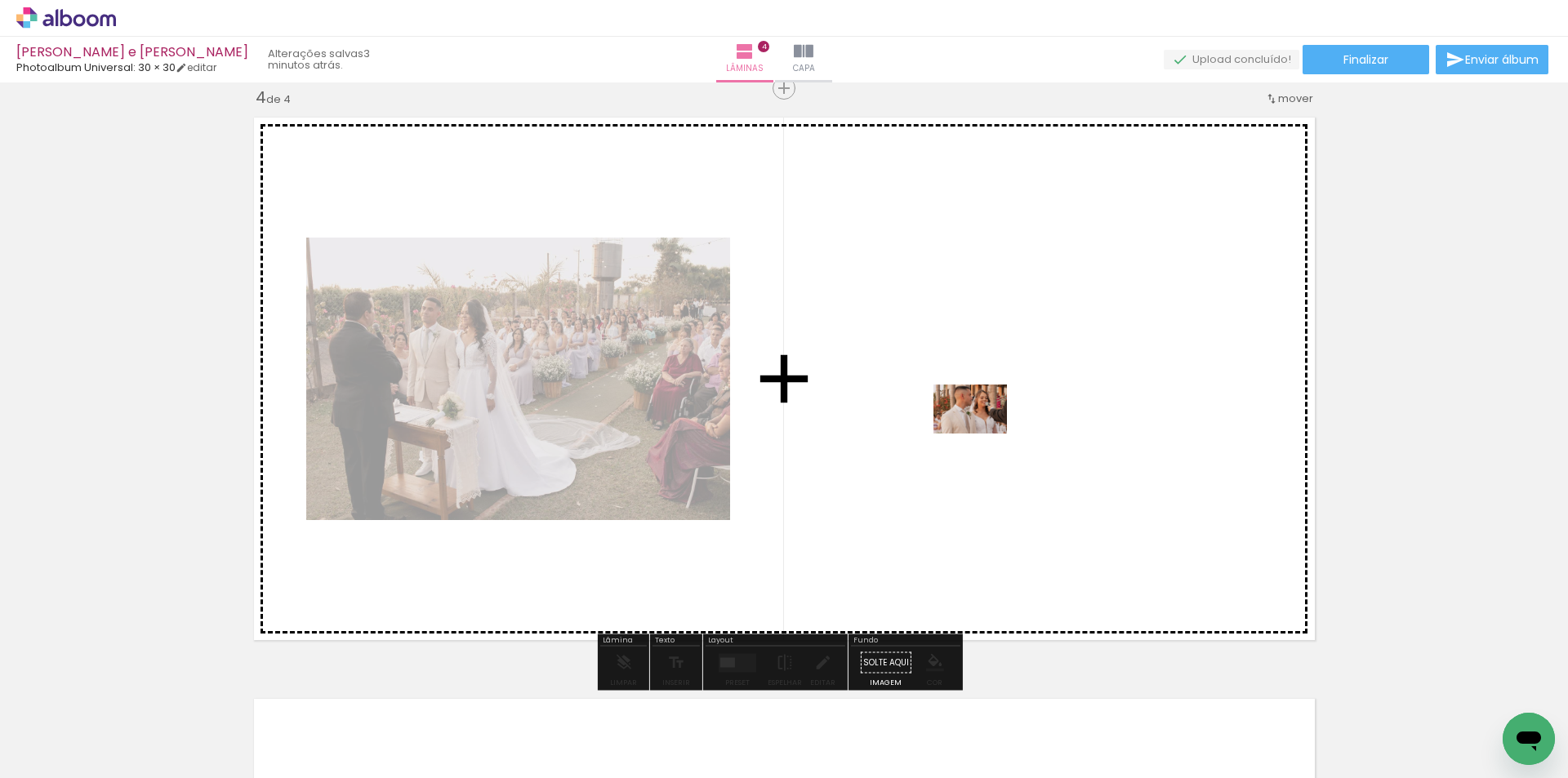
drag, startPoint x: 677, startPoint y: 743, endPoint x: 982, endPoint y: 434, distance: 434.2
click at [982, 434] on quentale-workspace at bounding box center [784, 389] width 1568 height 778
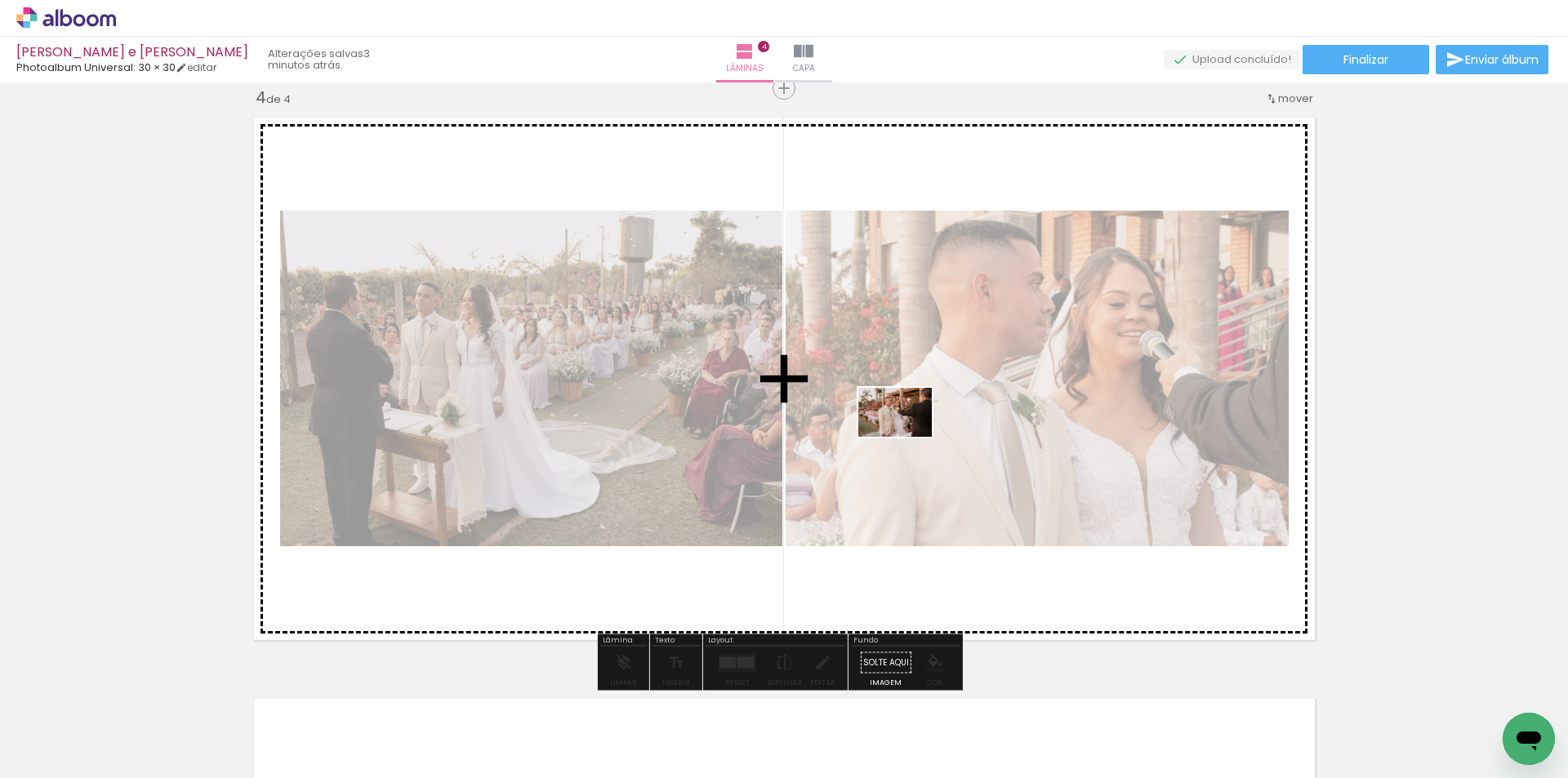
drag, startPoint x: 629, startPoint y: 646, endPoint x: 908, endPoint y: 437, distance: 348.6
click at [908, 437] on quentale-workspace at bounding box center [784, 389] width 1568 height 778
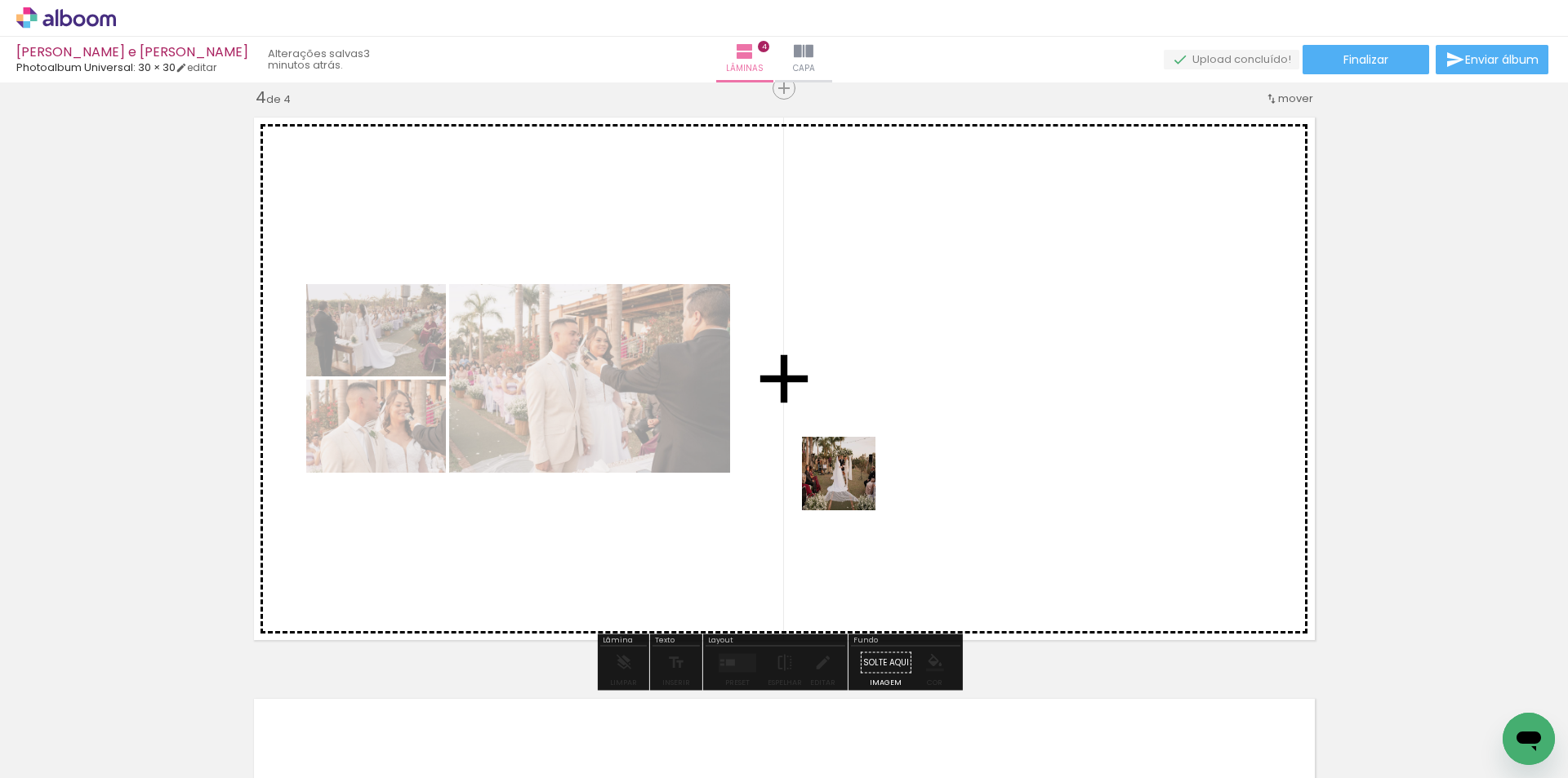
drag, startPoint x: 743, startPoint y: 727, endPoint x: 873, endPoint y: 454, distance: 302.4
click at [873, 454] on quentale-workspace at bounding box center [784, 389] width 1568 height 778
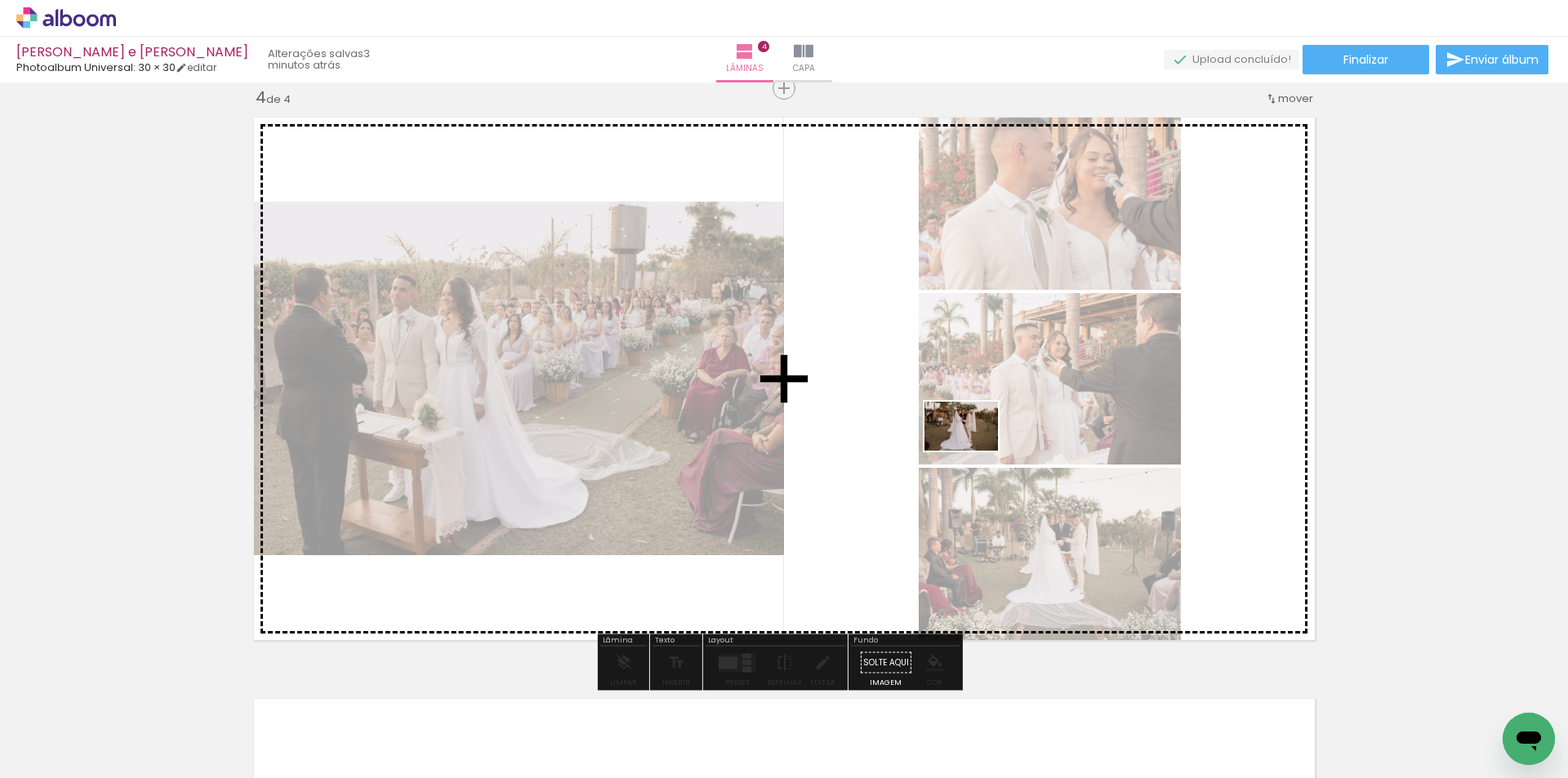
drag, startPoint x: 842, startPoint y: 738, endPoint x: 973, endPoint y: 451, distance: 315.5
click at [973, 451] on quentale-workspace at bounding box center [784, 389] width 1568 height 778
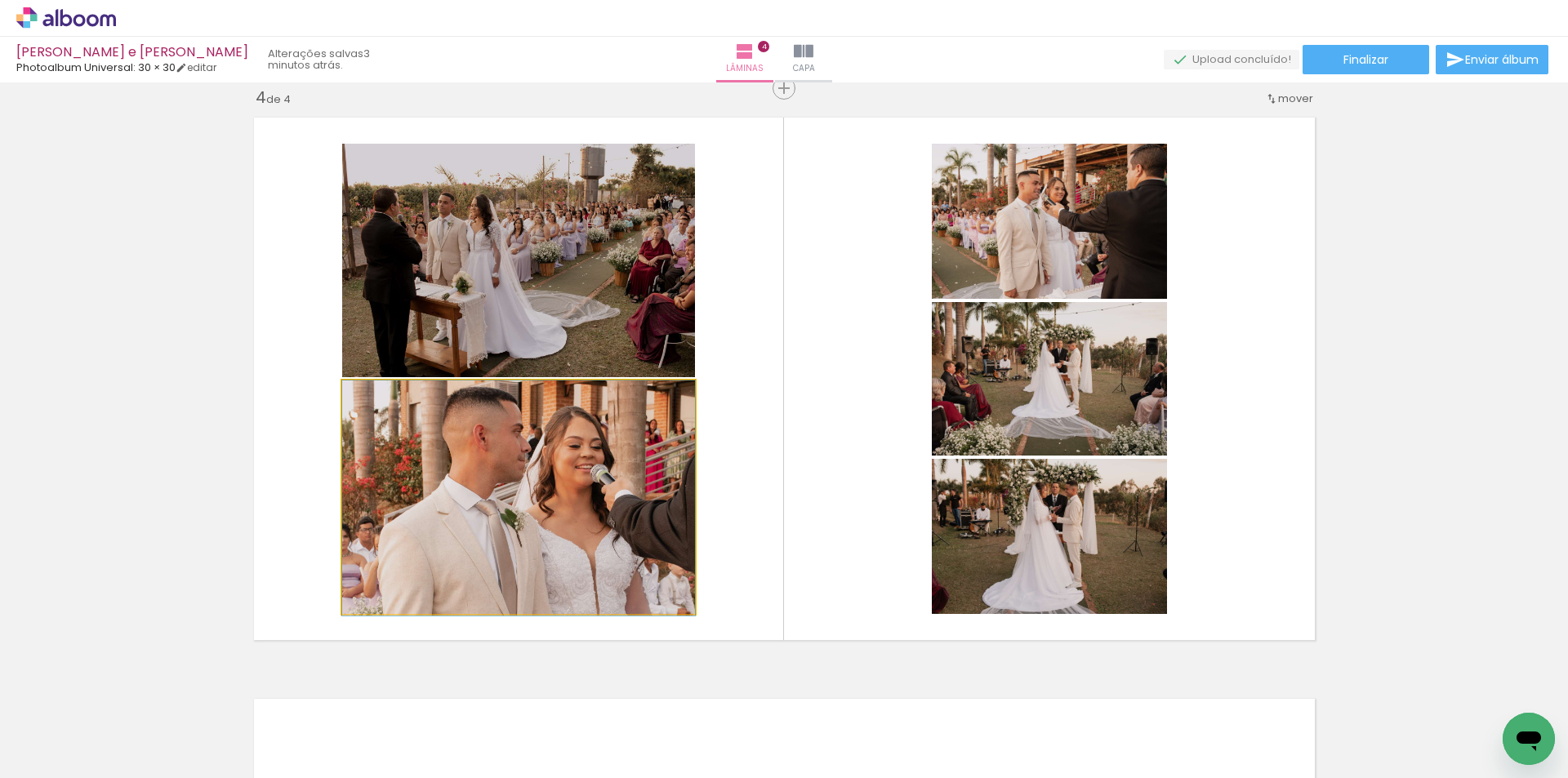
drag, startPoint x: 552, startPoint y: 497, endPoint x: 557, endPoint y: 549, distance: 52.2
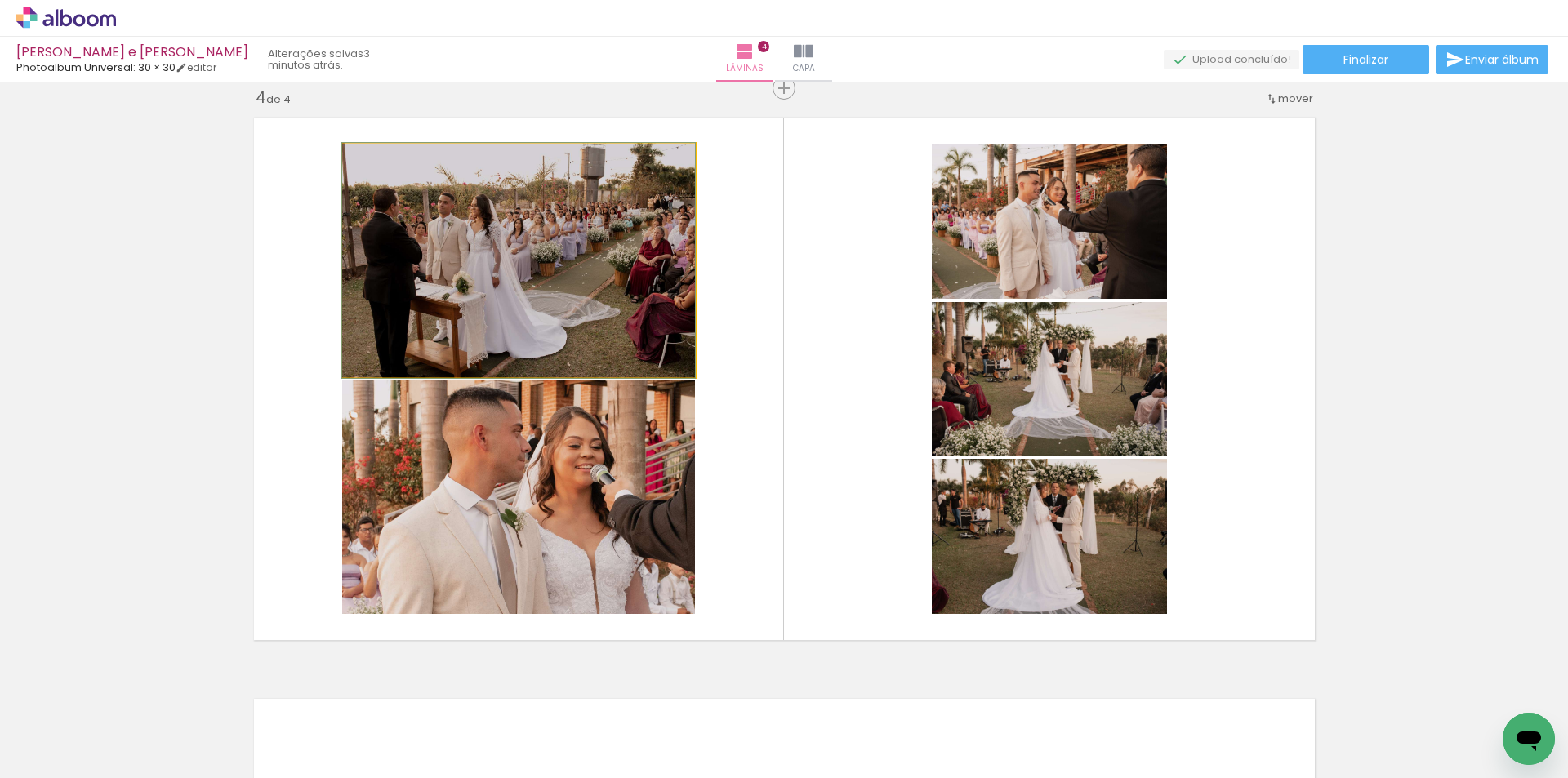
drag, startPoint x: 548, startPoint y: 310, endPoint x: 552, endPoint y: 259, distance: 51.2
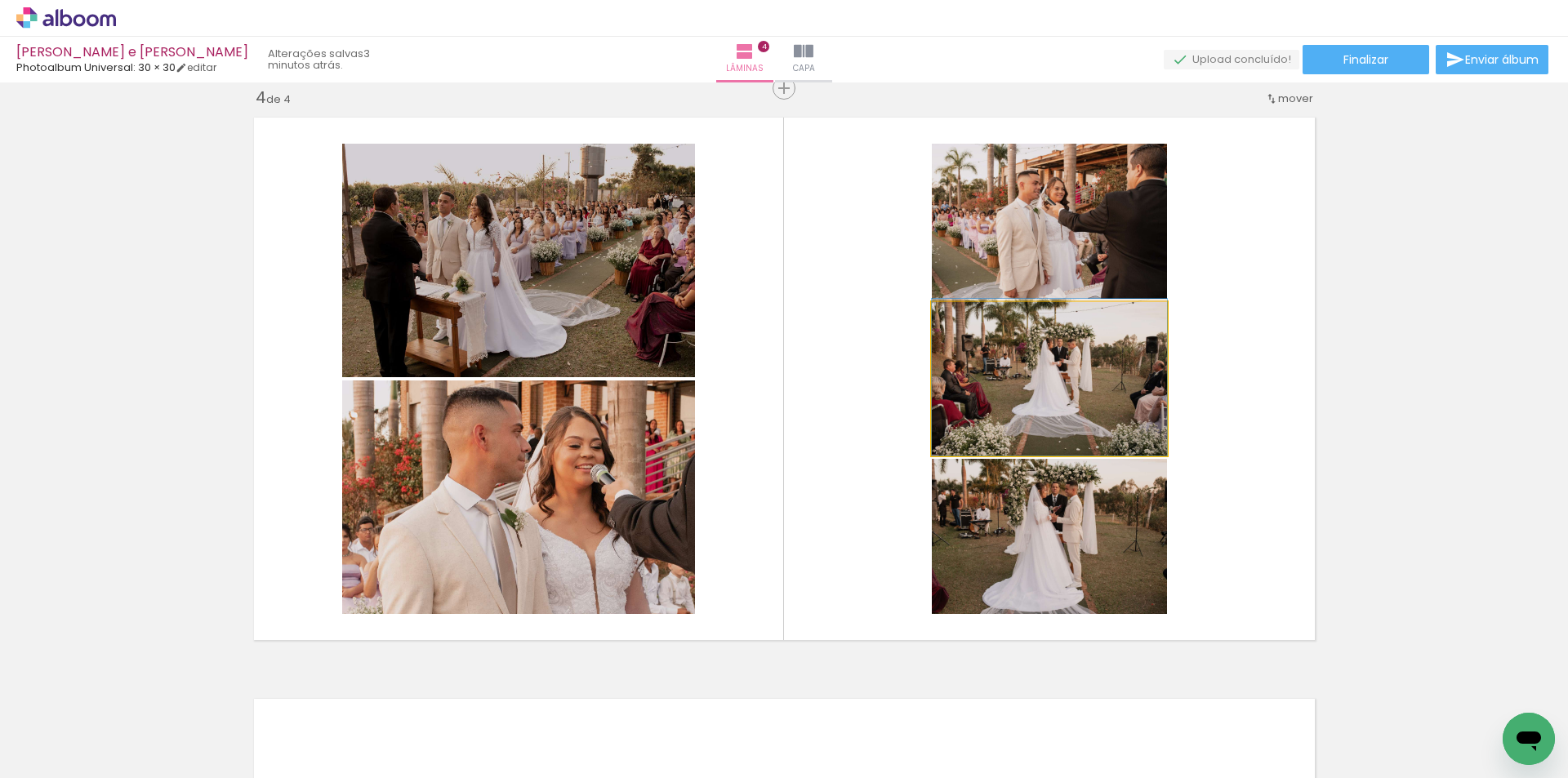
drag, startPoint x: 1098, startPoint y: 384, endPoint x: 1098, endPoint y: 358, distance: 26.0
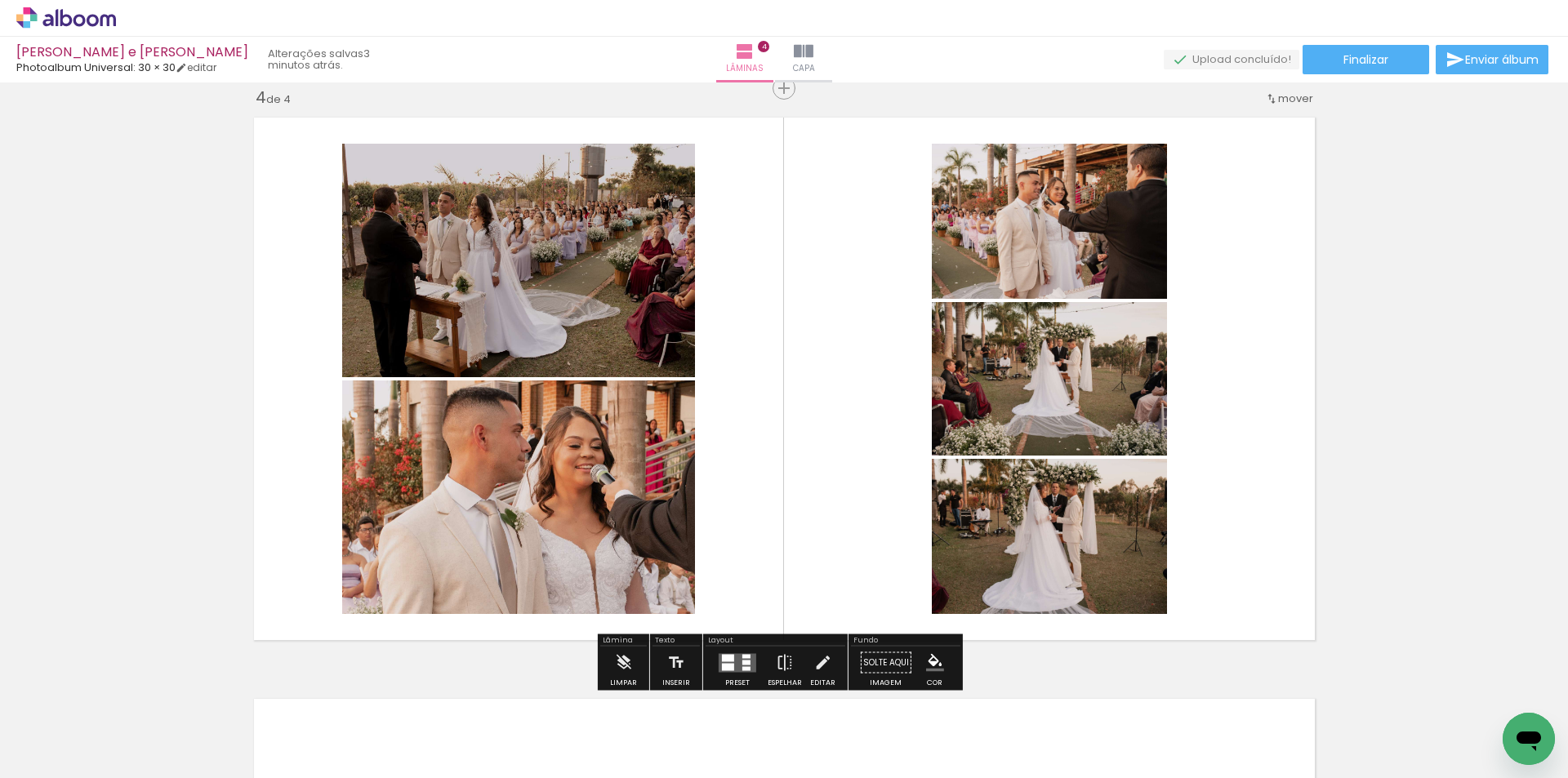
click at [1310, 324] on quentale-layouter at bounding box center [784, 378] width 1079 height 540
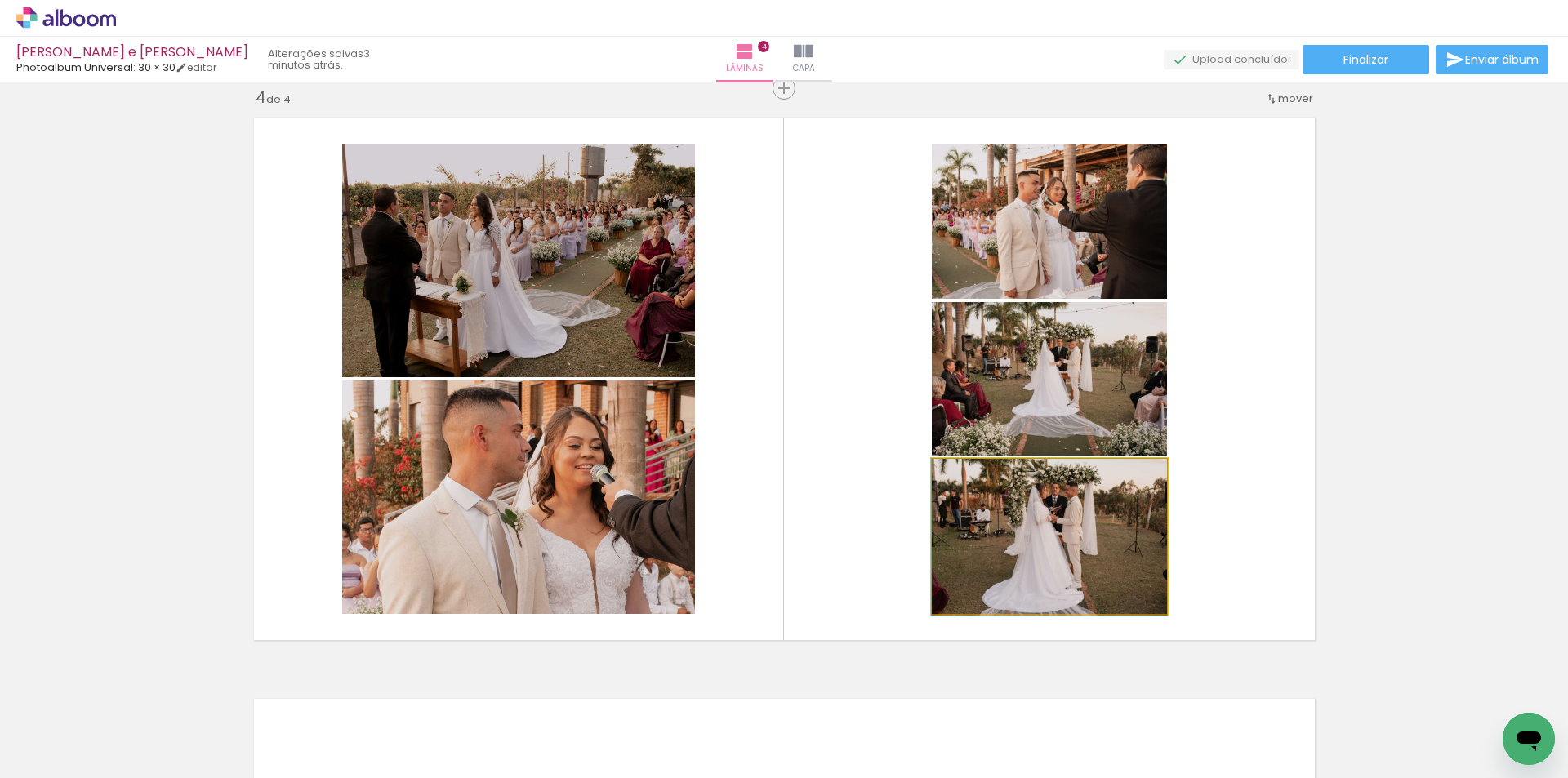
drag, startPoint x: 1046, startPoint y: 541, endPoint x: 1045, endPoint y: 572, distance: 31.0
drag, startPoint x: 1094, startPoint y: 537, endPoint x: 1096, endPoint y: 521, distance: 16.1
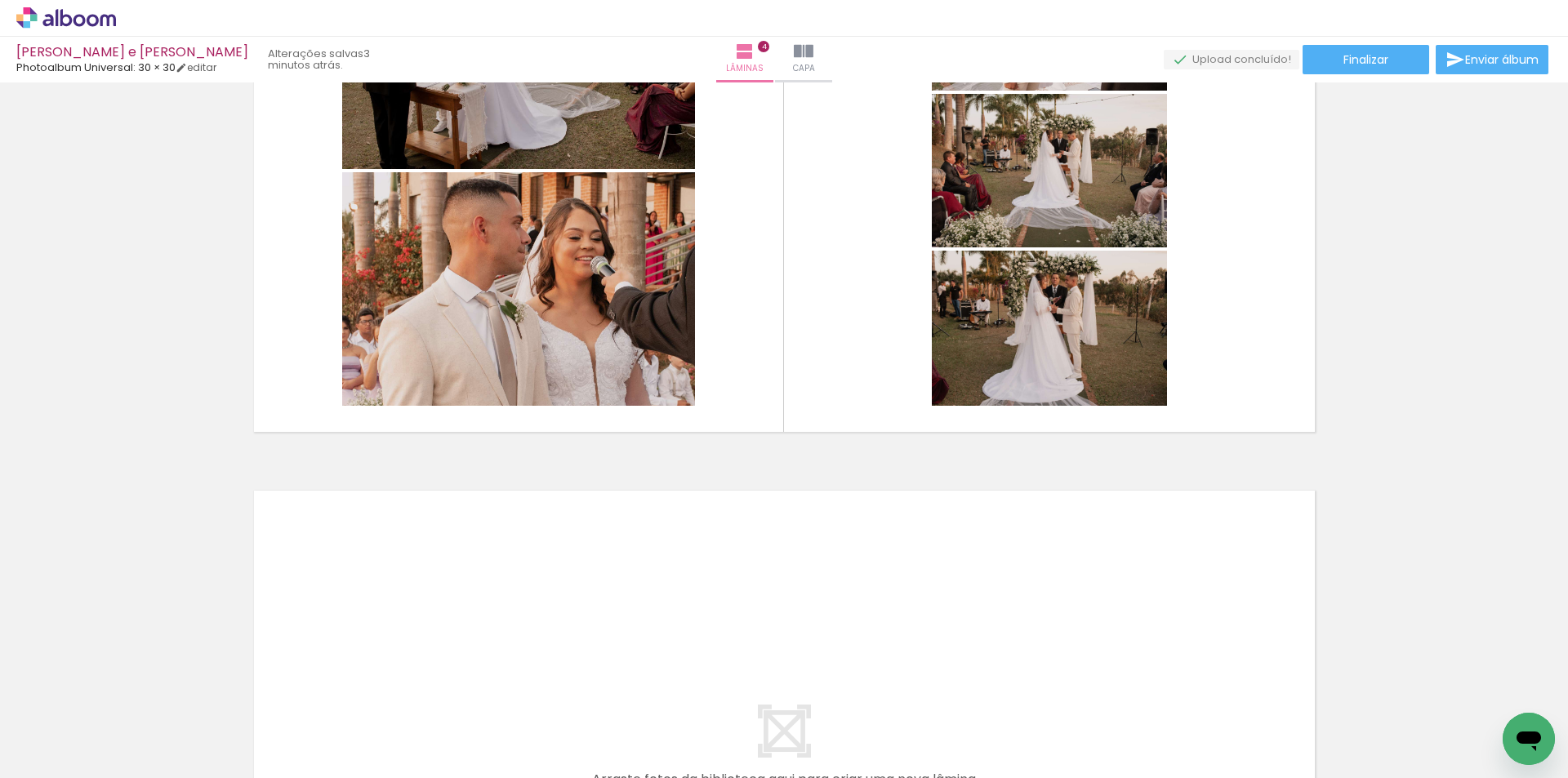
scroll to position [1811, 0]
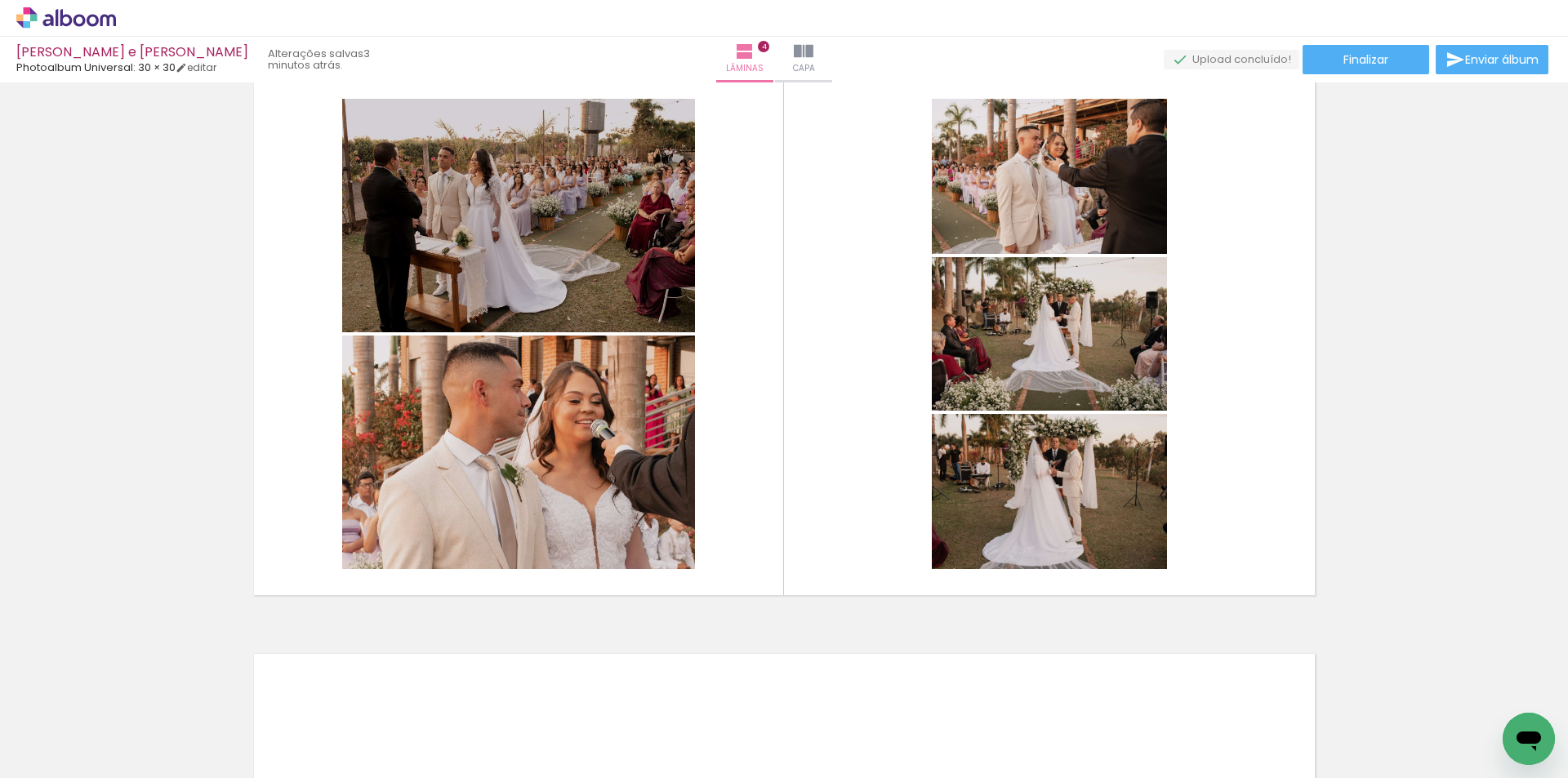
drag, startPoint x: 1080, startPoint y: 511, endPoint x: 1081, endPoint y: 528, distance: 17.0
drag, startPoint x: 1085, startPoint y: 528, endPoint x: 1086, endPoint y: 514, distance: 14.0
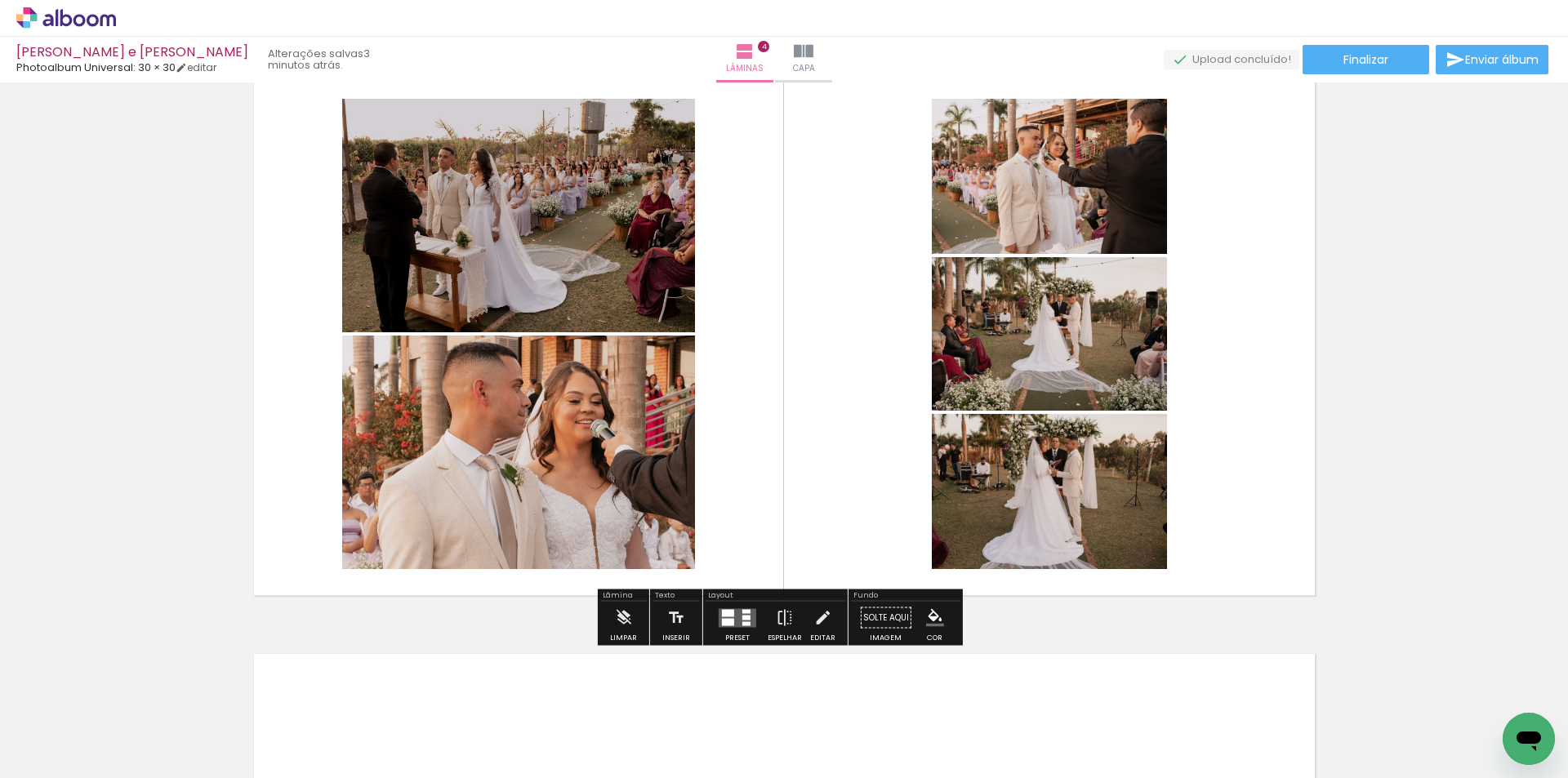
click at [1286, 458] on quentale-layouter at bounding box center [784, 333] width 1079 height 540
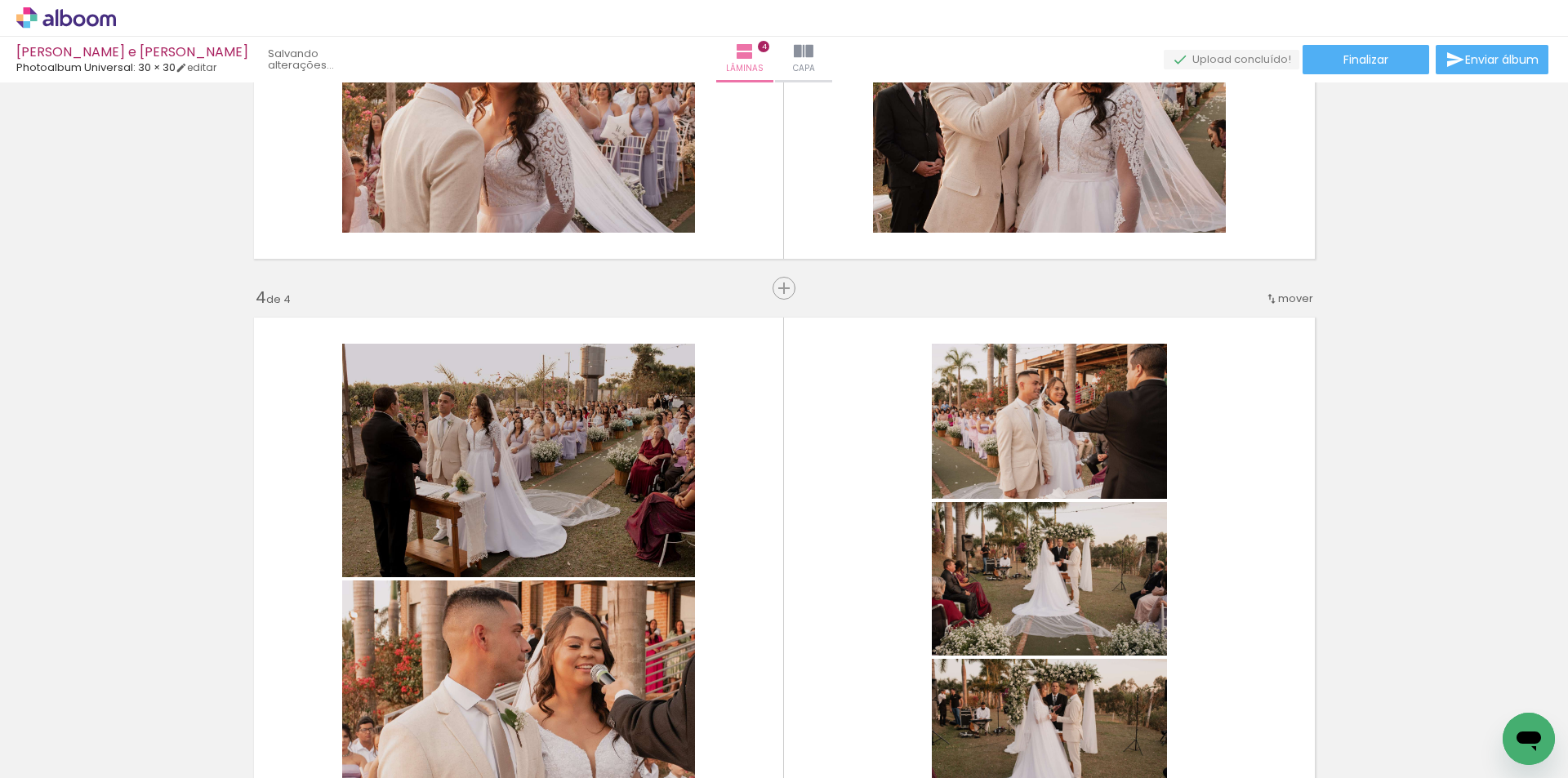
scroll to position [1729, 0]
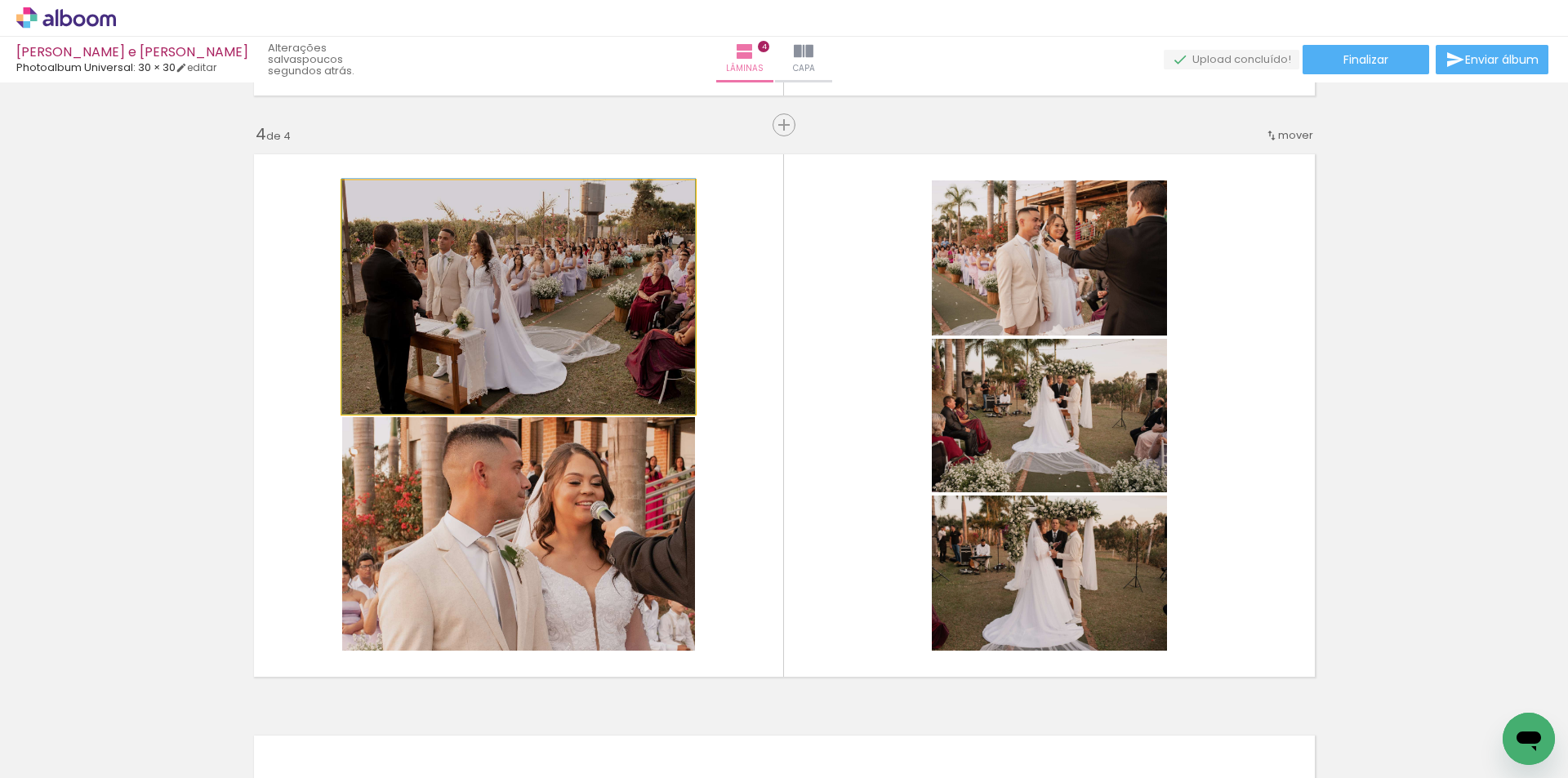
drag, startPoint x: 480, startPoint y: 350, endPoint x: 478, endPoint y: 319, distance: 31.1
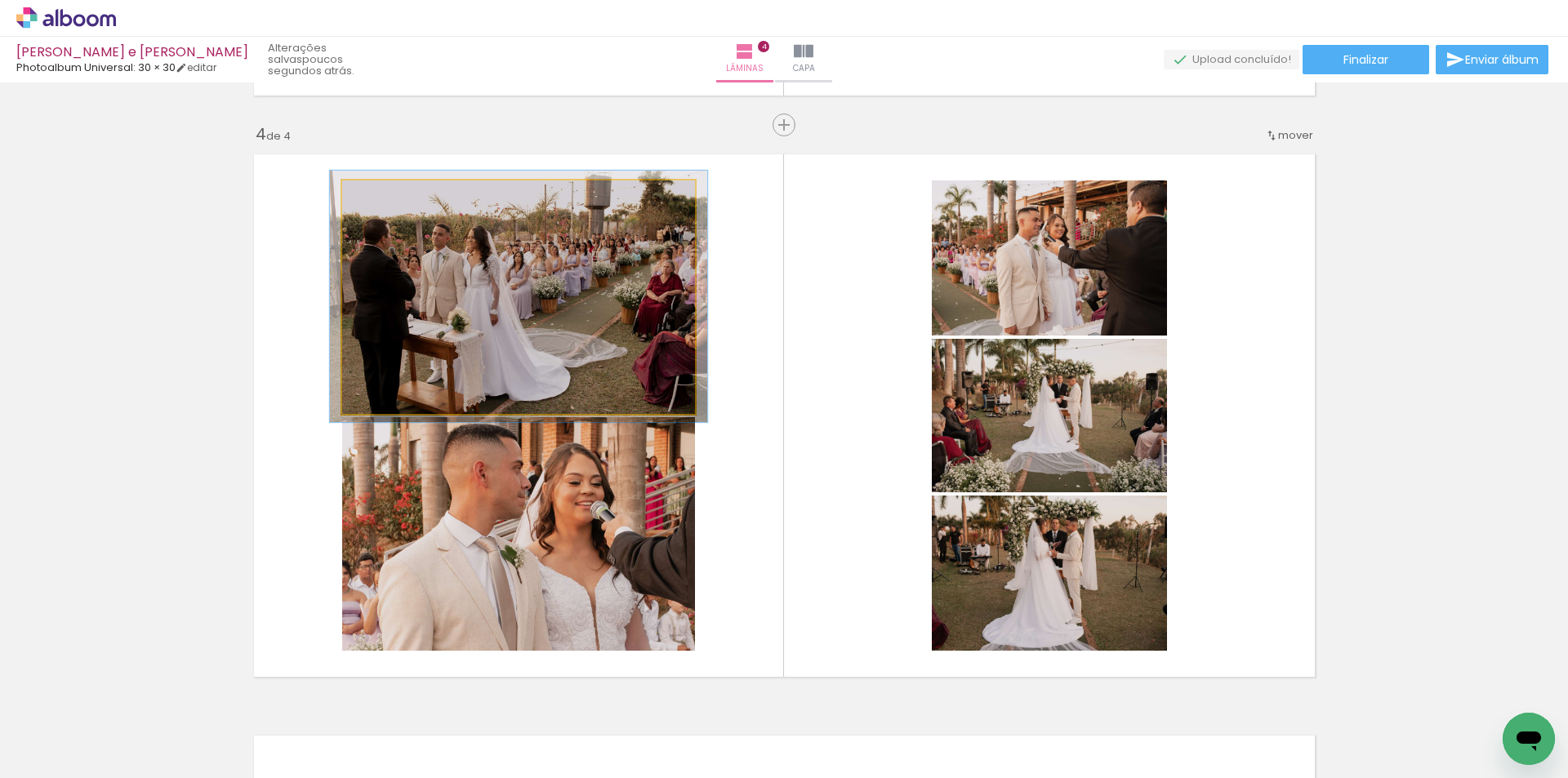
type paper-slider "104"
click at [382, 201] on div at bounding box center [384, 197] width 26 height 26
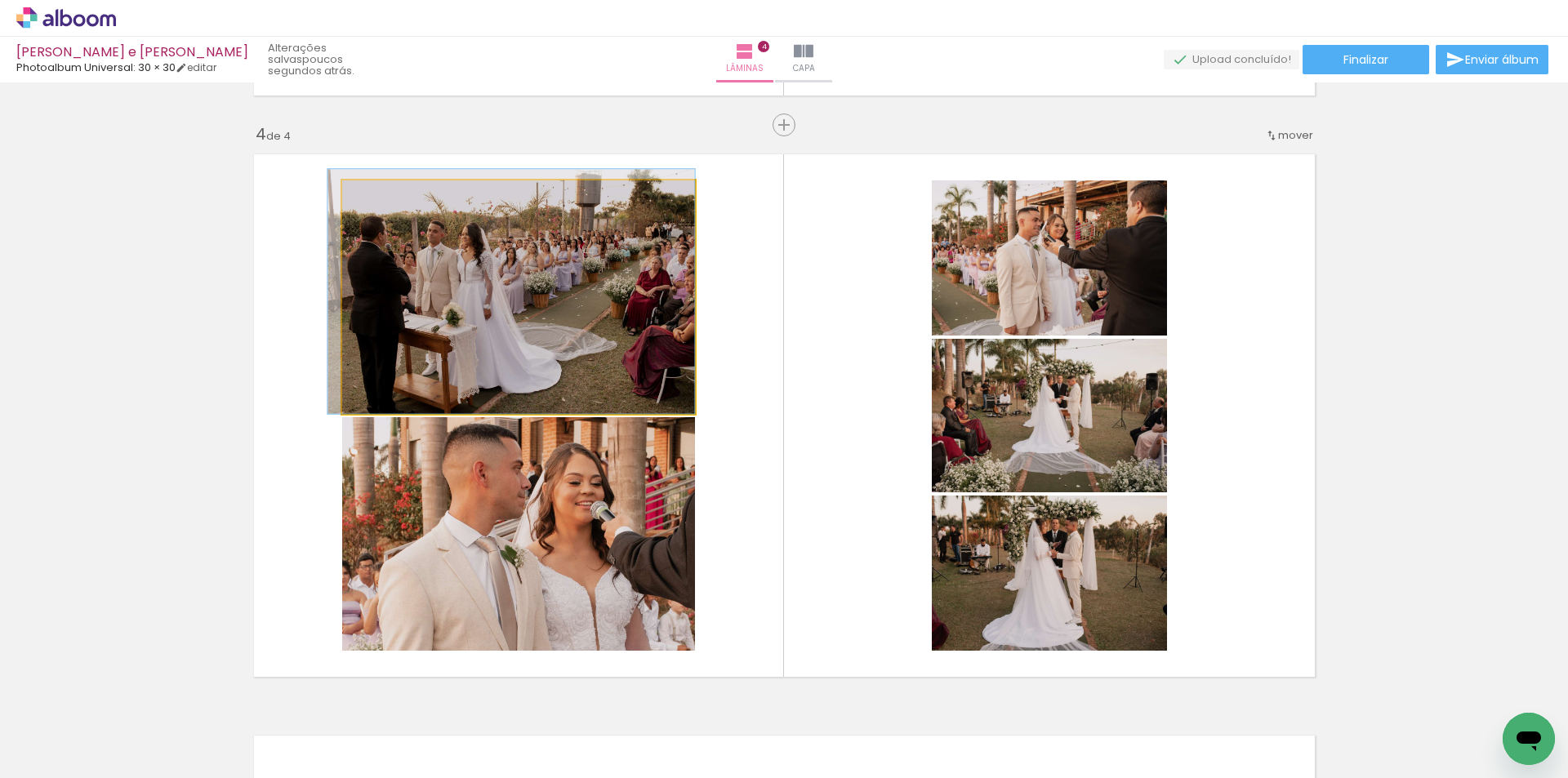
drag, startPoint x: 437, startPoint y: 321, endPoint x: 409, endPoint y: 291, distance: 41.0
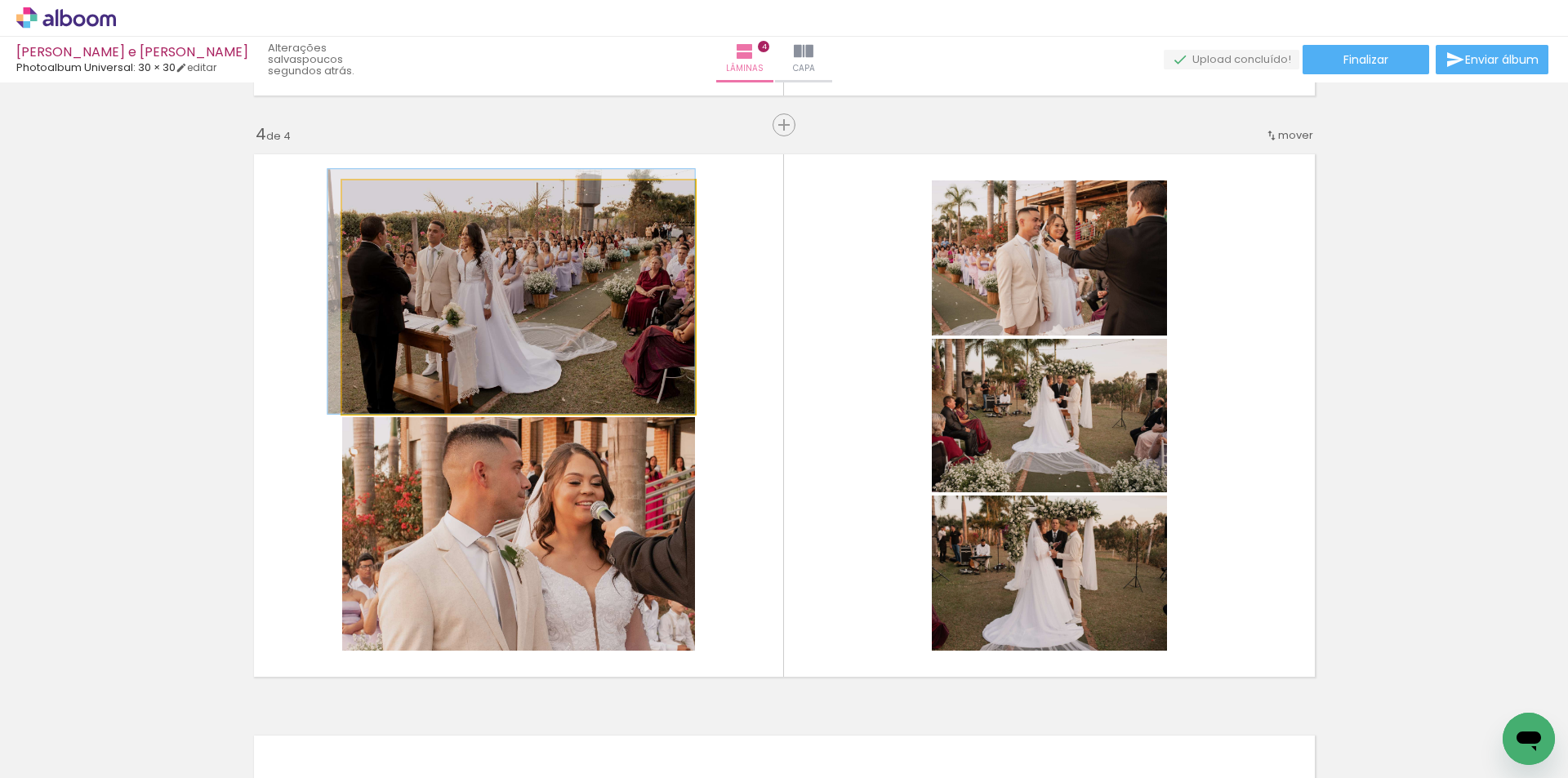
drag, startPoint x: 484, startPoint y: 352, endPoint x: 478, endPoint y: 330, distance: 22.8
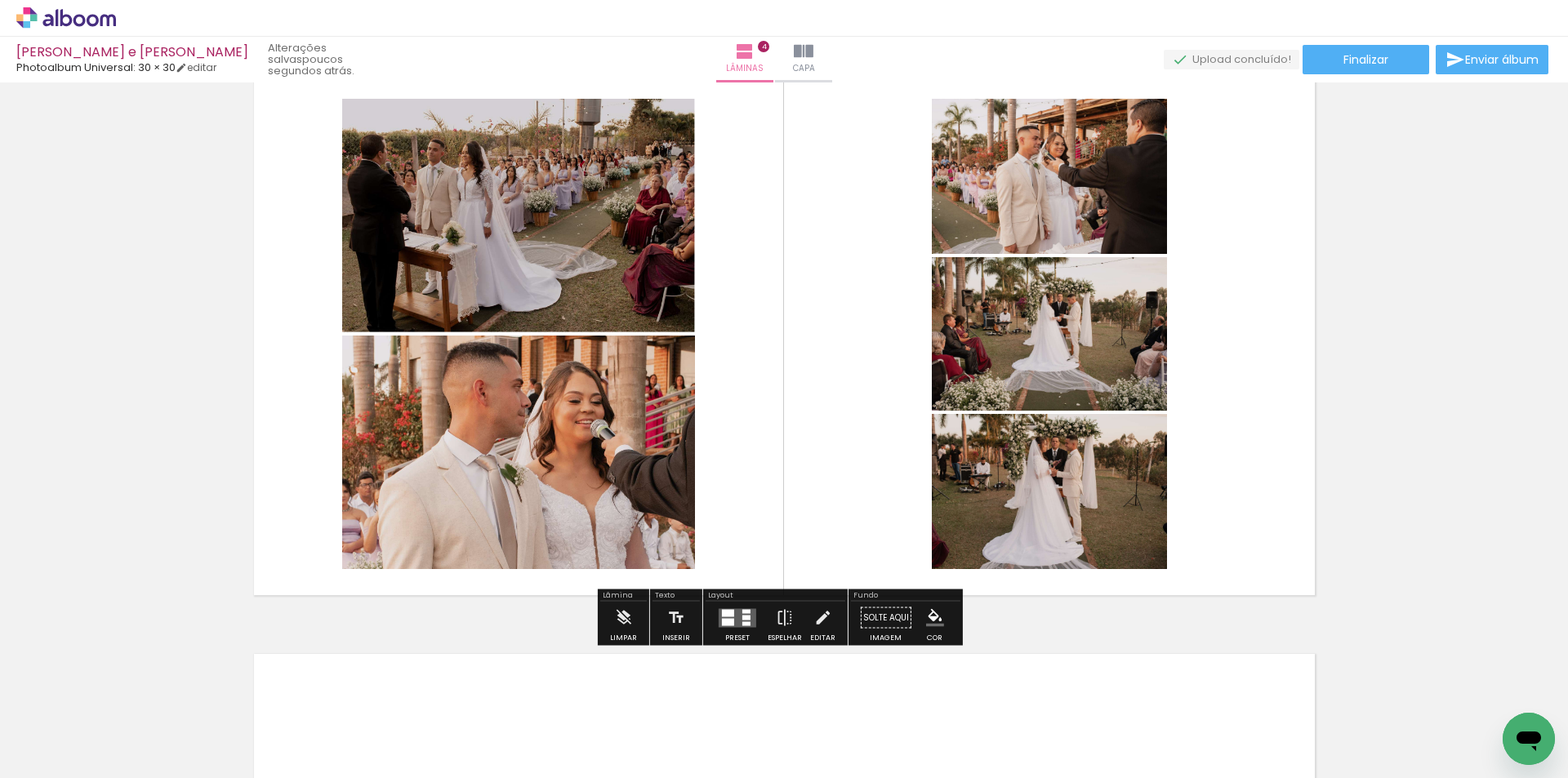
scroll to position [1729, 0]
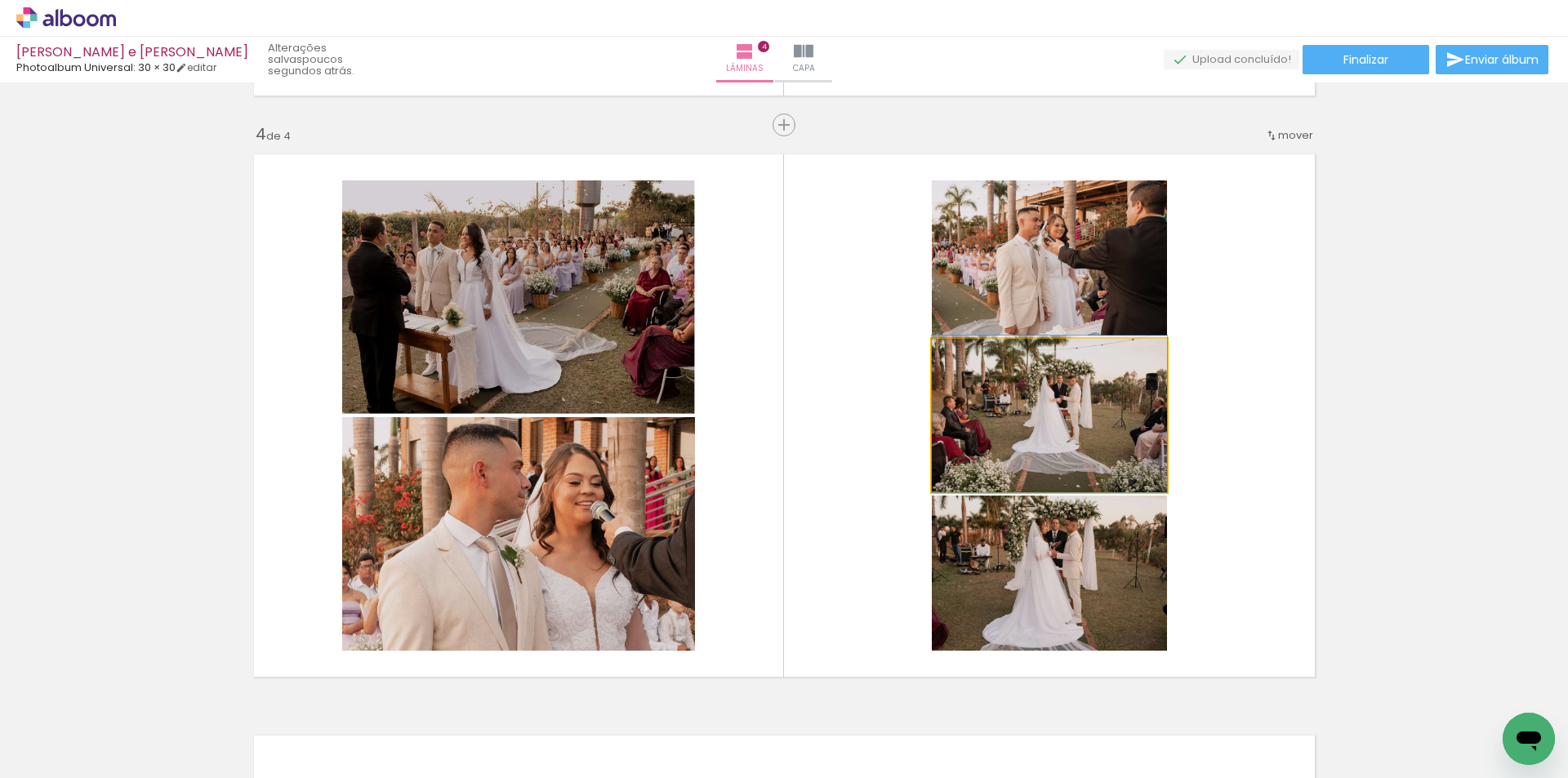
drag, startPoint x: 1104, startPoint y: 431, endPoint x: 1105, endPoint y: 408, distance: 23.0
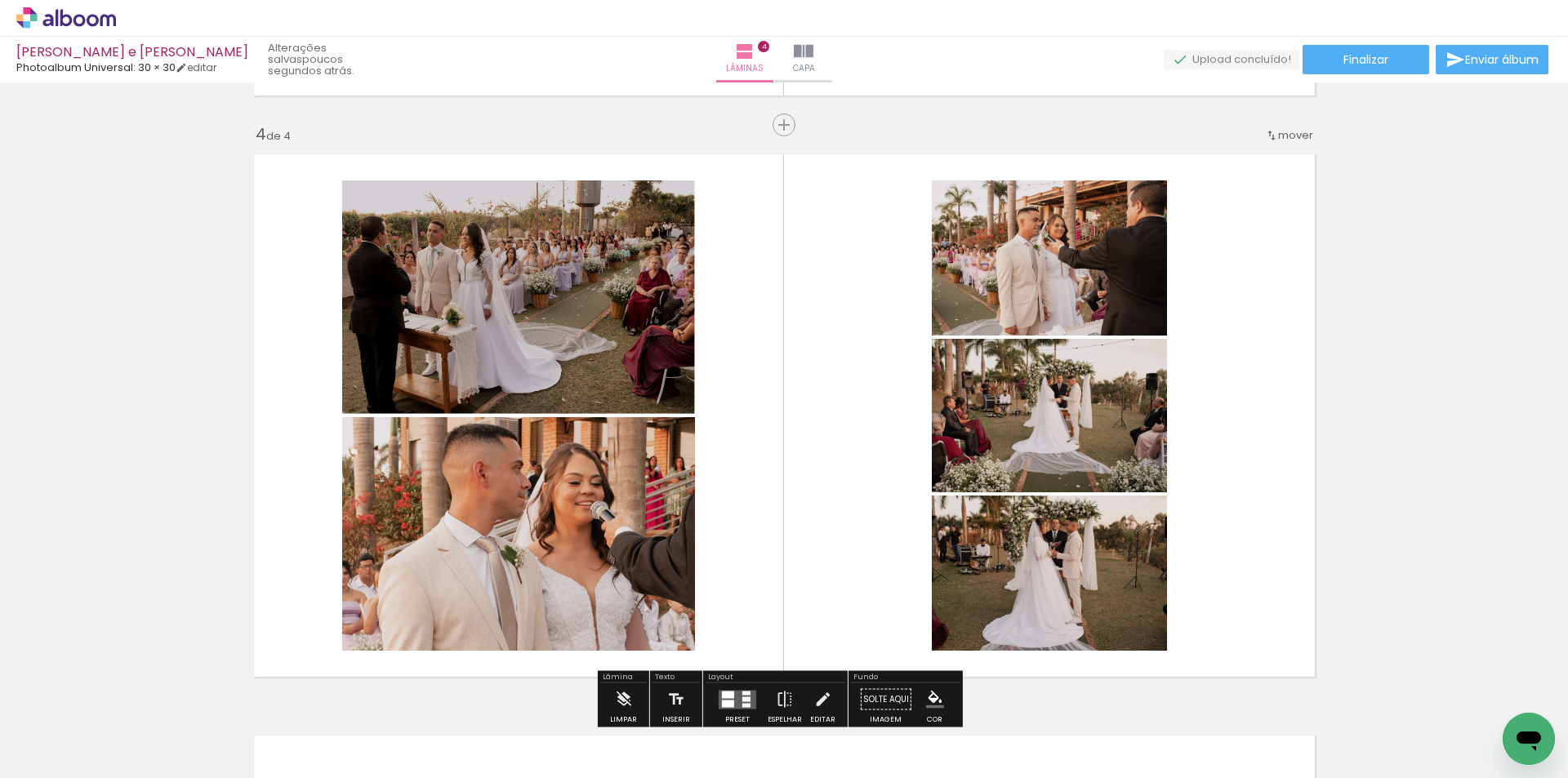
drag, startPoint x: 1402, startPoint y: 317, endPoint x: 1387, endPoint y: 315, distance: 15.1
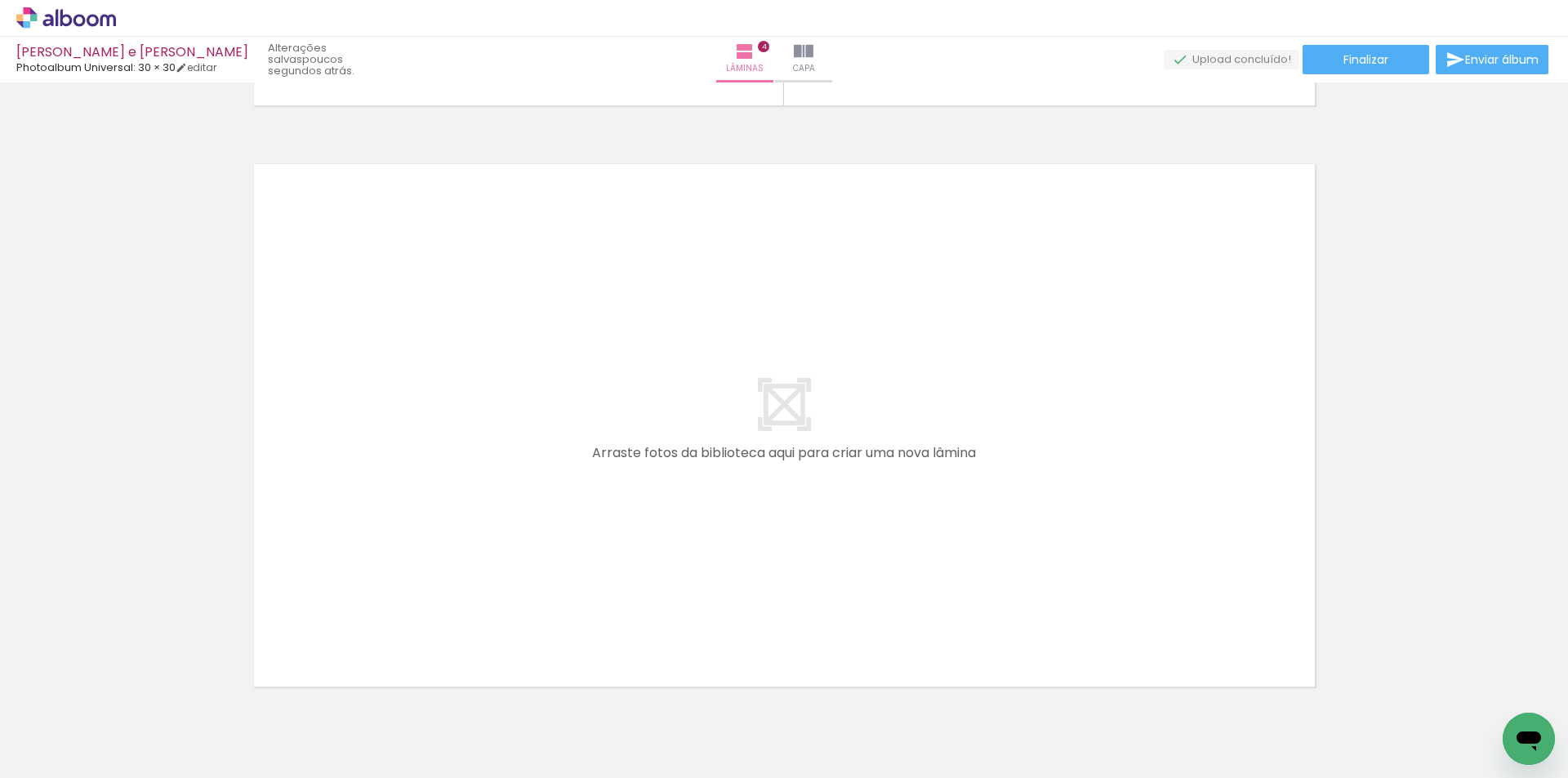
scroll to position [0, 4616]
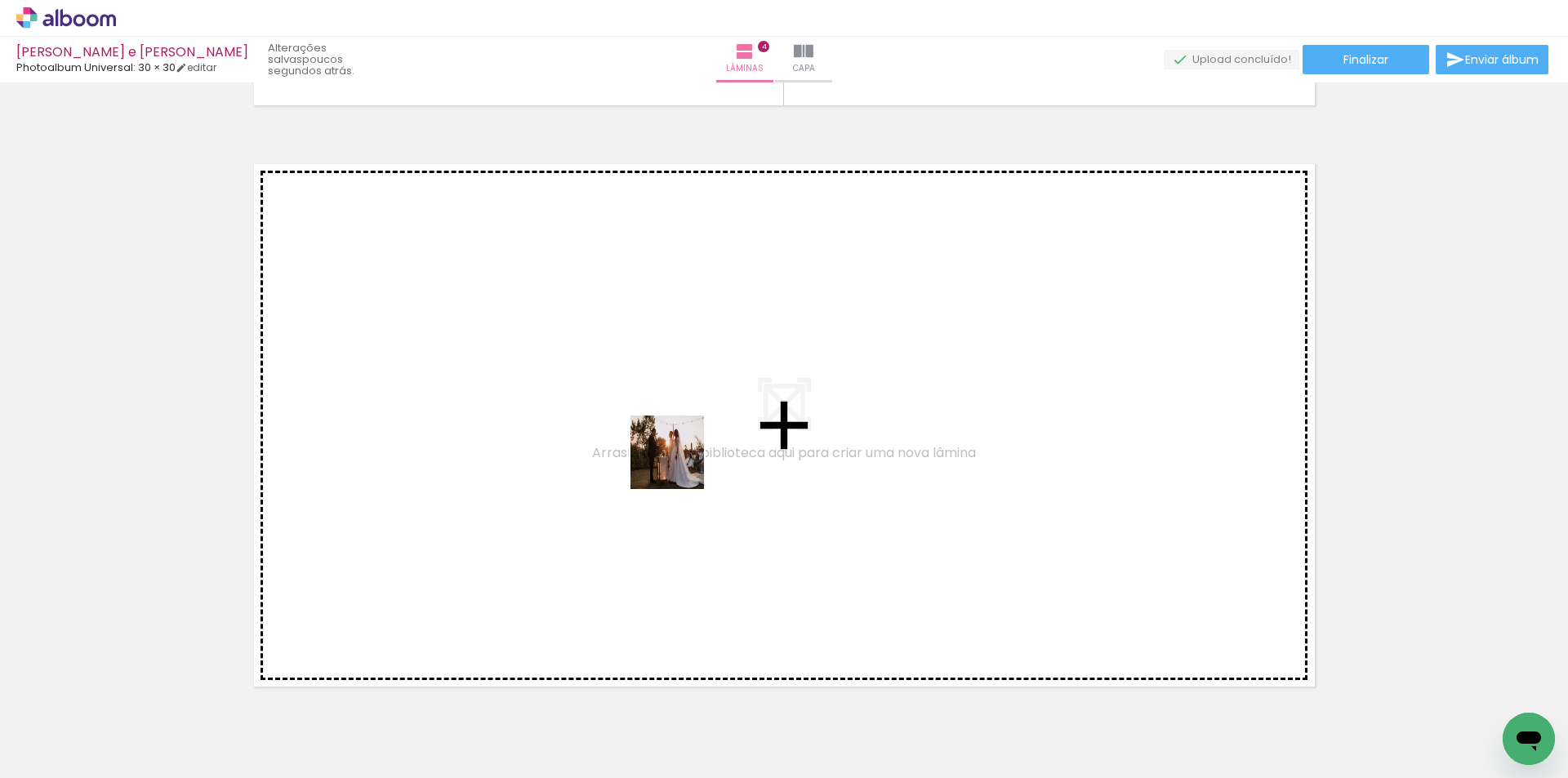
drag, startPoint x: 505, startPoint y: 716, endPoint x: 698, endPoint y: 453, distance: 326.2
click at [698, 453] on quentale-workspace at bounding box center [784, 389] width 1568 height 778
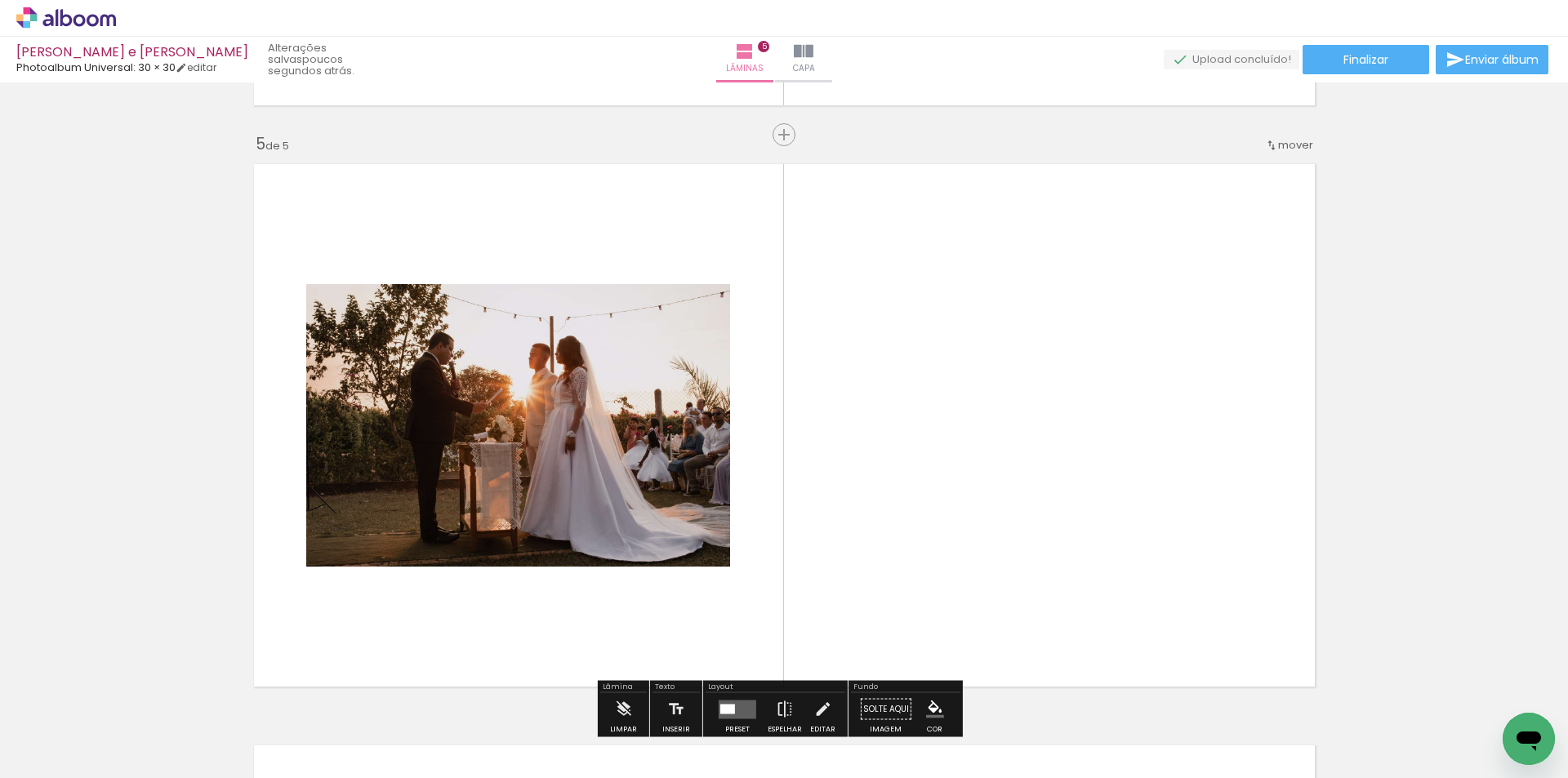
scroll to position [2348, 0]
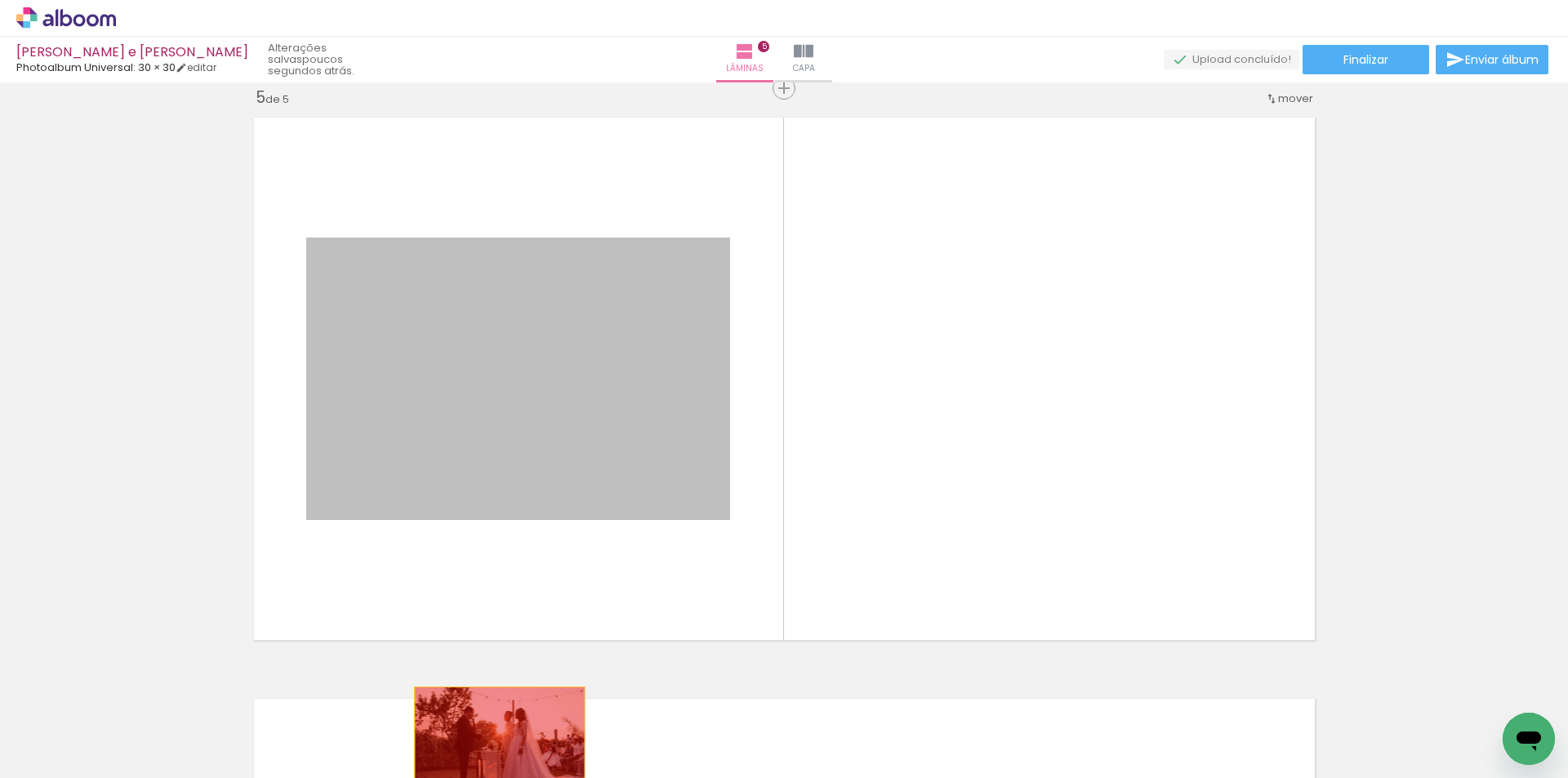
drag, startPoint x: 631, startPoint y: 400, endPoint x: 494, endPoint y: 744, distance: 370.3
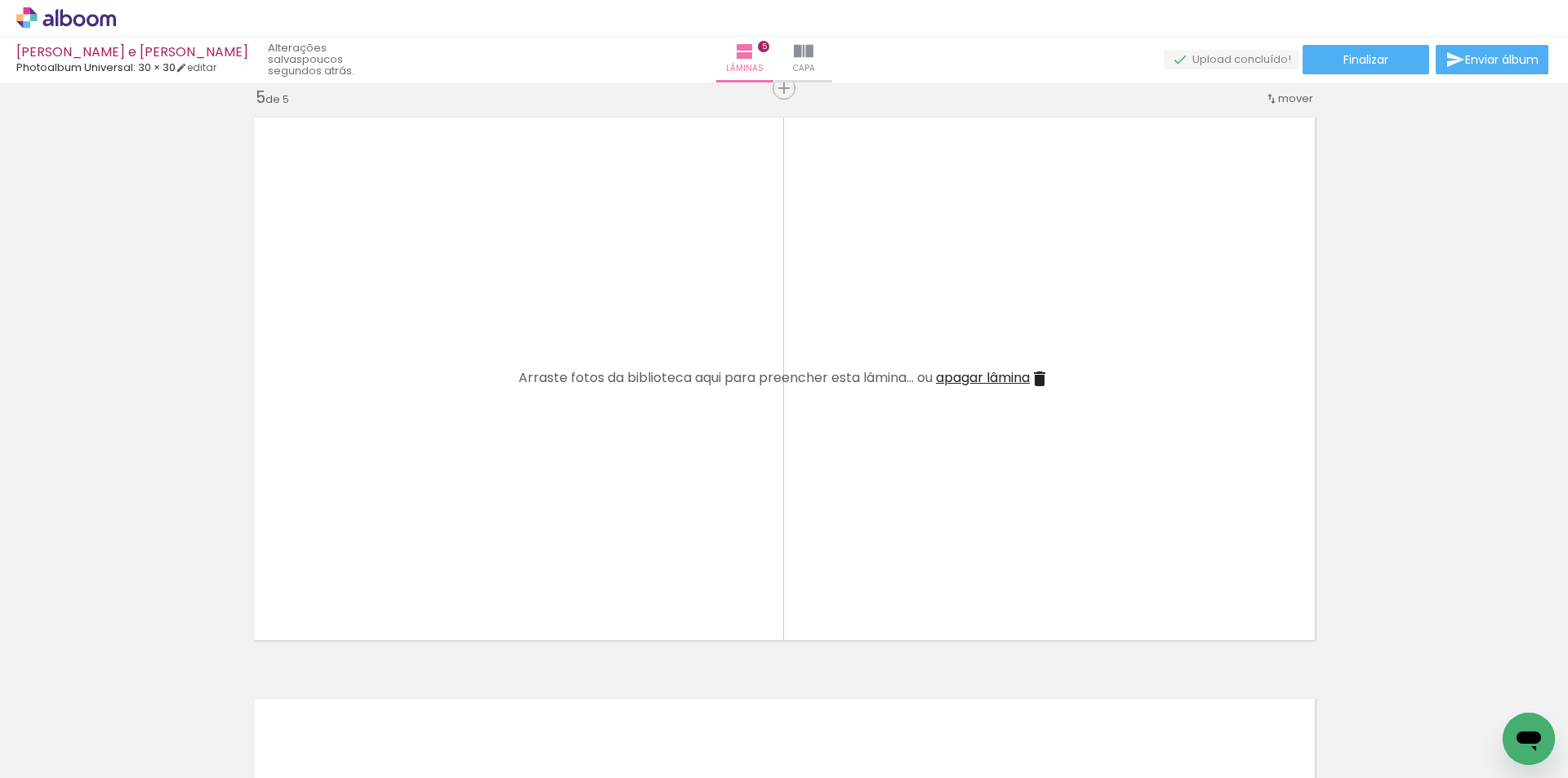
scroll to position [0, 10008]
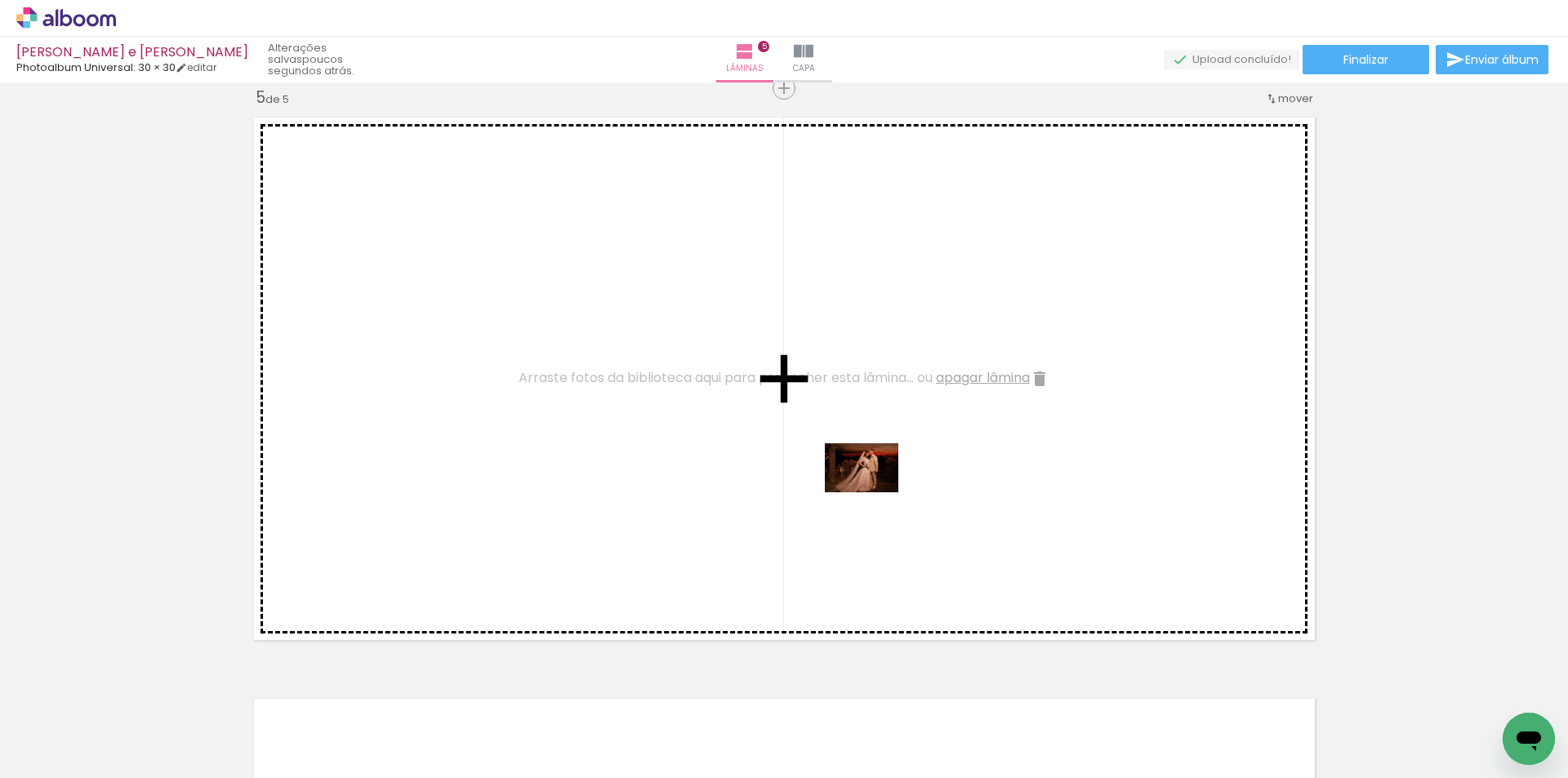
drag, startPoint x: 611, startPoint y: 735, endPoint x: 874, endPoint y: 493, distance: 357.4
click at [874, 493] on quentale-workspace at bounding box center [784, 389] width 1568 height 778
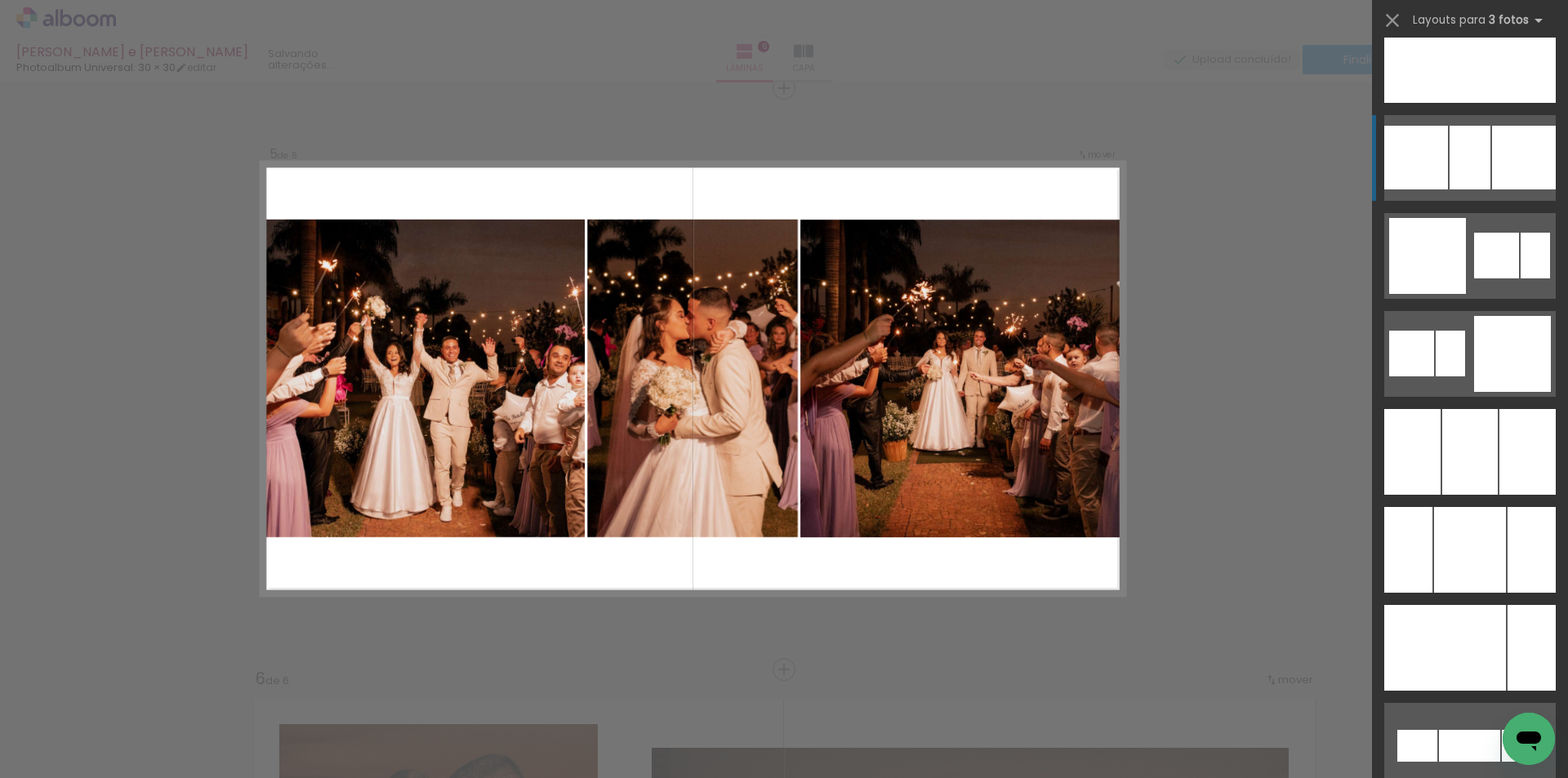
scroll to position [12512, 0]
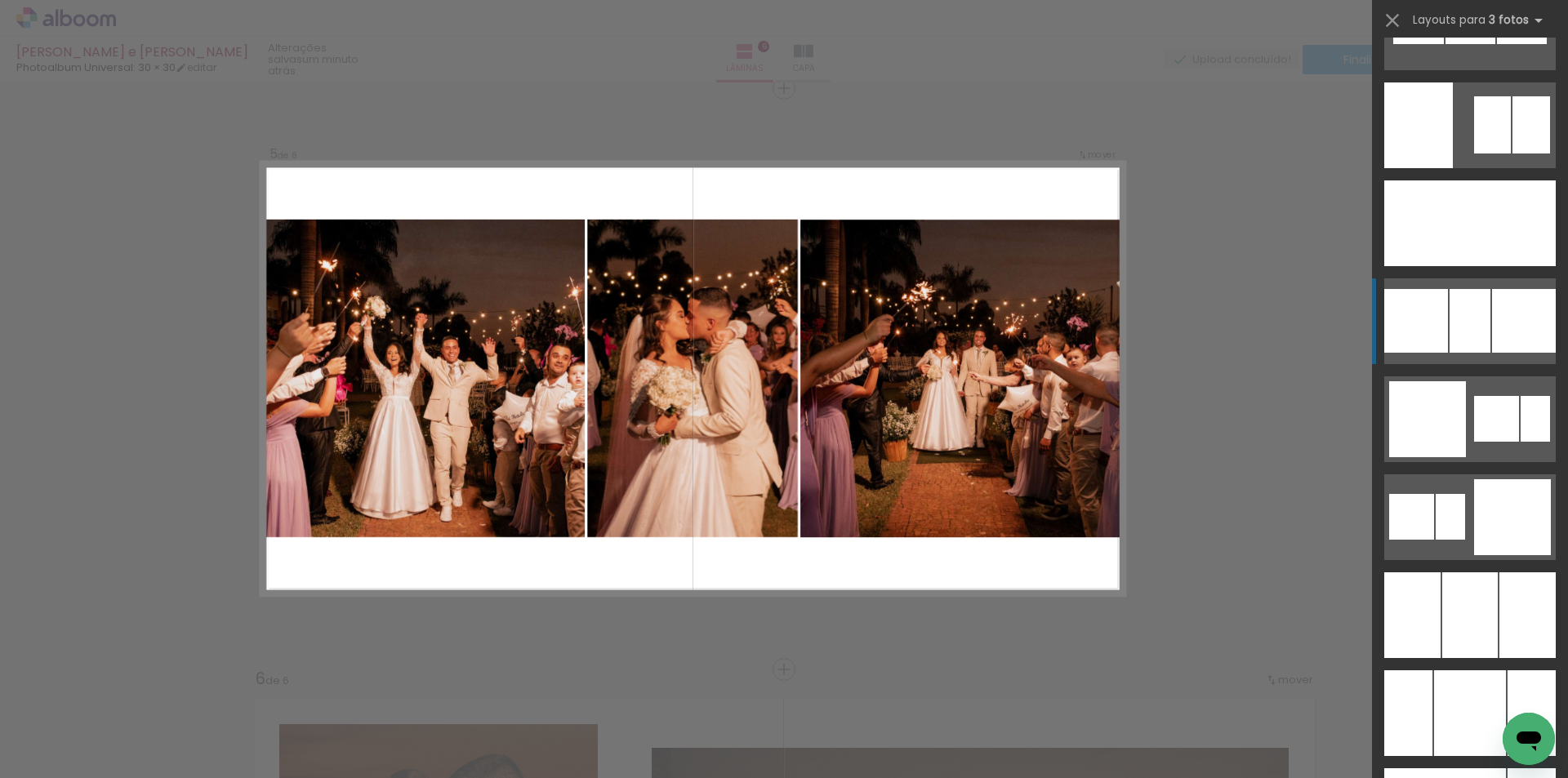
click at [1500, 573] on div at bounding box center [1527, 615] width 56 height 86
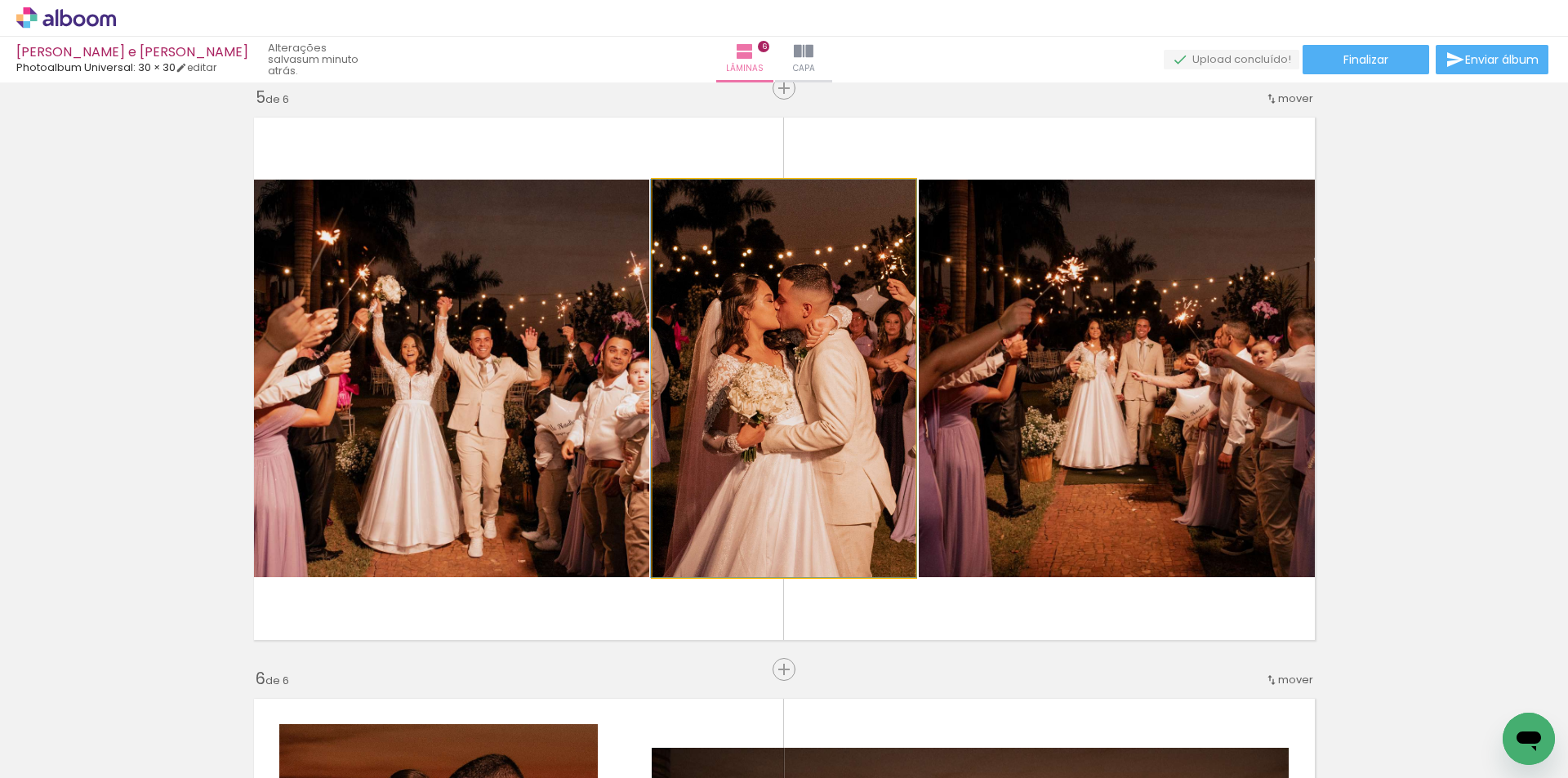
click at [799, 459] on quentale-photo at bounding box center [784, 378] width 263 height 398
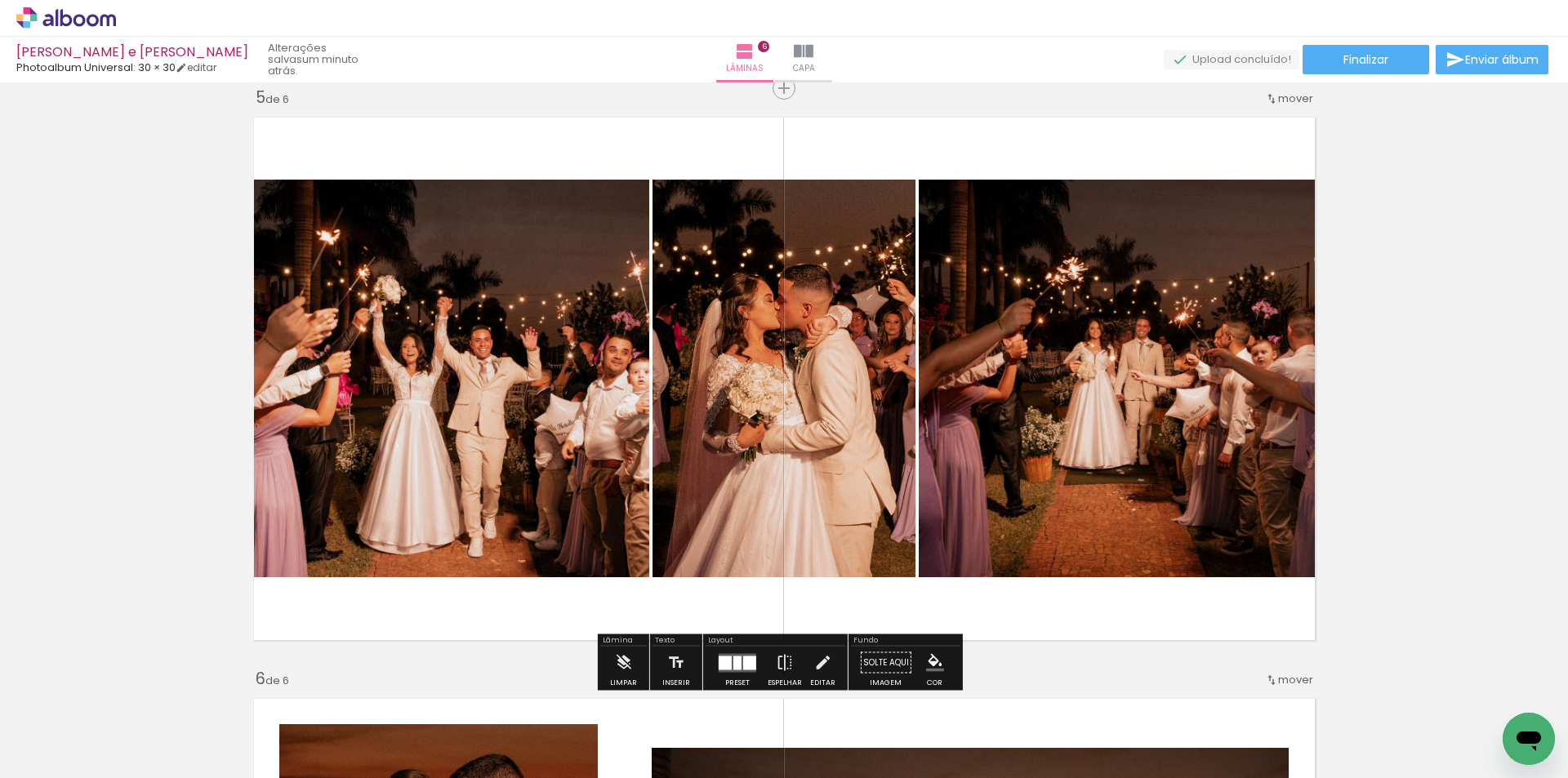
click at [756, 655] on paper-button "Preset" at bounding box center [738, 668] width 52 height 41
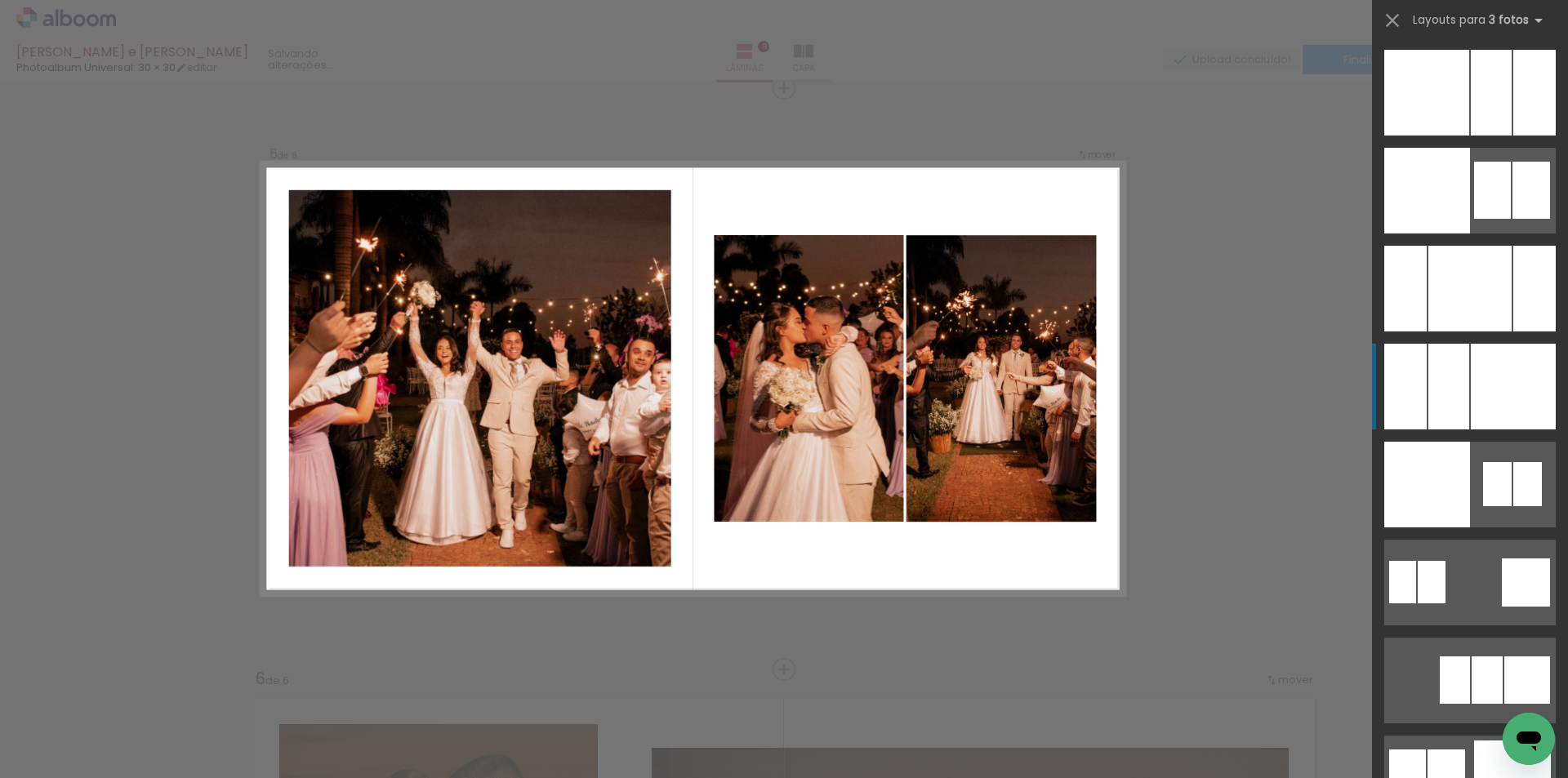
scroll to position [14457, 0]
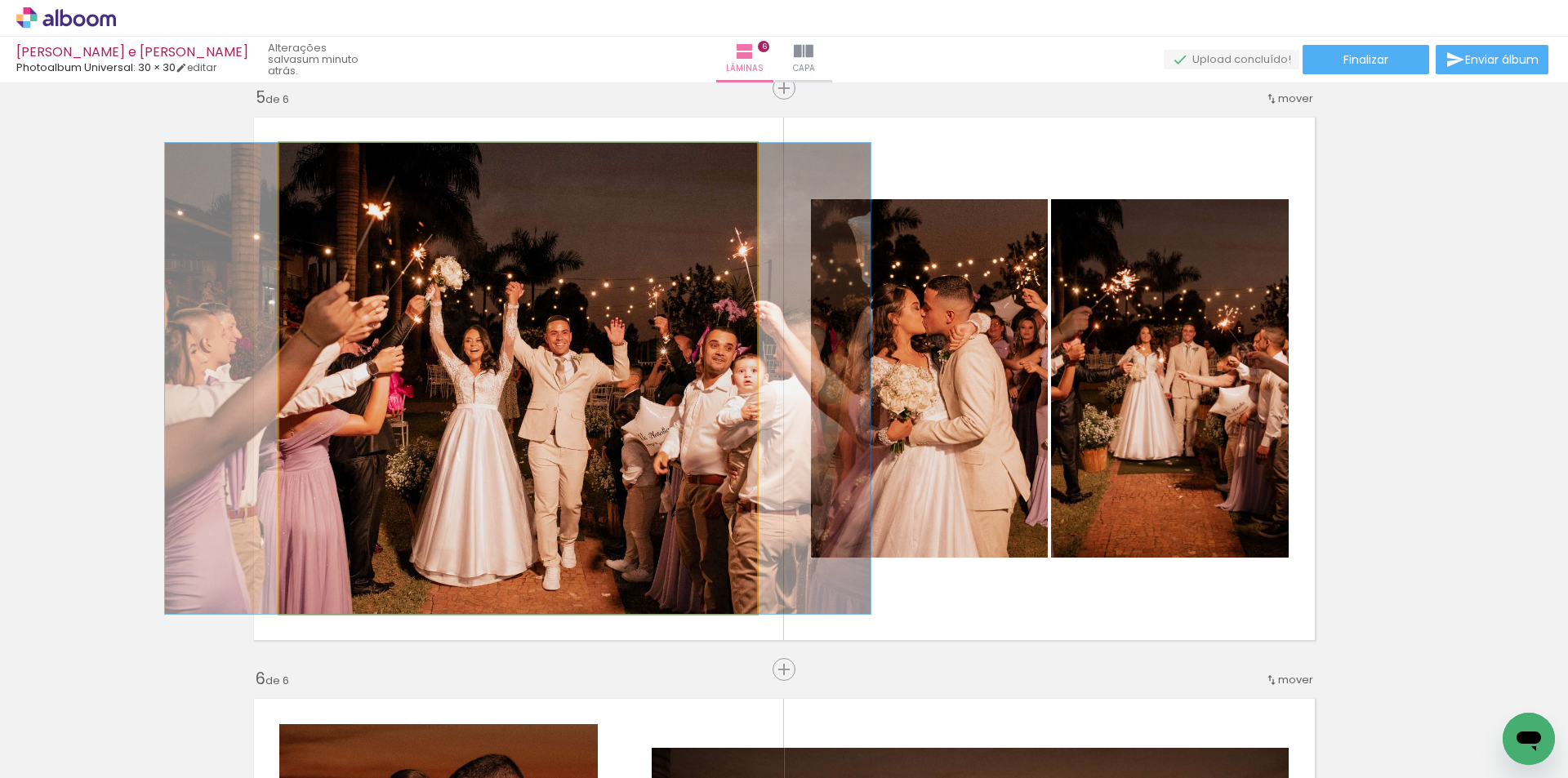
click at [487, 470] on quentale-photo at bounding box center [517, 378] width 478 height 471
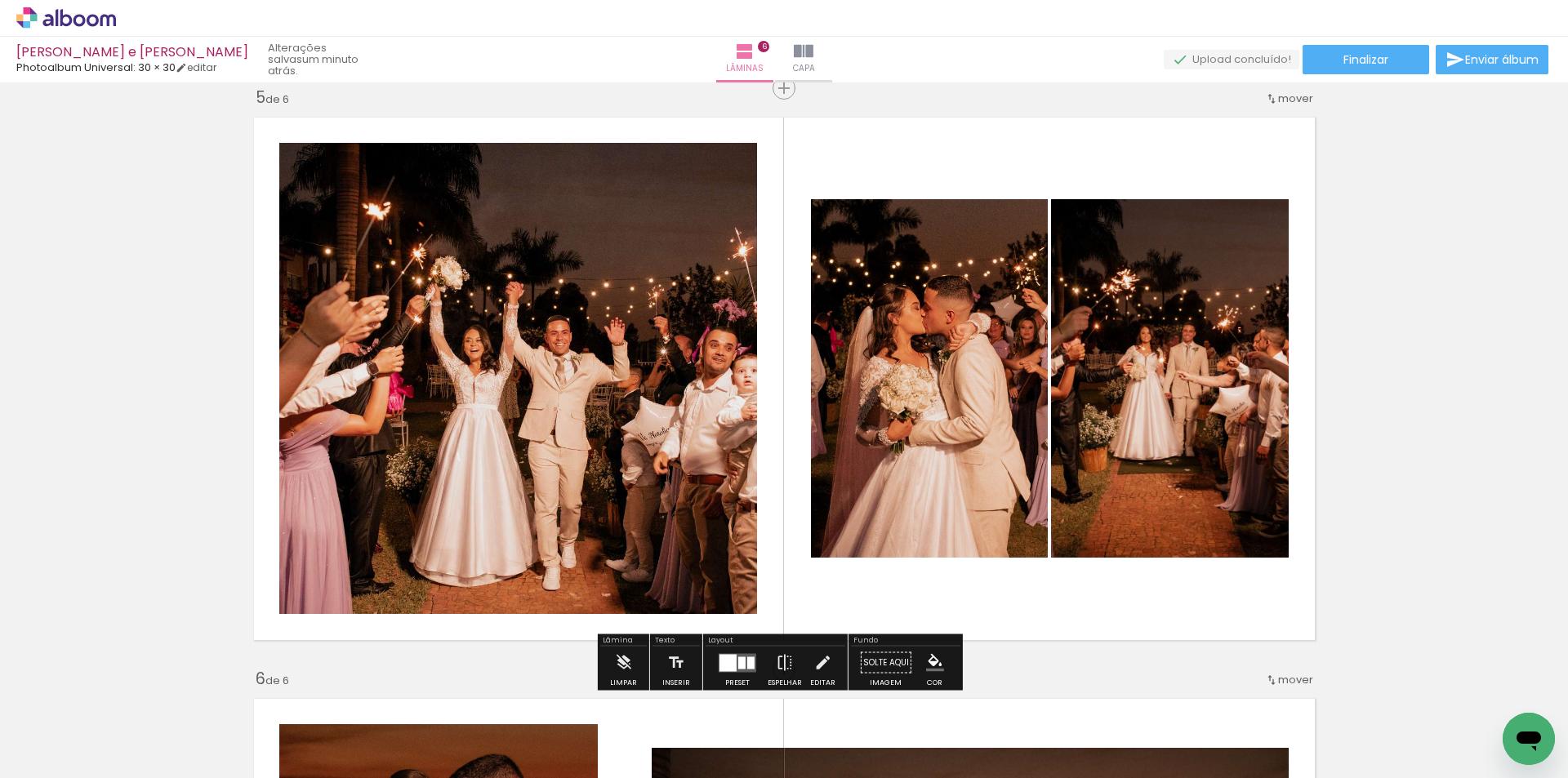
click at [741, 655] on quentale-layouter at bounding box center [738, 663] width 38 height 18
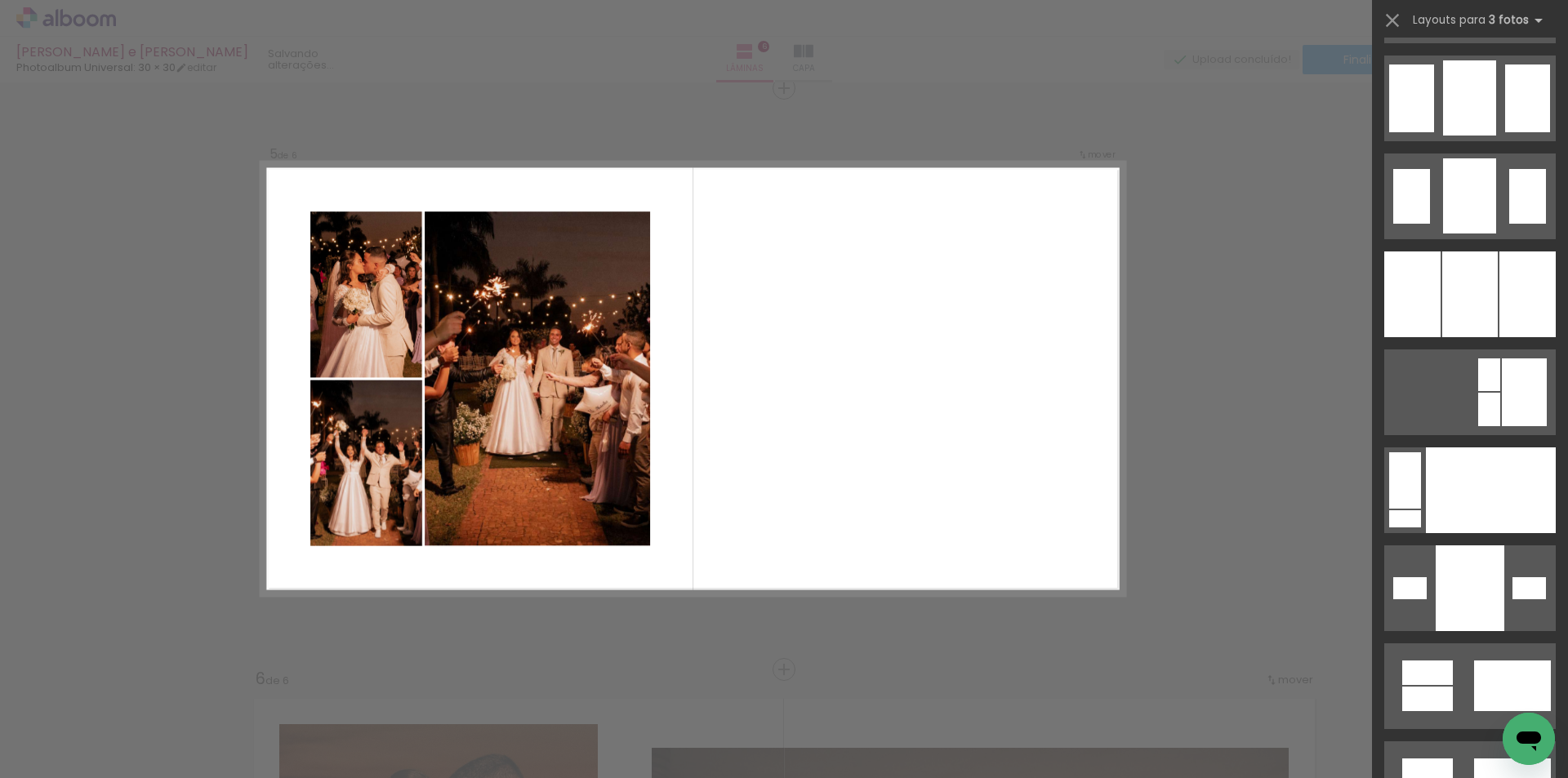
scroll to position [16950, 0]
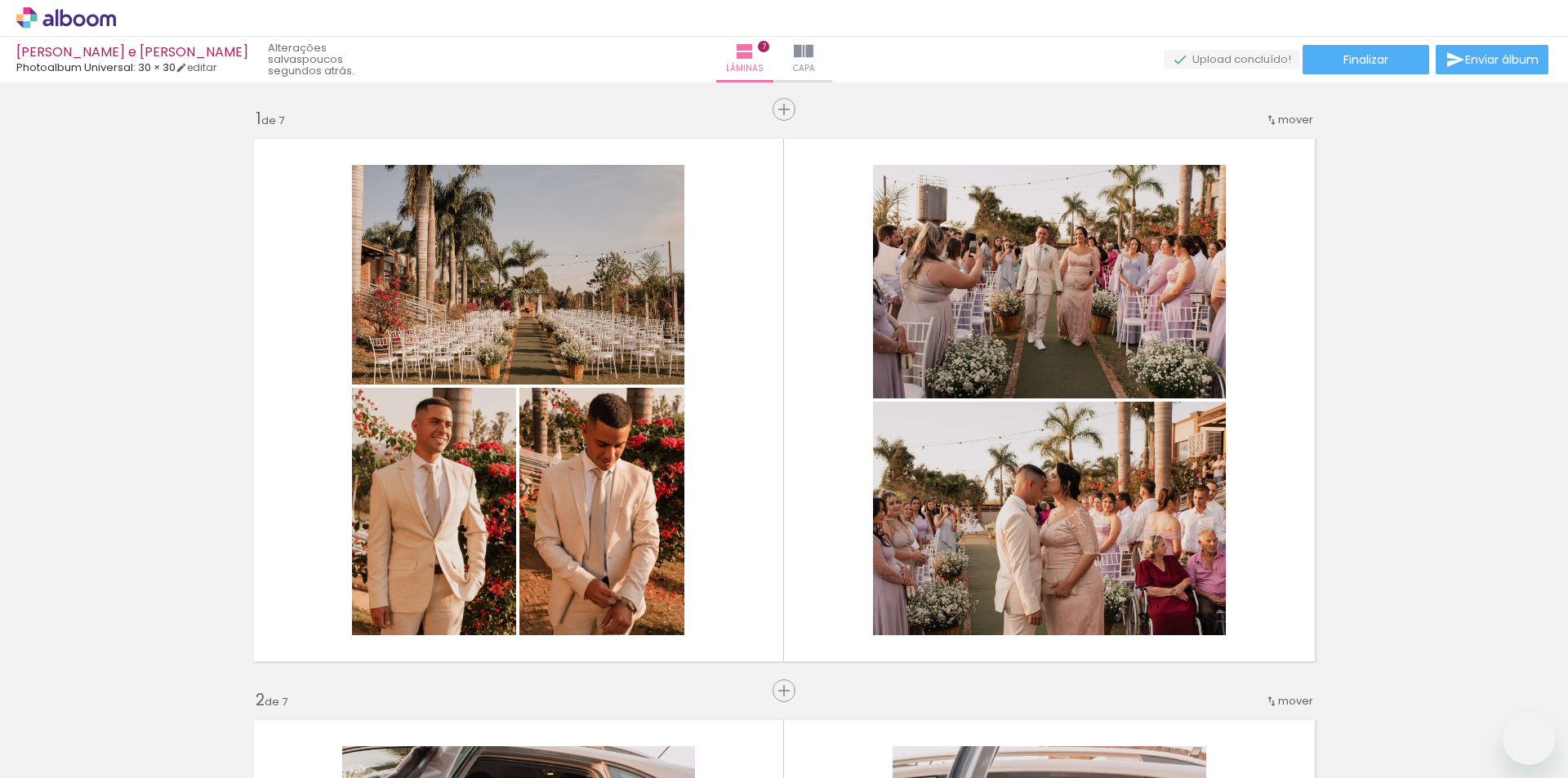
type paper-slider "109"
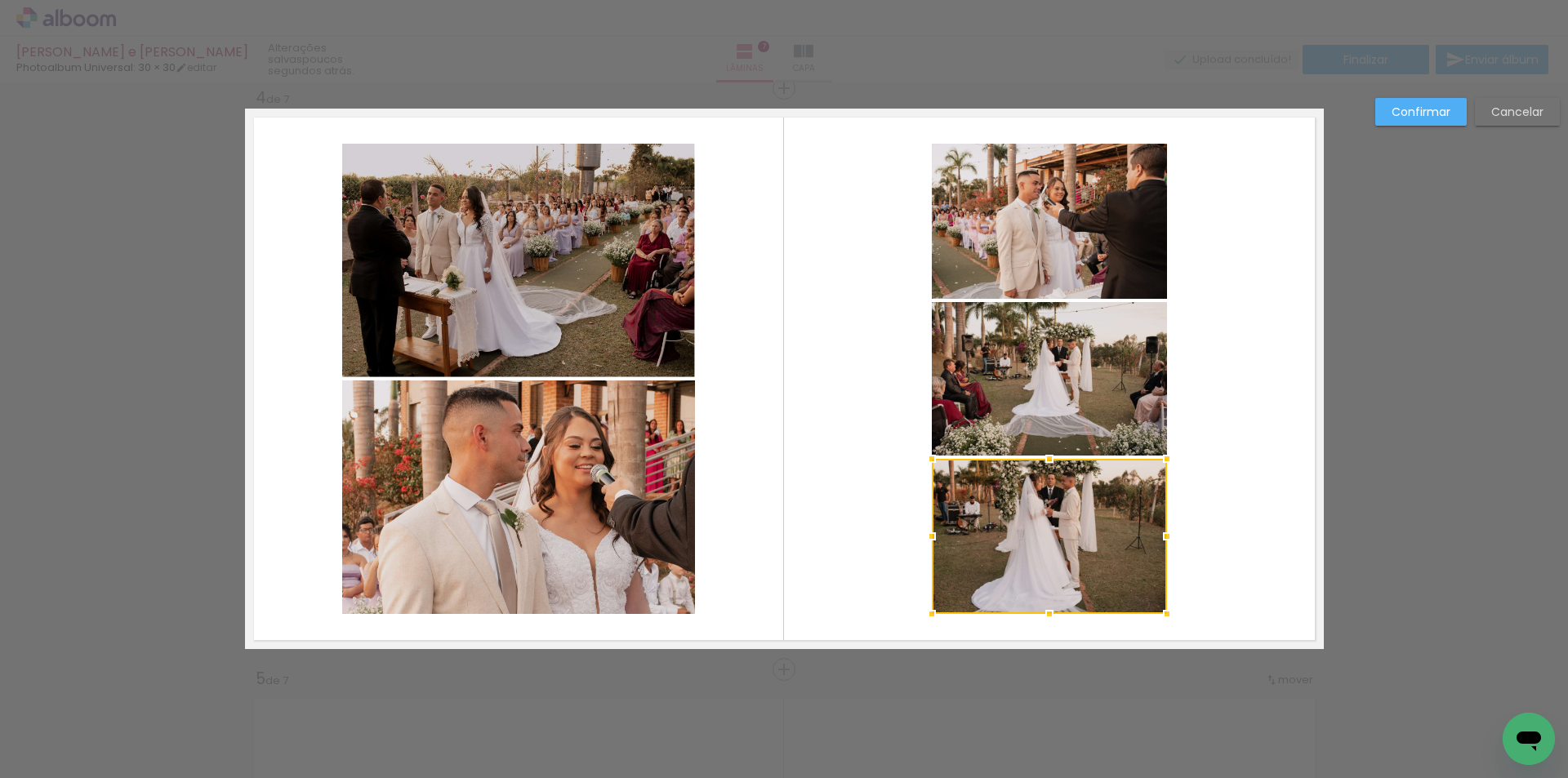
scroll to position [0, 3317]
click at [1537, 120] on paper-button "Cancelar" at bounding box center [1517, 111] width 85 height 28
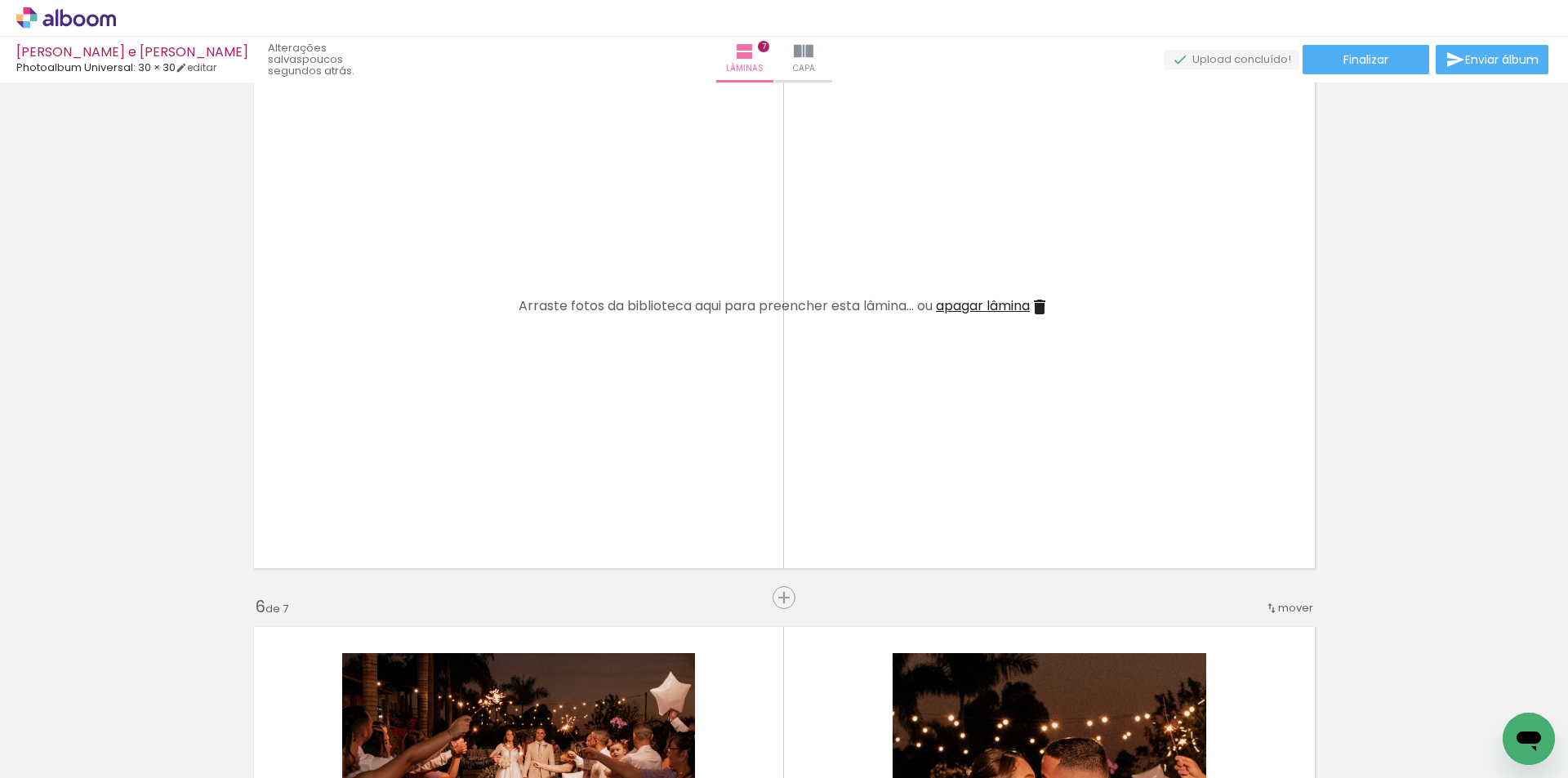
scroll to position [0, 4442]
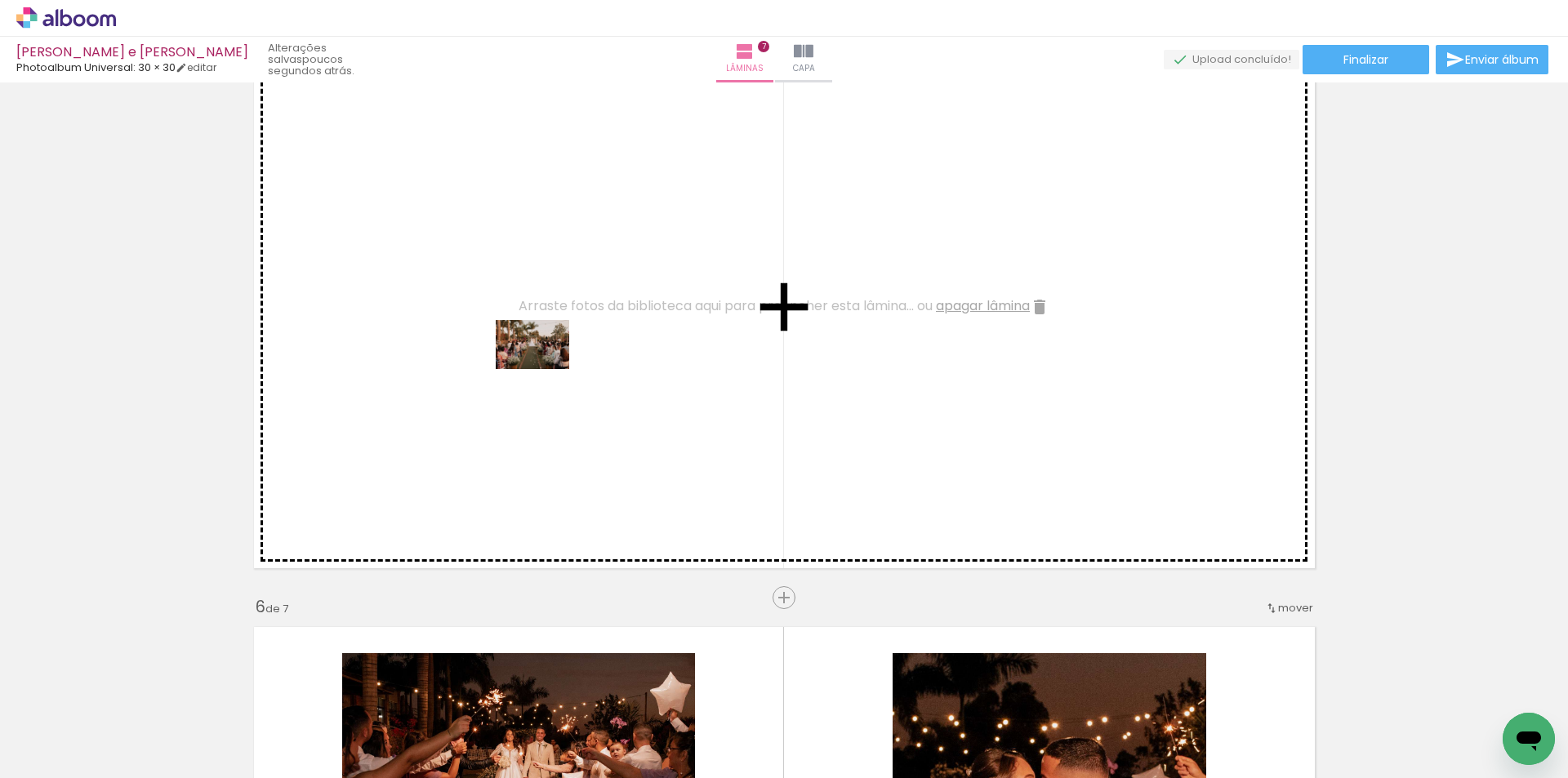
drag, startPoint x: 567, startPoint y: 735, endPoint x: 545, endPoint y: 369, distance: 366.7
click at [545, 369] on quentale-workspace at bounding box center [784, 389] width 1568 height 778
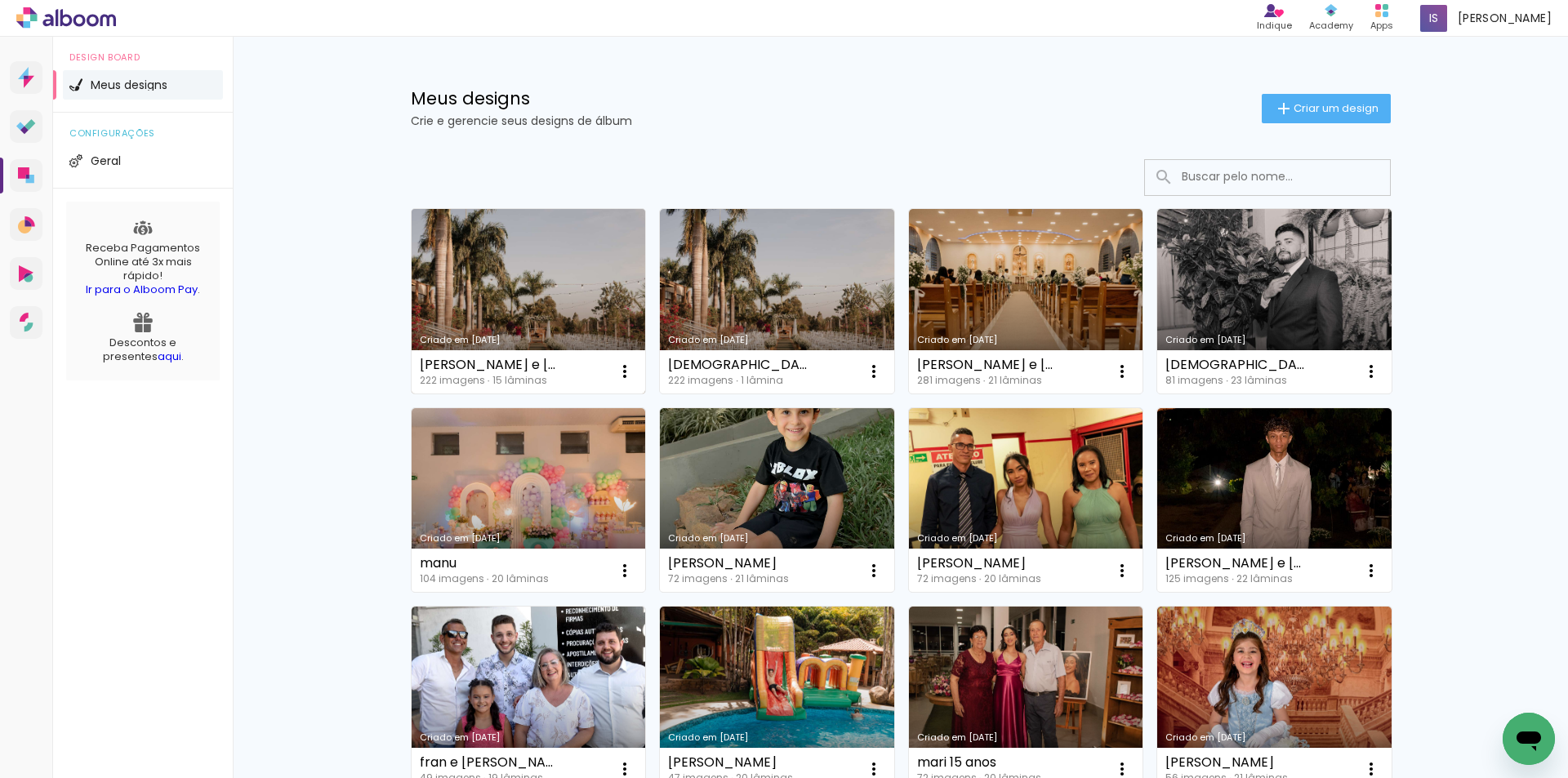
click at [572, 297] on link "Criado em [DATE]" at bounding box center [528, 301] width 235 height 184
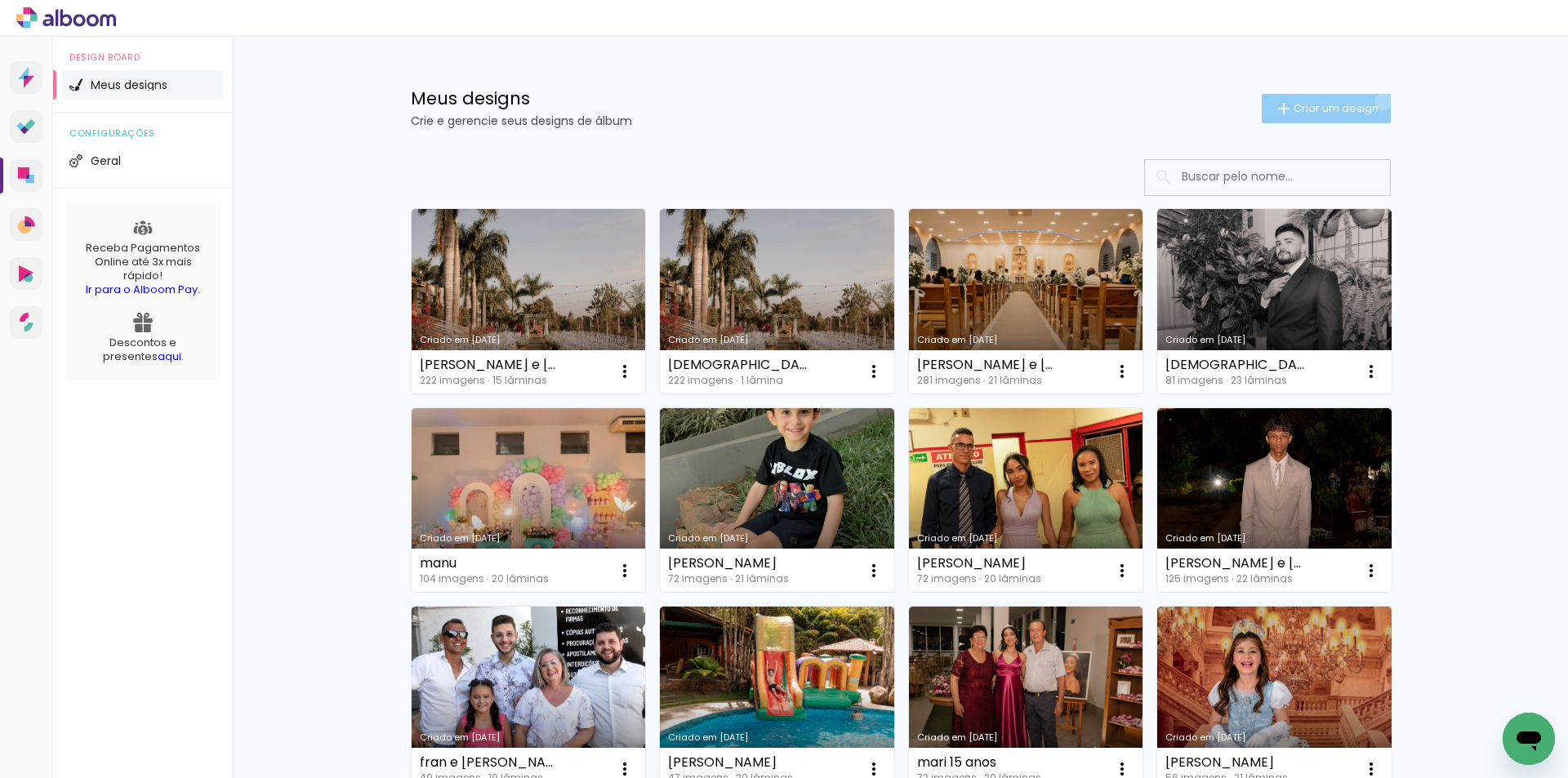
click at [1374, 101] on paper-button "Criar um design" at bounding box center [1327, 109] width 129 height 29
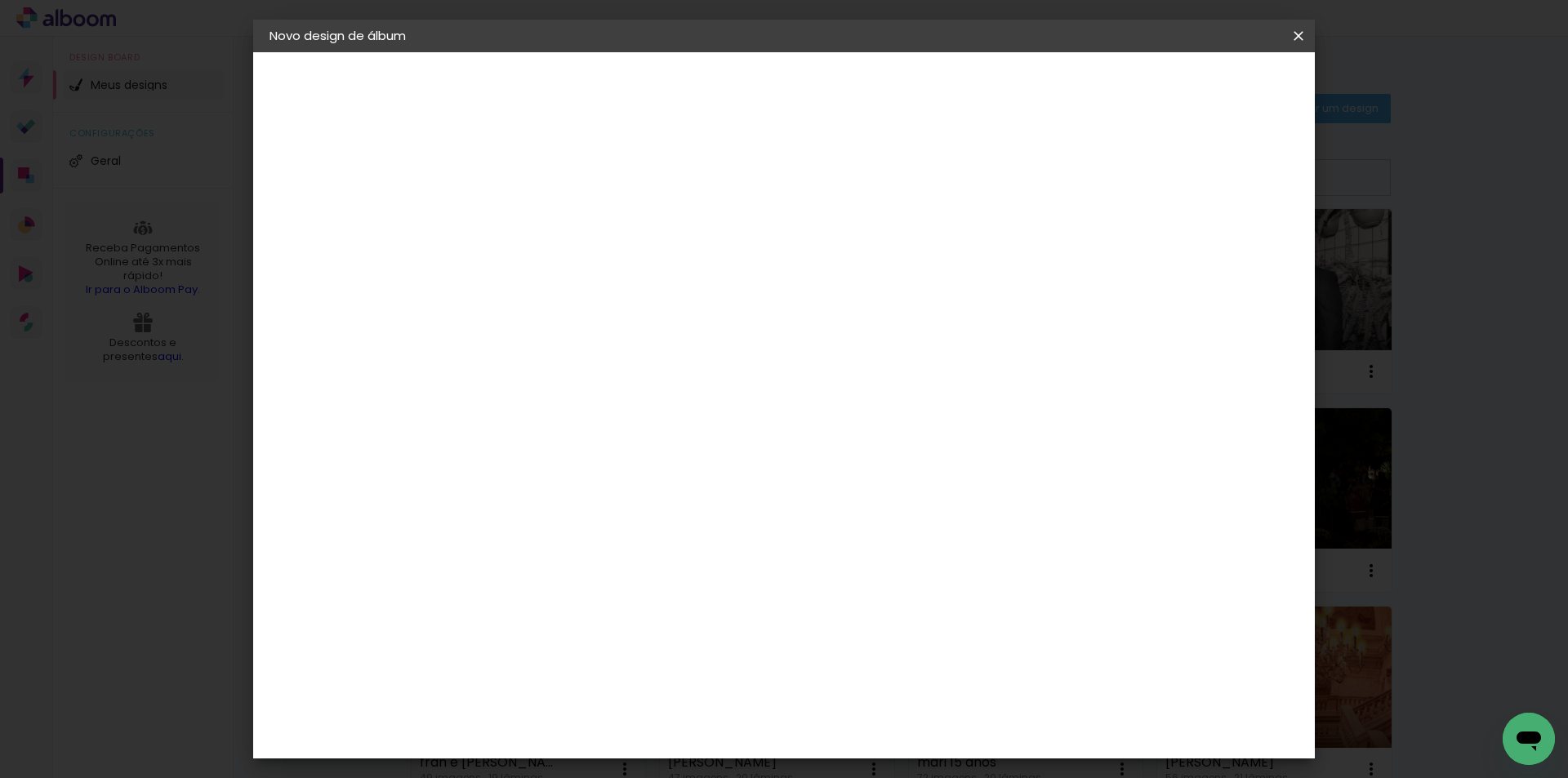
click at [537, 214] on input at bounding box center [537, 219] width 0 height 26
click at [537, 222] on input "mari aelisa" at bounding box center [537, 219] width 0 height 26
click at [537, 221] on input "mariaelisa" at bounding box center [537, 219] width 0 height 26
type input "[PERSON_NAME]"
type paper-input "[PERSON_NAME]"
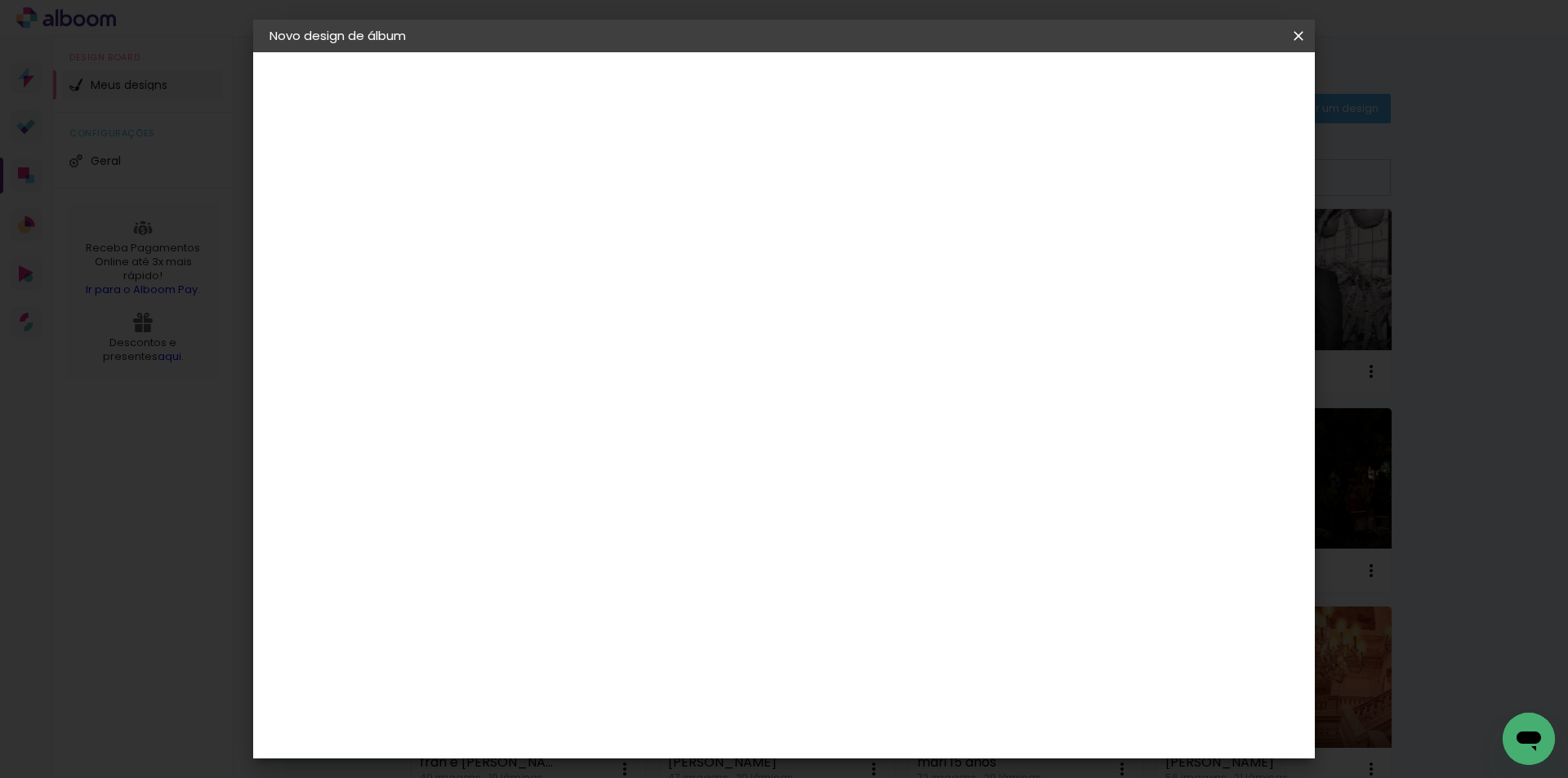
click at [0, 0] on slot "Avançar" at bounding box center [0, 0] width 0 height 0
click at [661, 308] on input at bounding box center [577, 310] width 165 height 20
type input "univers"
type paper-input "univers"
click at [633, 383] on paper-item "Photoalbum Universal" at bounding box center [562, 372] width 144 height 42
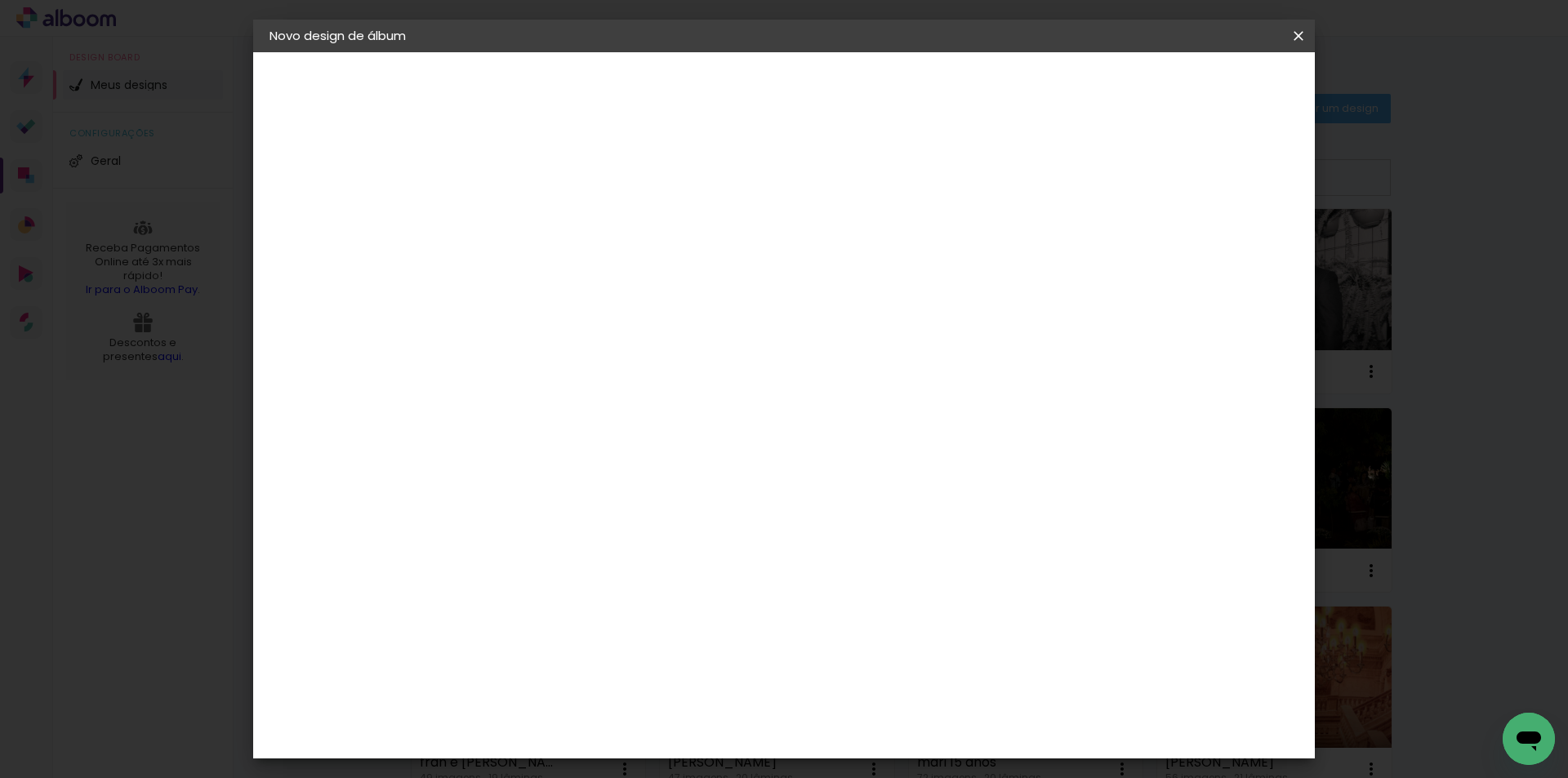
click at [633, 378] on paper-item "Photoalbum Universal" at bounding box center [562, 372] width 144 height 42
click at [799, 98] on paper-button "Avançar" at bounding box center [759, 87] width 80 height 28
click at [667, 246] on div "Opções disponíveis Padrão Fotolivro Super Tamanho Escolha o tamanho" at bounding box center [578, 311] width 177 height 306
click at [600, 272] on input "text" at bounding box center [568, 284] width 64 height 26
click at [872, 303] on paper-item "Fotolivro Super" at bounding box center [890, 303] width 327 height 32
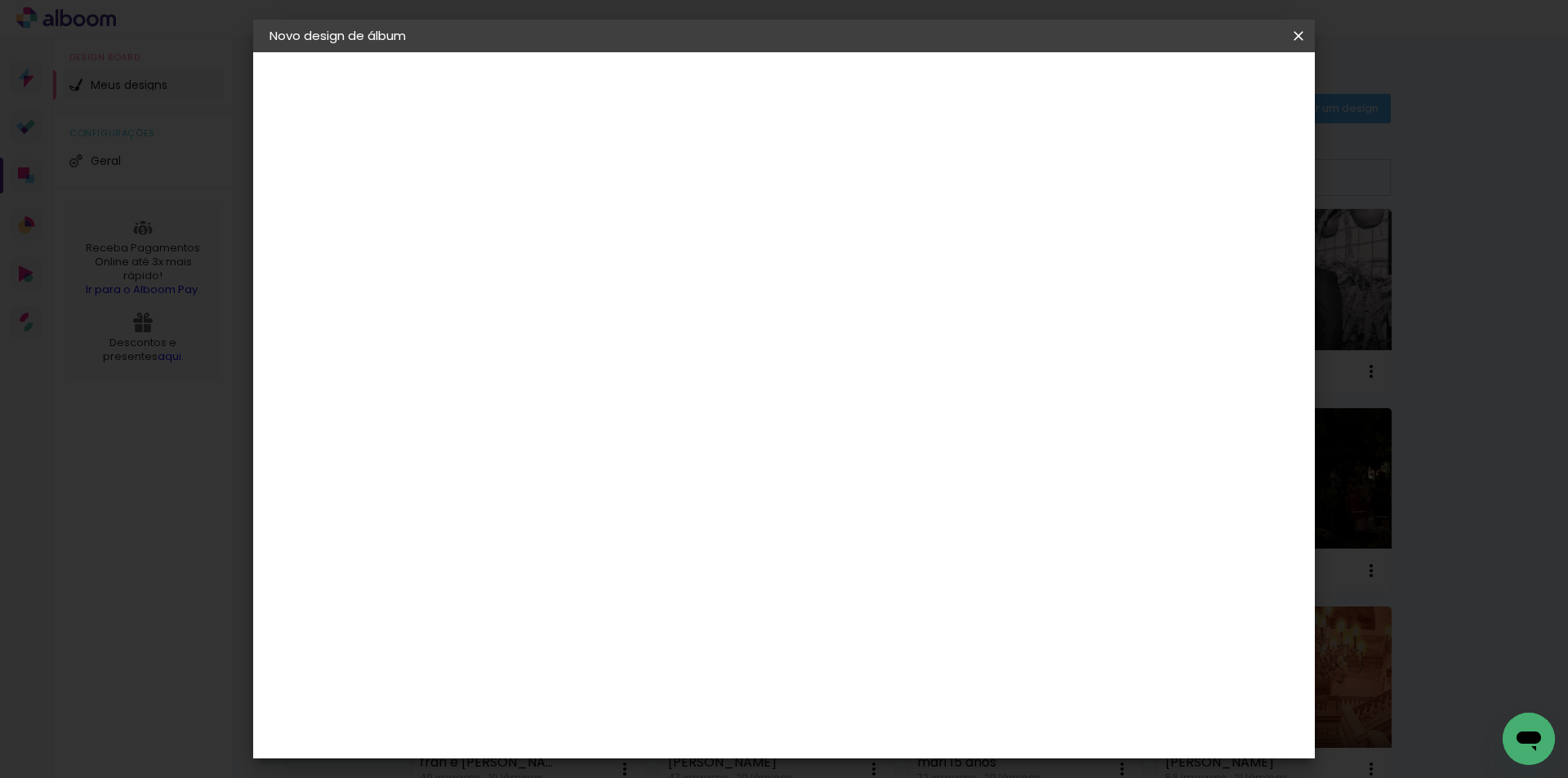
click at [737, 258] on input "Fotolivro Super" at bounding box center [636, 269] width 200 height 26
click at [829, 272] on paper-item "Padrão" at bounding box center [884, 271] width 327 height 32
type input "Padrão"
click at [647, 749] on span "20 × 20" at bounding box center [609, 770] width 76 height 43
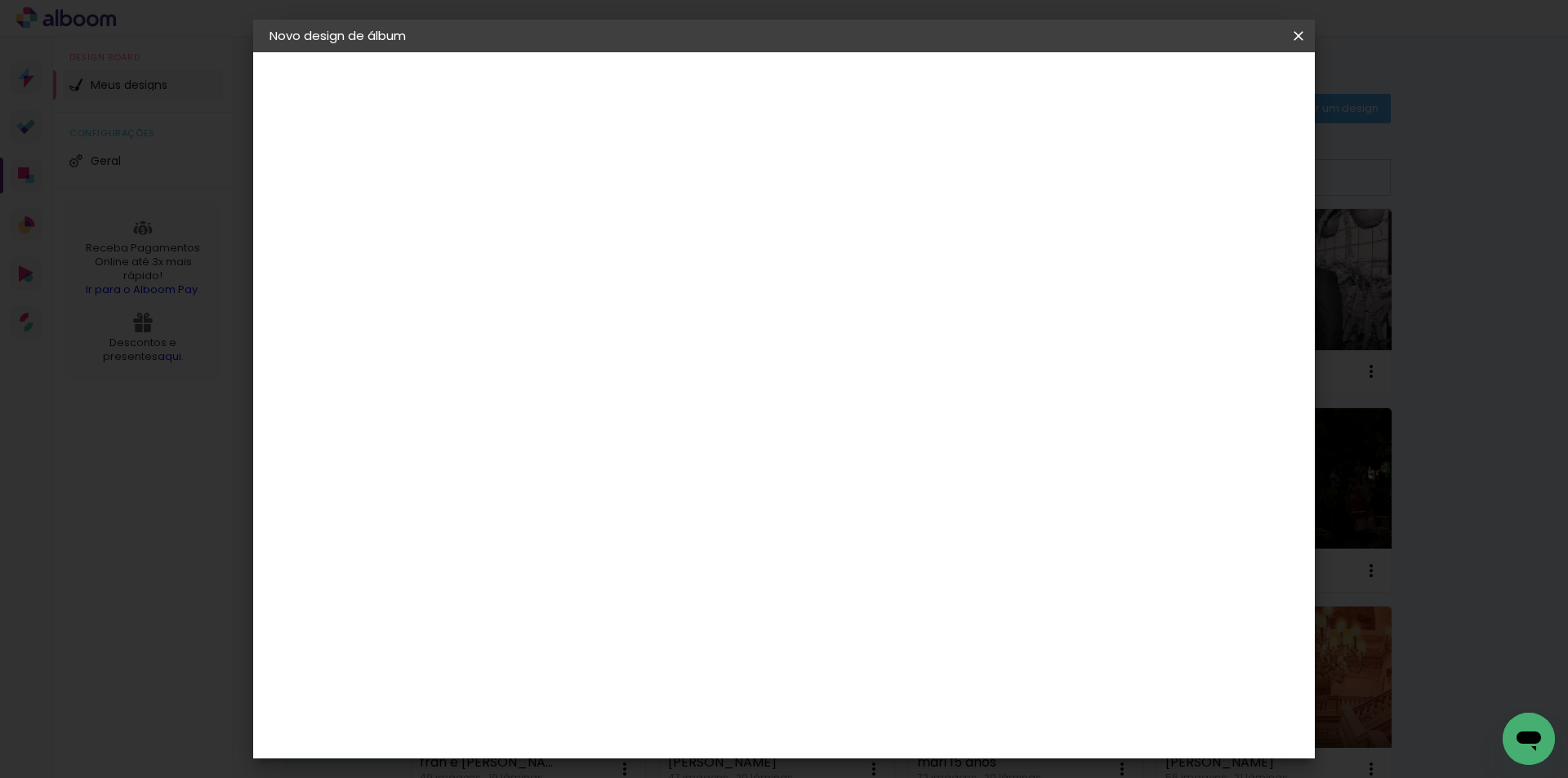
click at [0, 0] on slot "Avançar" at bounding box center [0, 0] width 0 height 0
click at [1197, 90] on span "Iniciar design" at bounding box center [1159, 87] width 75 height 11
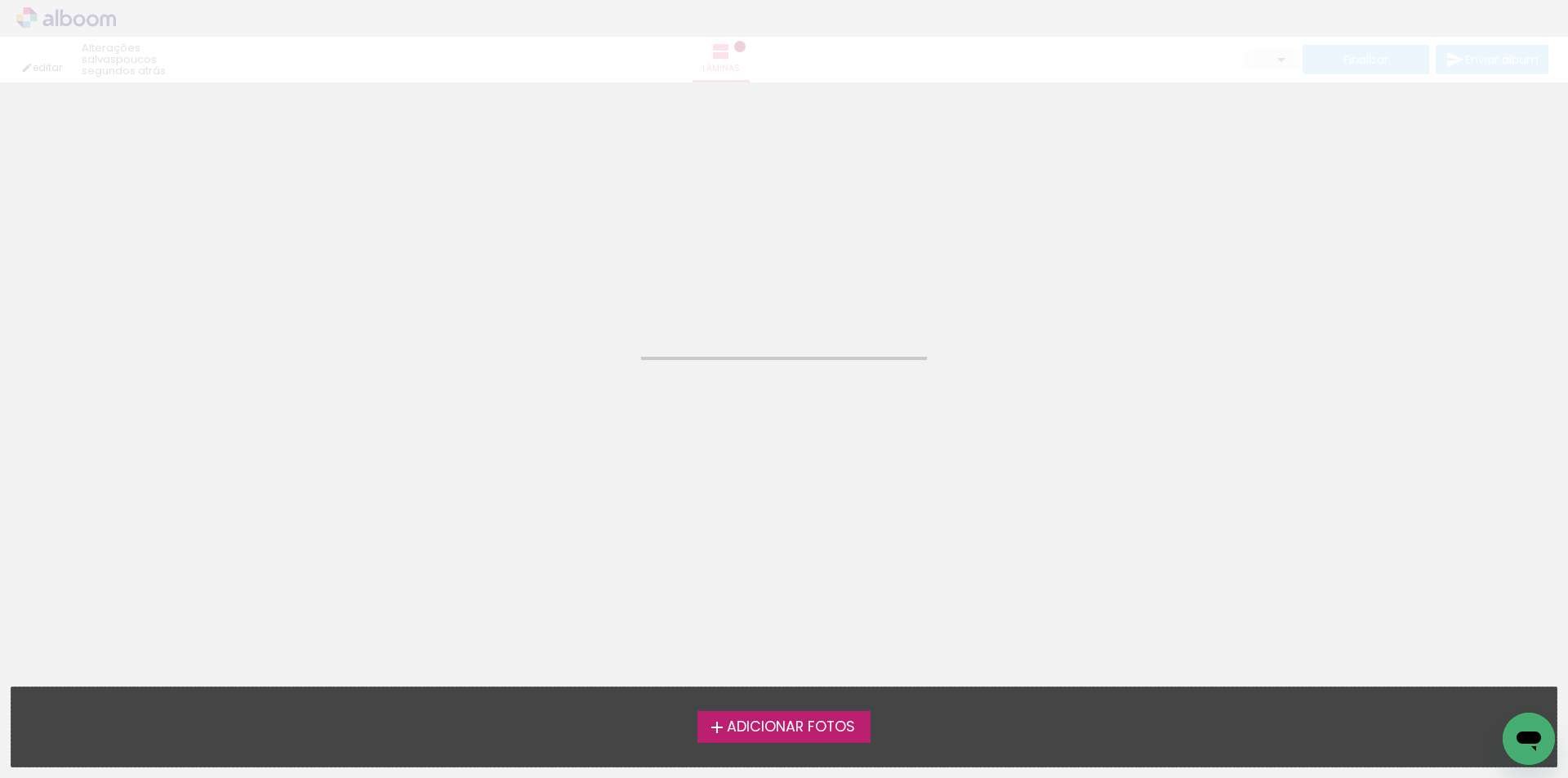
click at [807, 740] on label "Adicionar Fotos" at bounding box center [784, 727] width 174 height 31
click at [0, 0] on input "file" at bounding box center [0, 0] width 0 height 0
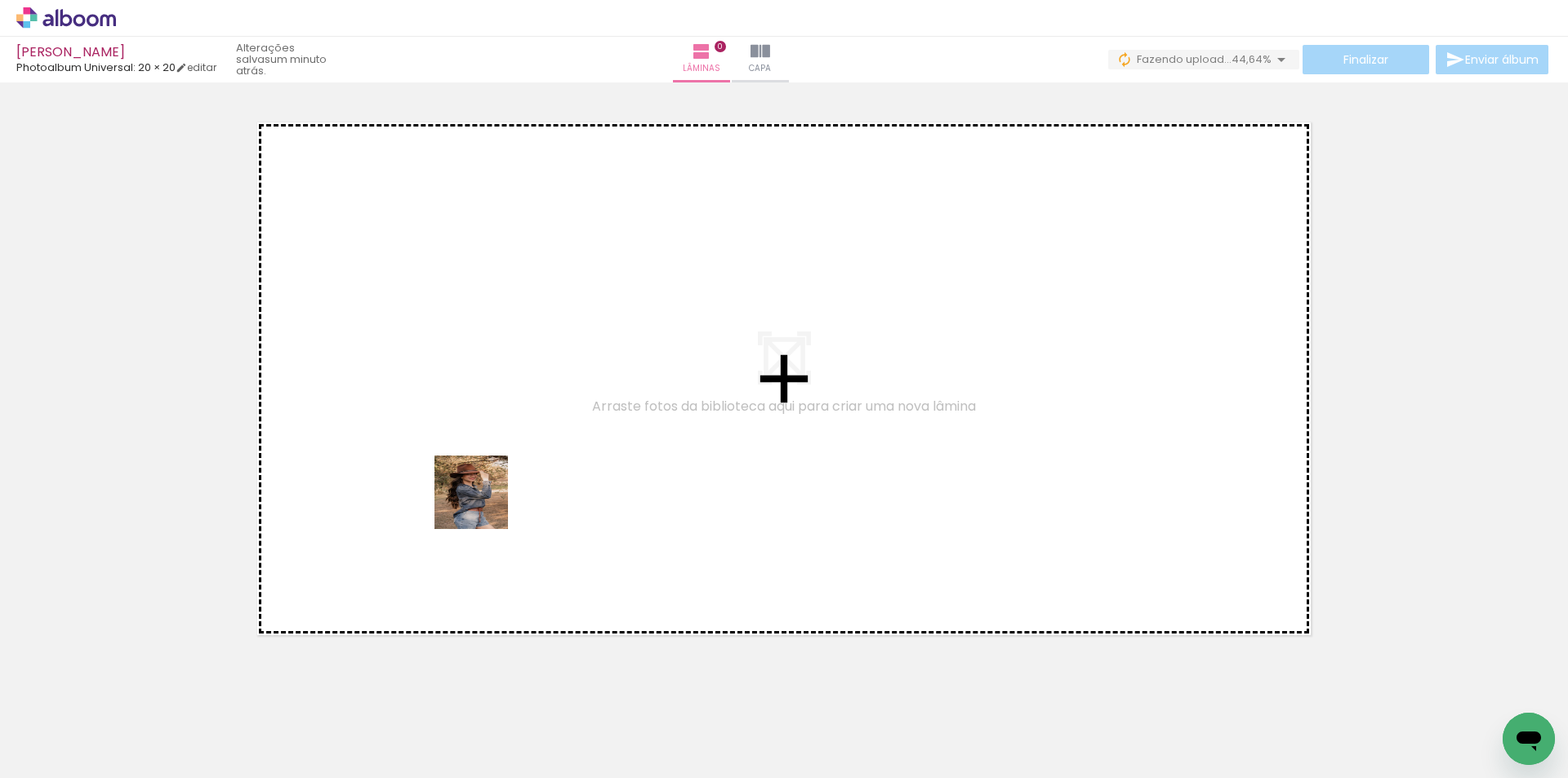
drag, startPoint x: 403, startPoint y: 595, endPoint x: 241, endPoint y: 330, distance: 310.6
click at [486, 503] on quentale-workspace at bounding box center [784, 389] width 1568 height 778
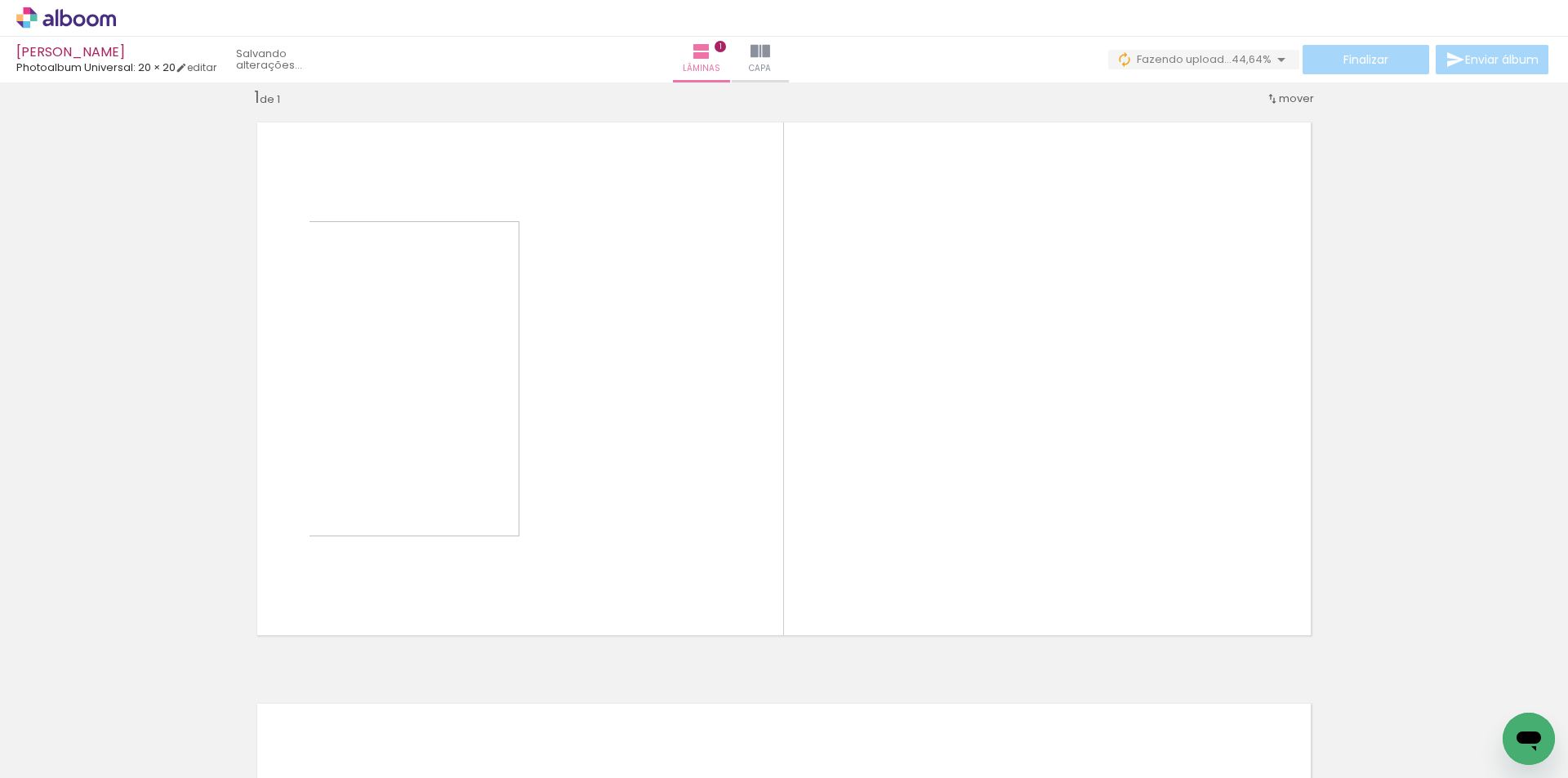
scroll to position [21, 0]
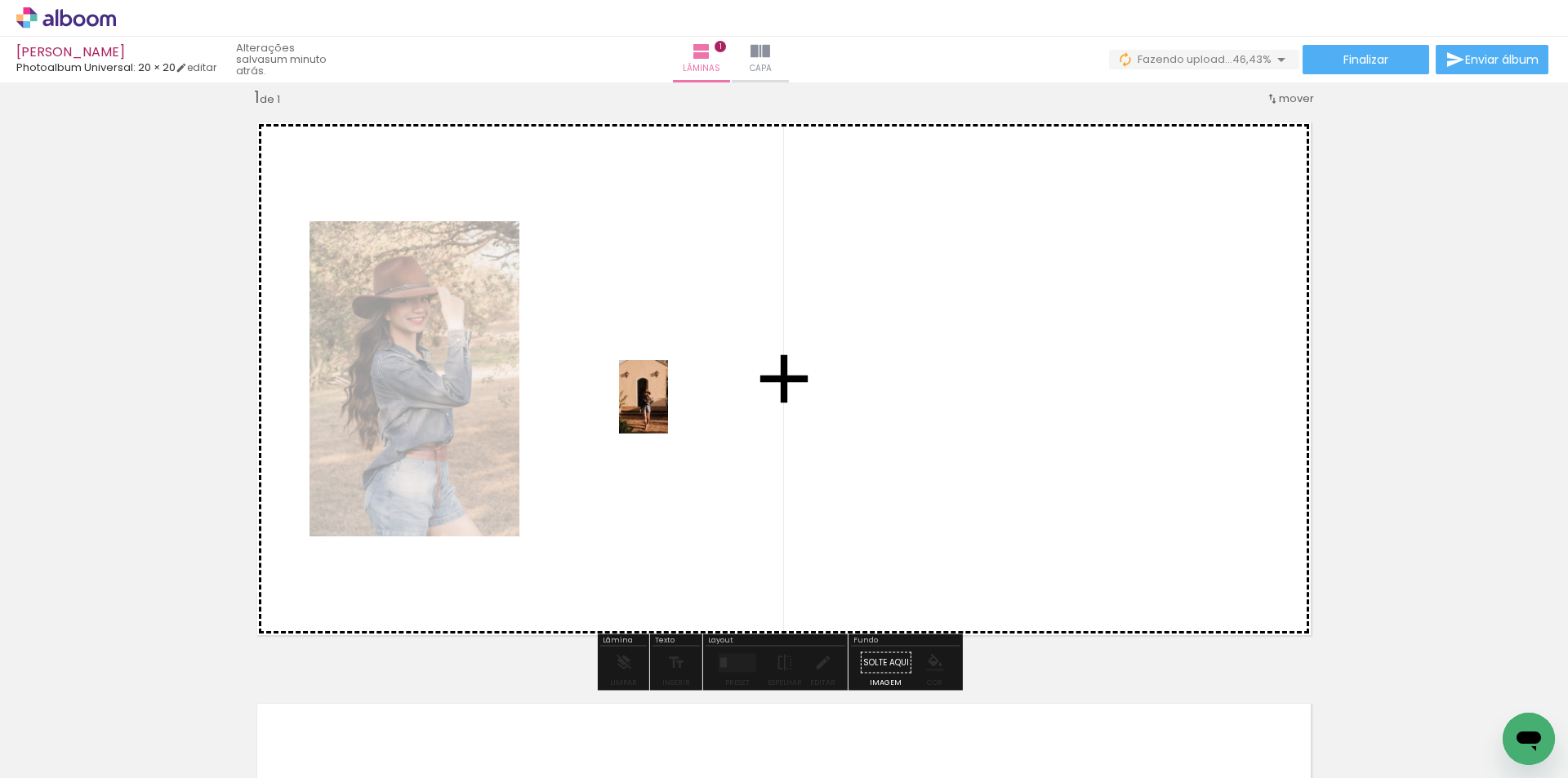
drag, startPoint x: 279, startPoint y: 684, endPoint x: 668, endPoint y: 409, distance: 476.4
click at [668, 409] on quentale-workspace at bounding box center [784, 389] width 1568 height 778
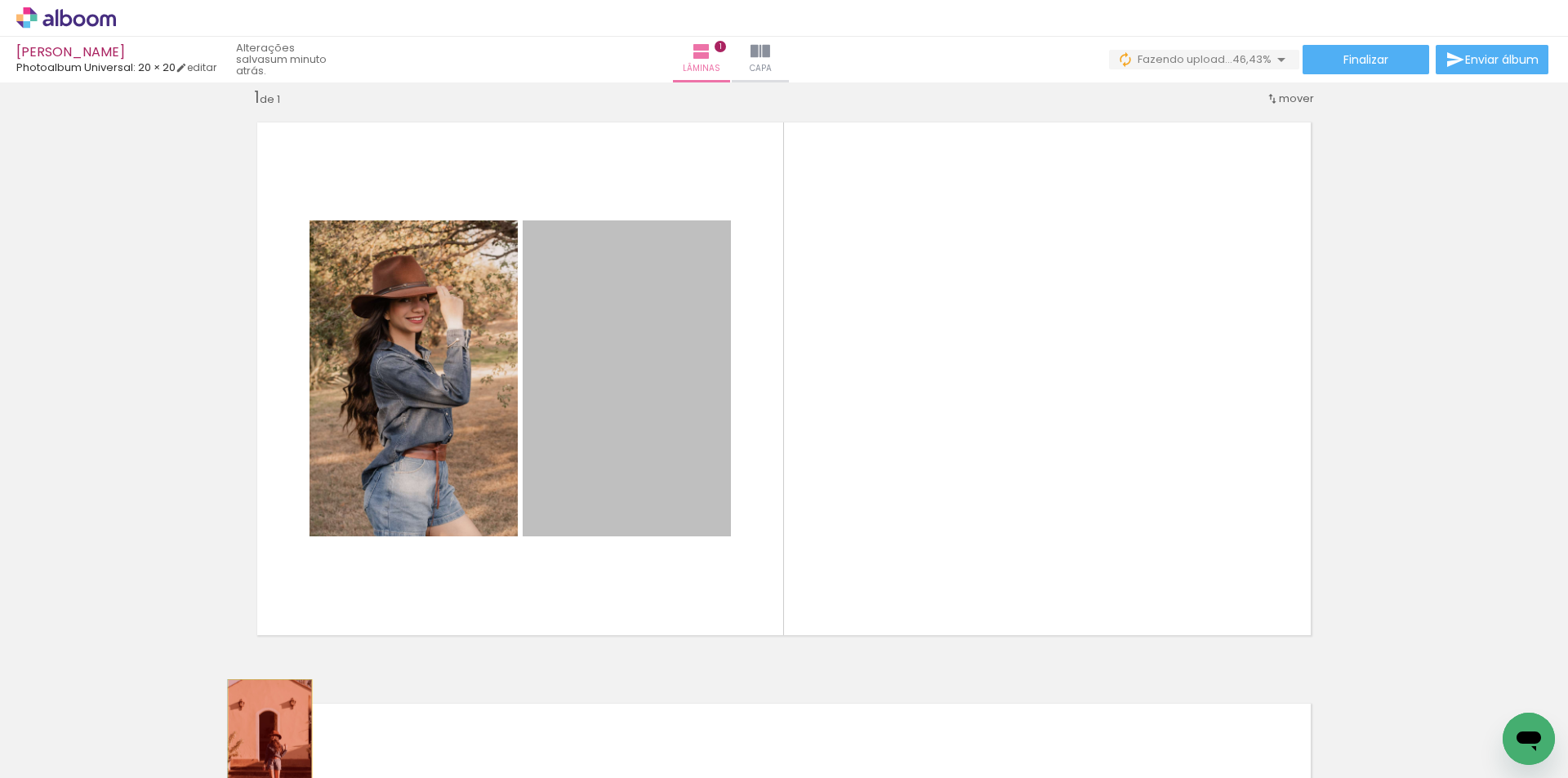
drag, startPoint x: 618, startPoint y: 424, endPoint x: 264, endPoint y: 743, distance: 476.5
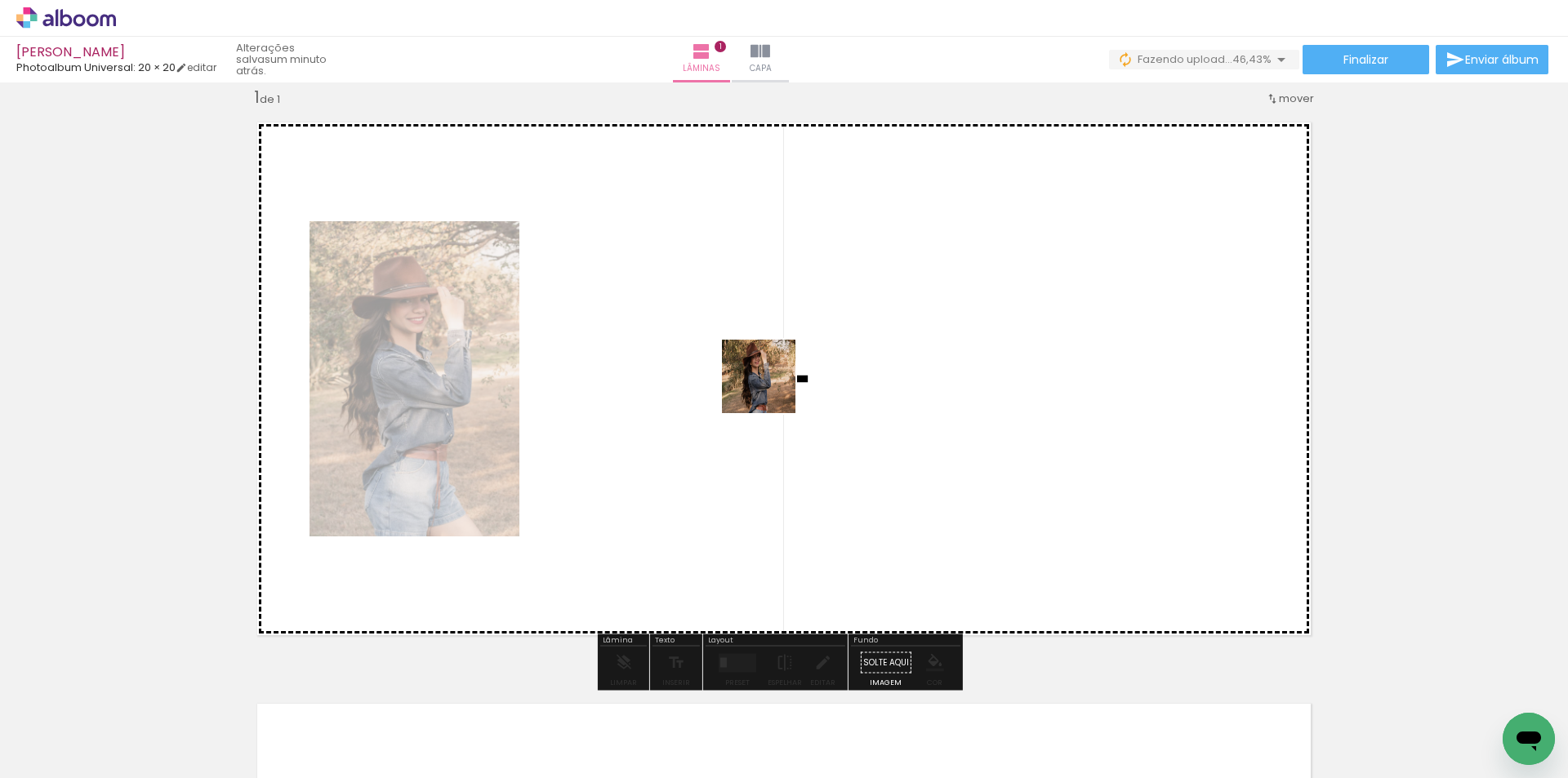
drag, startPoint x: 445, startPoint y: 727, endPoint x: 674, endPoint y: 769, distance: 232.8
click at [771, 388] on quentale-workspace at bounding box center [784, 389] width 1568 height 778
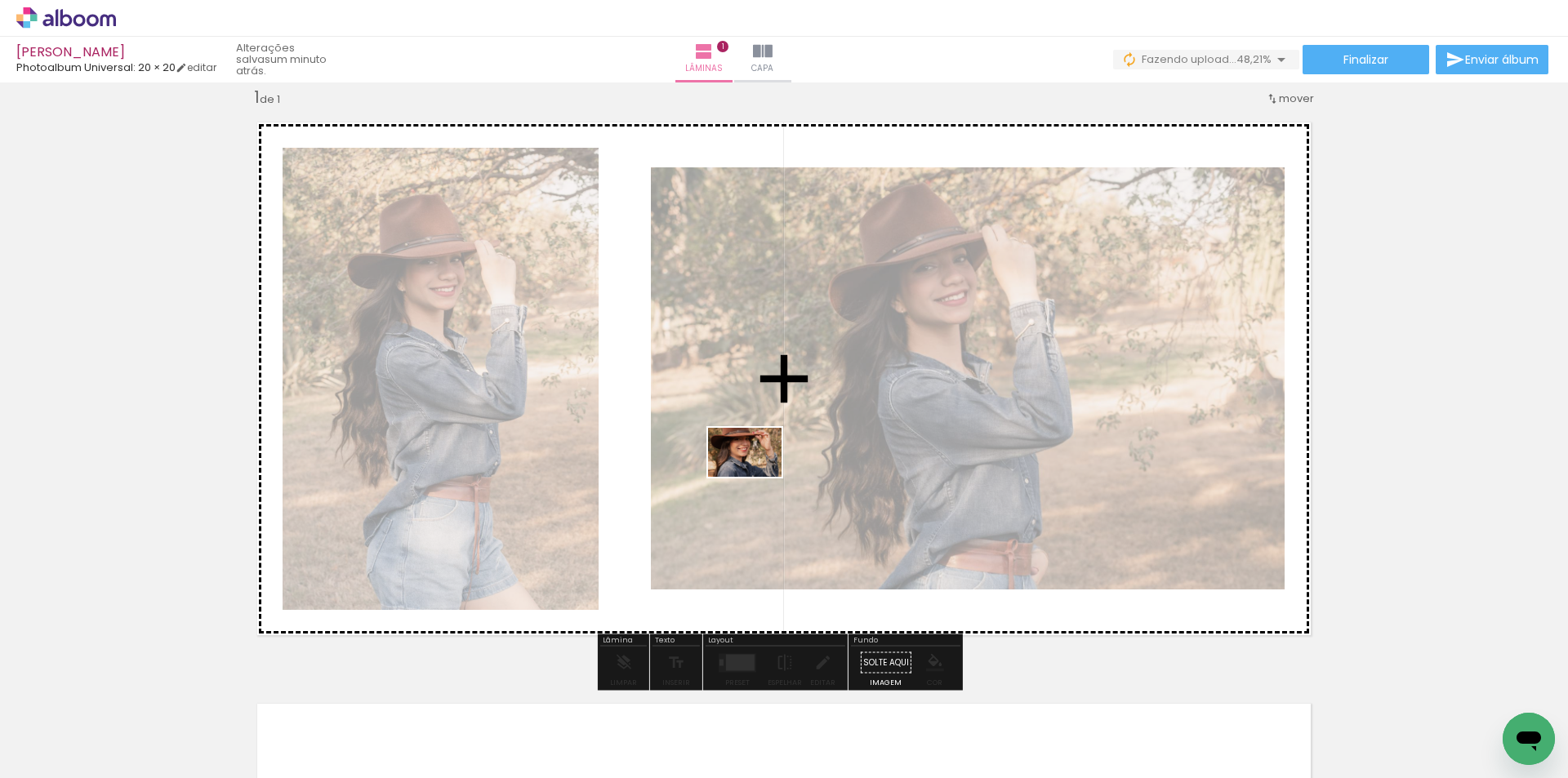
drag, startPoint x: 617, startPoint y: 711, endPoint x: 757, endPoint y: 477, distance: 272.7
click at [757, 477] on quentale-workspace at bounding box center [784, 389] width 1568 height 778
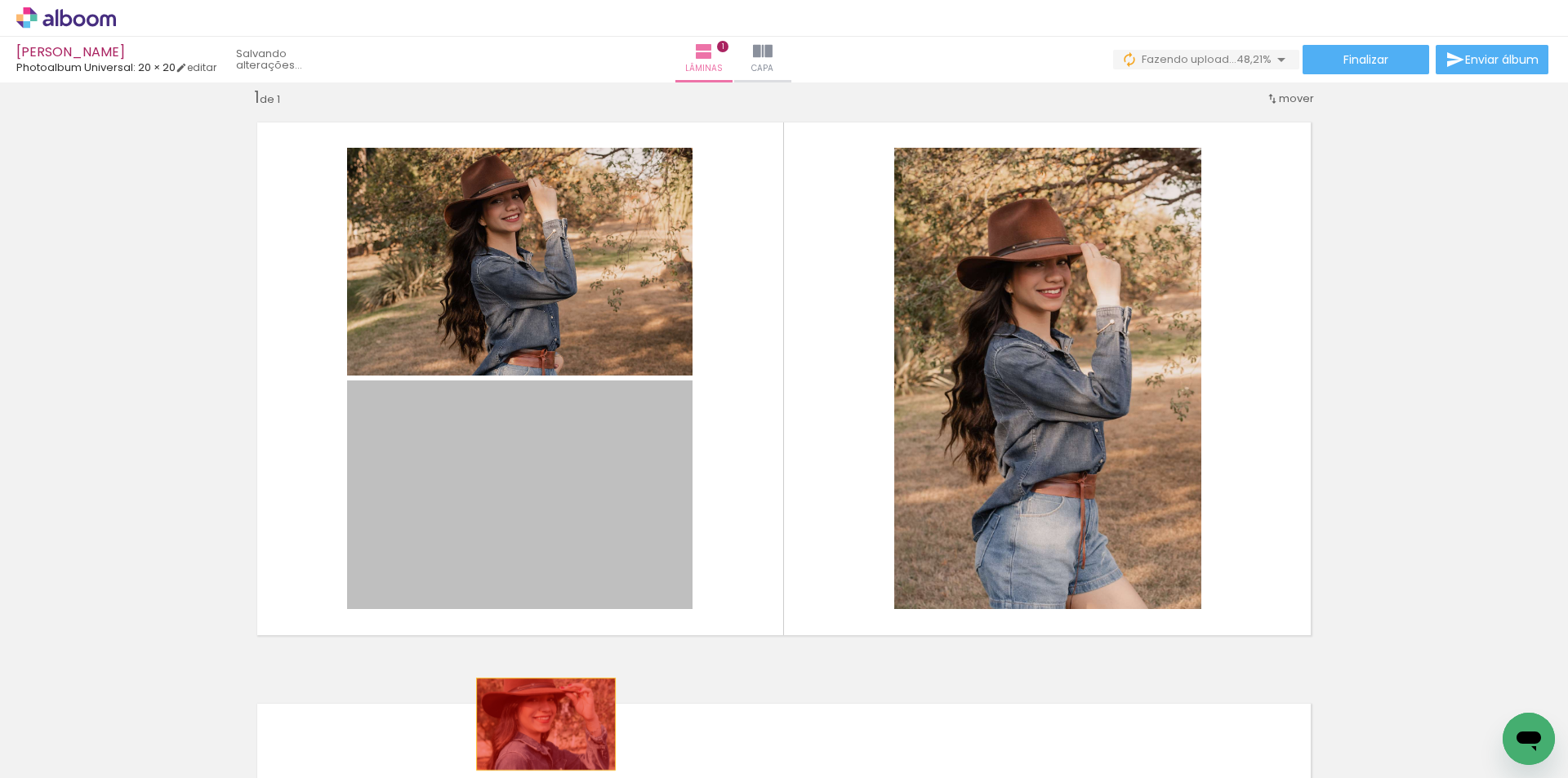
drag, startPoint x: 568, startPoint y: 536, endPoint x: 548, endPoint y: 747, distance: 211.9
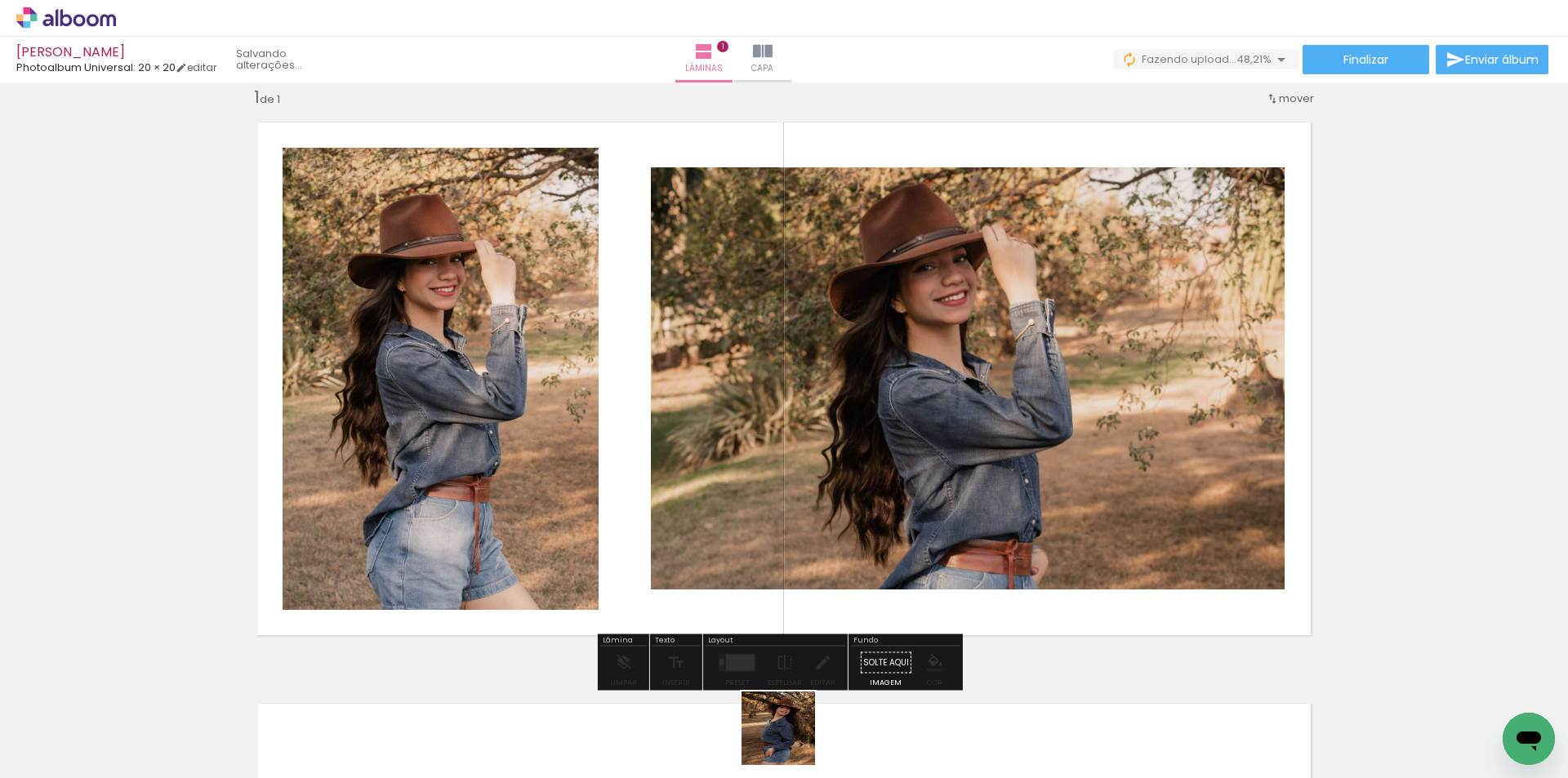
drag, startPoint x: 791, startPoint y: 741, endPoint x: 655, endPoint y: 580, distance: 210.8
click at [848, 522] on quentale-workspace at bounding box center [784, 389] width 1568 height 778
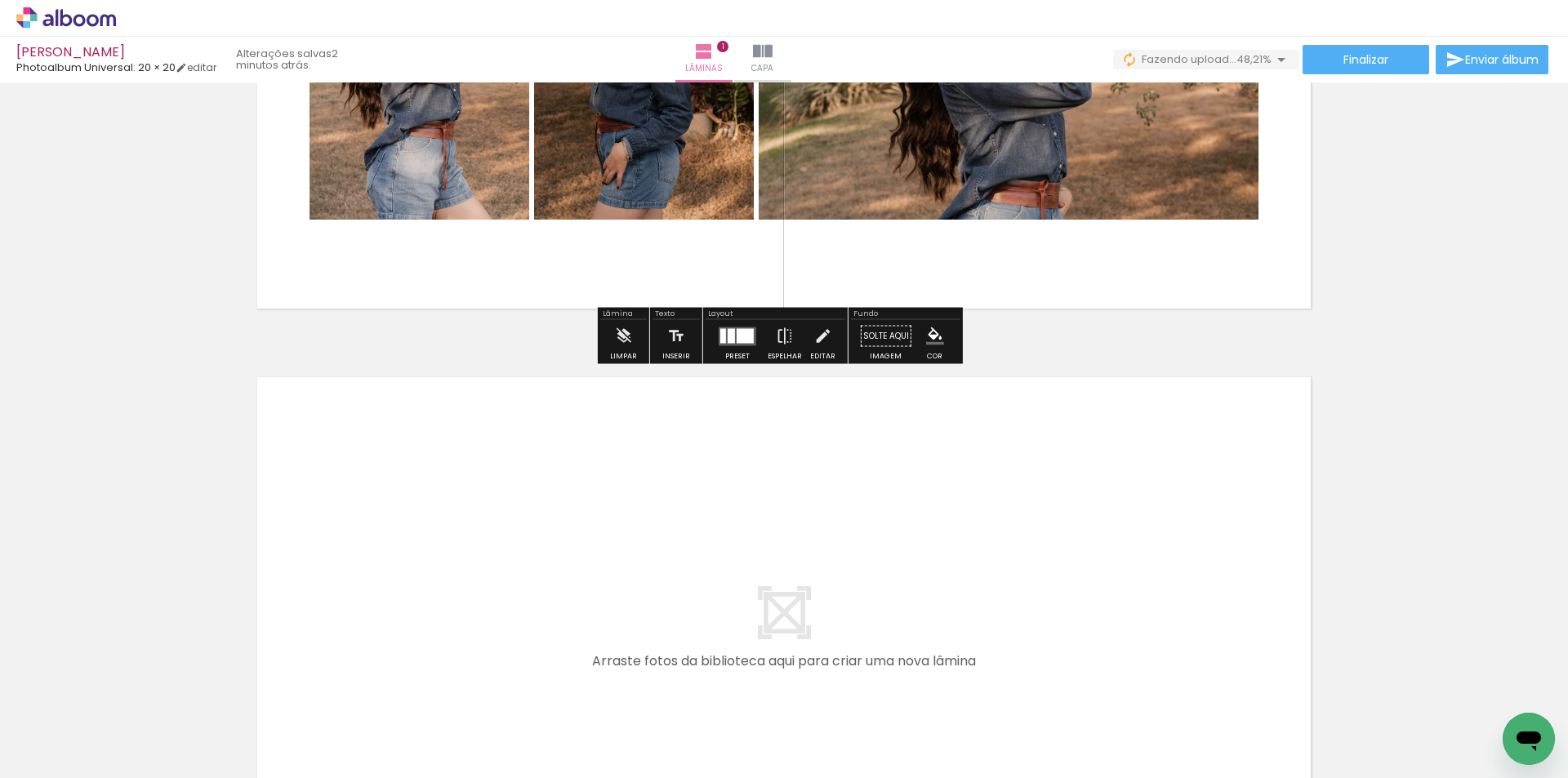
scroll to position [511, 0]
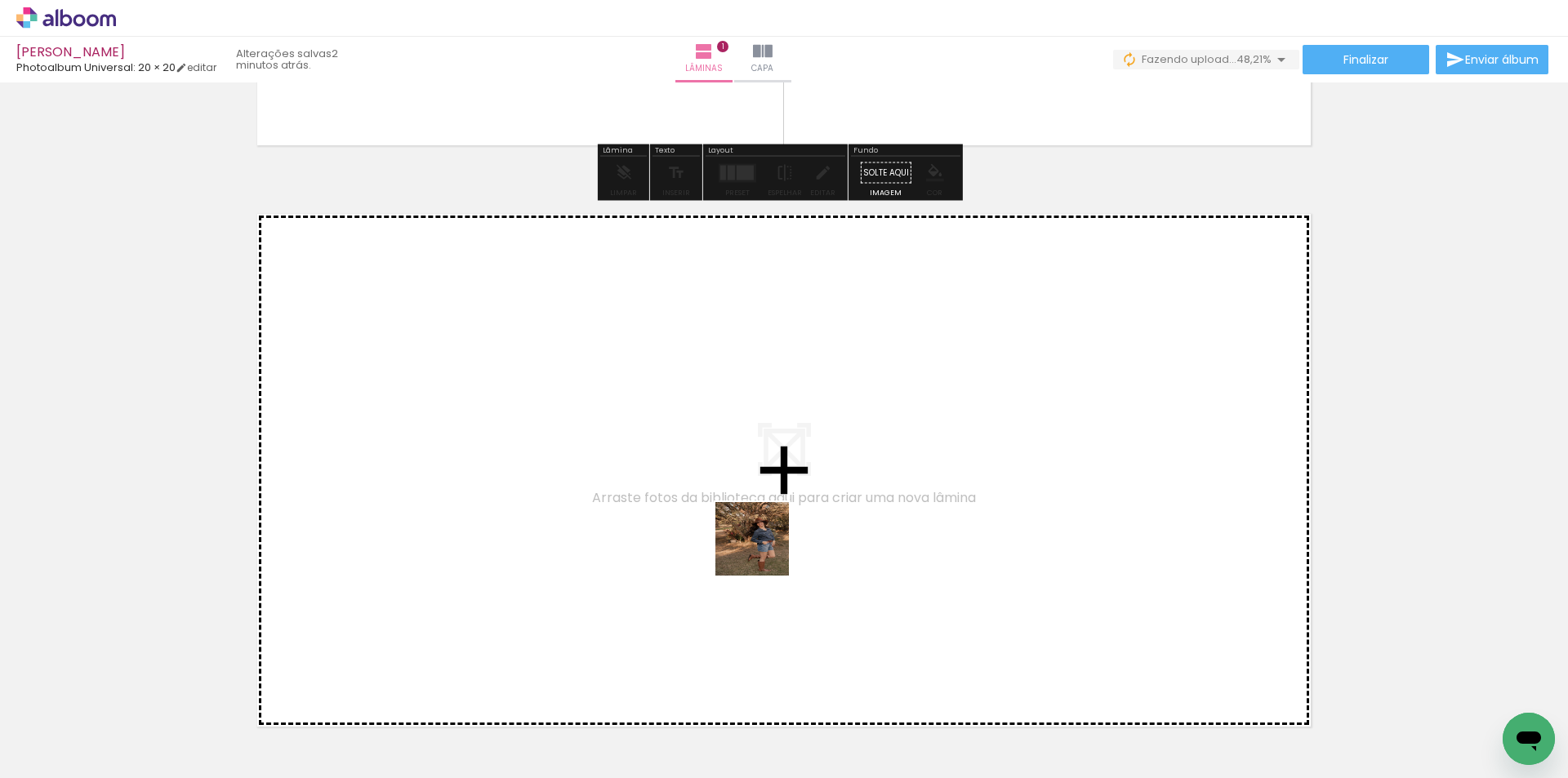
drag, startPoint x: 821, startPoint y: 633, endPoint x: 754, endPoint y: 534, distance: 119.5
click at [754, 534] on quentale-workspace at bounding box center [784, 389] width 1568 height 778
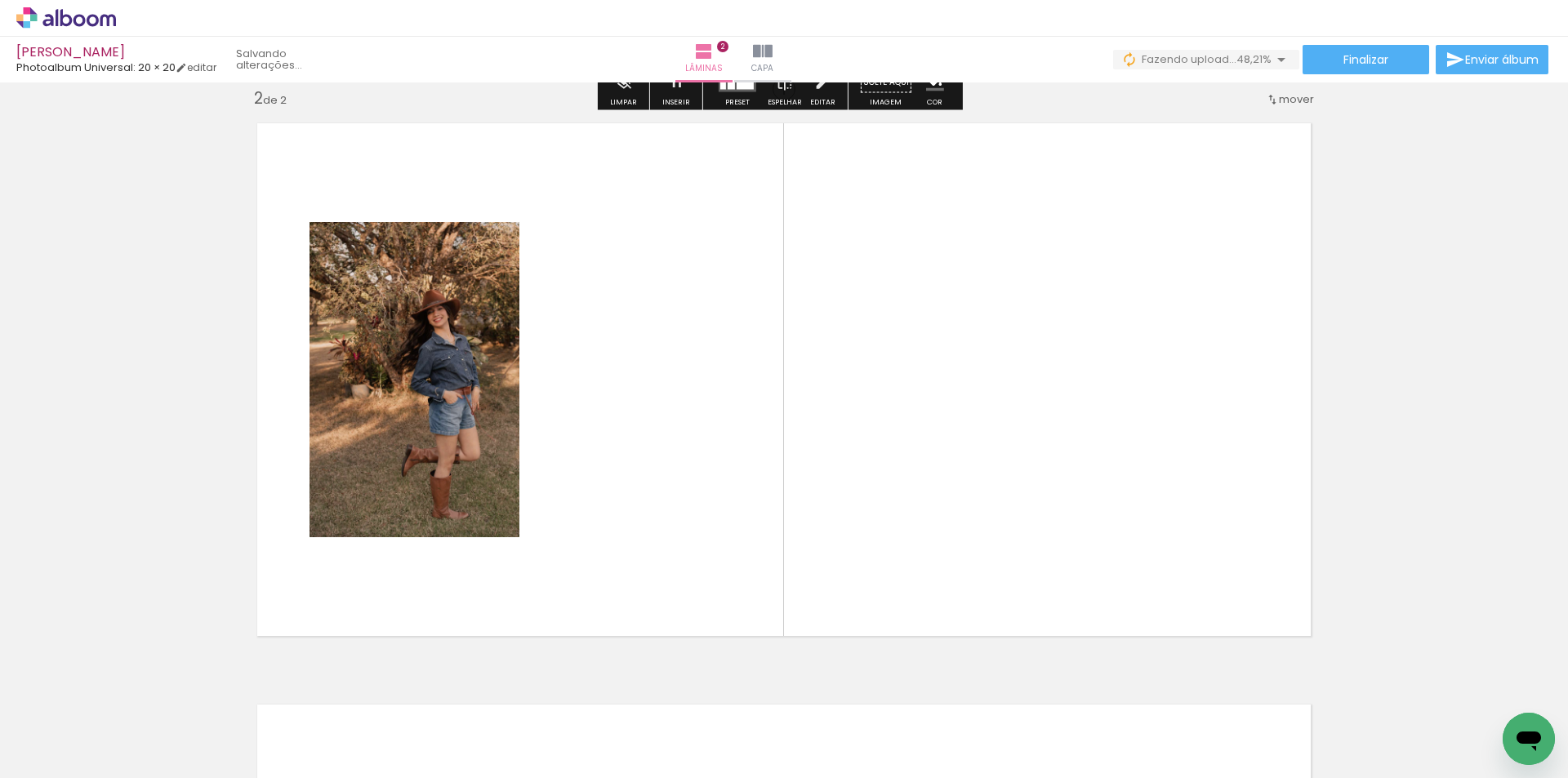
scroll to position [603, 0]
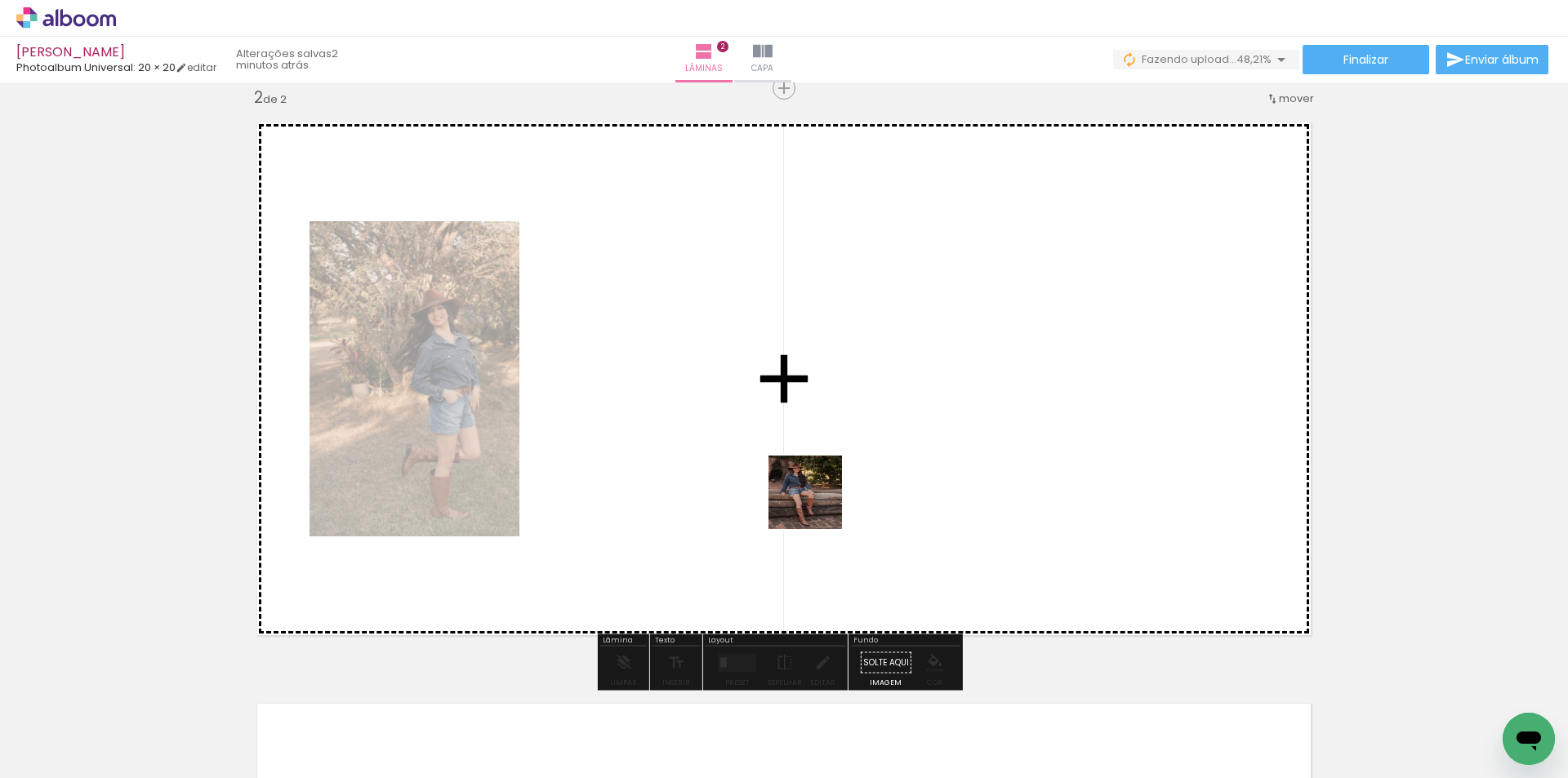
drag, startPoint x: 998, startPoint y: 749, endPoint x: 1182, endPoint y: 677, distance: 197.6
click at [816, 503] on quentale-workspace at bounding box center [784, 389] width 1568 height 778
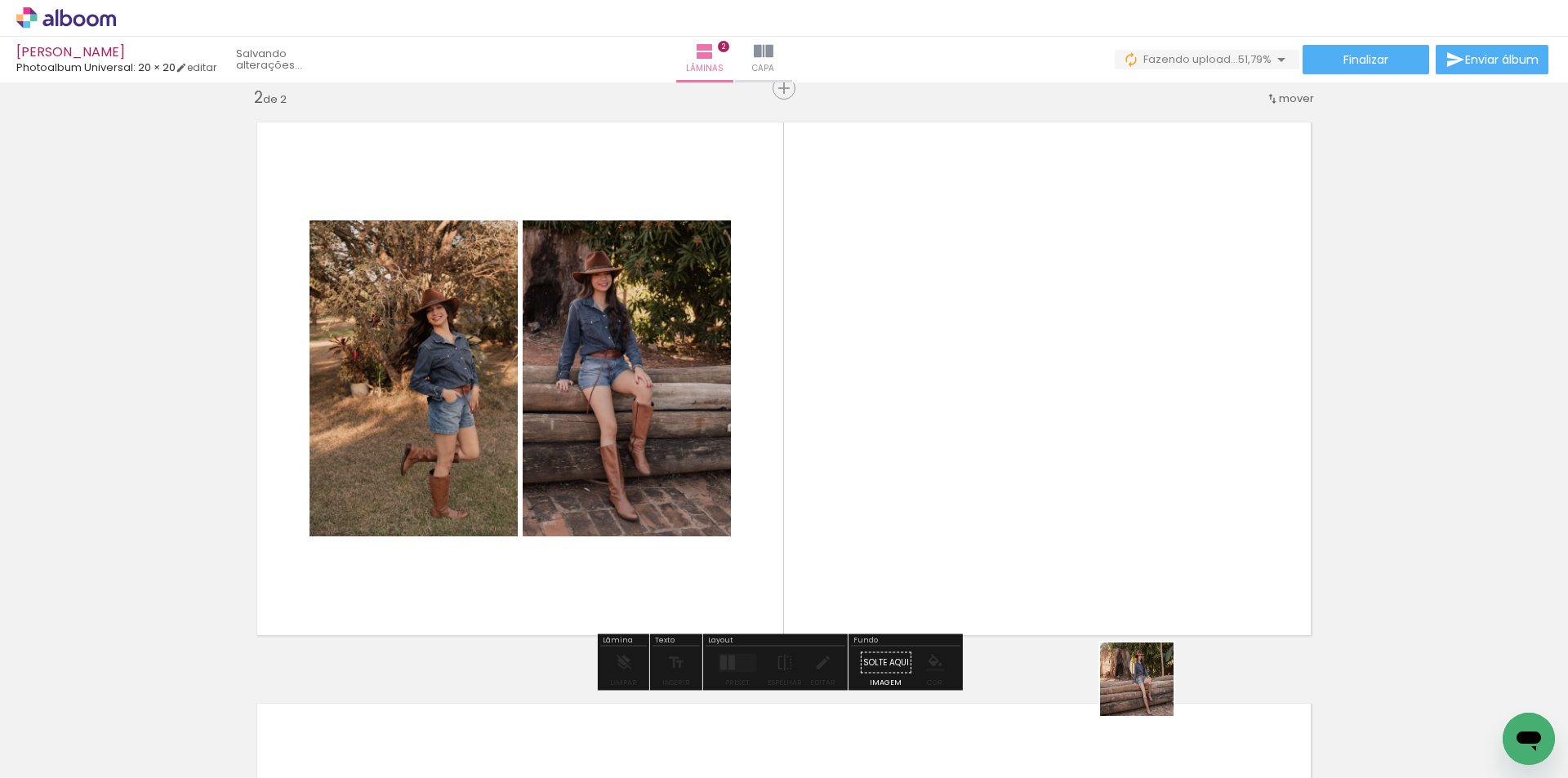
drag, startPoint x: 1179, startPoint y: 738, endPoint x: 1035, endPoint y: 509, distance: 270.5
click at [1035, 509] on quentale-workspace at bounding box center [784, 389] width 1568 height 778
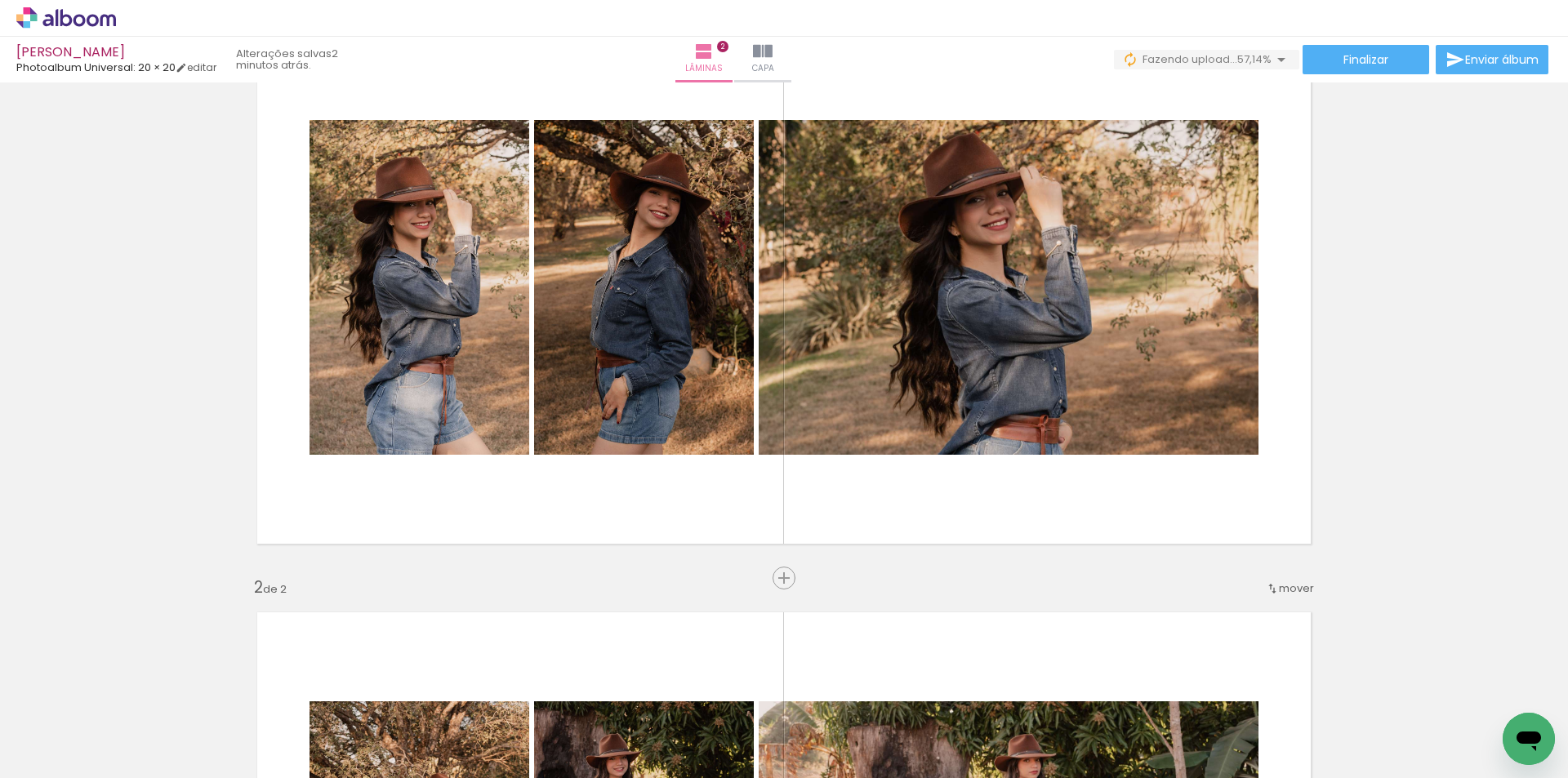
scroll to position [684, 0]
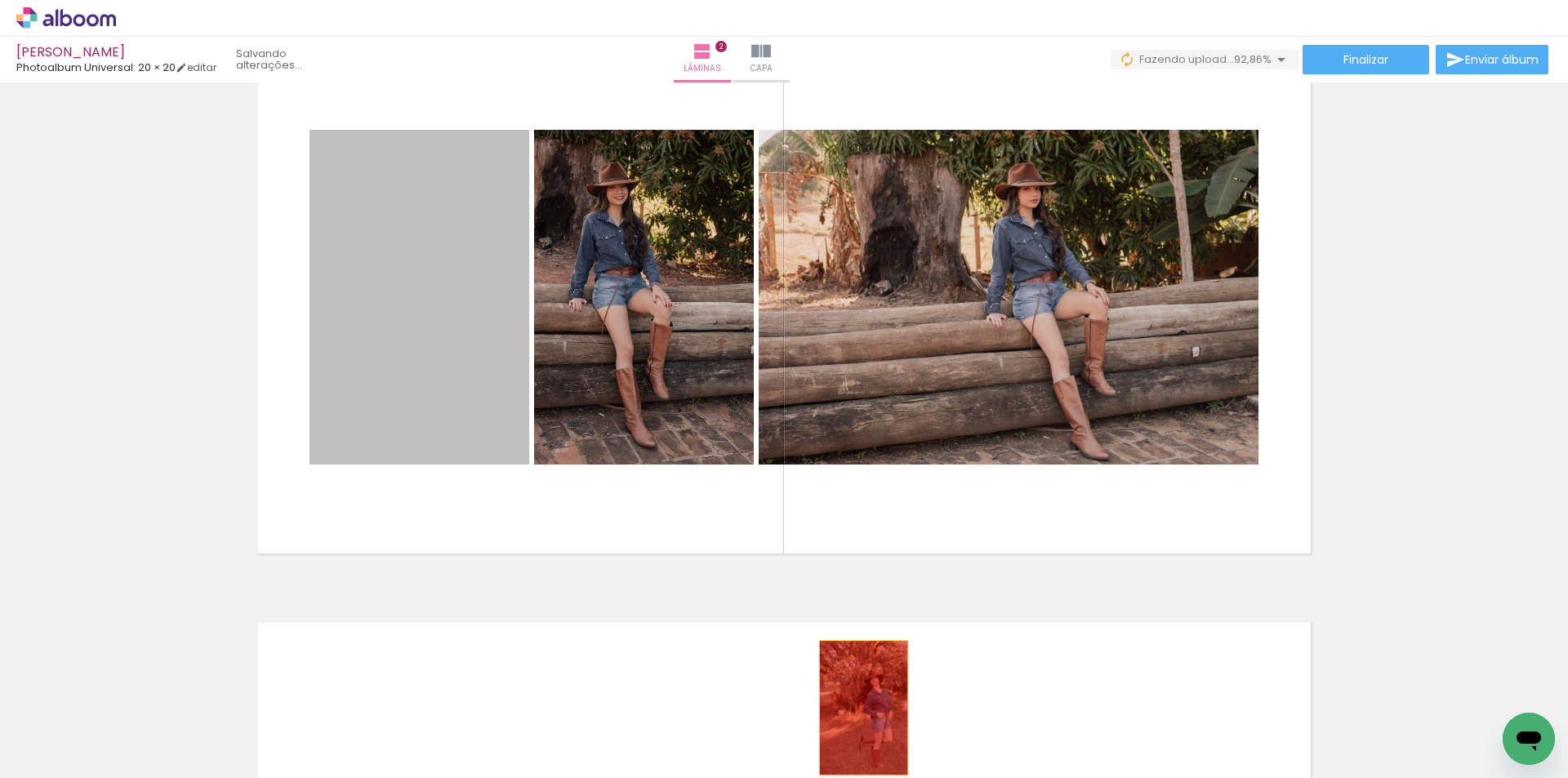
drag, startPoint x: 877, startPoint y: 674, endPoint x: 857, endPoint y: 708, distance: 39.4
click at [857, 708] on quentale-workspace at bounding box center [784, 389] width 1568 height 778
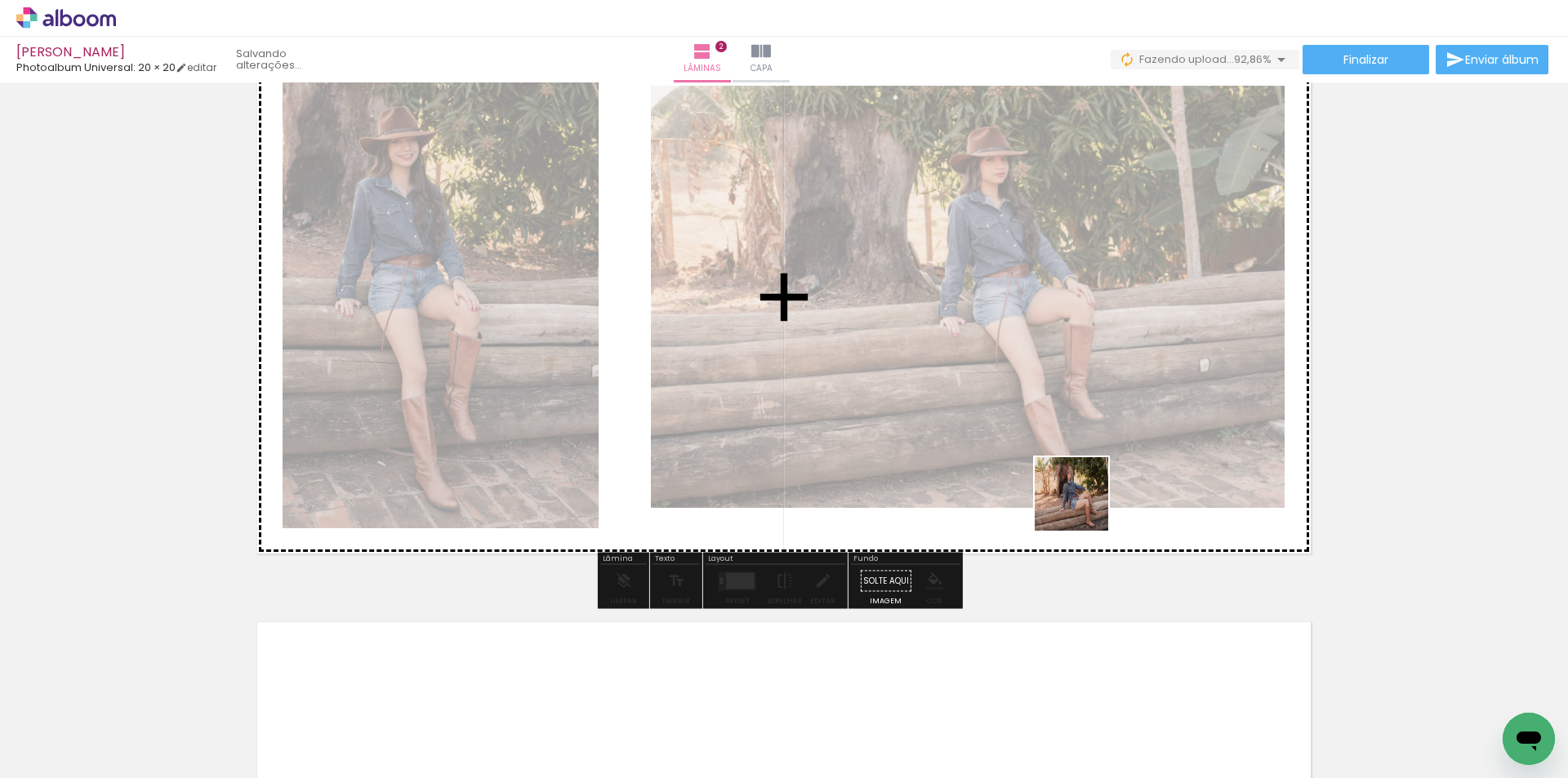
drag, startPoint x: 1266, startPoint y: 734, endPoint x: 1071, endPoint y: 464, distance: 333.1
click at [1071, 464] on quentale-workspace at bounding box center [784, 389] width 1568 height 778
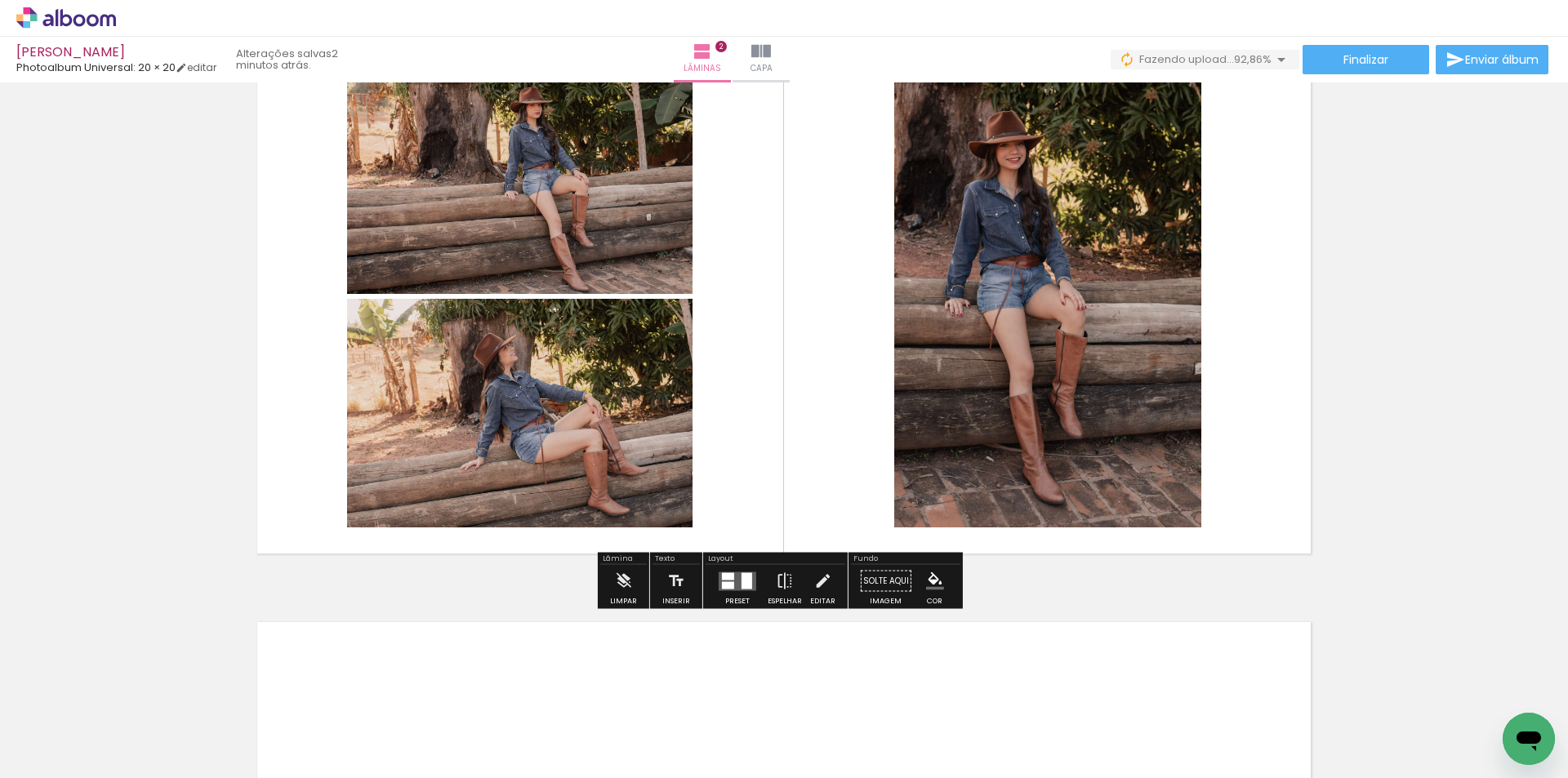
scroll to position [930, 0]
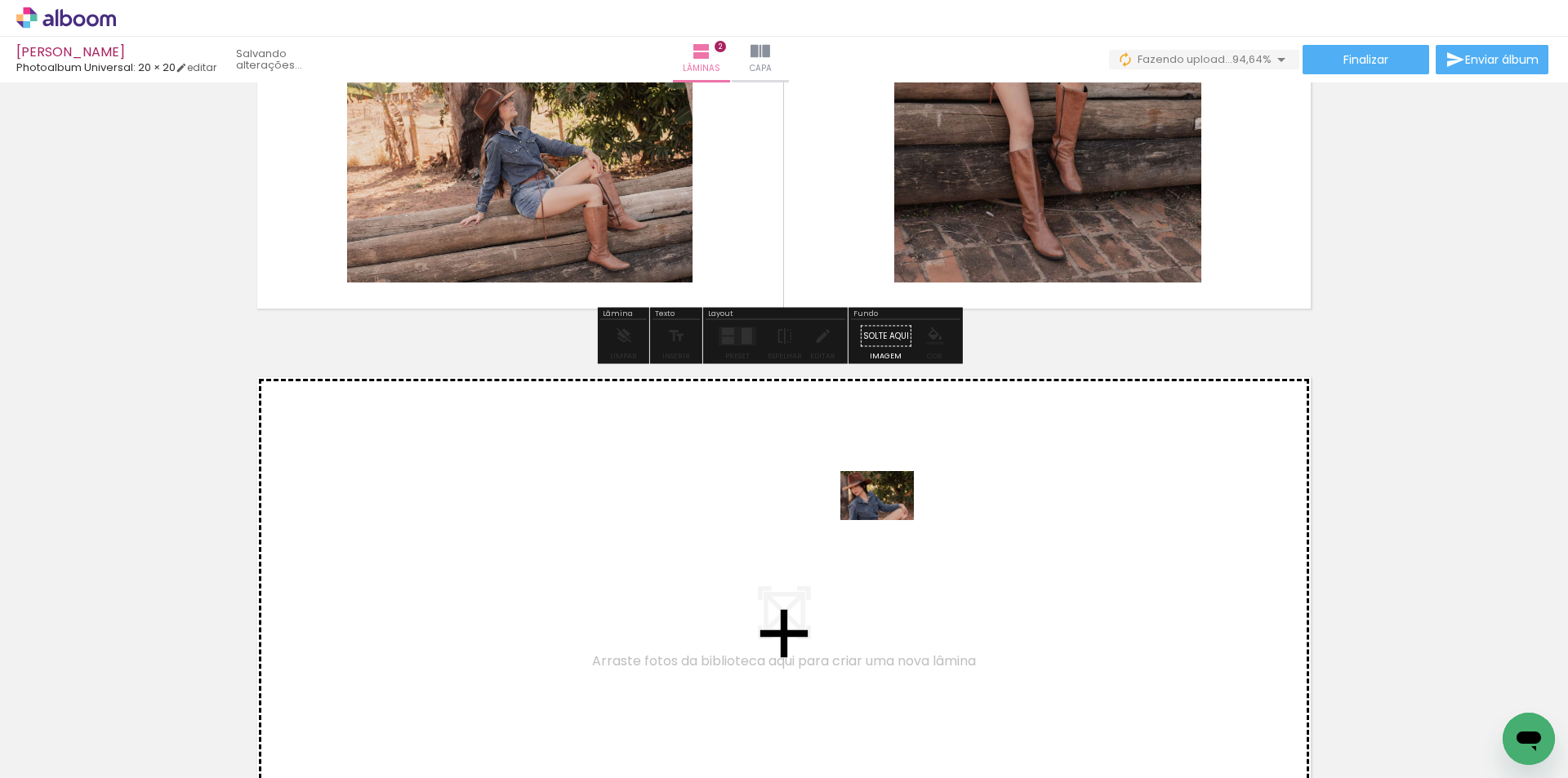
drag, startPoint x: 1359, startPoint y: 726, endPoint x: 889, endPoint y: 520, distance: 513.2
click at [889, 520] on quentale-workspace at bounding box center [784, 389] width 1568 height 778
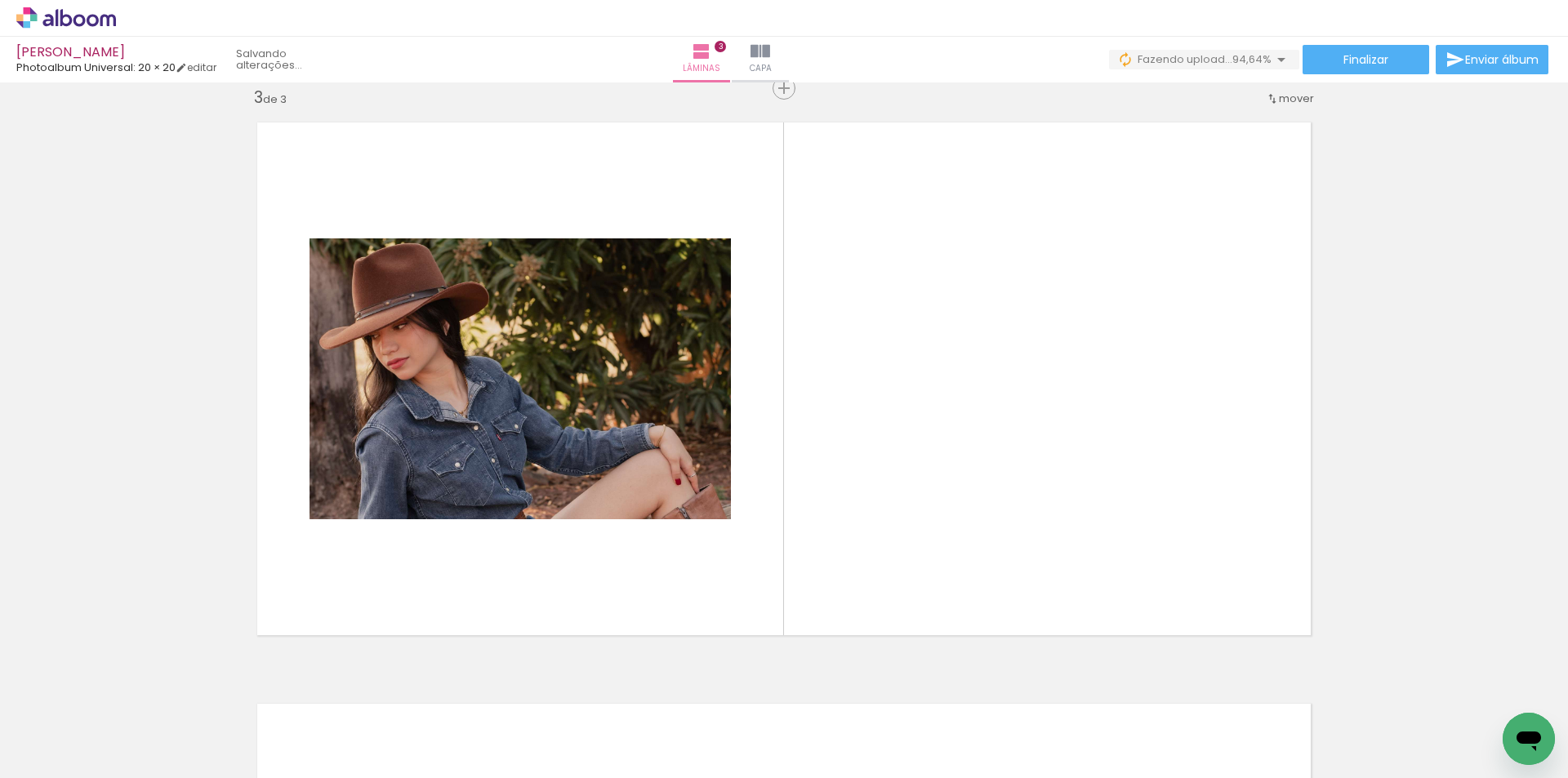
scroll to position [0, 614]
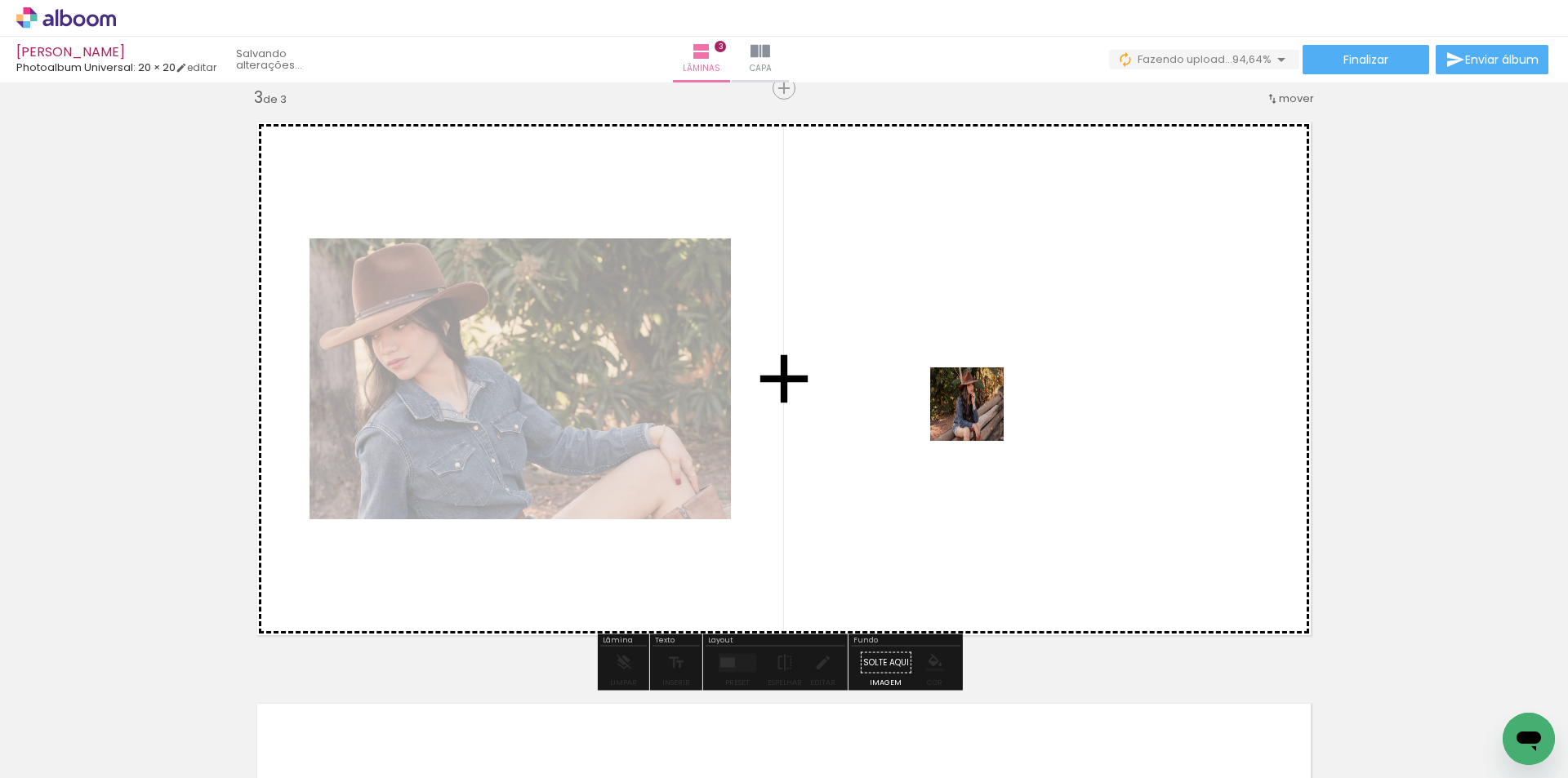
drag, startPoint x: 1103, startPoint y: 737, endPoint x: 980, endPoint y: 416, distance: 343.8
click at [980, 416] on quentale-workspace at bounding box center [784, 389] width 1568 height 778
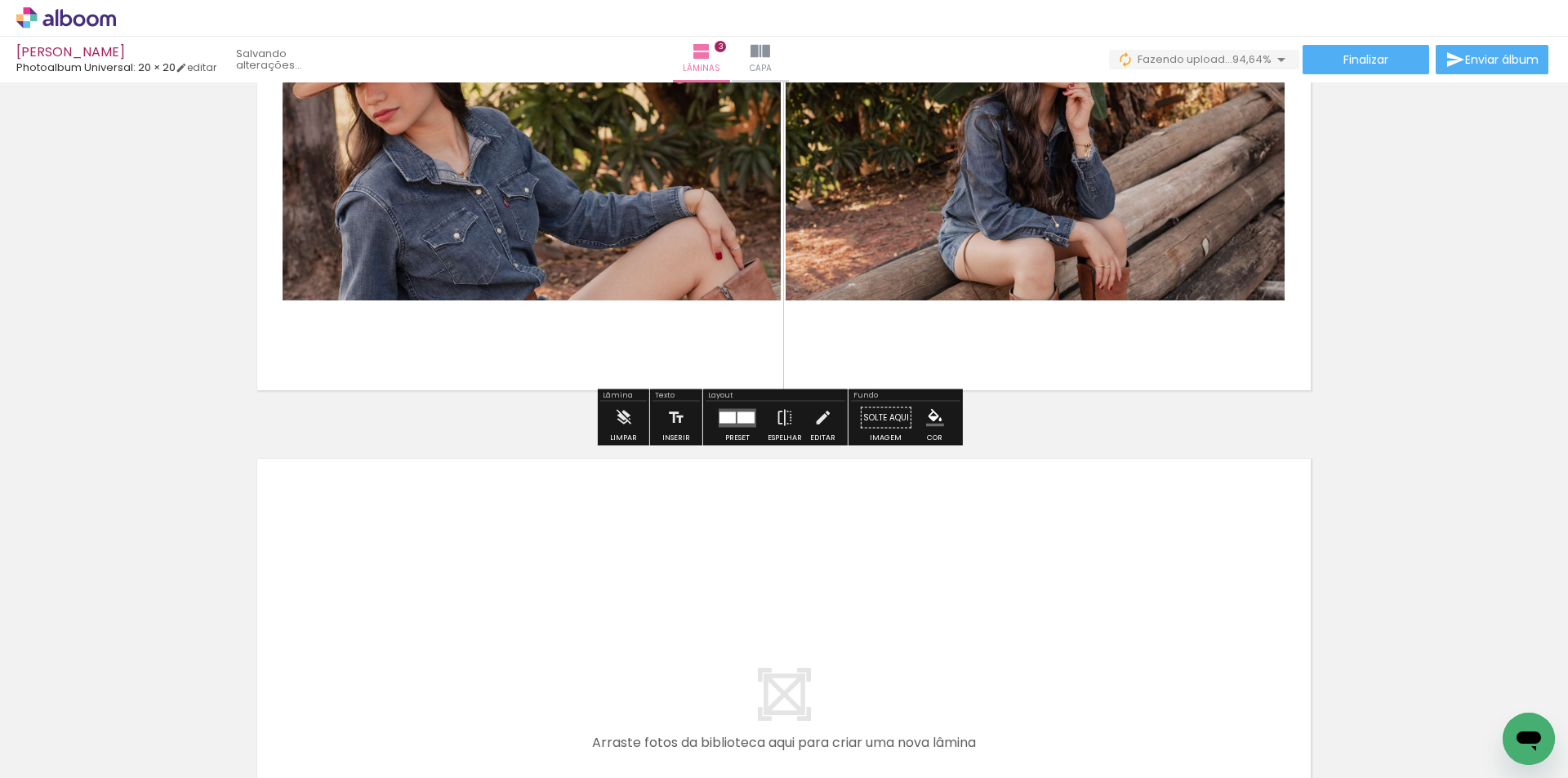
scroll to position [1756, 0]
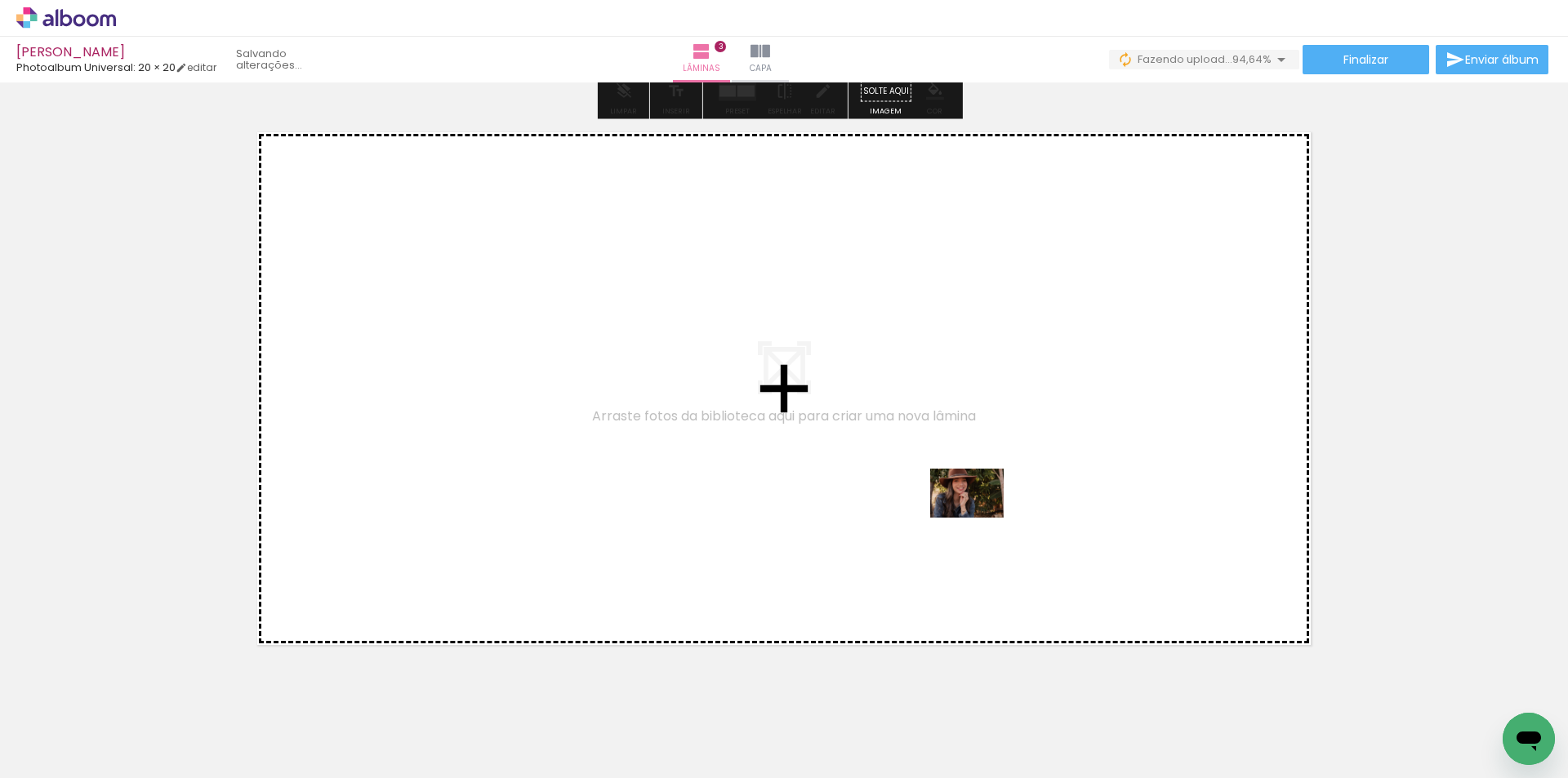
drag, startPoint x: 1209, startPoint y: 738, endPoint x: 980, endPoint y: 517, distance: 318.2
click at [980, 517] on quentale-workspace at bounding box center [784, 389] width 1568 height 778
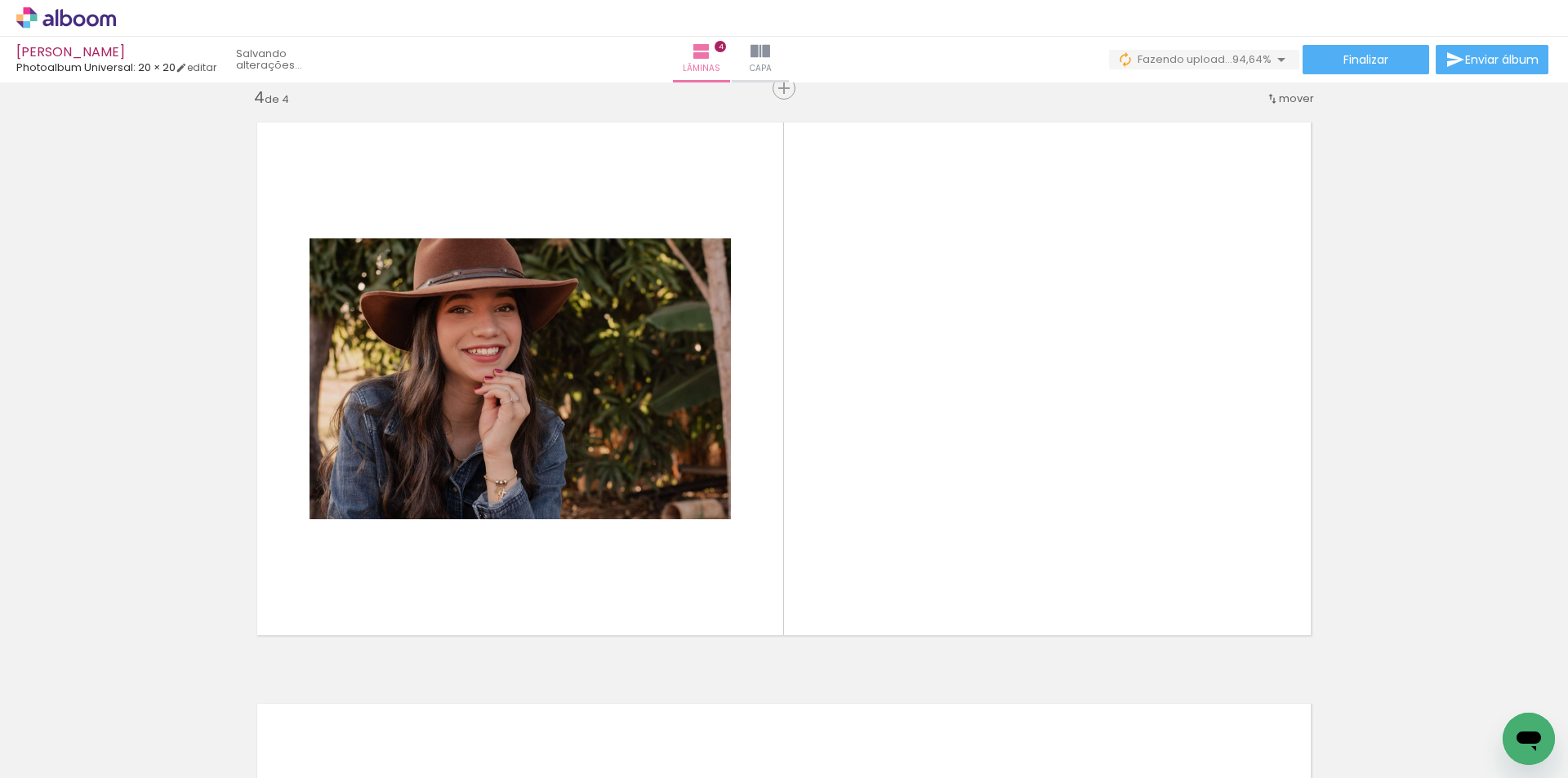
scroll to position [0, 1243]
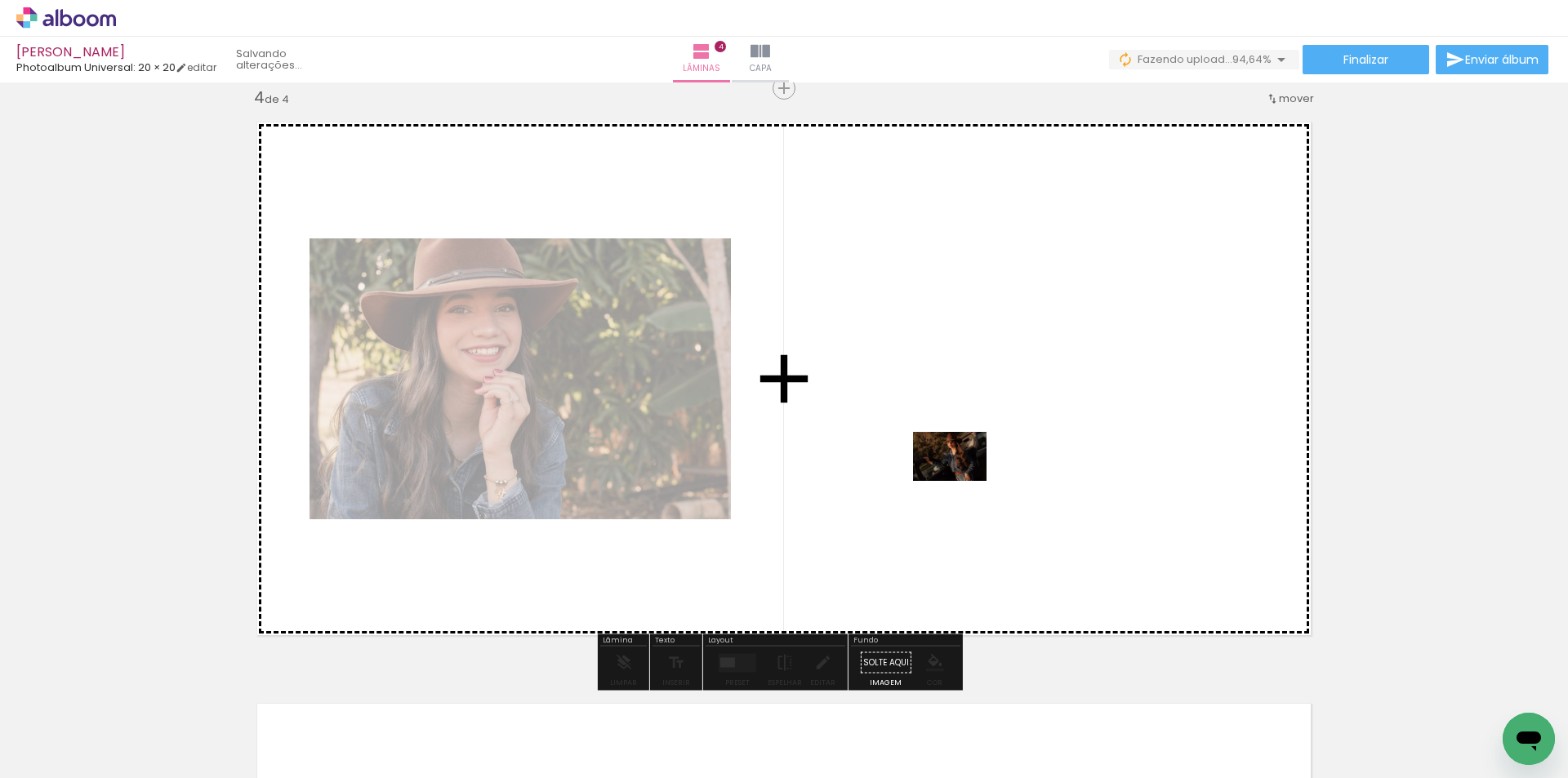
drag, startPoint x: 842, startPoint y: 737, endPoint x: 962, endPoint y: 482, distance: 281.8
click at [962, 482] on quentale-workspace at bounding box center [784, 389] width 1568 height 778
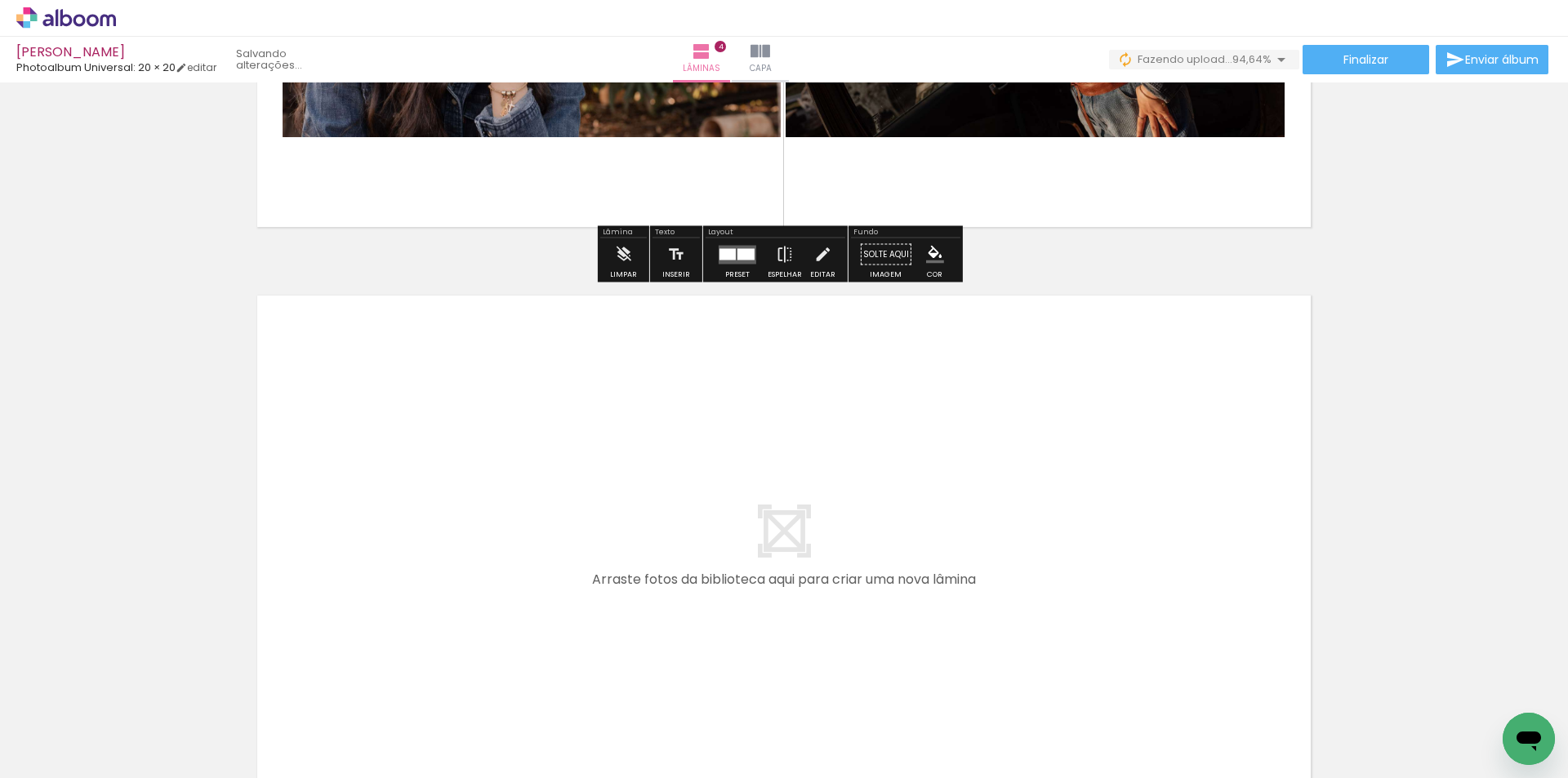
scroll to position [2377, 0]
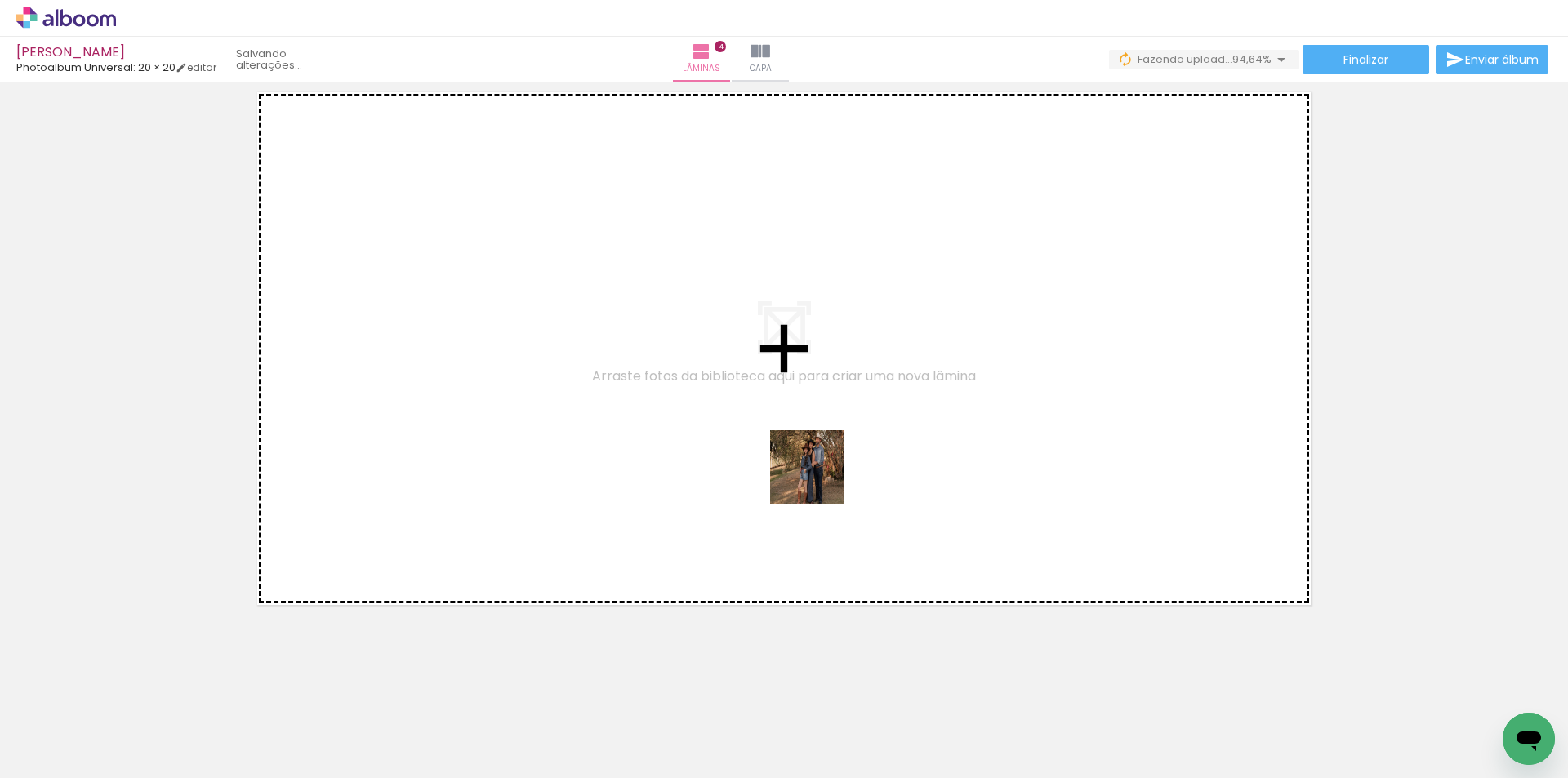
drag, startPoint x: 932, startPoint y: 718, endPoint x: 1247, endPoint y: 775, distance: 320.1
click at [817, 468] on quentale-workspace at bounding box center [784, 389] width 1568 height 778
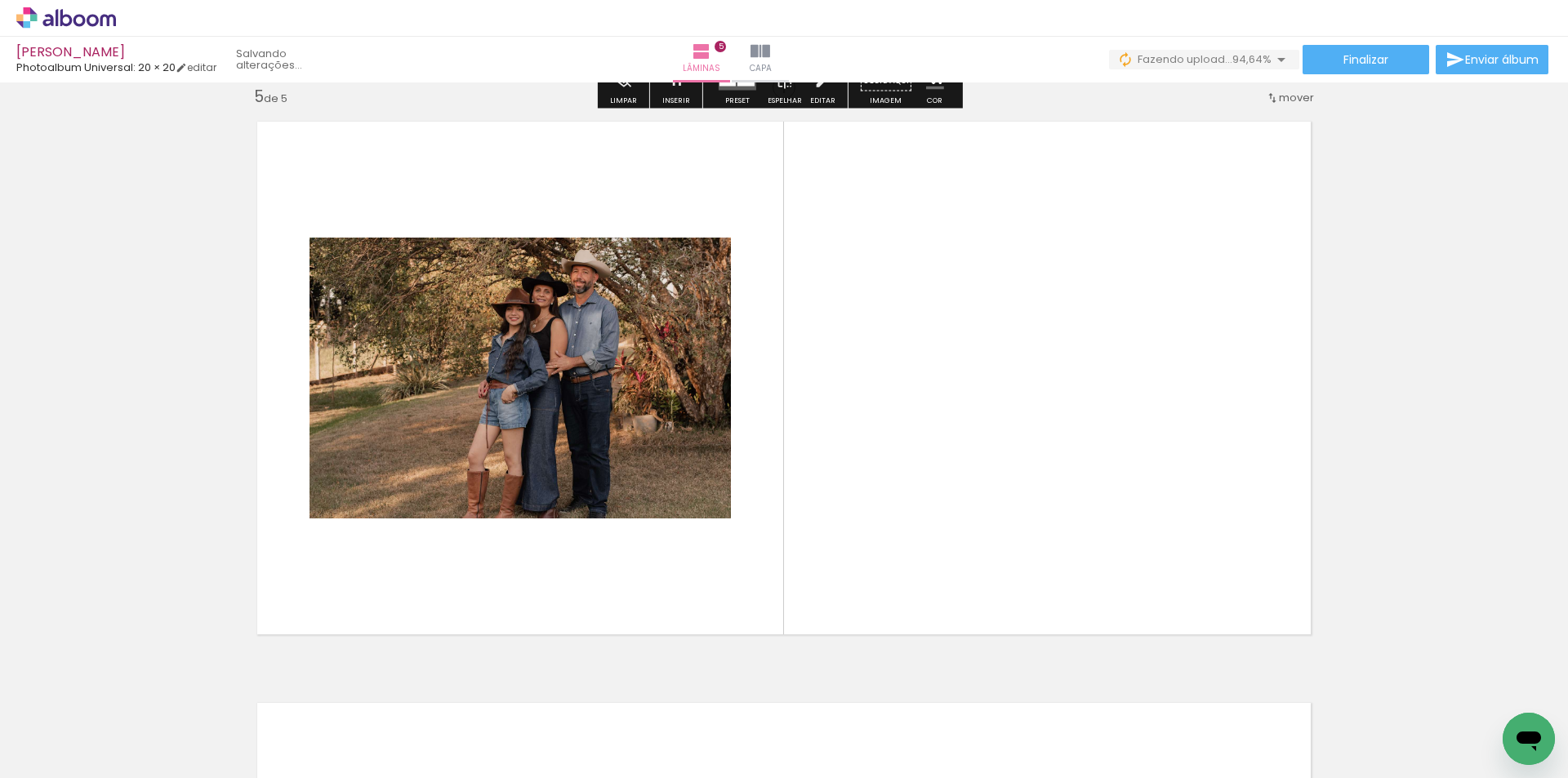
scroll to position [2348, 0]
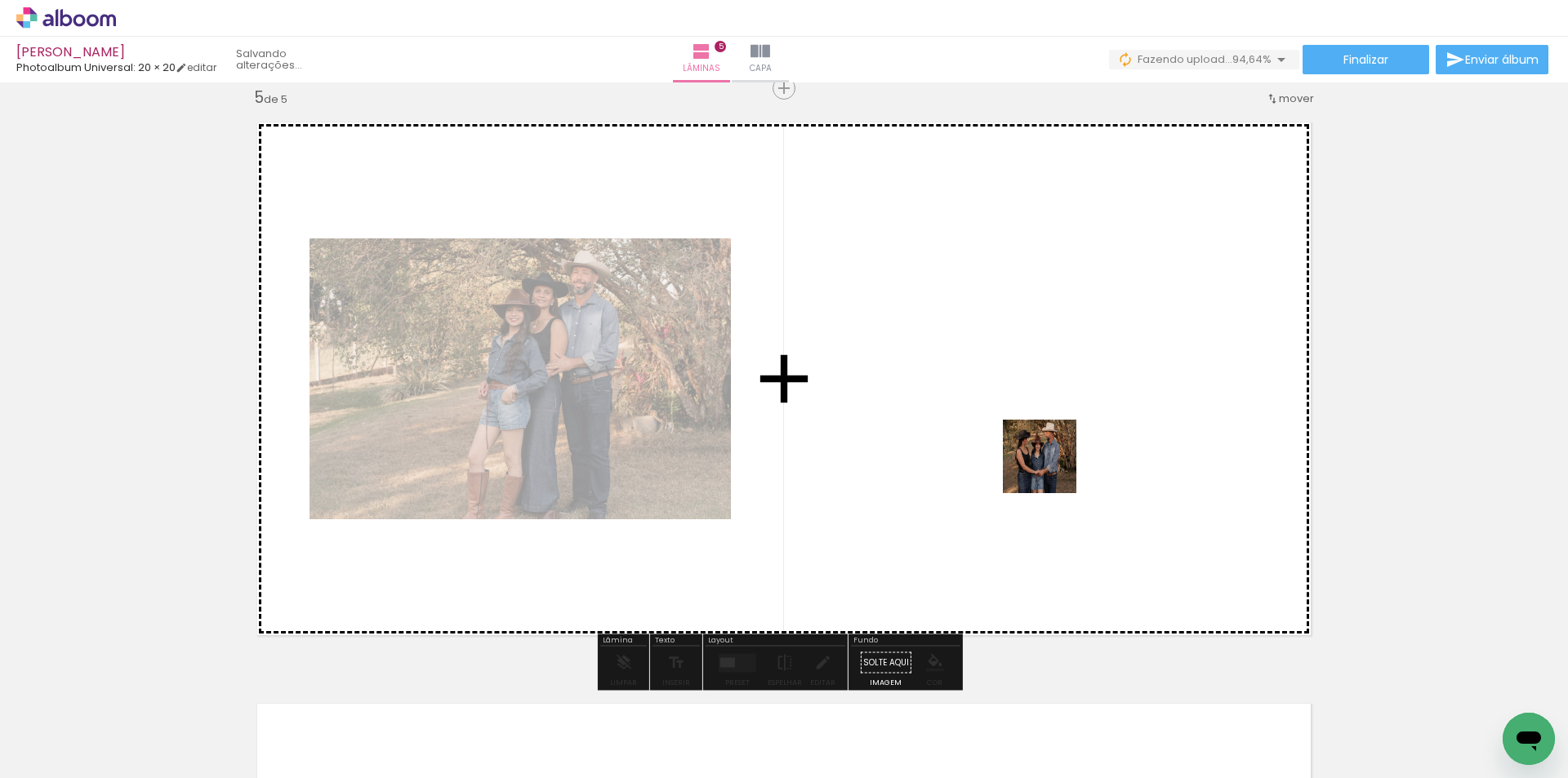
drag, startPoint x: 1047, startPoint y: 733, endPoint x: 1052, endPoint y: 469, distance: 264.0
click at [1052, 469] on quentale-workspace at bounding box center [784, 389] width 1568 height 778
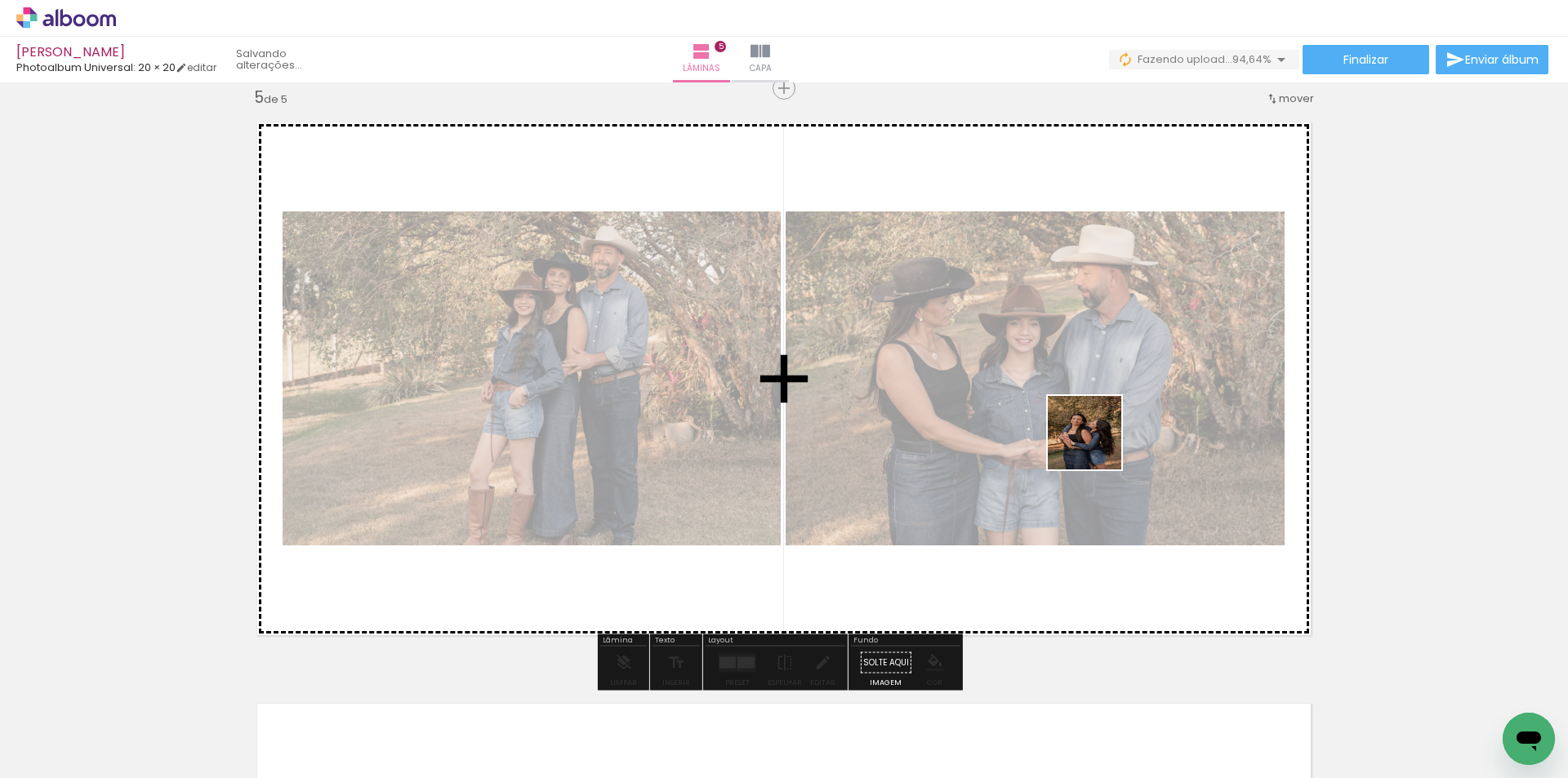
drag, startPoint x: 1214, startPoint y: 736, endPoint x: 1363, endPoint y: 753, distance: 150.0
click at [1095, 433] on quentale-workspace at bounding box center [784, 389] width 1568 height 778
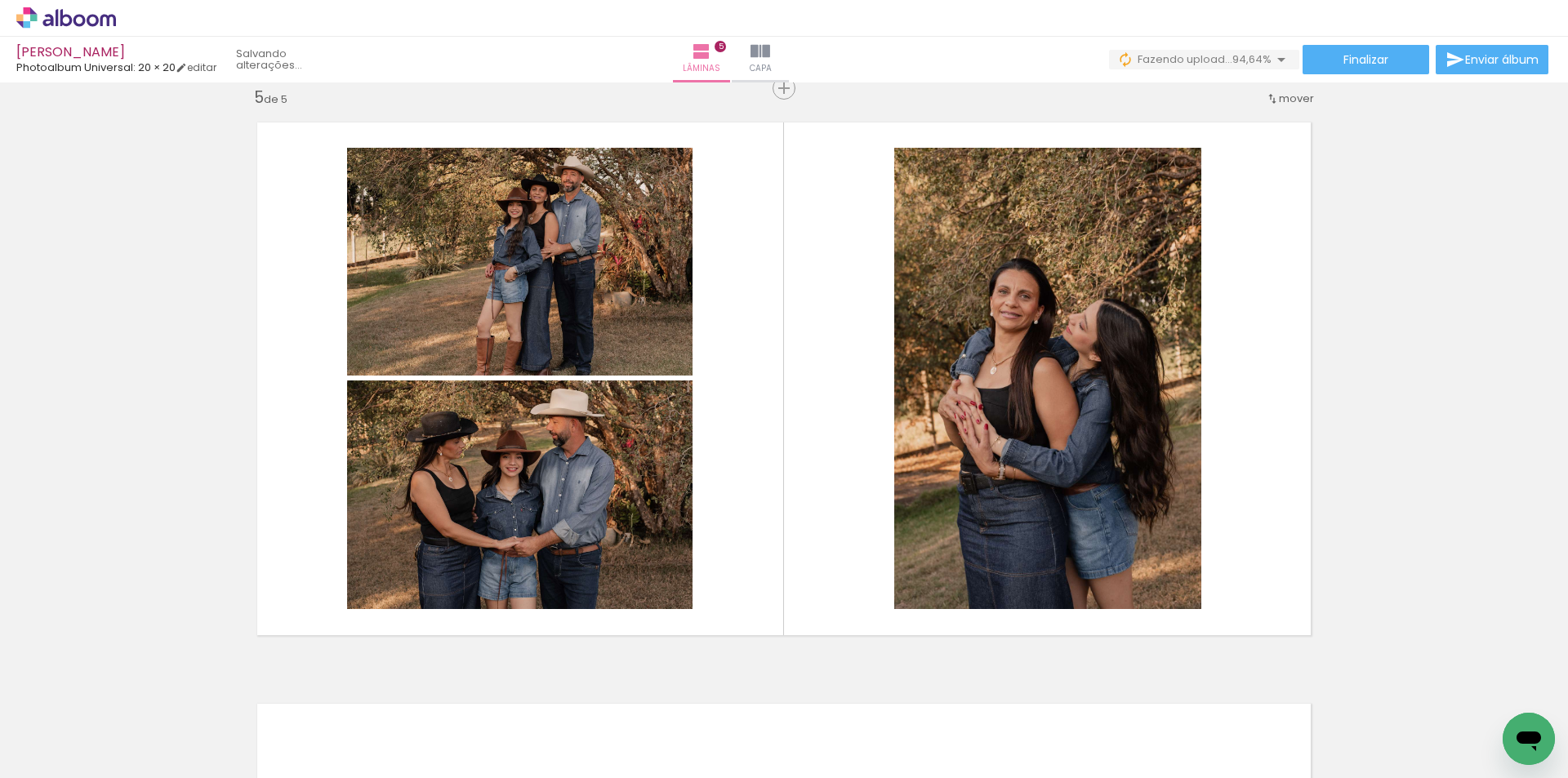
scroll to position [0, 1569]
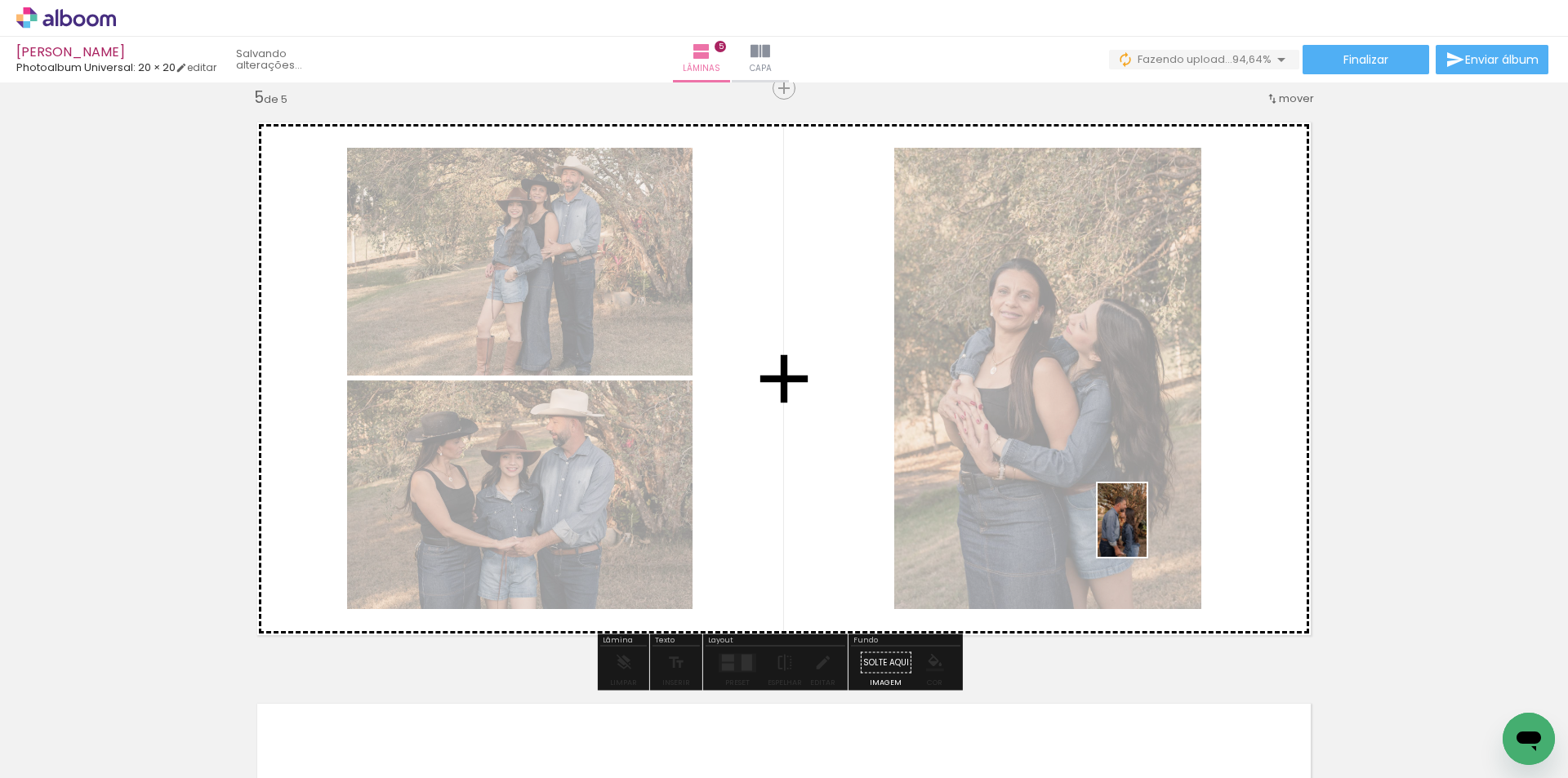
drag, startPoint x: 1355, startPoint y: 761, endPoint x: 1146, endPoint y: 532, distance: 310.0
click at [1146, 532] on quentale-workspace at bounding box center [784, 389] width 1568 height 778
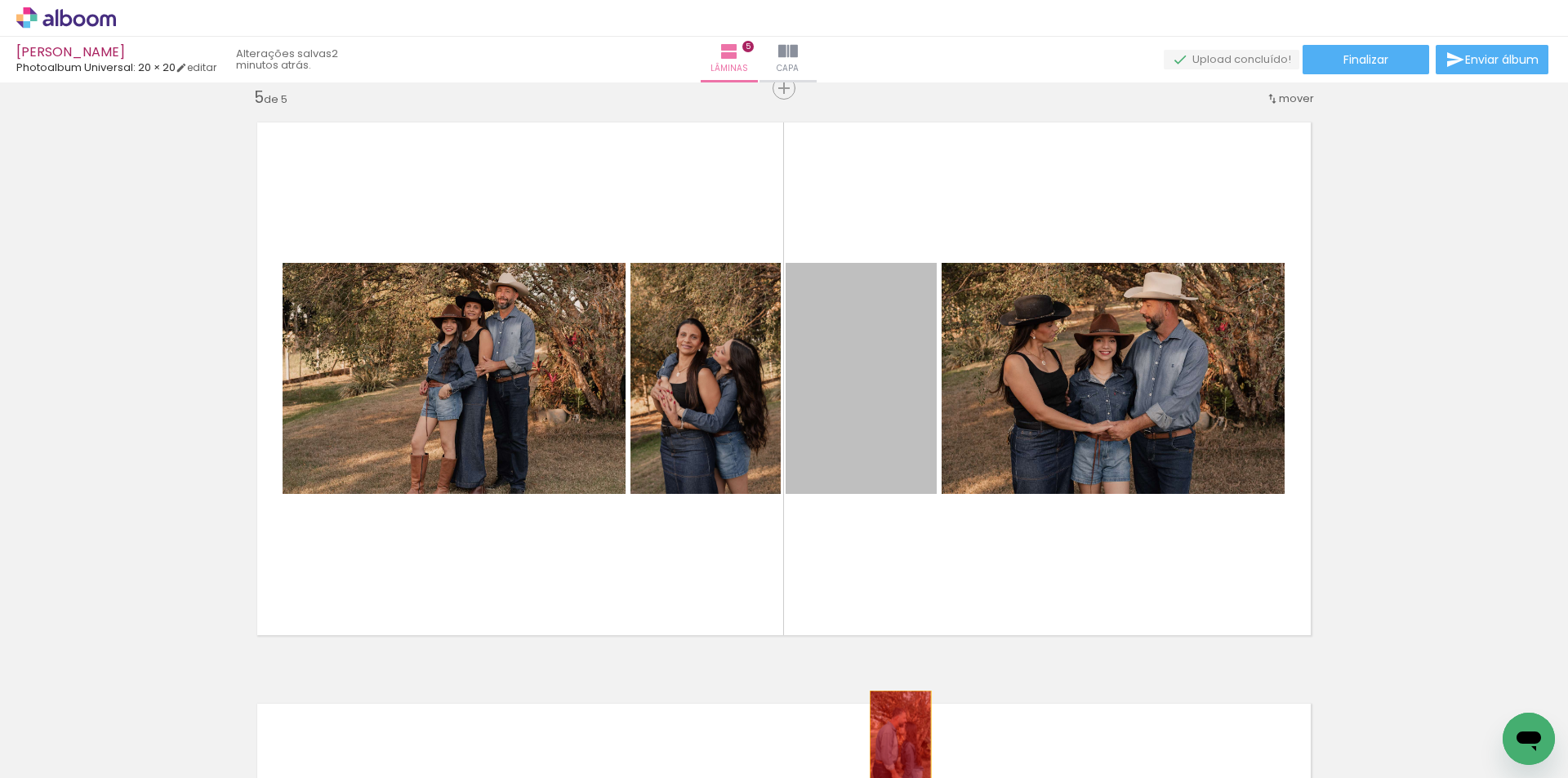
drag, startPoint x: 872, startPoint y: 400, endPoint x: 899, endPoint y: 731, distance: 332.1
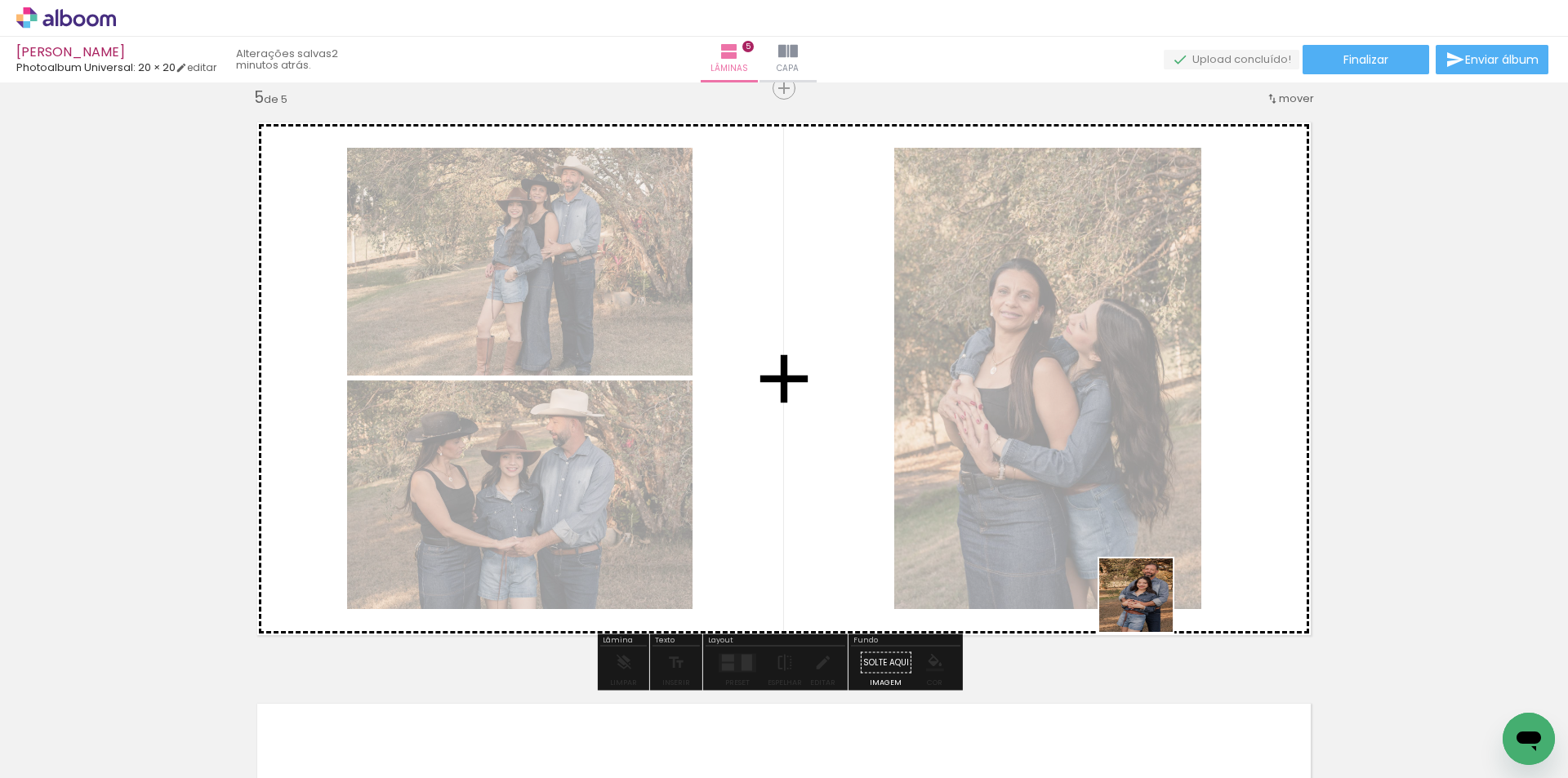
drag, startPoint x: 1172, startPoint y: 741, endPoint x: 1148, endPoint y: 573, distance: 169.7
click at [1148, 573] on quentale-workspace at bounding box center [784, 389] width 1568 height 778
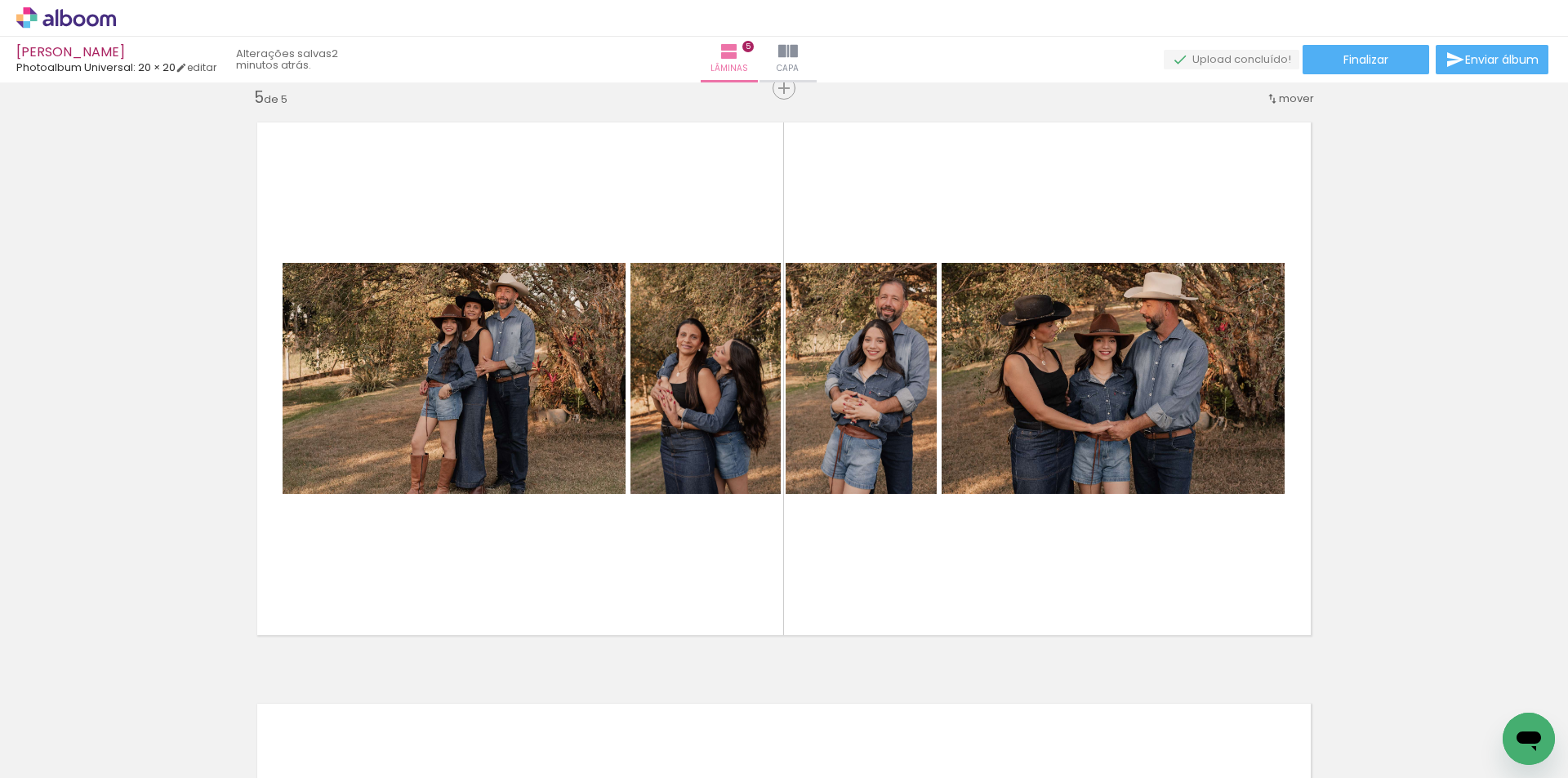
scroll to position [0, 2013]
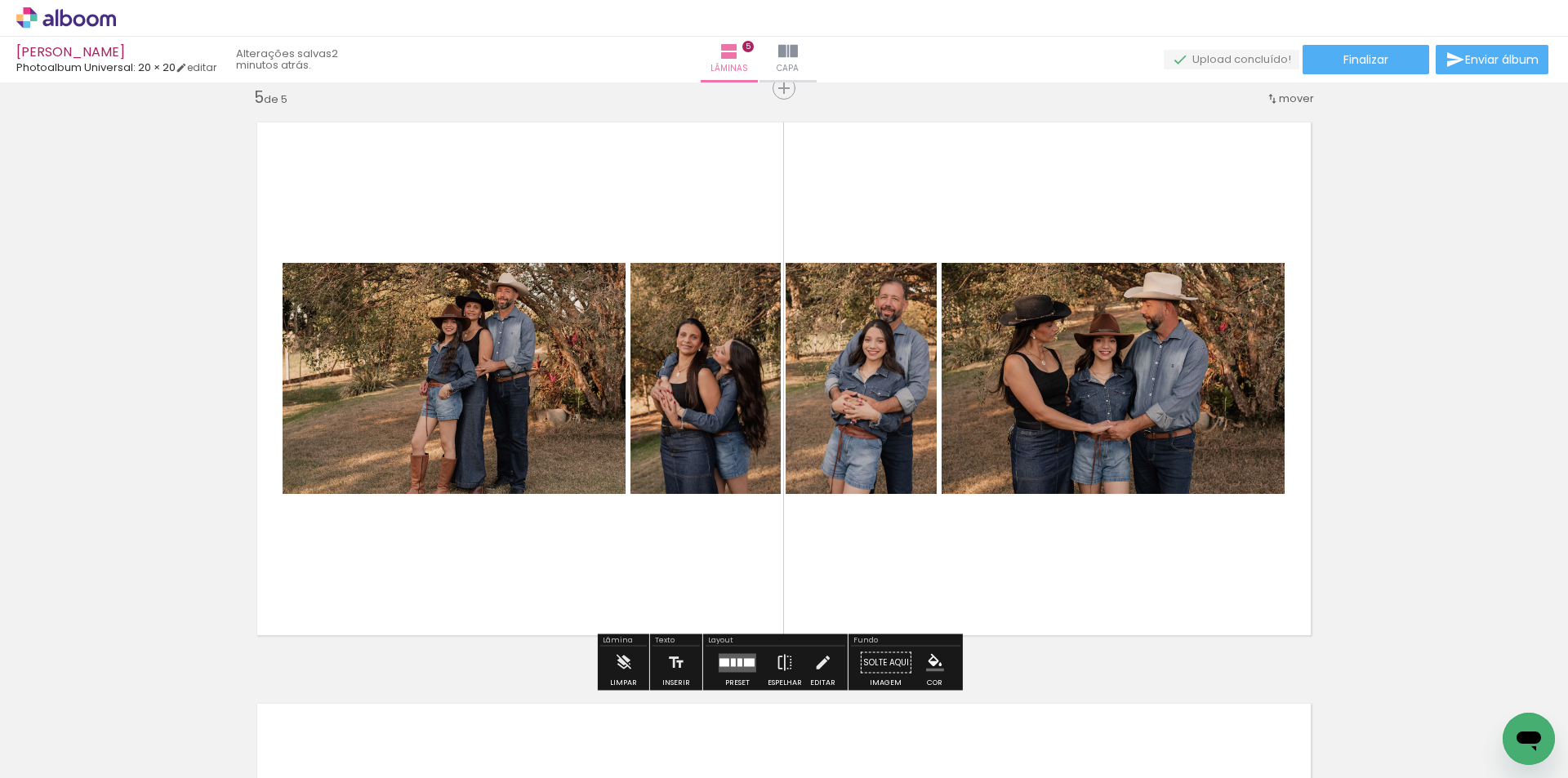
click at [739, 660] on quentale-layouter at bounding box center [738, 663] width 38 height 18
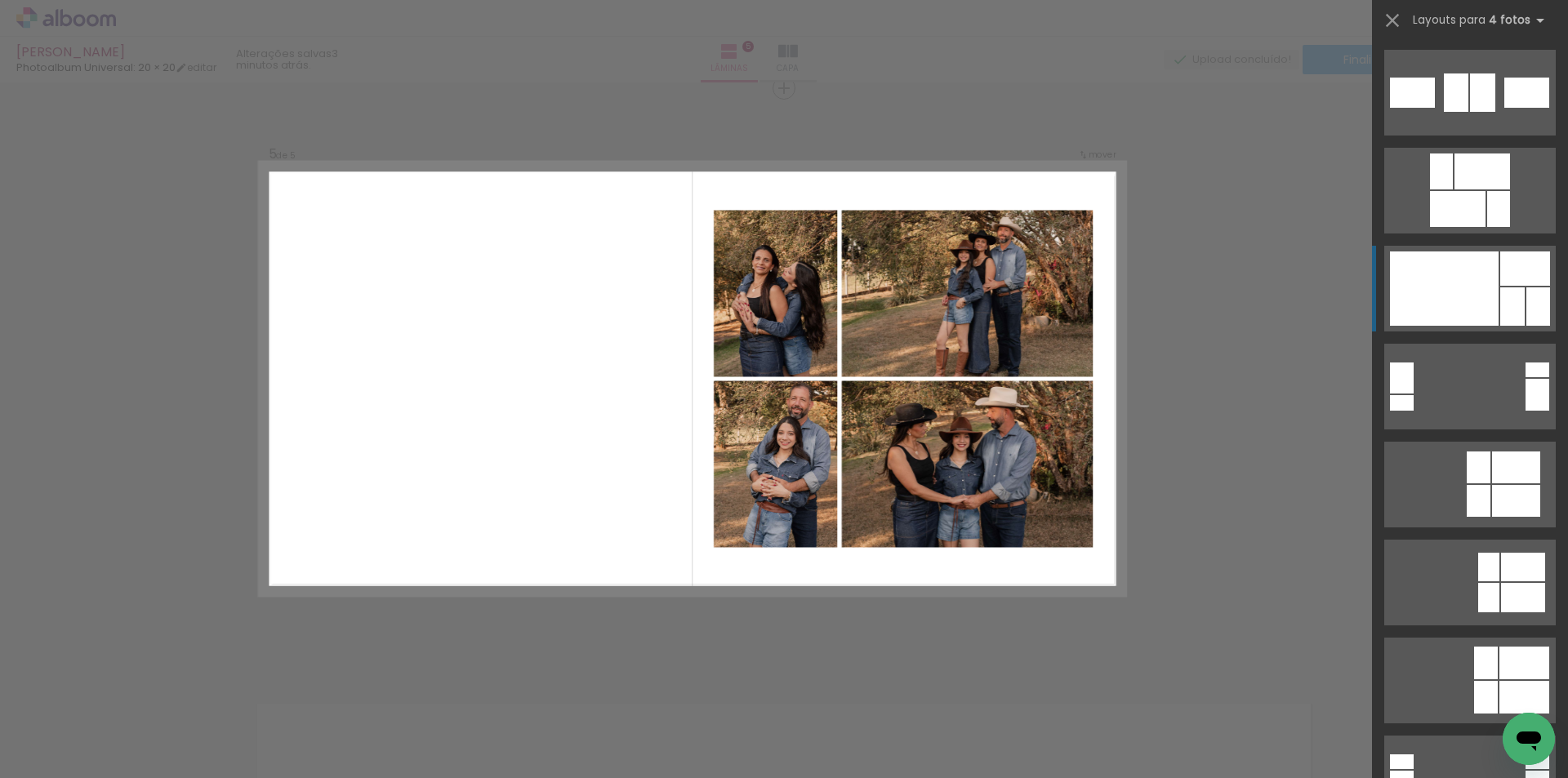
scroll to position [3104, 0]
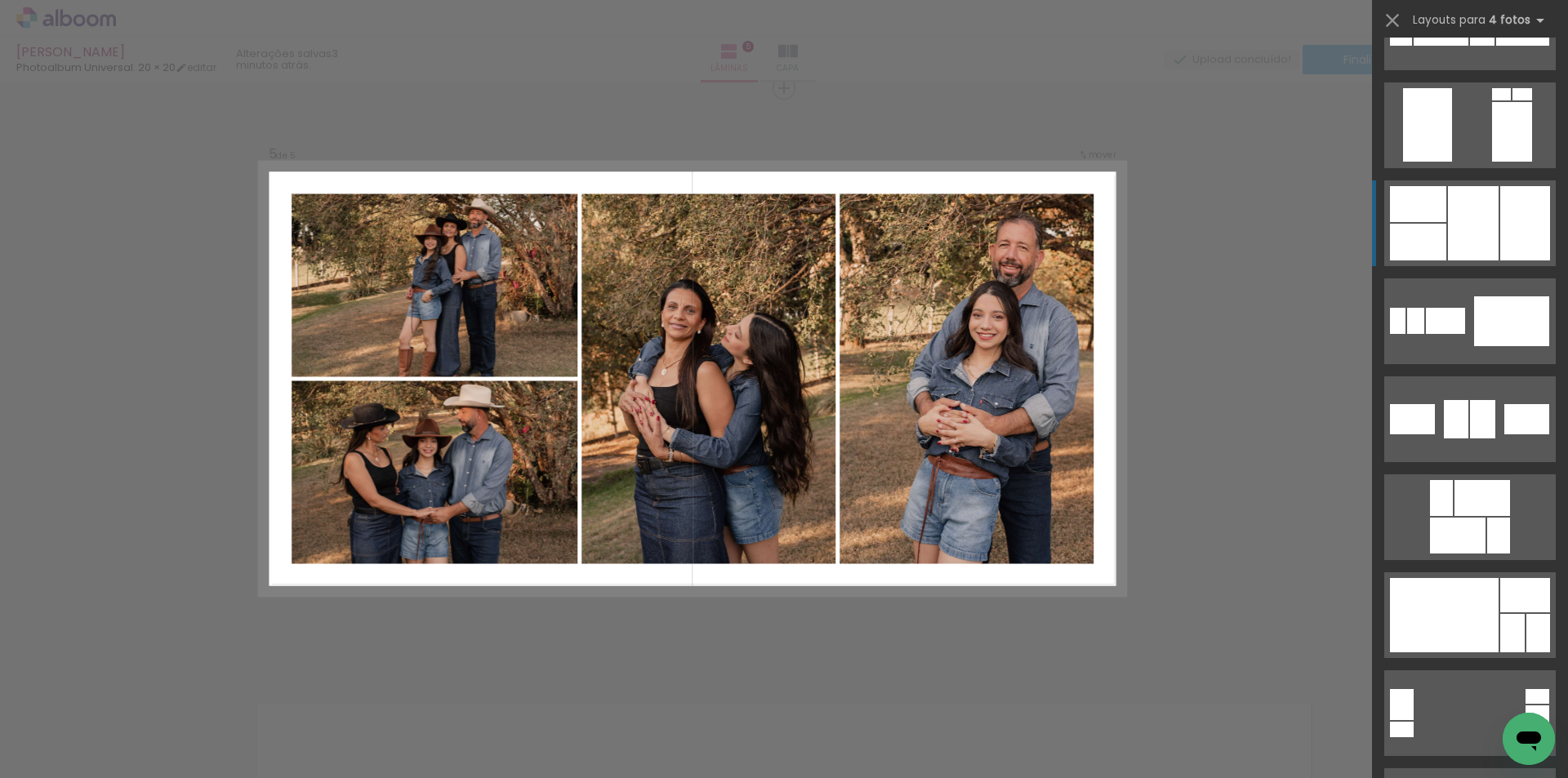
click at [1488, 243] on div at bounding box center [1473, 223] width 51 height 75
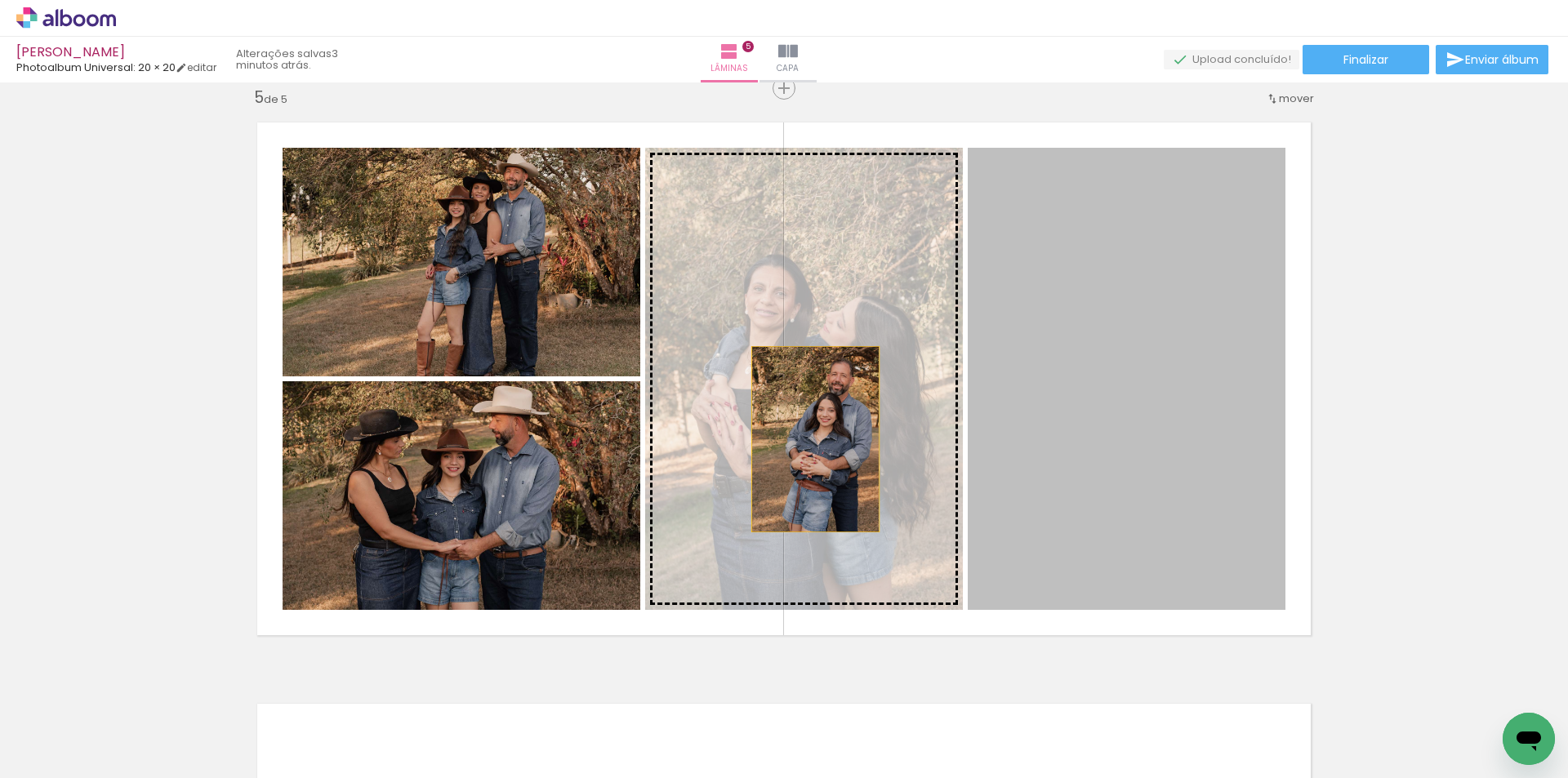
drag, startPoint x: 1104, startPoint y: 424, endPoint x: 809, endPoint y: 439, distance: 295.4
click at [0, 0] on slot at bounding box center [0, 0] width 0 height 0
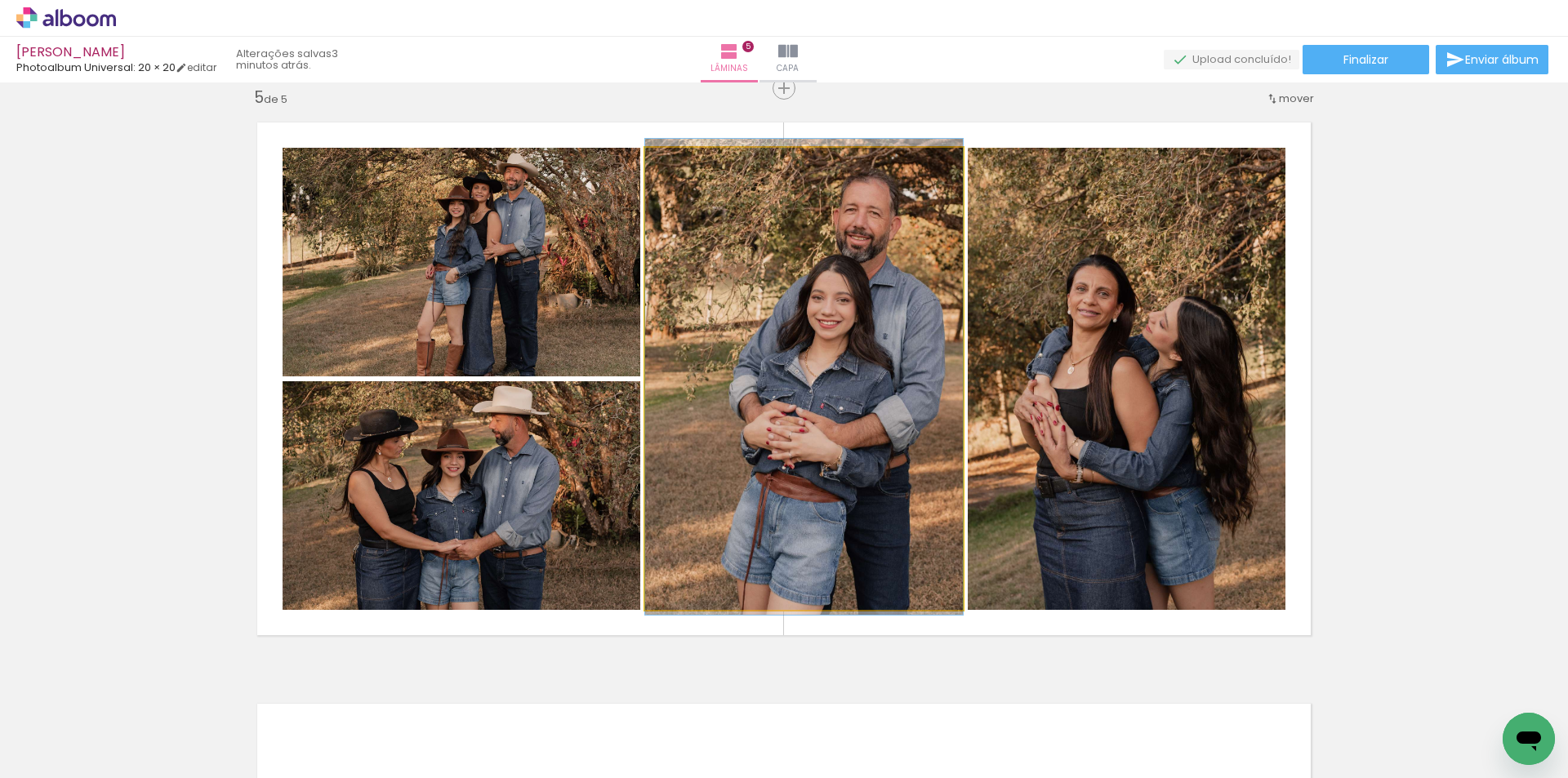
drag, startPoint x: 823, startPoint y: 450, endPoint x: 849, endPoint y: 449, distance: 26.0
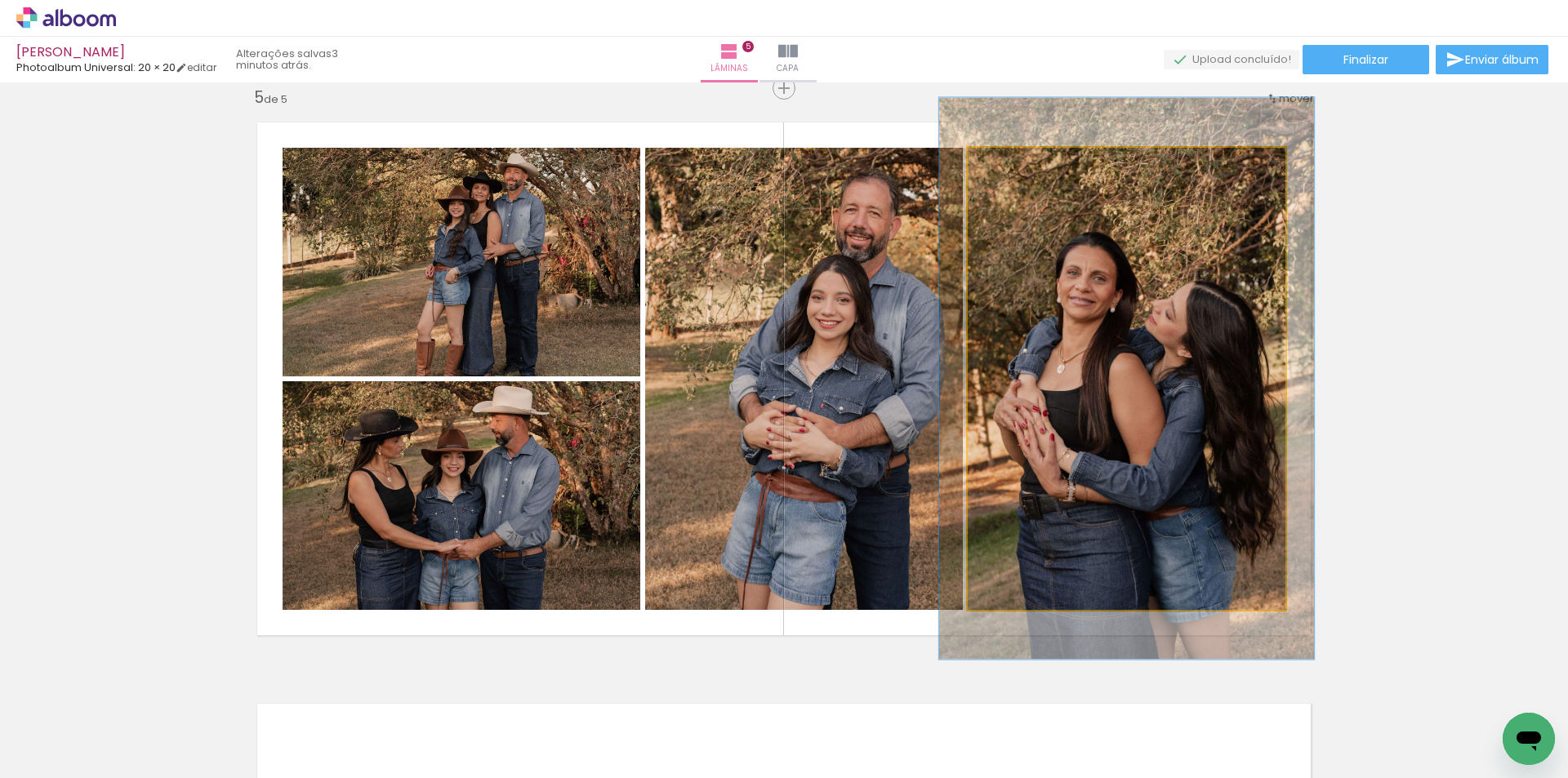
type paper-slider "118"
click at [1017, 165] on div at bounding box center [1016, 165] width 26 height 26
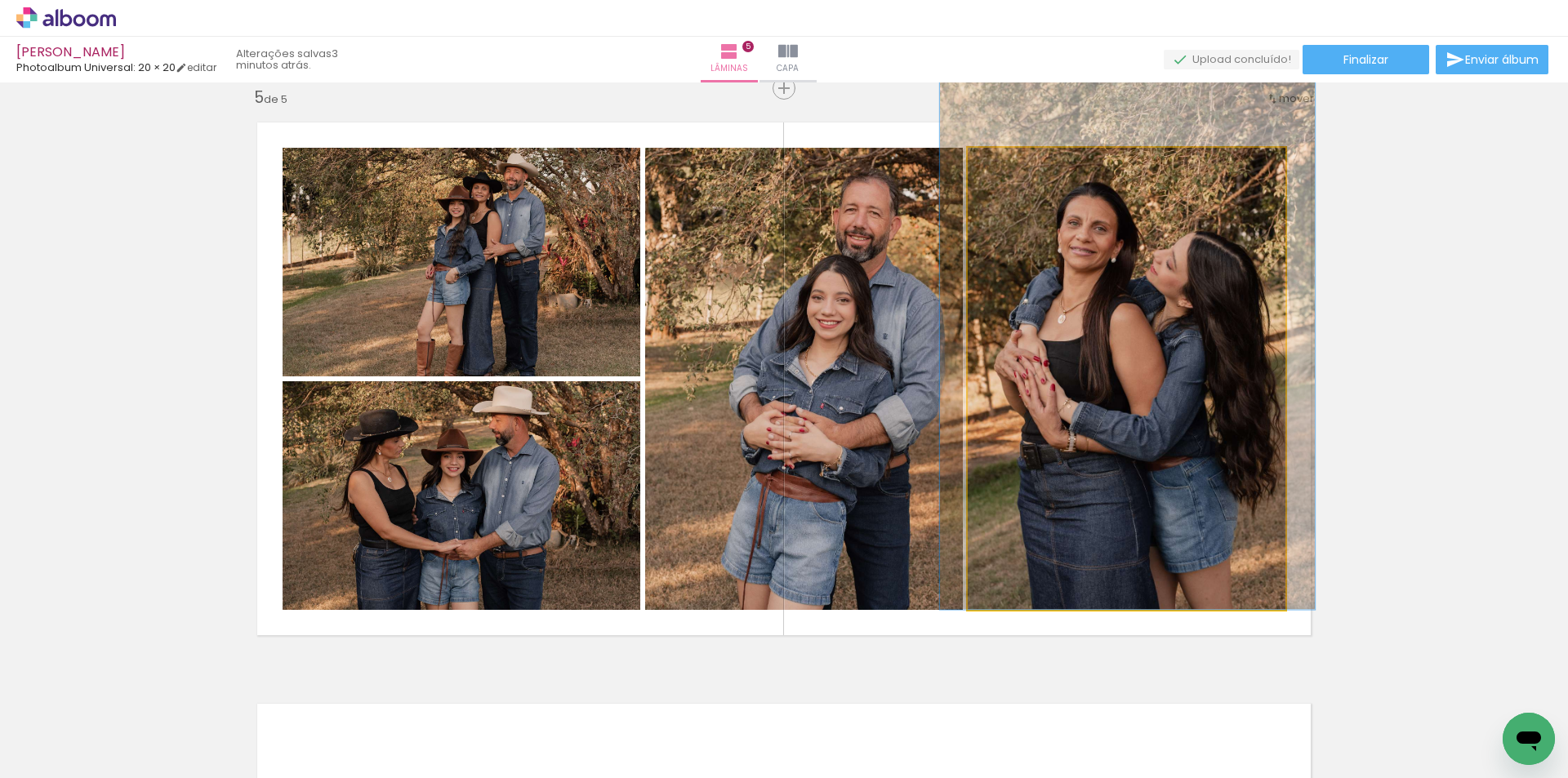
drag, startPoint x: 1082, startPoint y: 408, endPoint x: 1082, endPoint y: 254, distance: 154.0
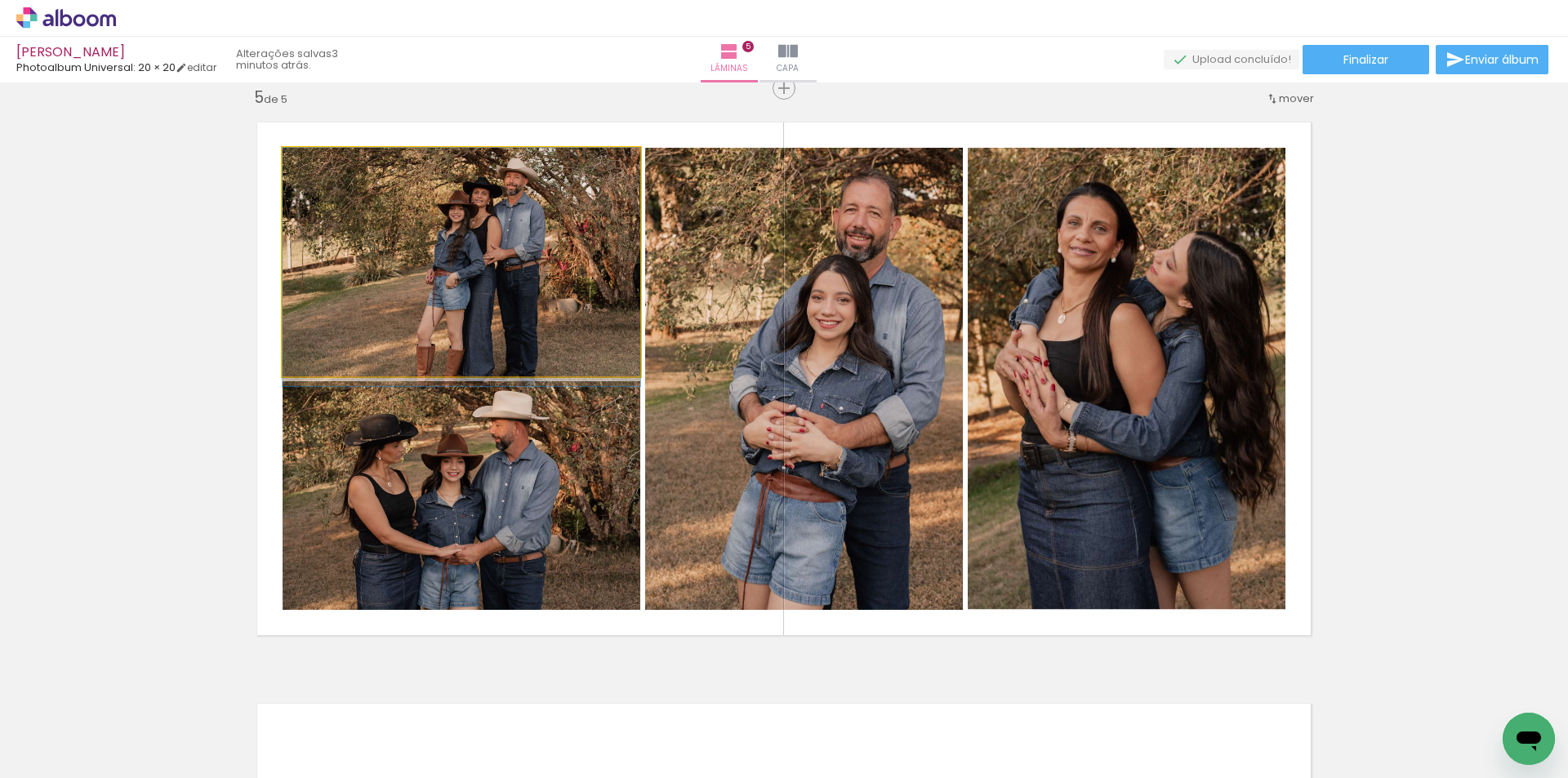
drag, startPoint x: 495, startPoint y: 314, endPoint x: 493, endPoint y: 327, distance: 13.2
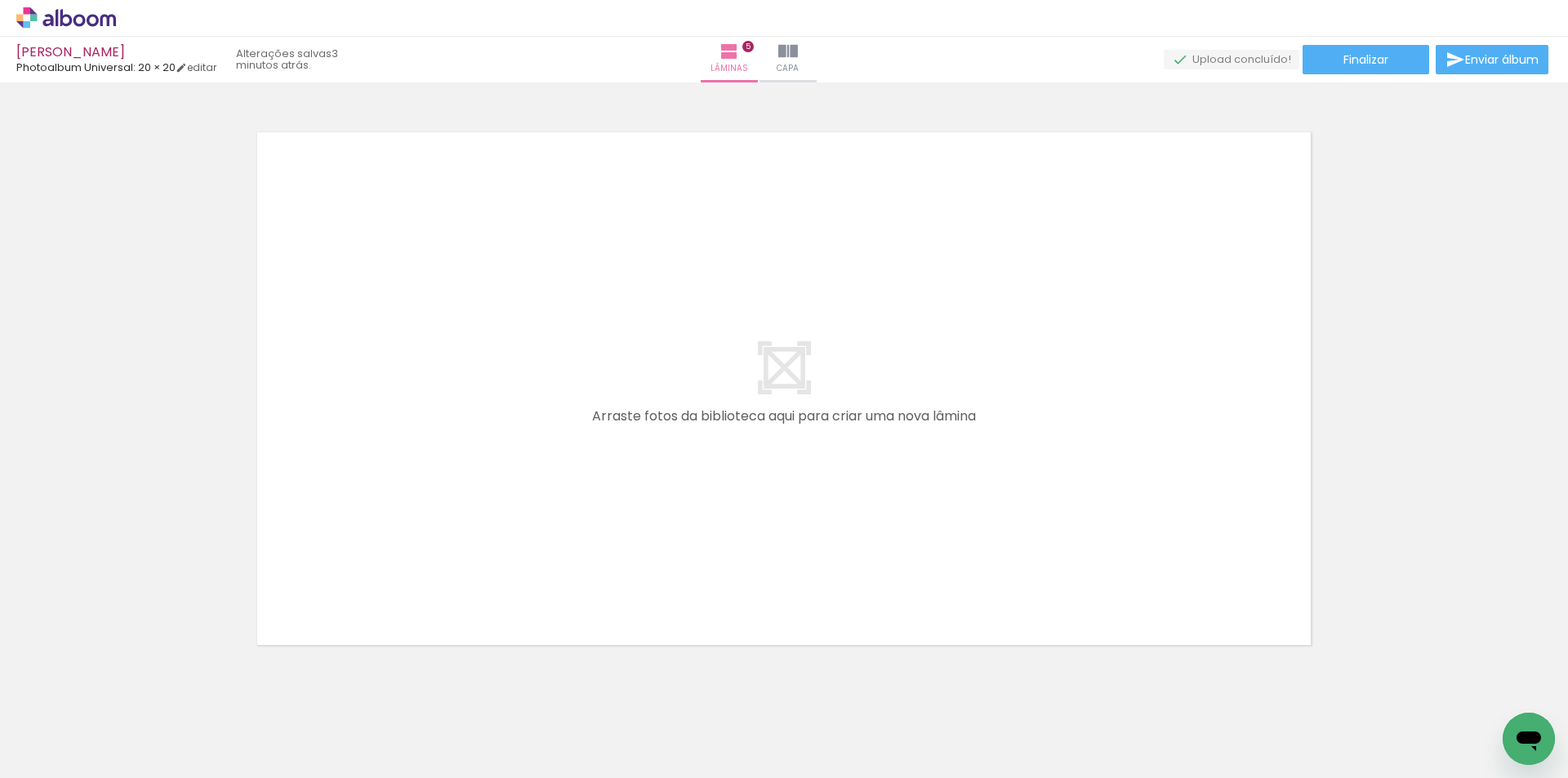
scroll to position [0, 2515]
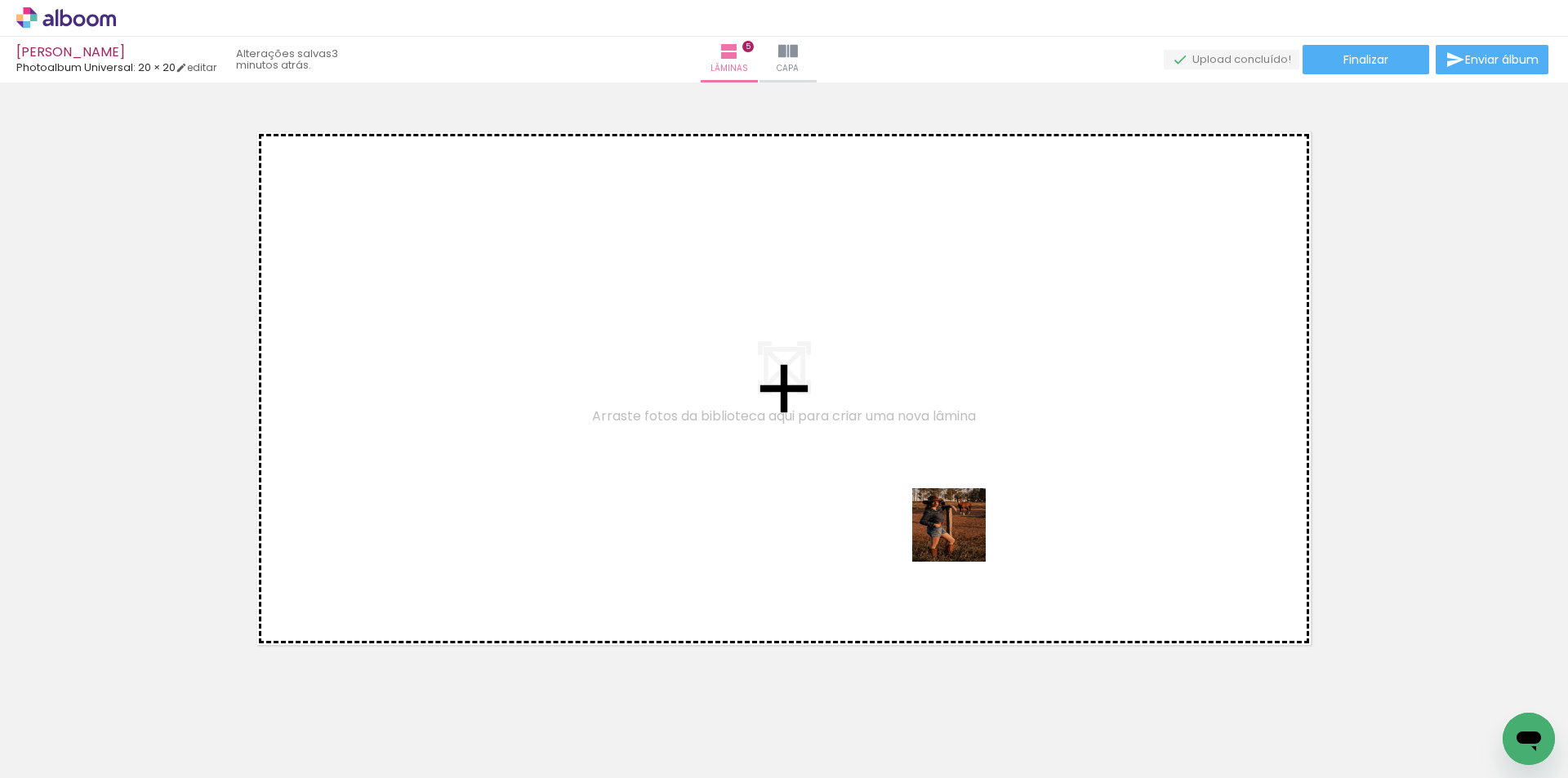
drag, startPoint x: 1026, startPoint y: 735, endPoint x: 958, endPoint y: 510, distance: 235.1
click at [958, 510] on quentale-workspace at bounding box center [784, 389] width 1568 height 778
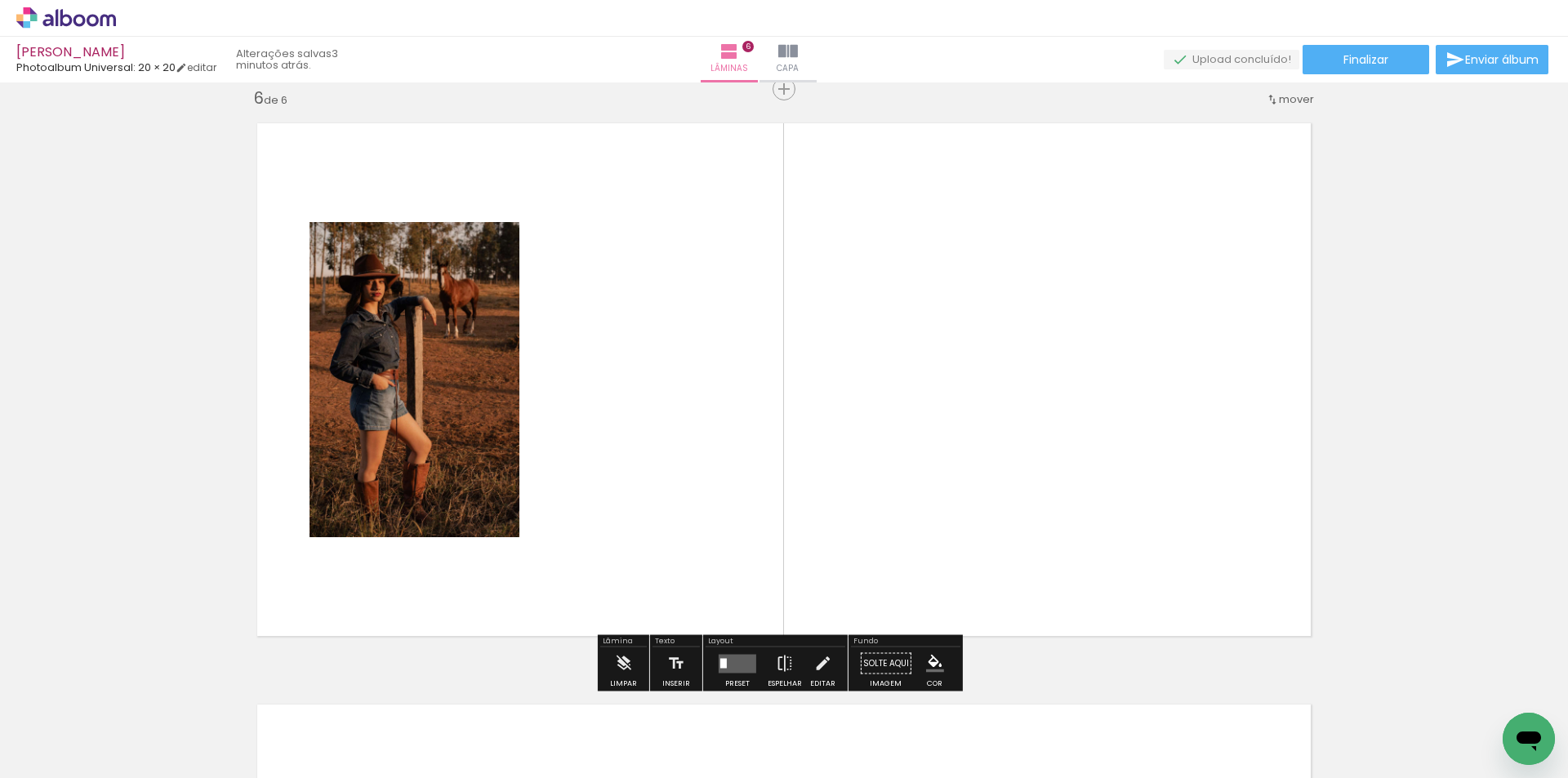
scroll to position [2929, 0]
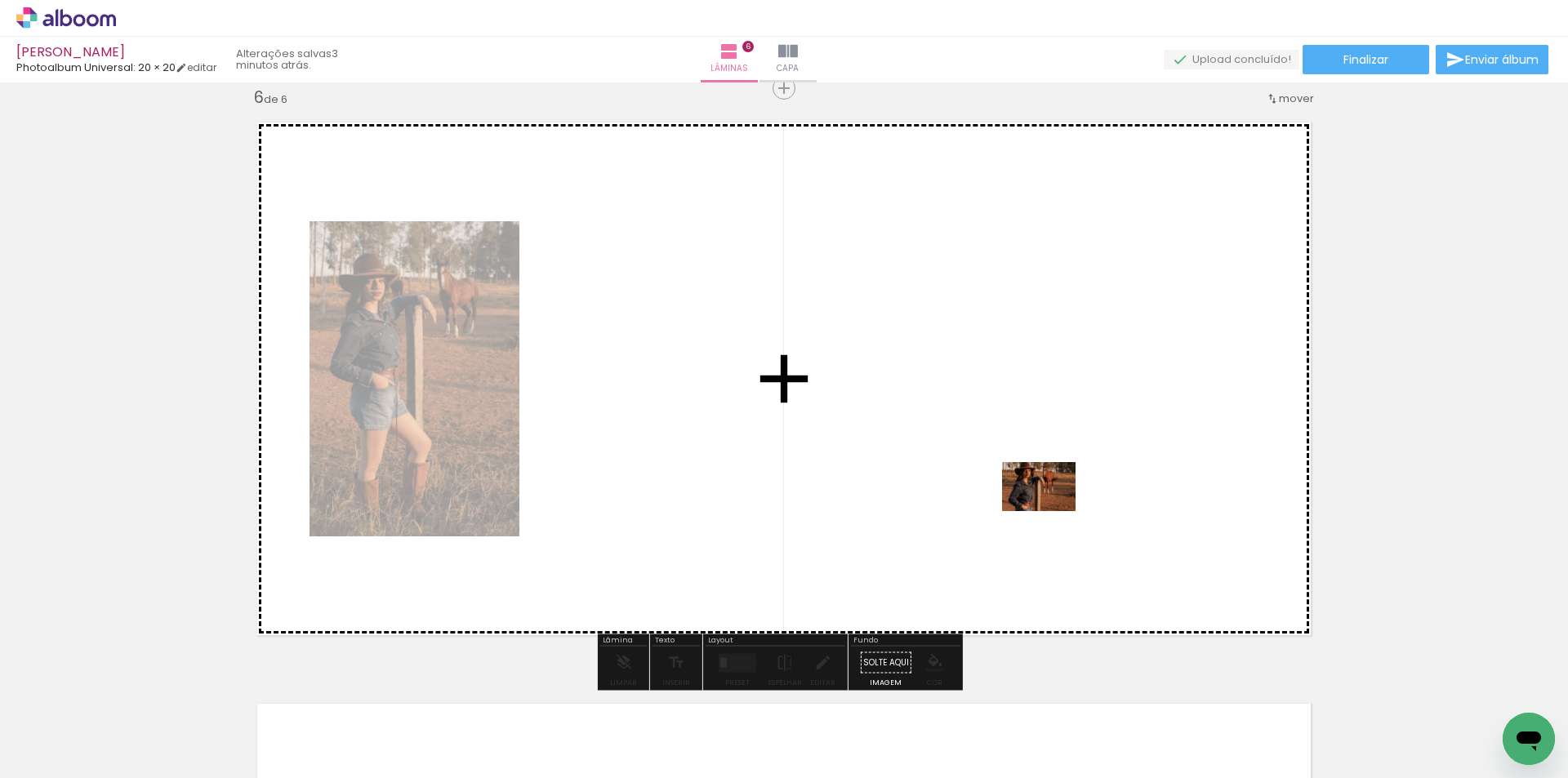
drag, startPoint x: 1138, startPoint y: 746, endPoint x: 1051, endPoint y: 510, distance: 251.5
click at [1051, 510] on quentale-workspace at bounding box center [784, 389] width 1568 height 778
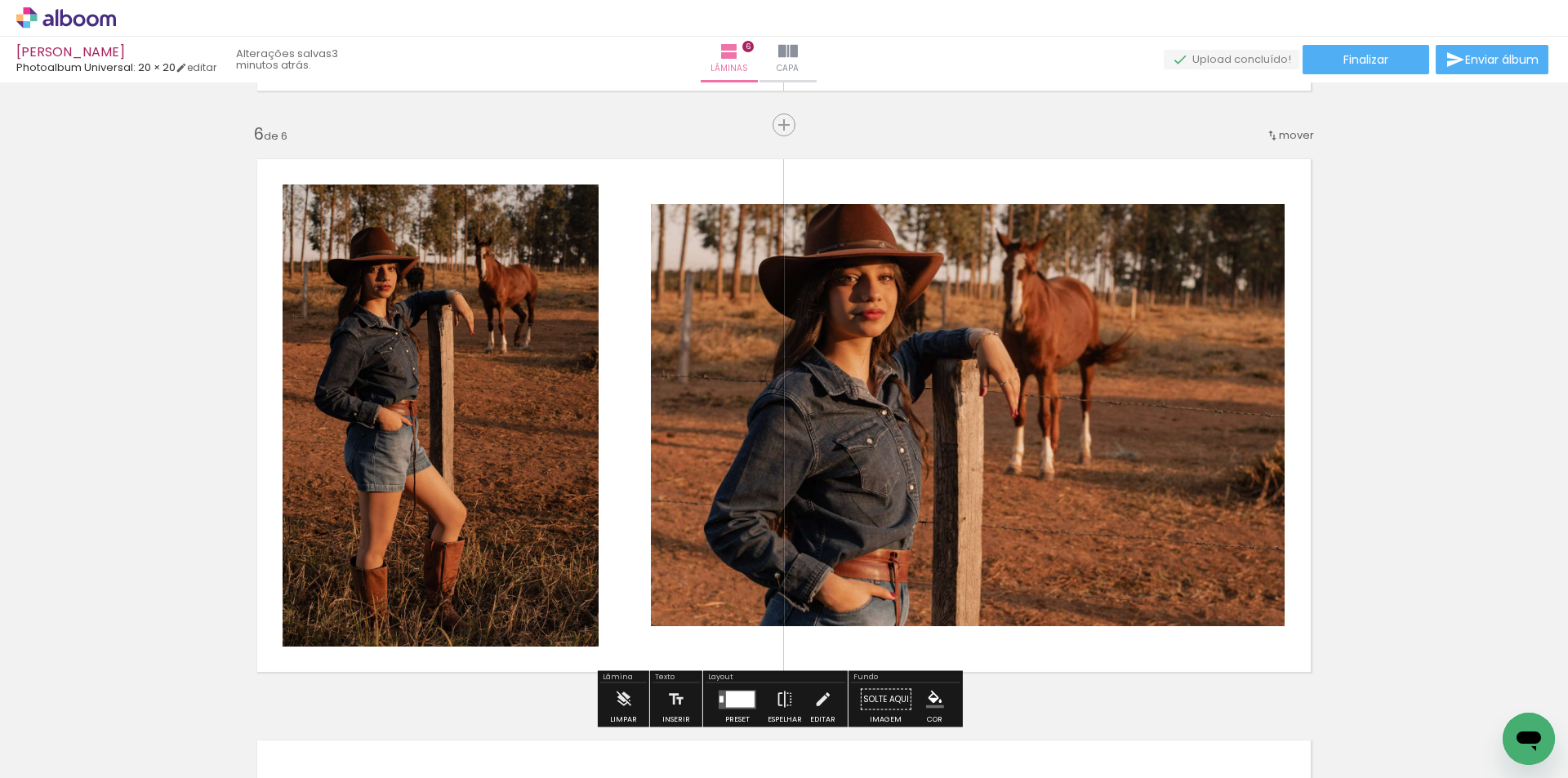
scroll to position [3056, 0]
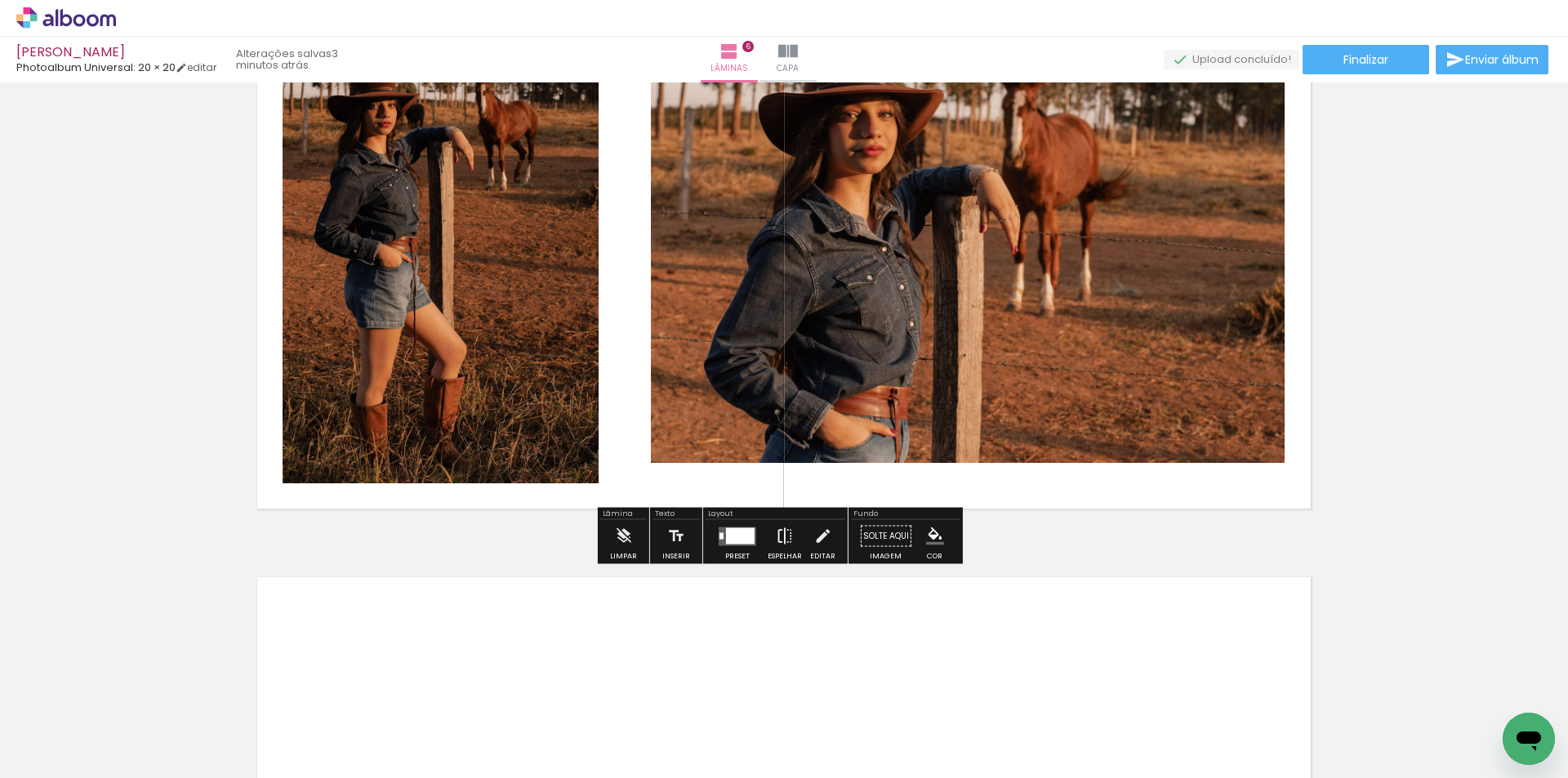
click at [784, 529] on iron-icon at bounding box center [785, 536] width 18 height 32
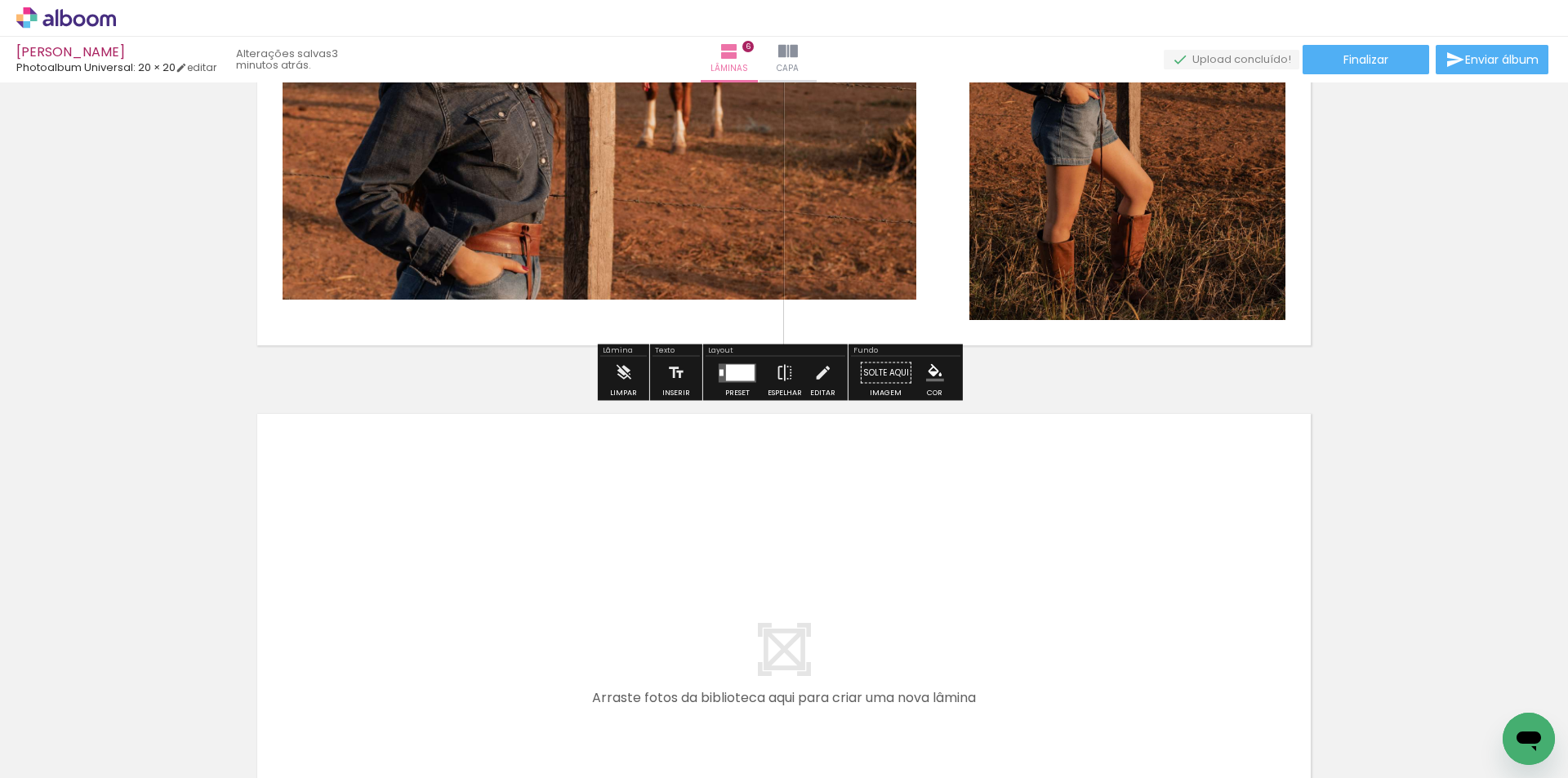
scroll to position [0, 2621]
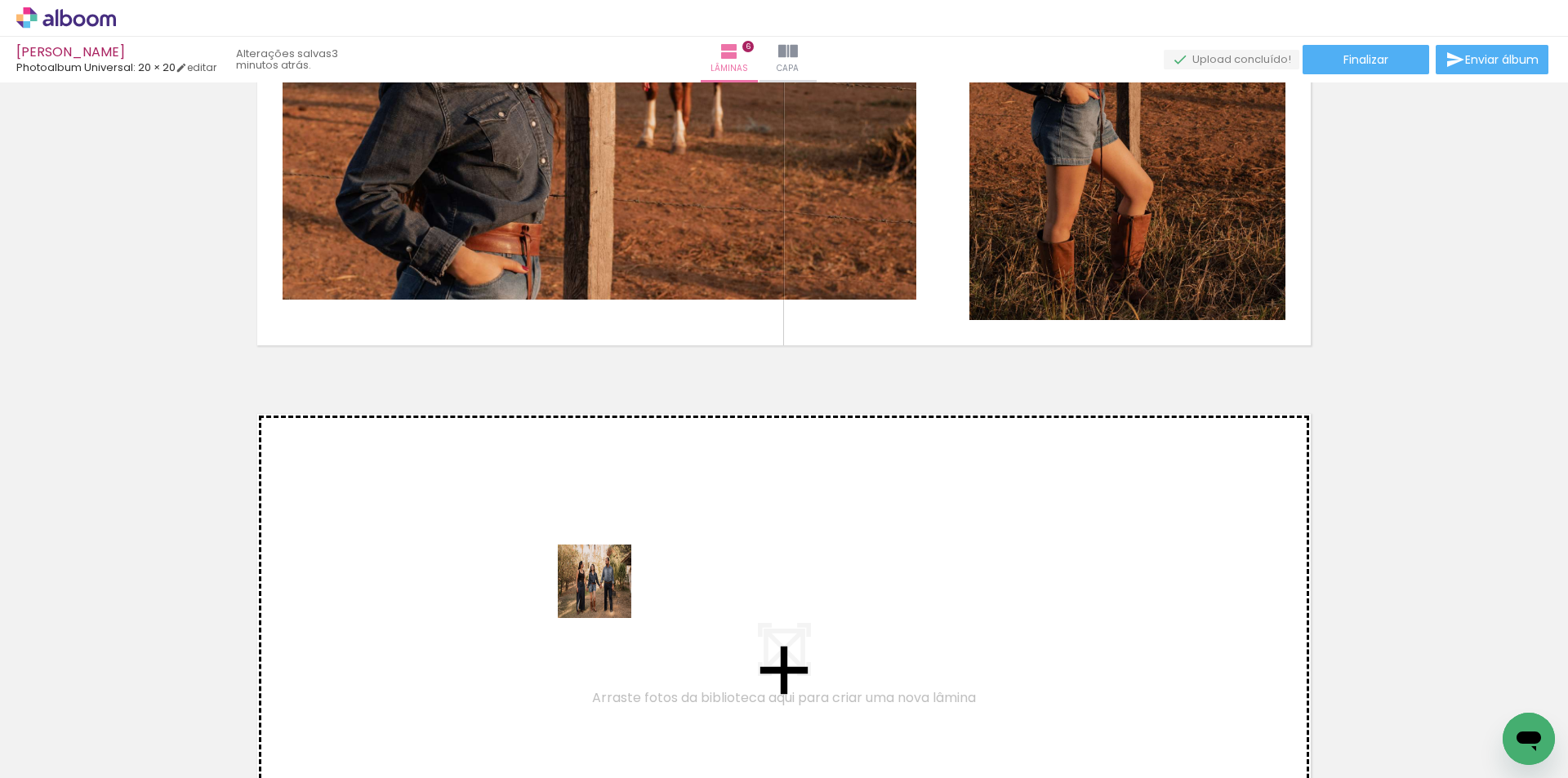
drag, startPoint x: 569, startPoint y: 743, endPoint x: 608, endPoint y: 589, distance: 158.9
click at [608, 589] on quentale-workspace at bounding box center [784, 389] width 1568 height 778
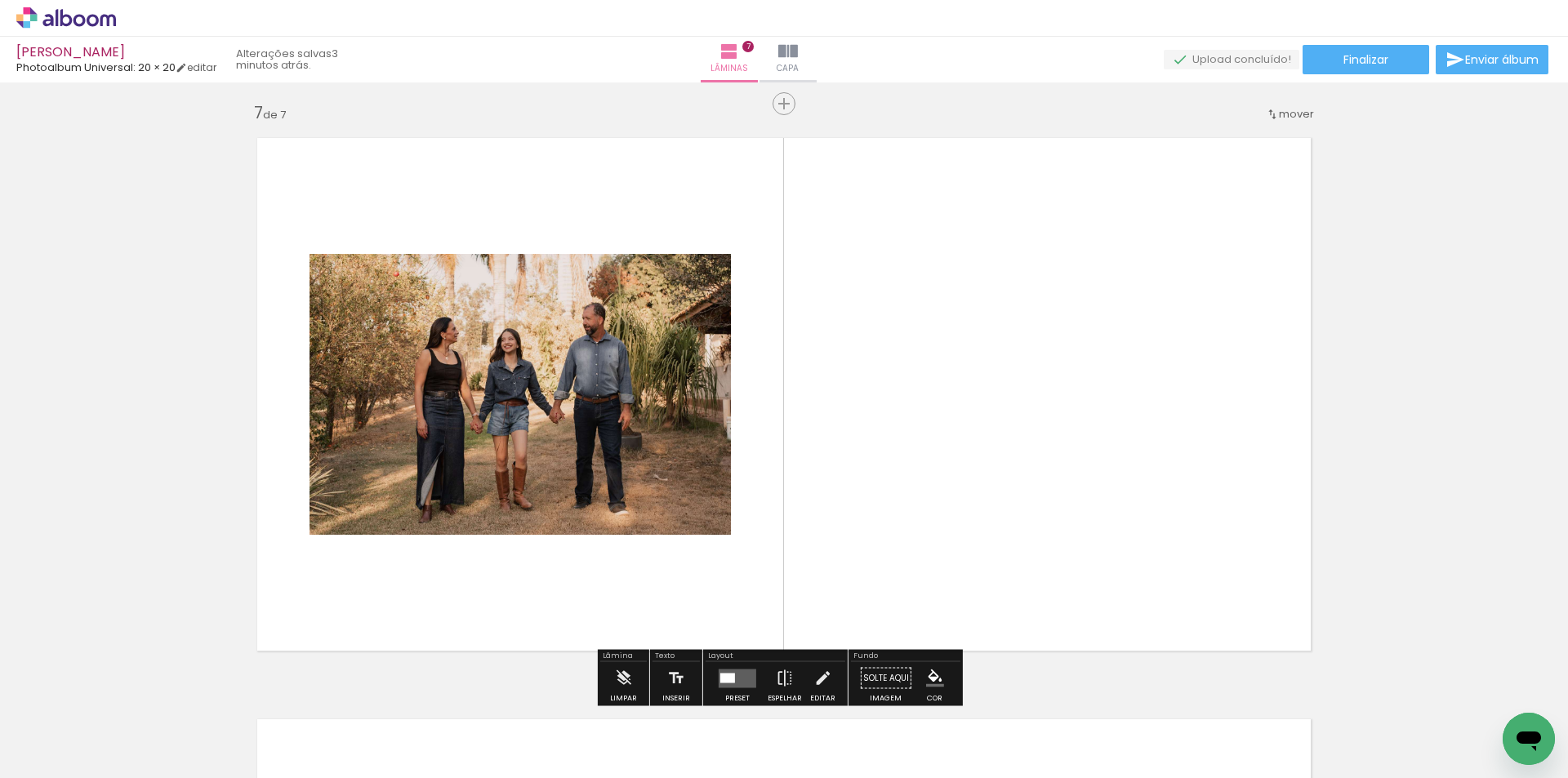
scroll to position [3511, 0]
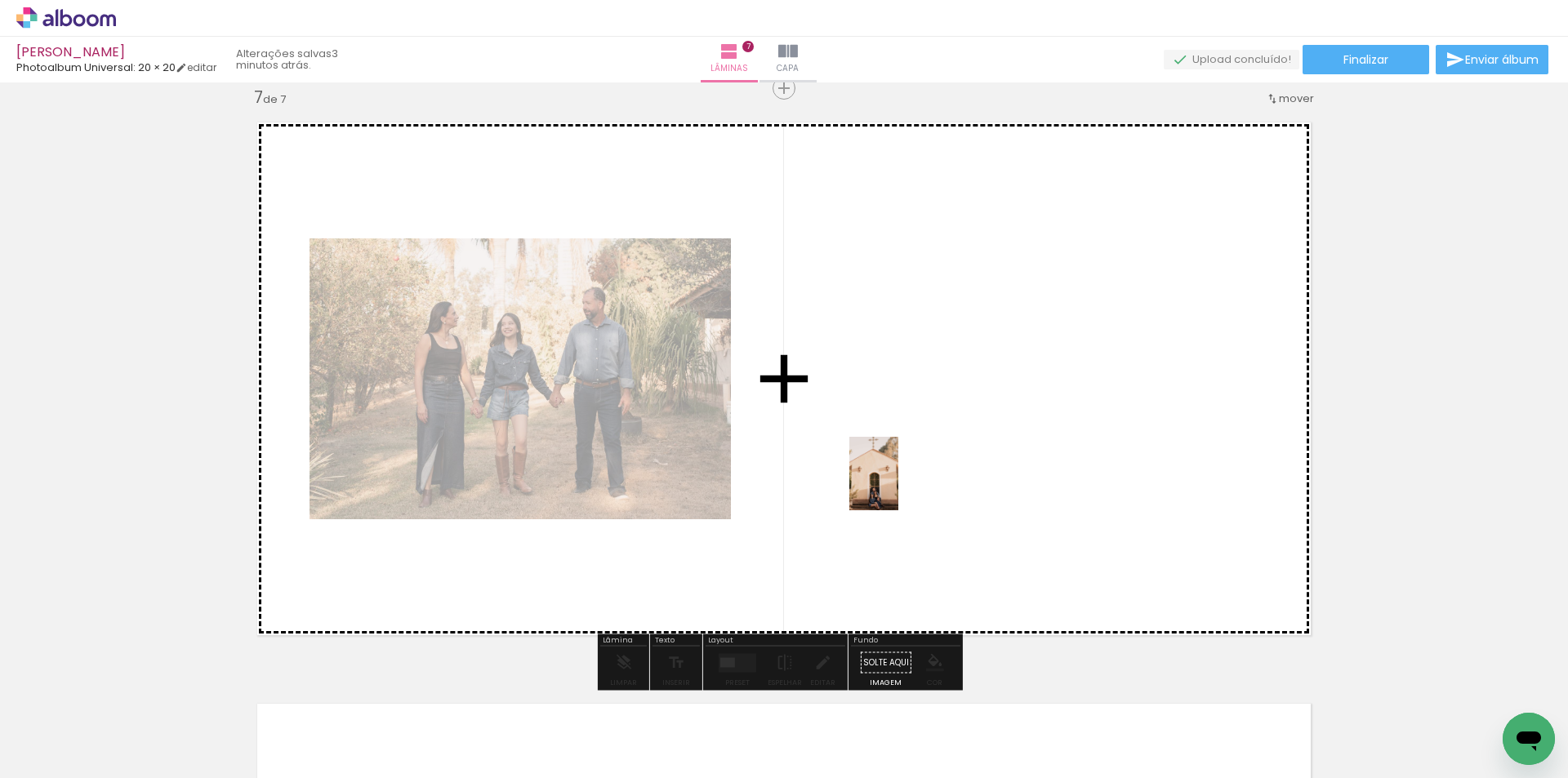
drag, startPoint x: 765, startPoint y: 710, endPoint x: 899, endPoint y: 486, distance: 261.0
click at [899, 486] on quentale-workspace at bounding box center [784, 389] width 1568 height 778
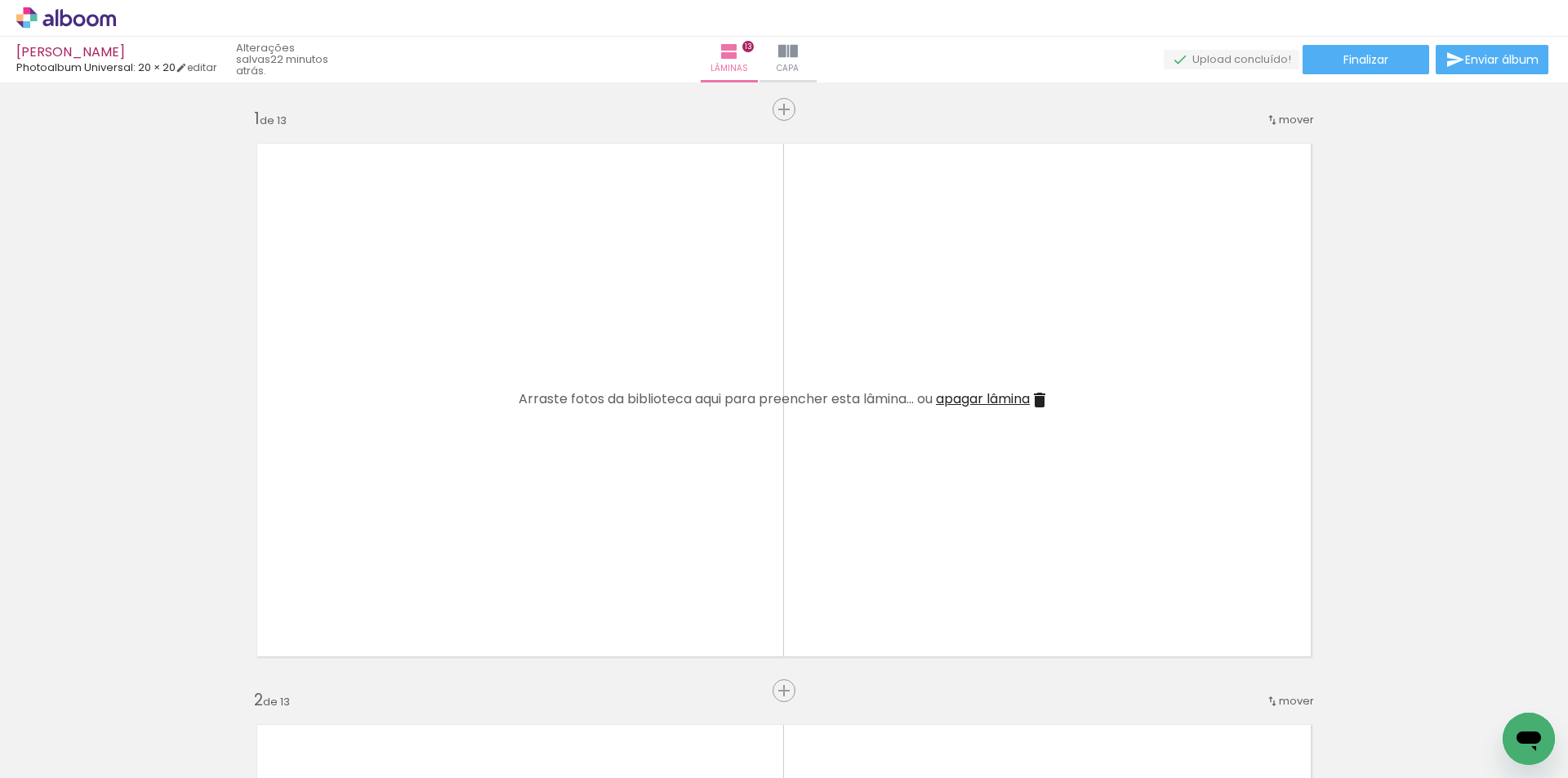
scroll to position [1797, 0]
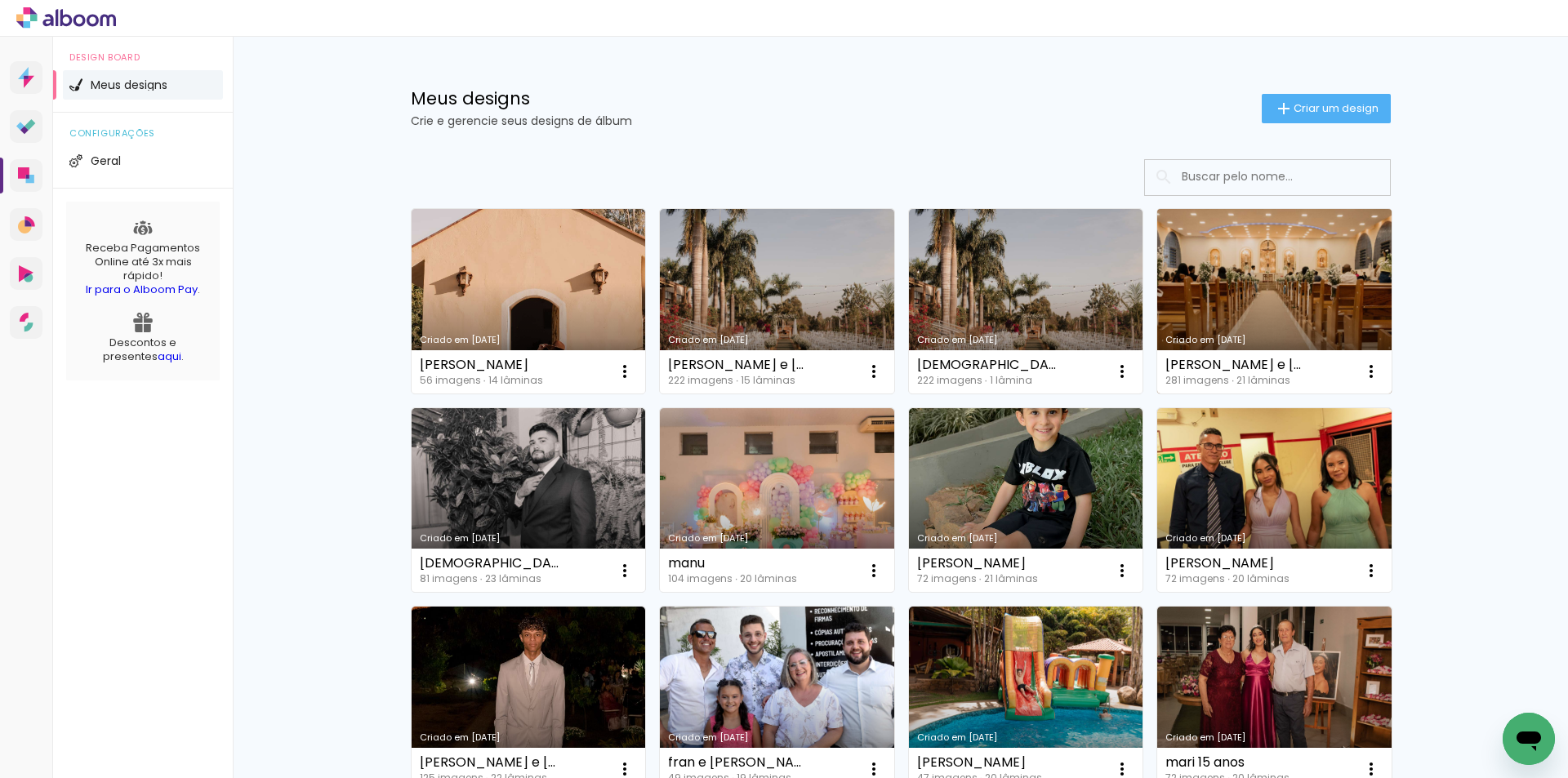
click at [1274, 296] on link "Criado em [DATE]" at bounding box center [1274, 301] width 235 height 184
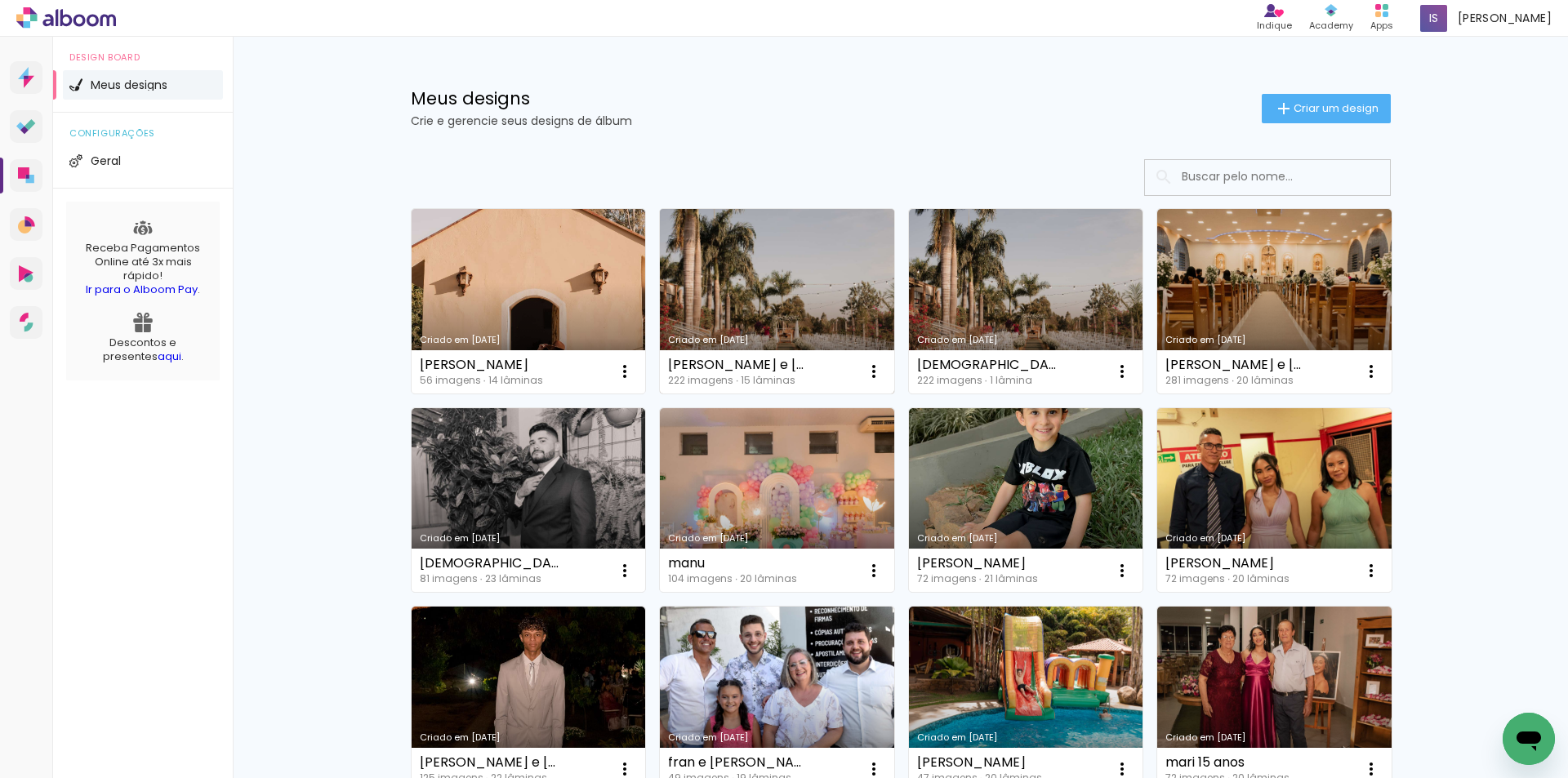
click at [738, 259] on link "Criado em [DATE]" at bounding box center [777, 301] width 235 height 184
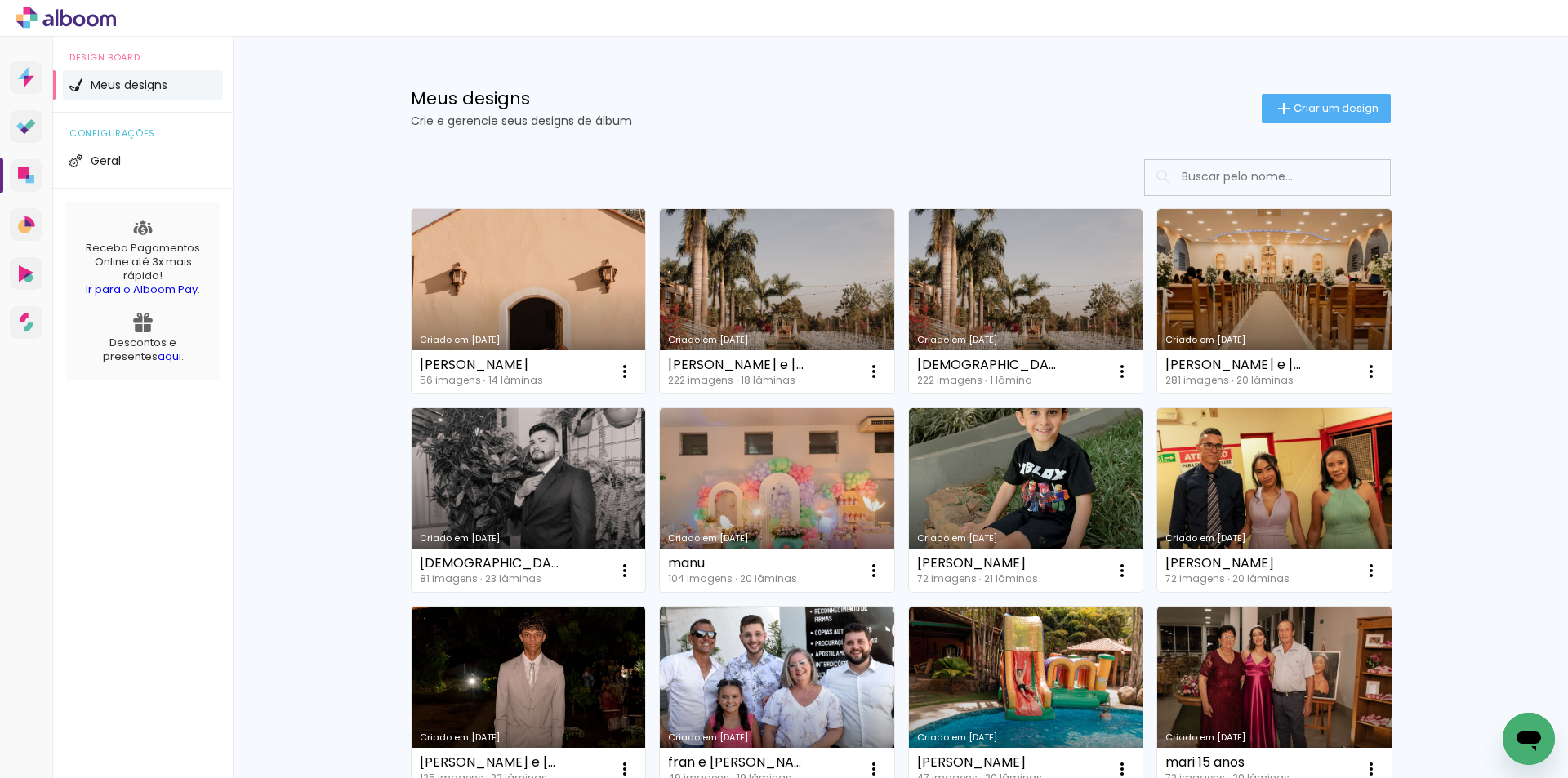
click at [497, 301] on link "Criado em [DATE]" at bounding box center [528, 301] width 235 height 184
